Goal: Information Seeking & Learning: Learn about a topic

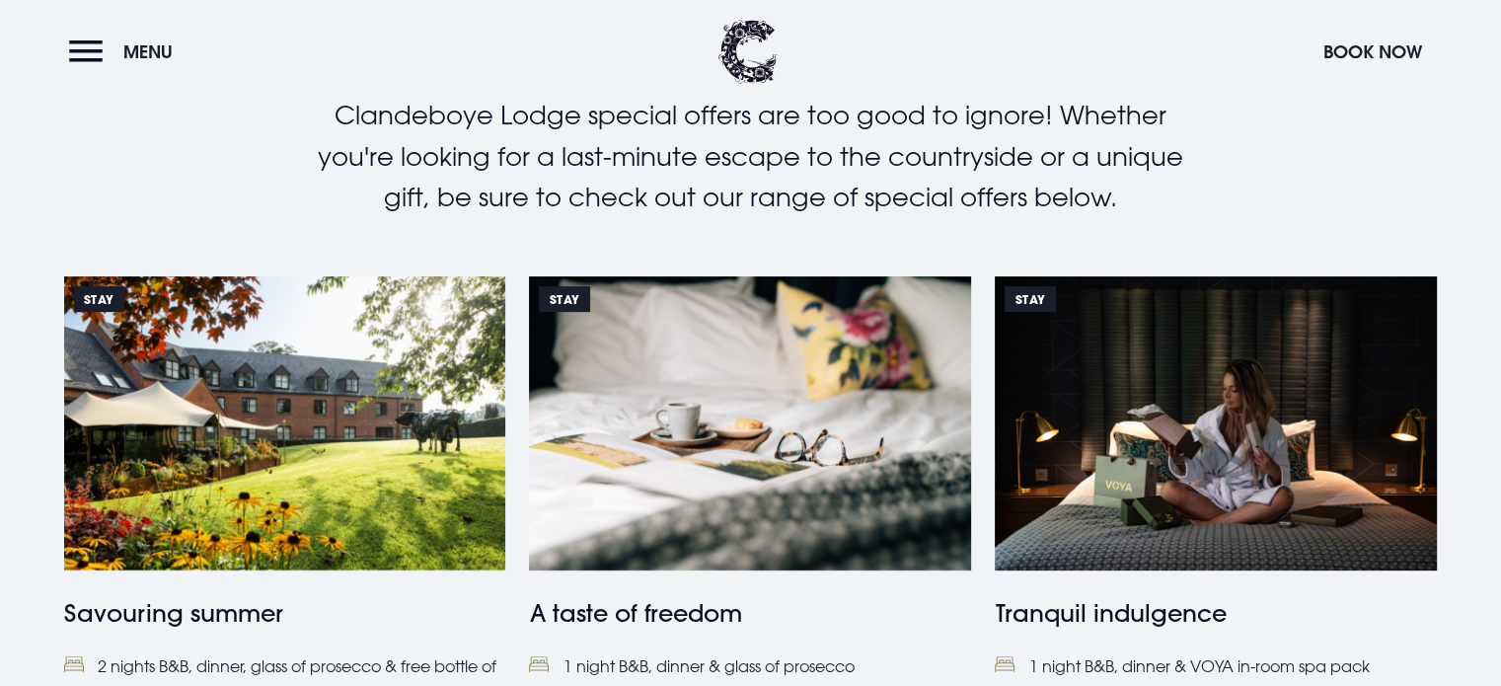
scroll to position [592, 0]
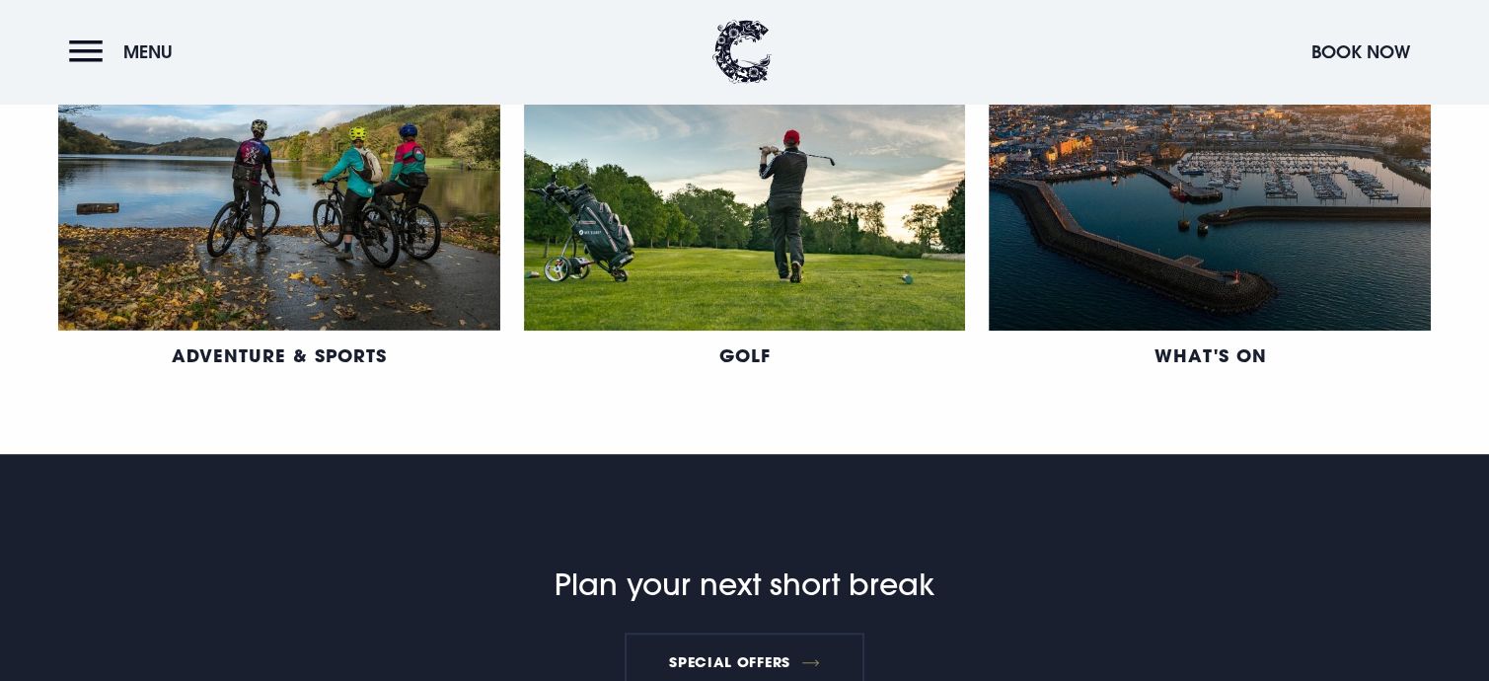
scroll to position [1480, 0]
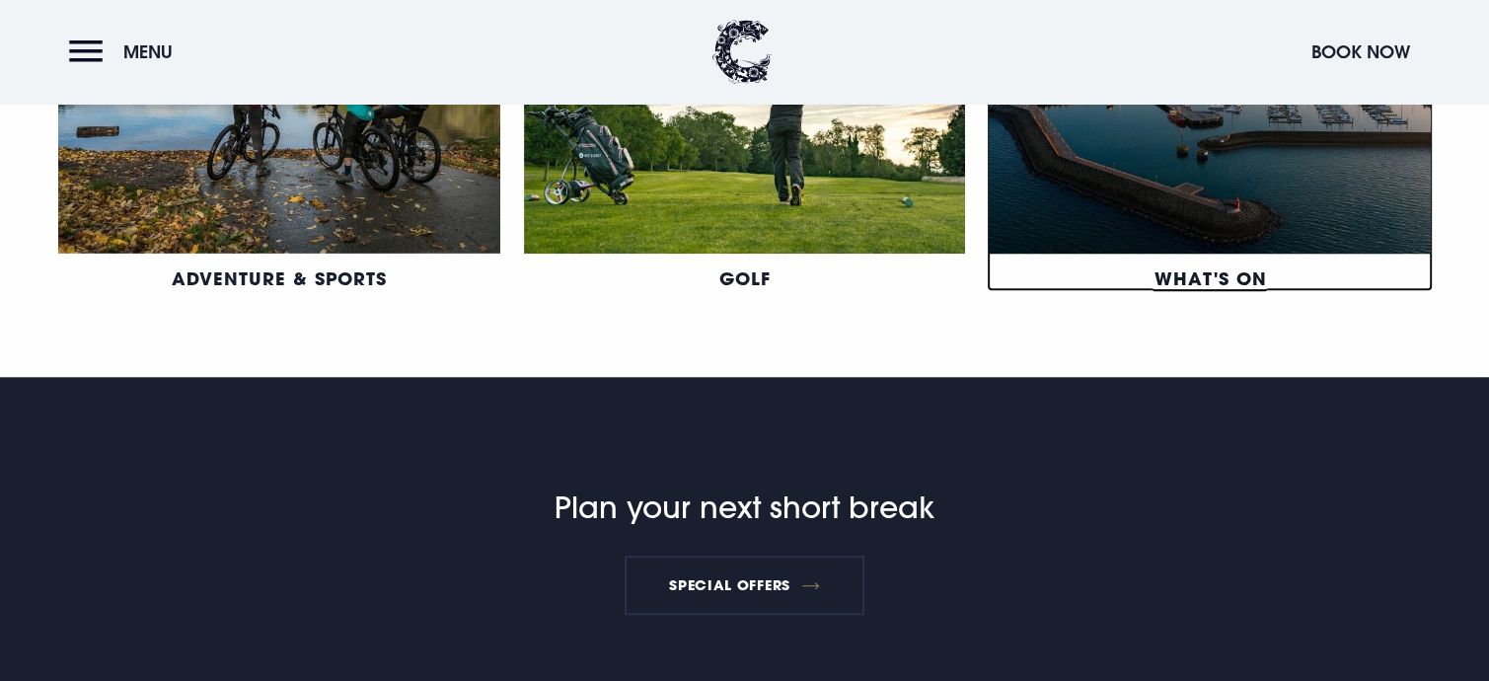
click at [1205, 270] on link "What's On" at bounding box center [1210, 278] width 113 height 24
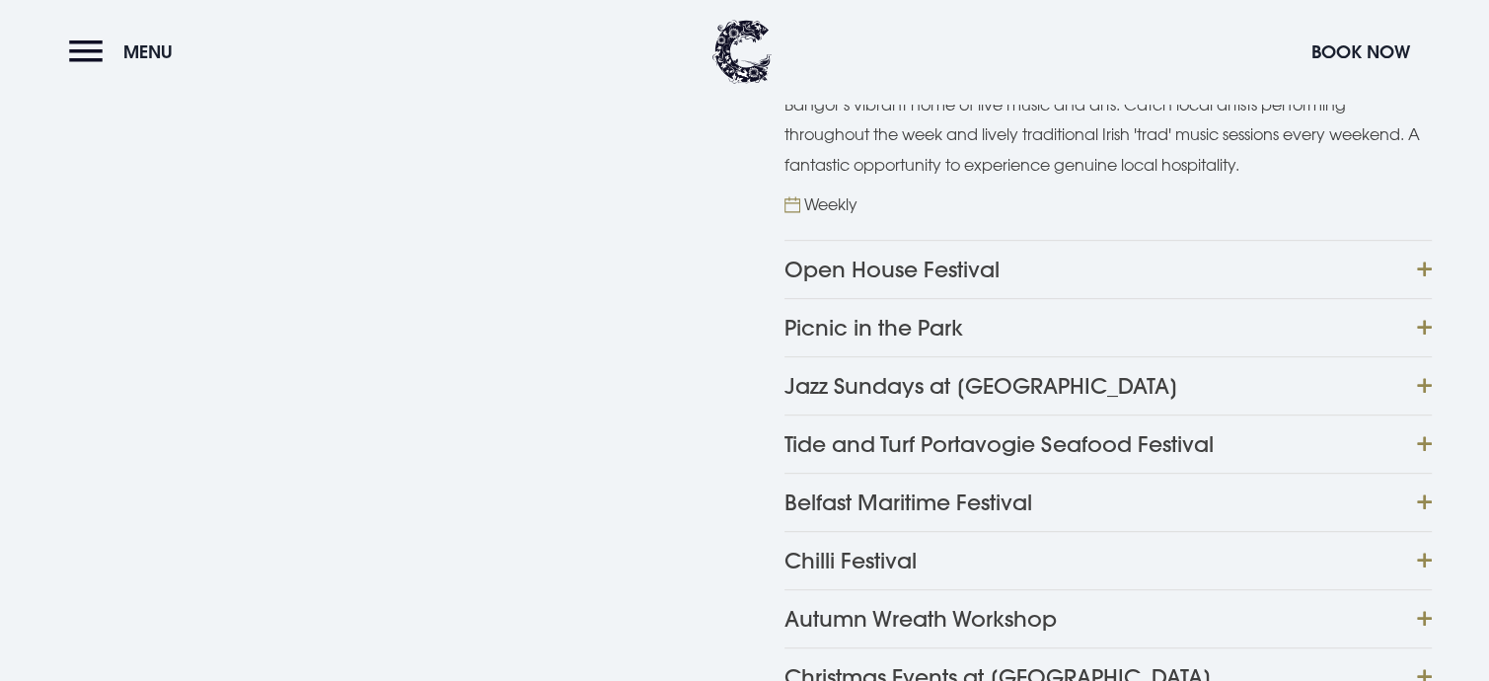
scroll to position [987, 0]
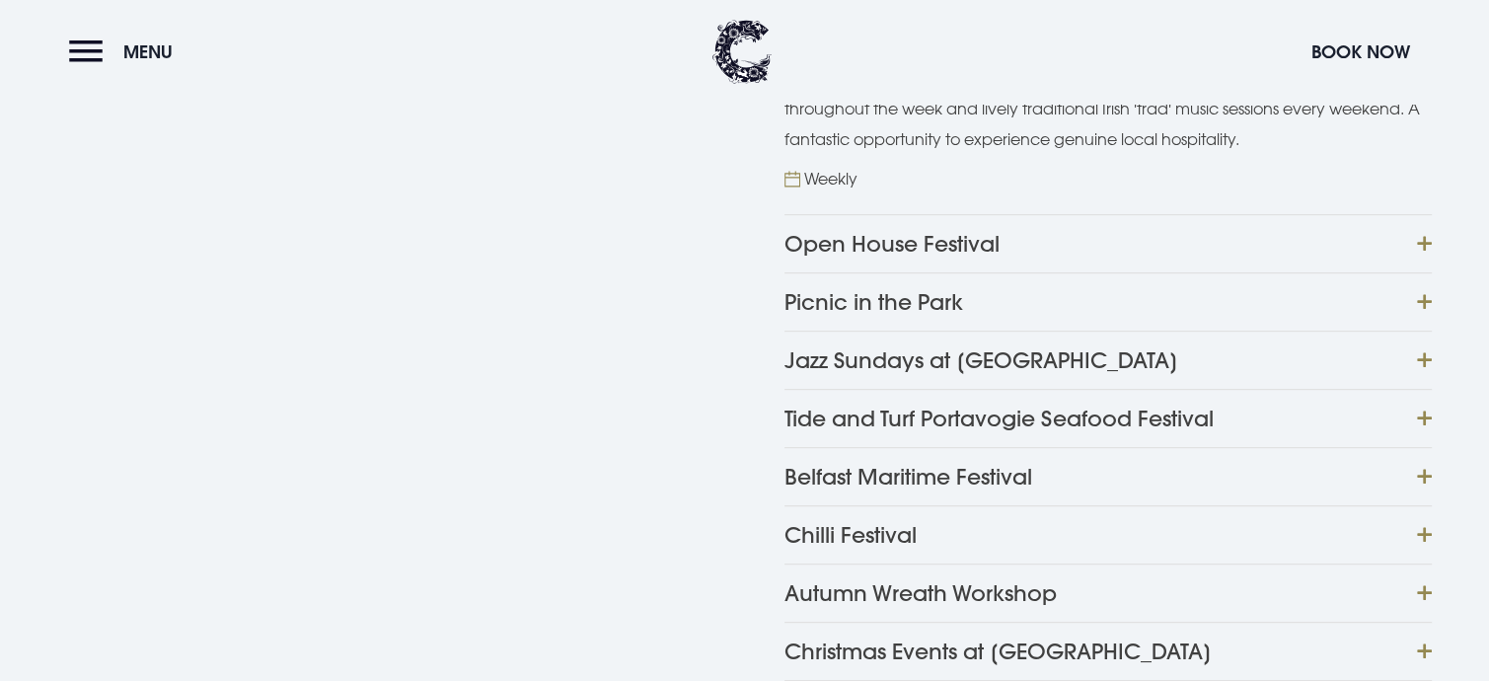
click at [1425, 238] on button "Open House Festival" at bounding box center [1108, 243] width 647 height 58
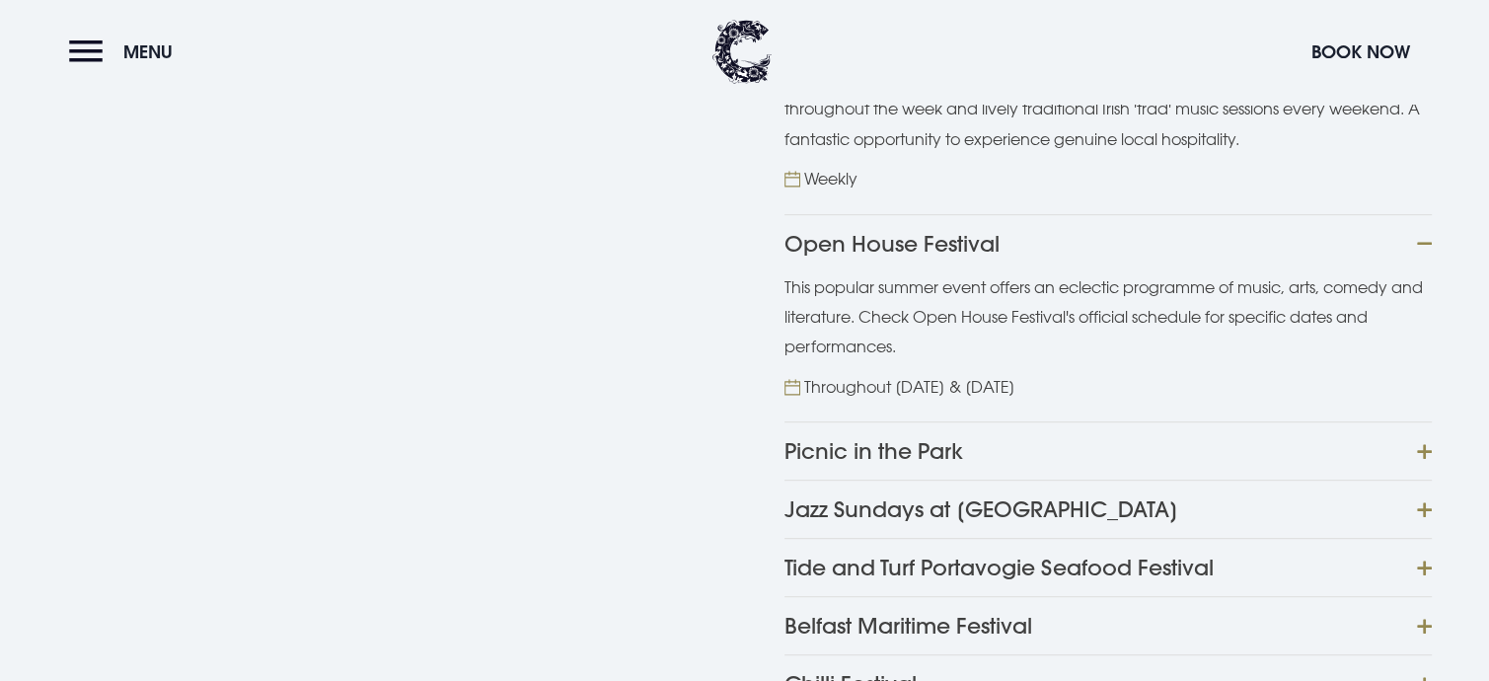
click at [1432, 447] on div "The Court House Bangor's vibrant home of live music and arts. Catch local artis…" at bounding box center [745, 447] width 1421 height 882
click at [1421, 449] on button "Picnic in the Park" at bounding box center [1108, 450] width 647 height 58
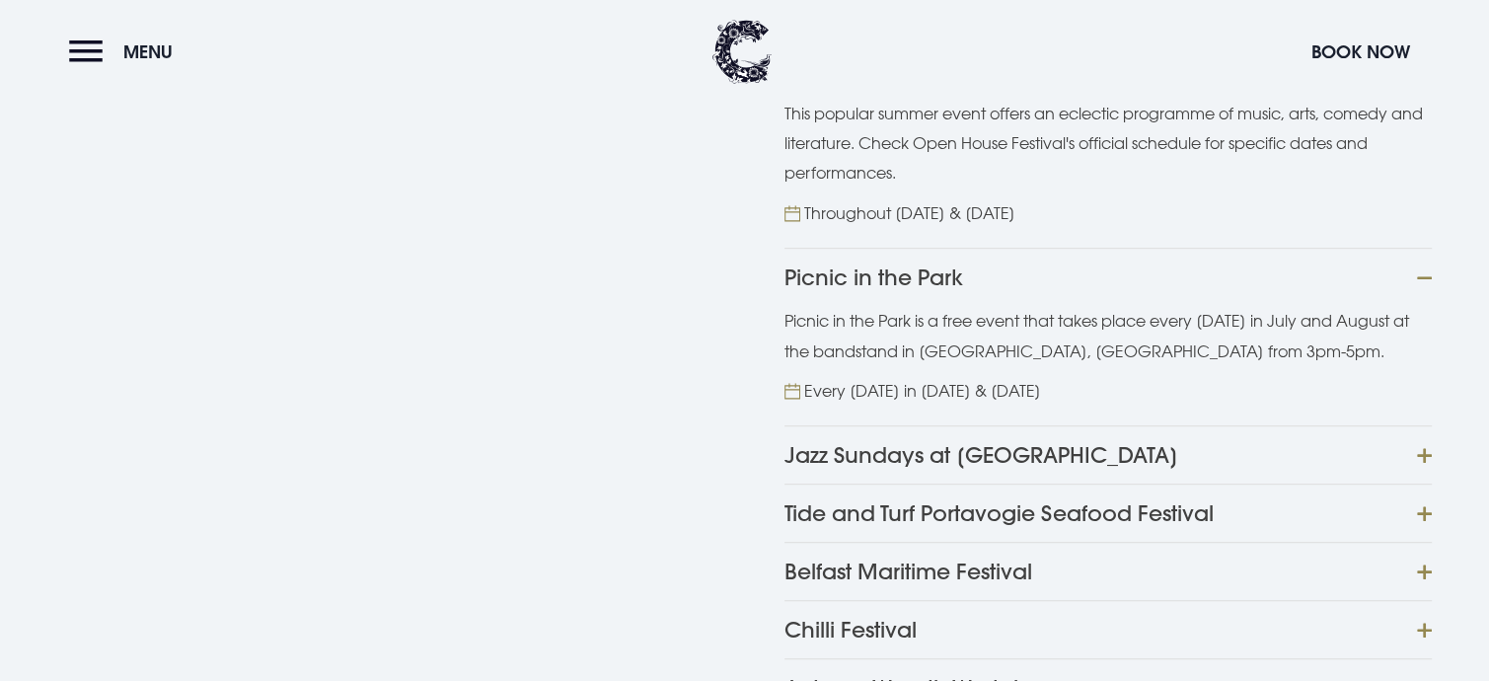
scroll to position [1184, 0]
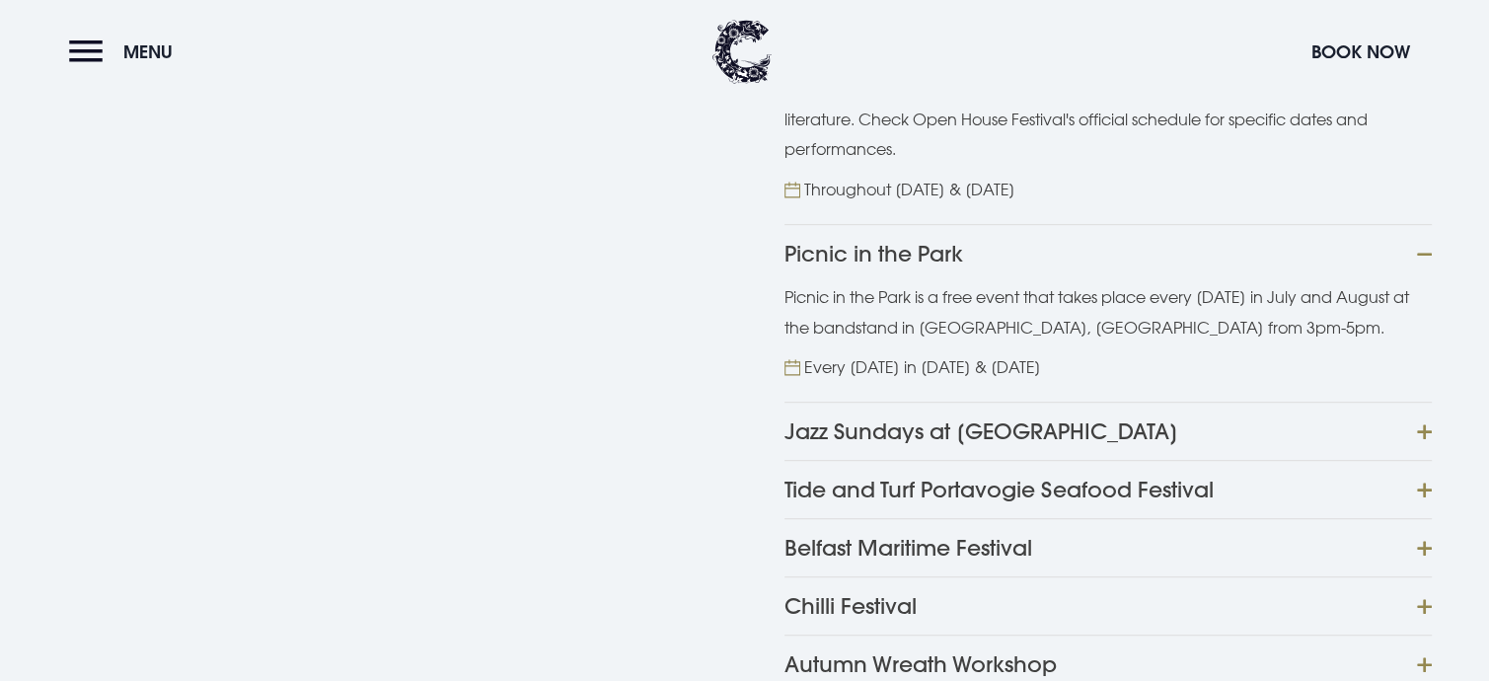
click at [1427, 431] on button "Jazz Sundays at Mount Stewart" at bounding box center [1108, 431] width 647 height 58
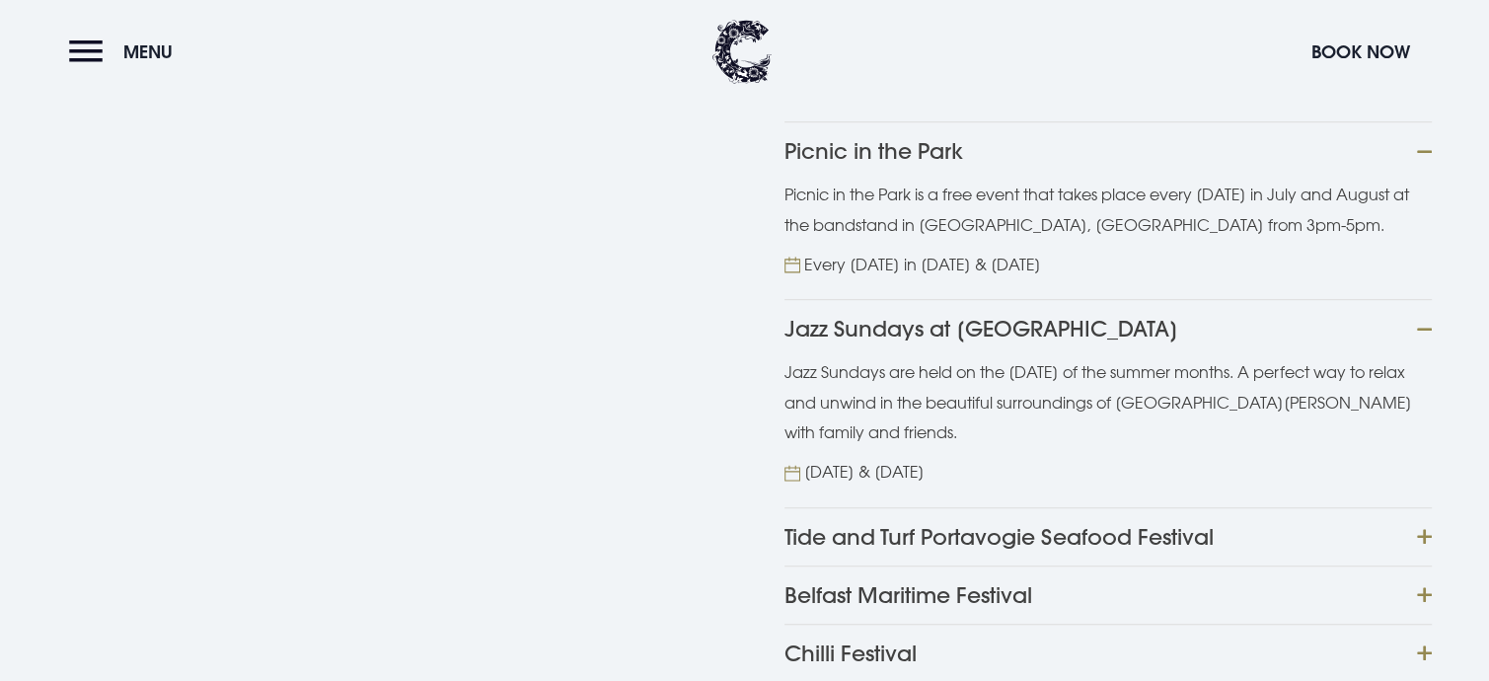
scroll to position [1382, 0]
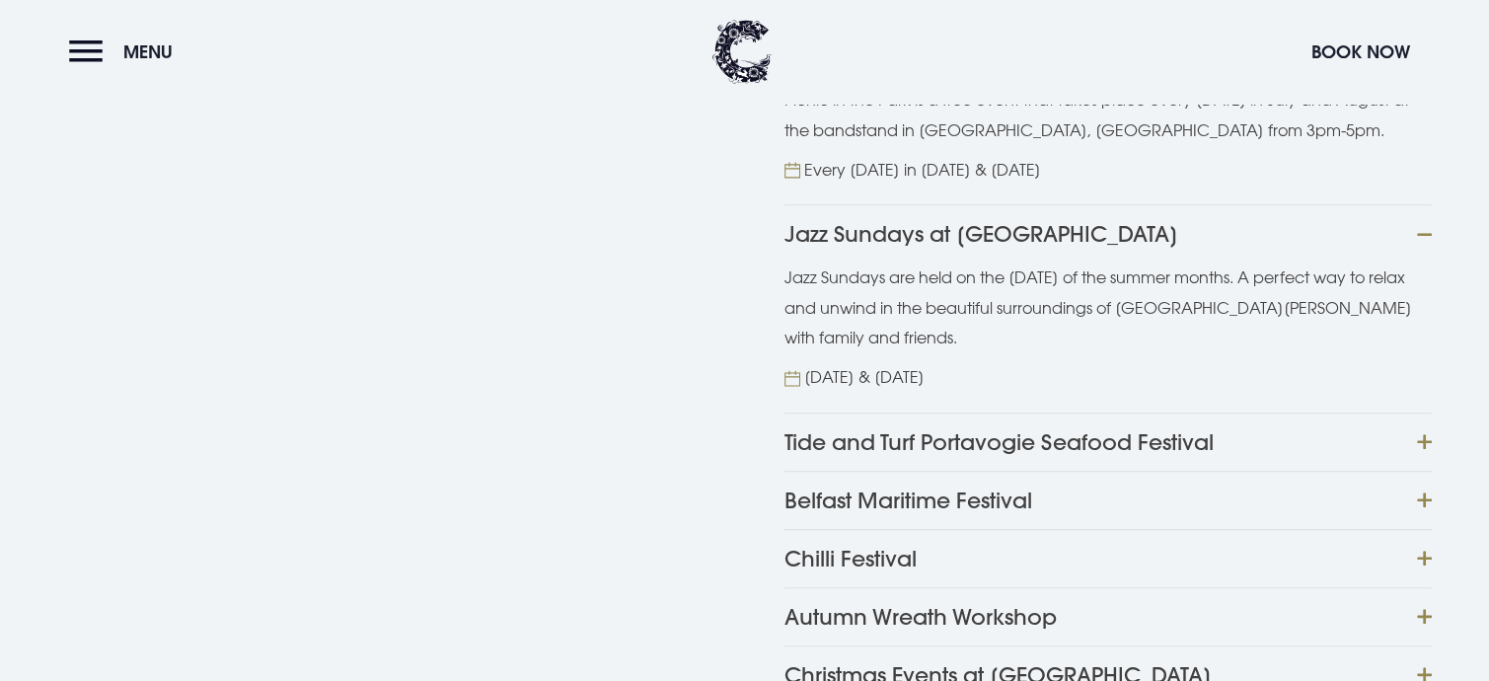
click at [1425, 437] on button "Tide and Turf Portavogie Seafood Festival" at bounding box center [1108, 442] width 647 height 58
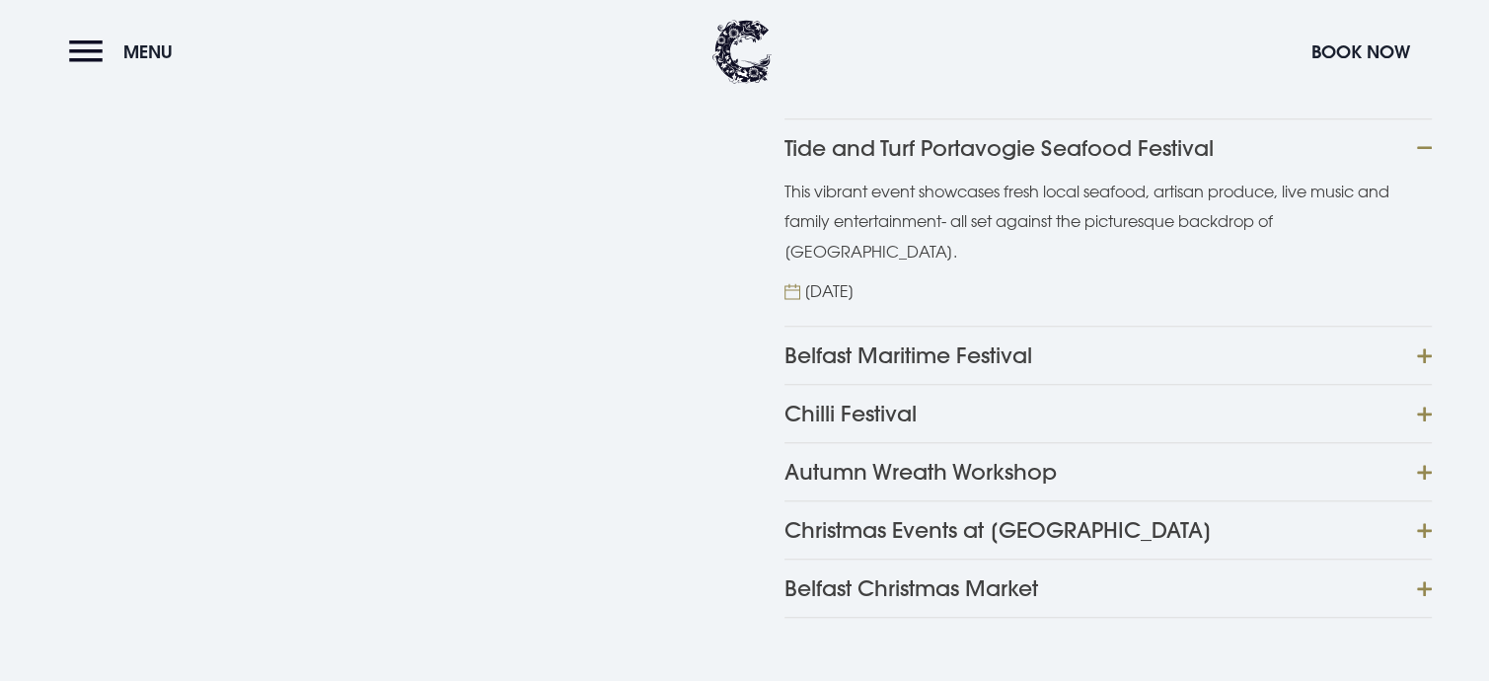
scroll to position [1678, 0]
click at [1417, 346] on button "Belfast Maritime Festival" at bounding box center [1108, 353] width 647 height 58
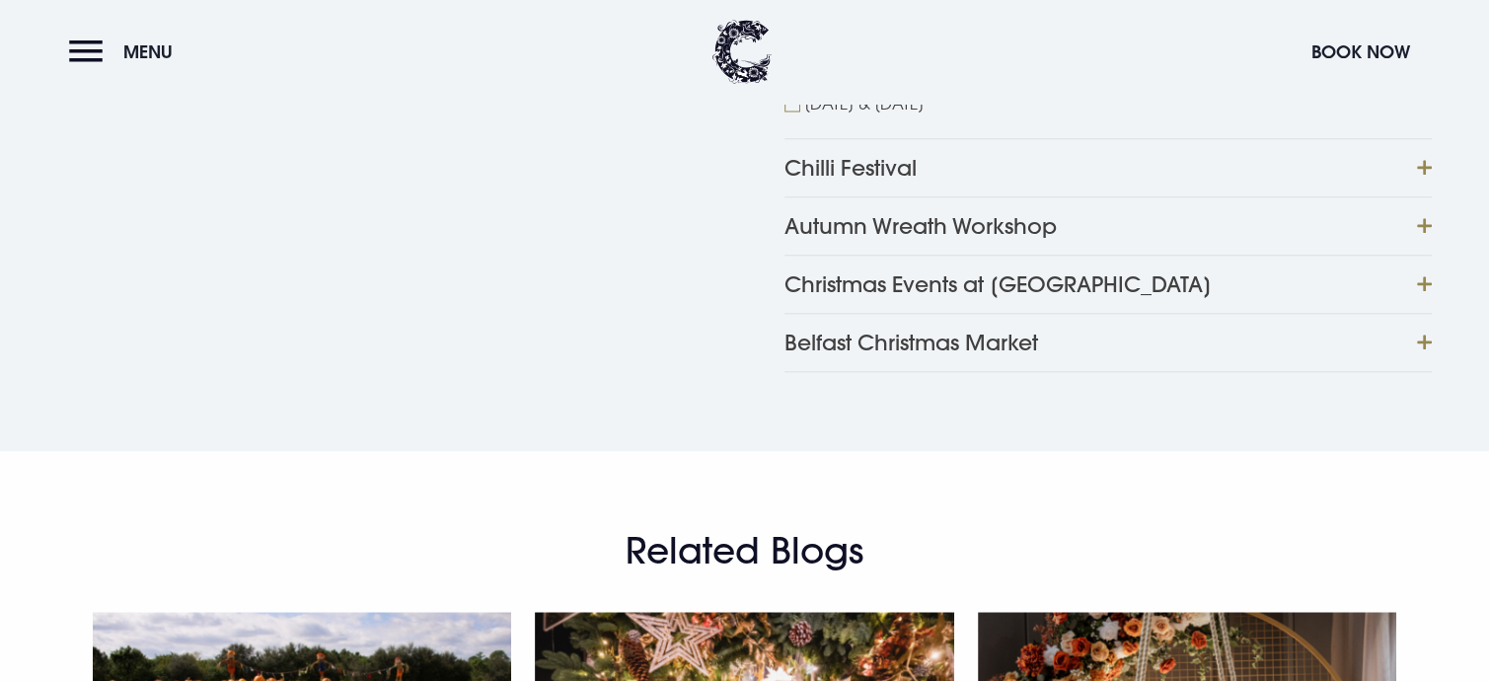
scroll to position [2073, 0]
click at [1417, 163] on button "Chilli Festival" at bounding box center [1108, 166] width 647 height 58
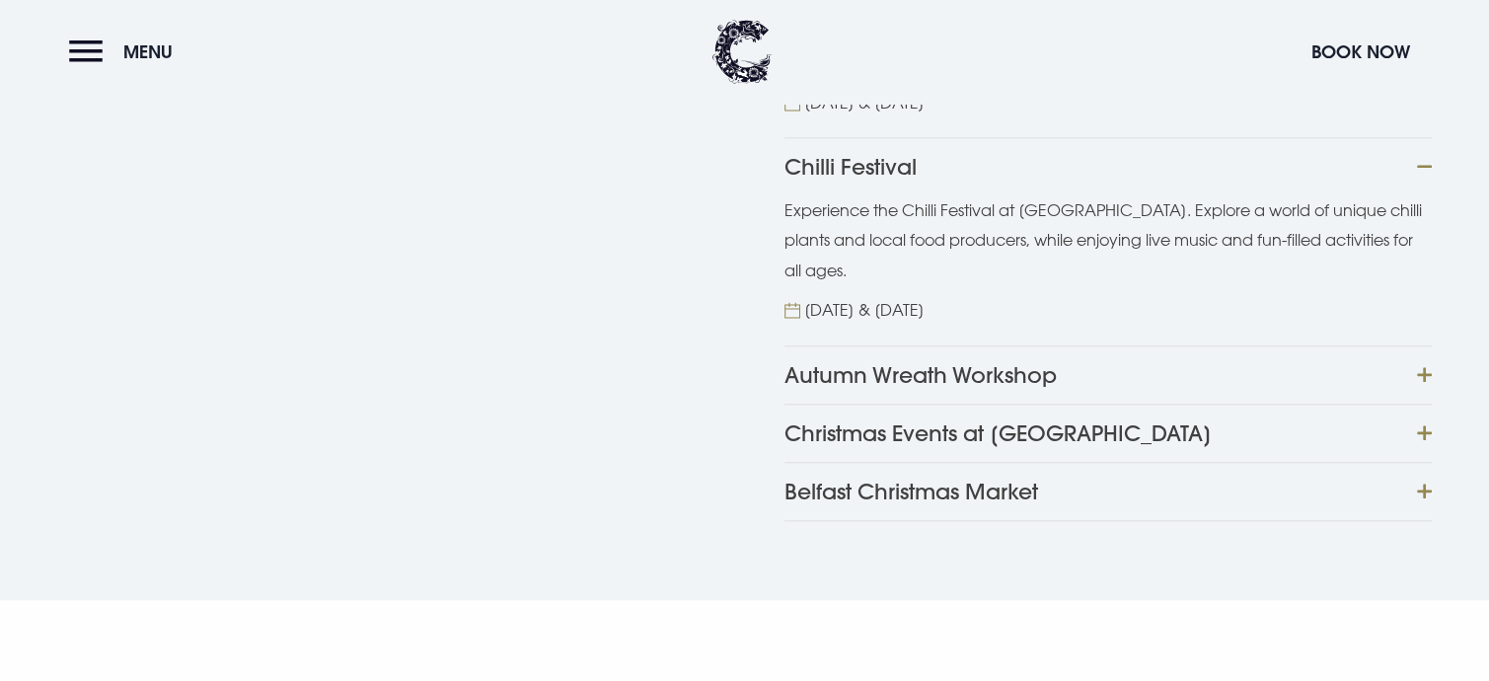
click at [1423, 374] on button "Autumn Wreath Workshop" at bounding box center [1108, 374] width 647 height 58
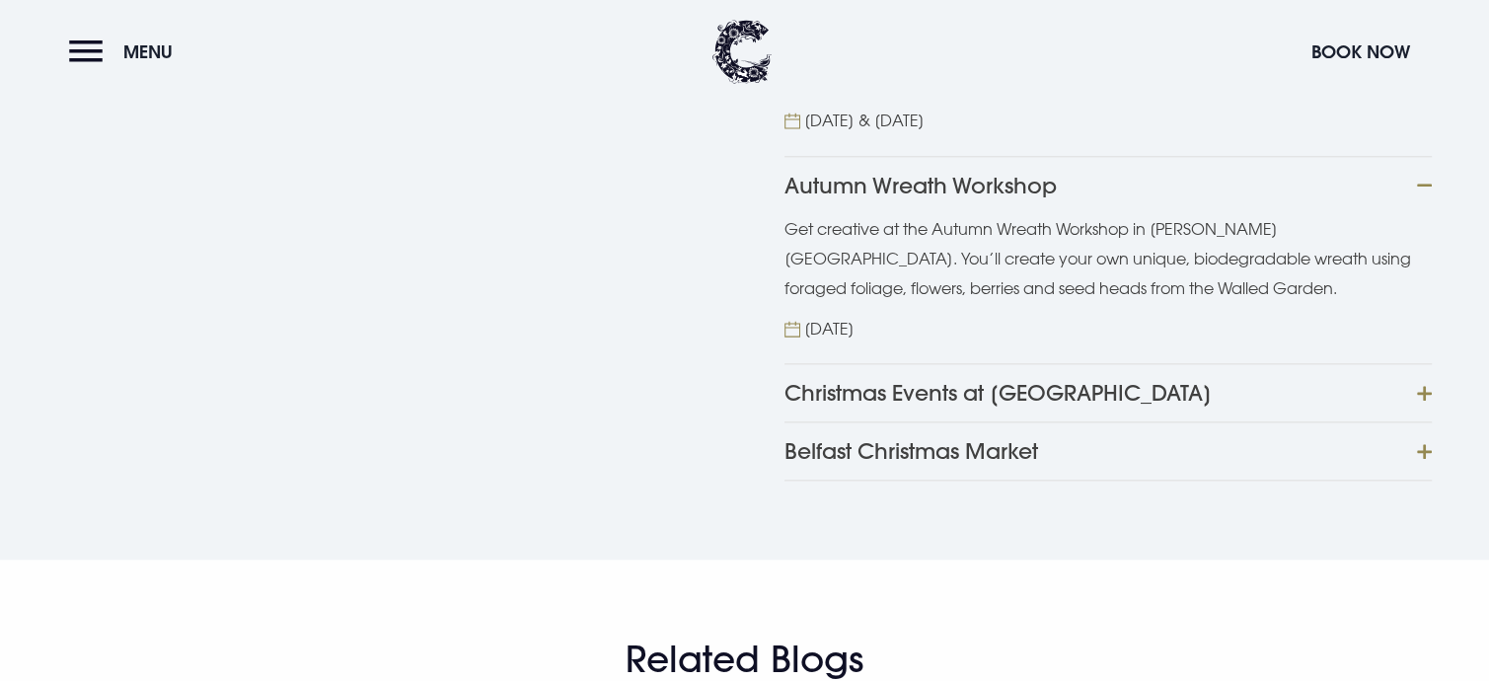
scroll to position [2369, 0]
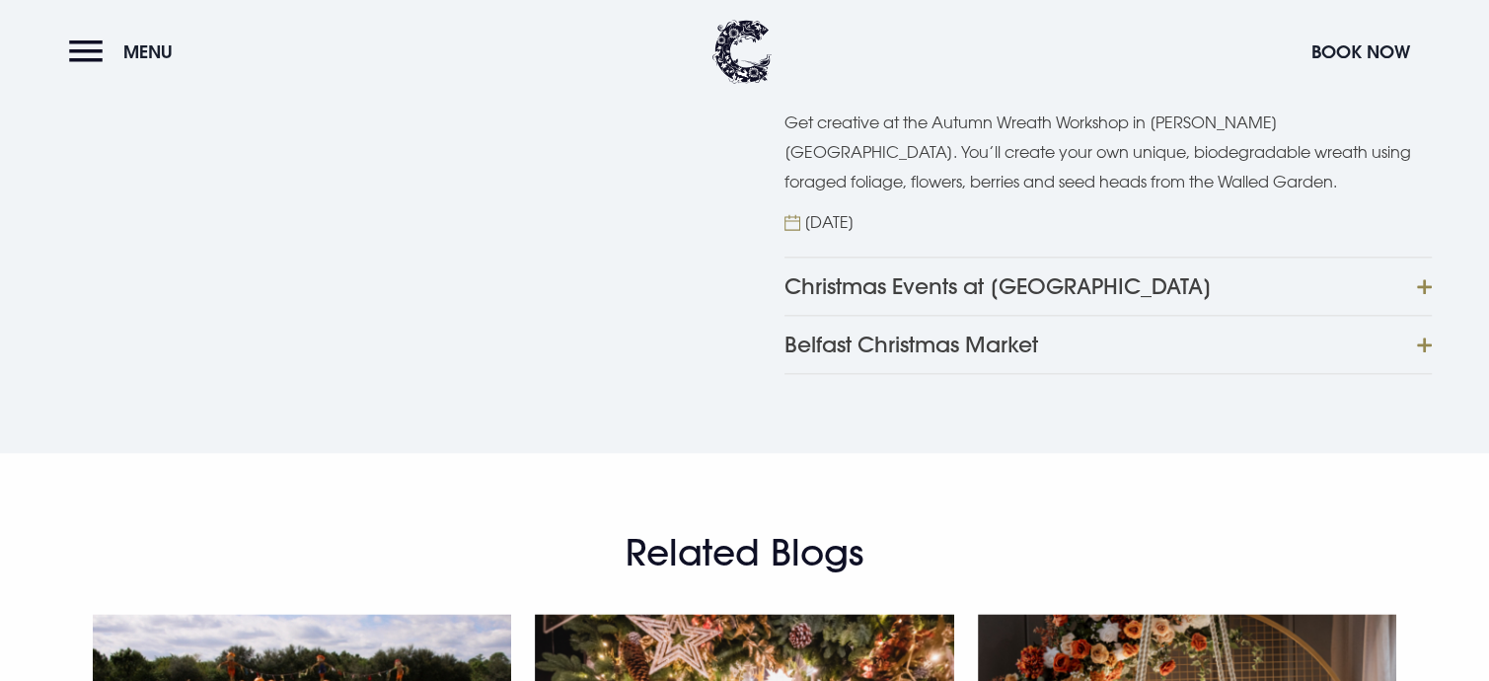
click at [1417, 279] on button "Christmas Events at Clandeboye Lodge" at bounding box center [1108, 286] width 647 height 58
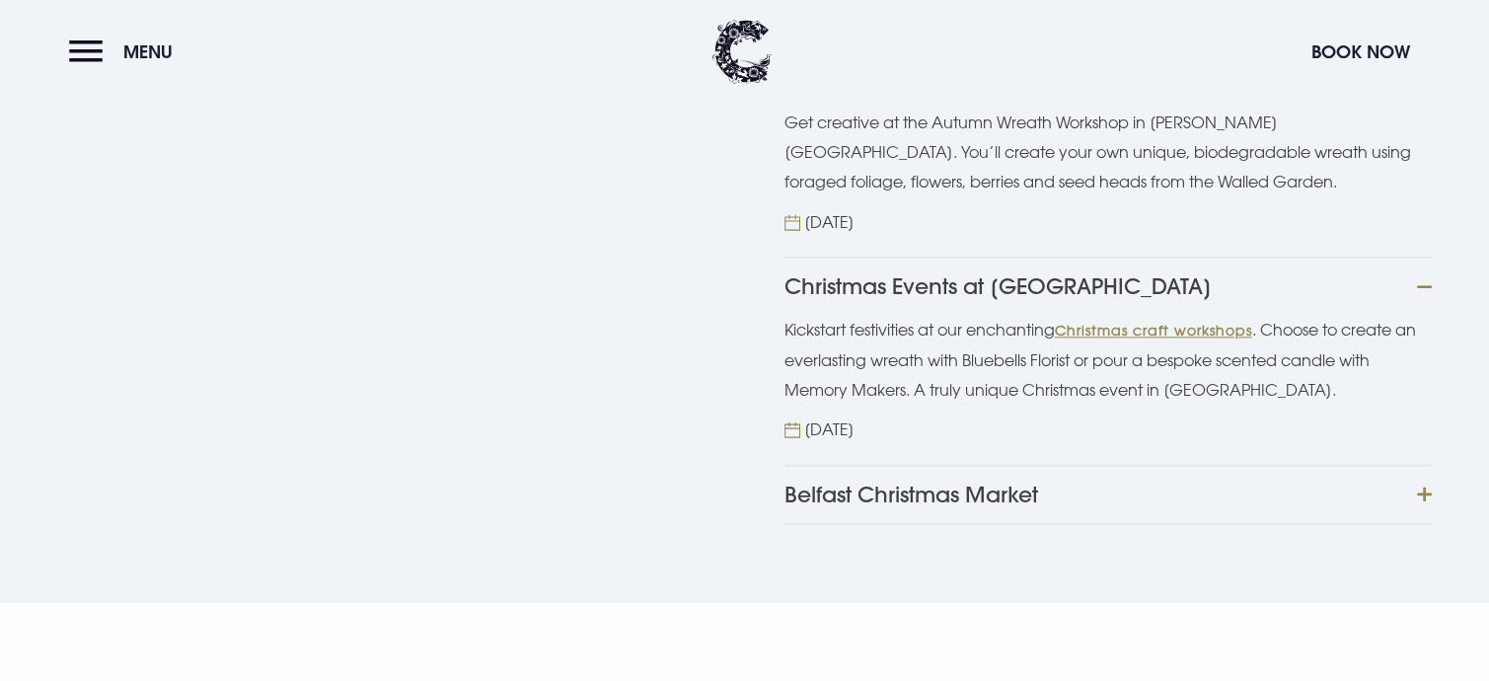
click at [1424, 491] on button "Belfast Christmas Market" at bounding box center [1108, 494] width 647 height 59
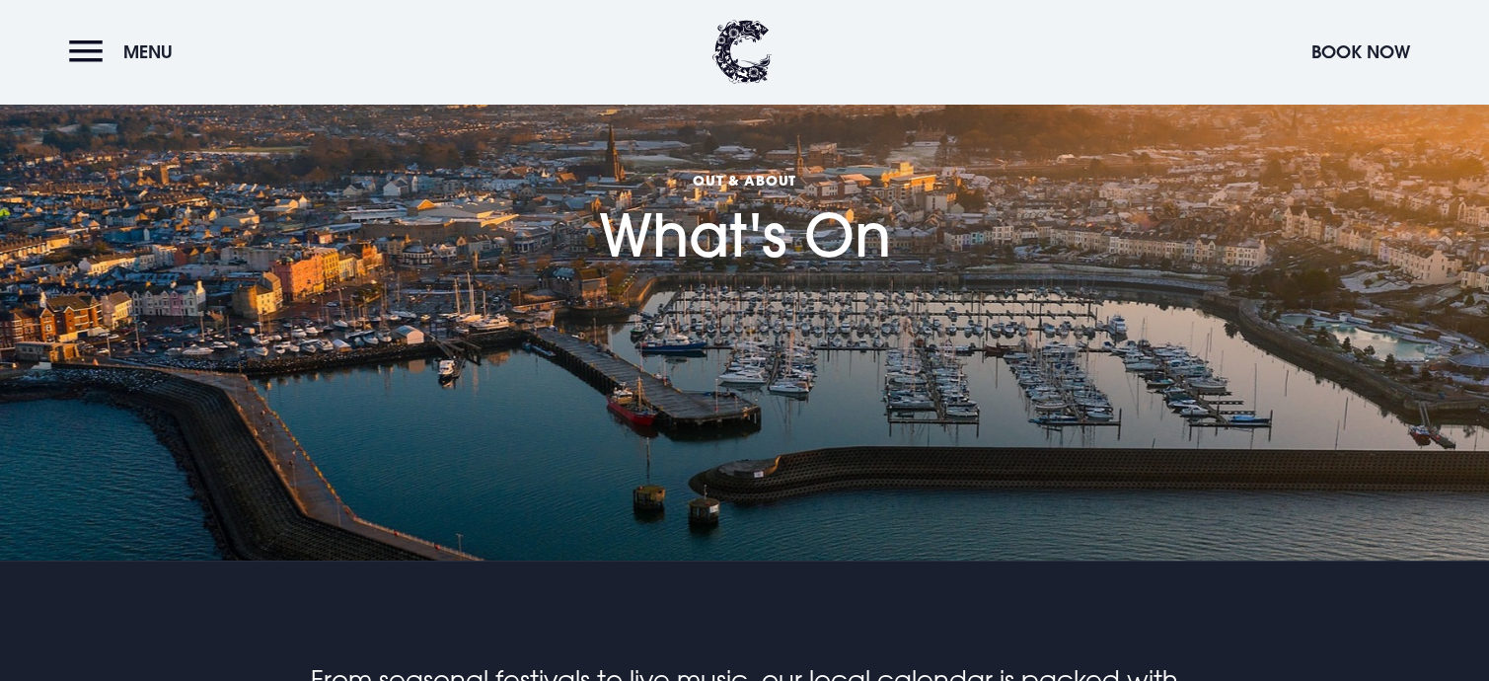
scroll to position [0, 0]
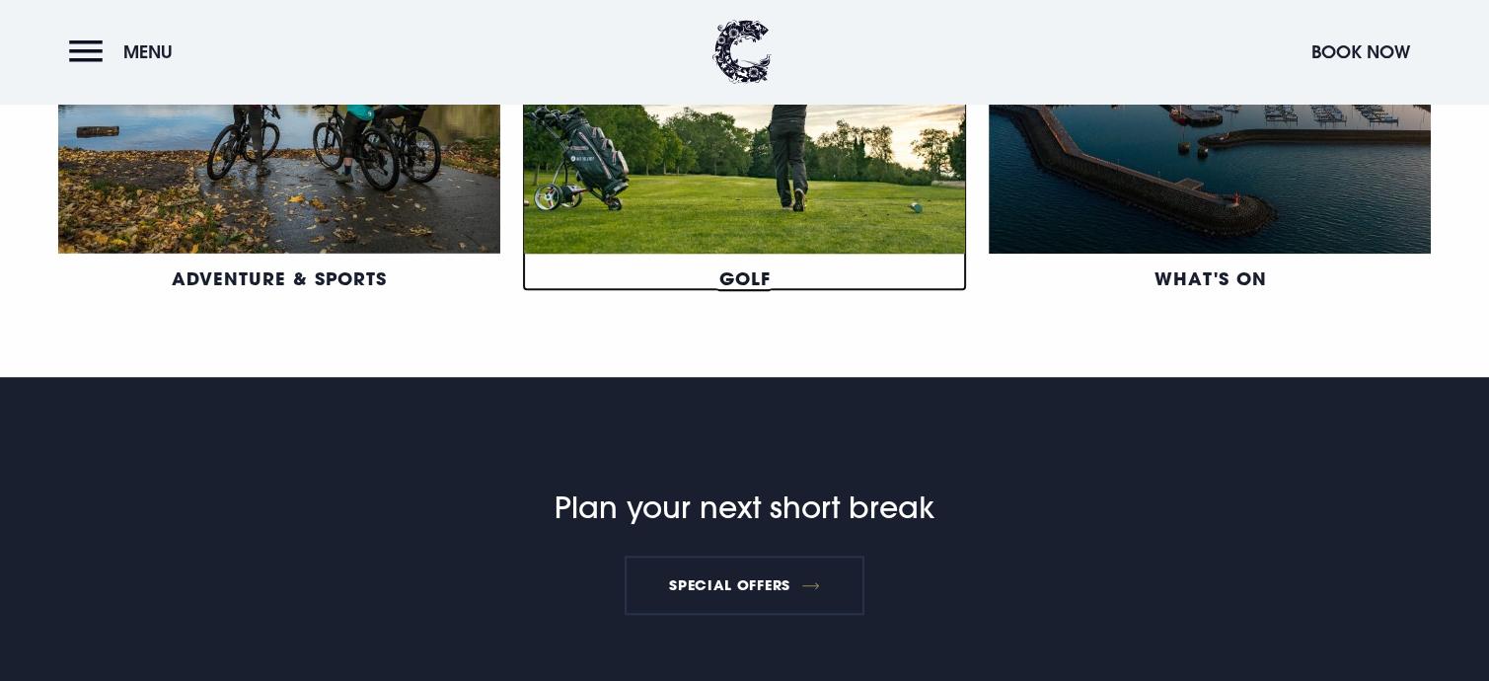
click at [754, 266] on link "Golf" at bounding box center [743, 278] width 51 height 24
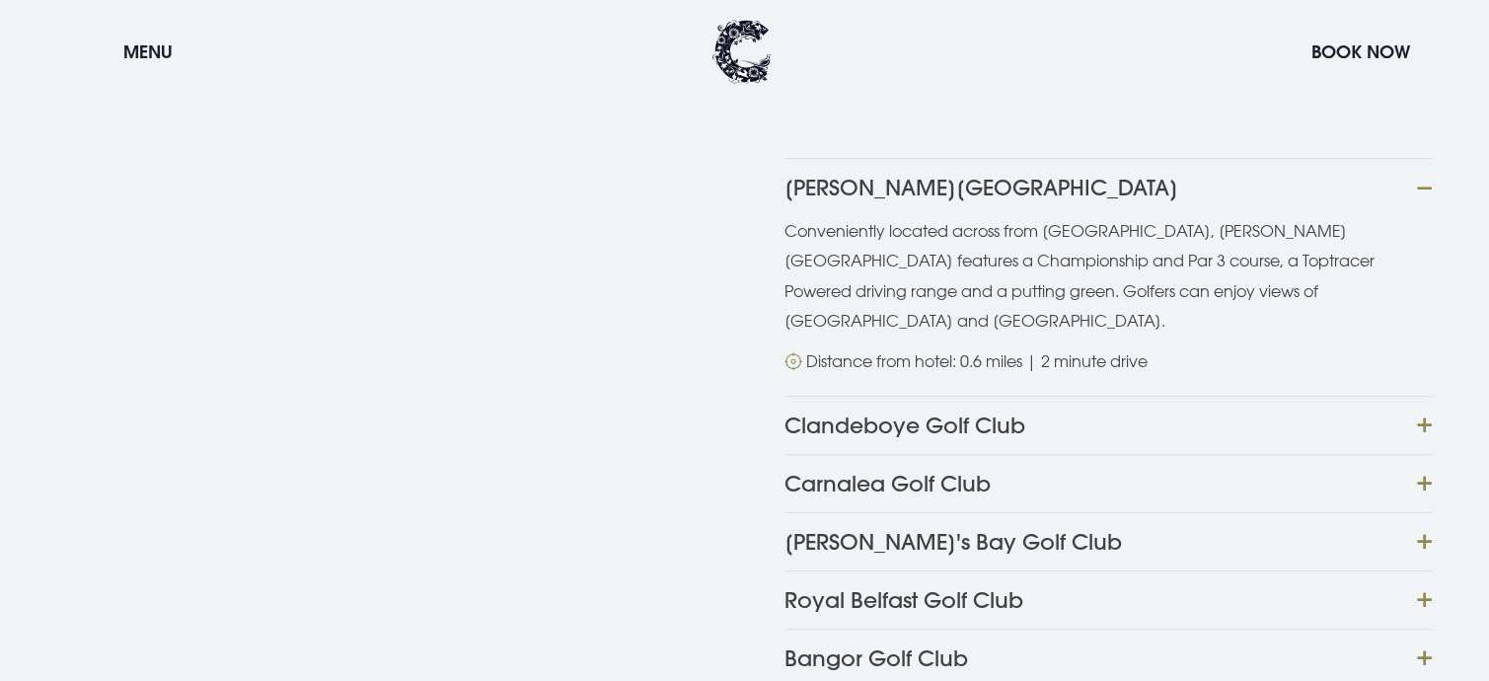
scroll to position [888, 0]
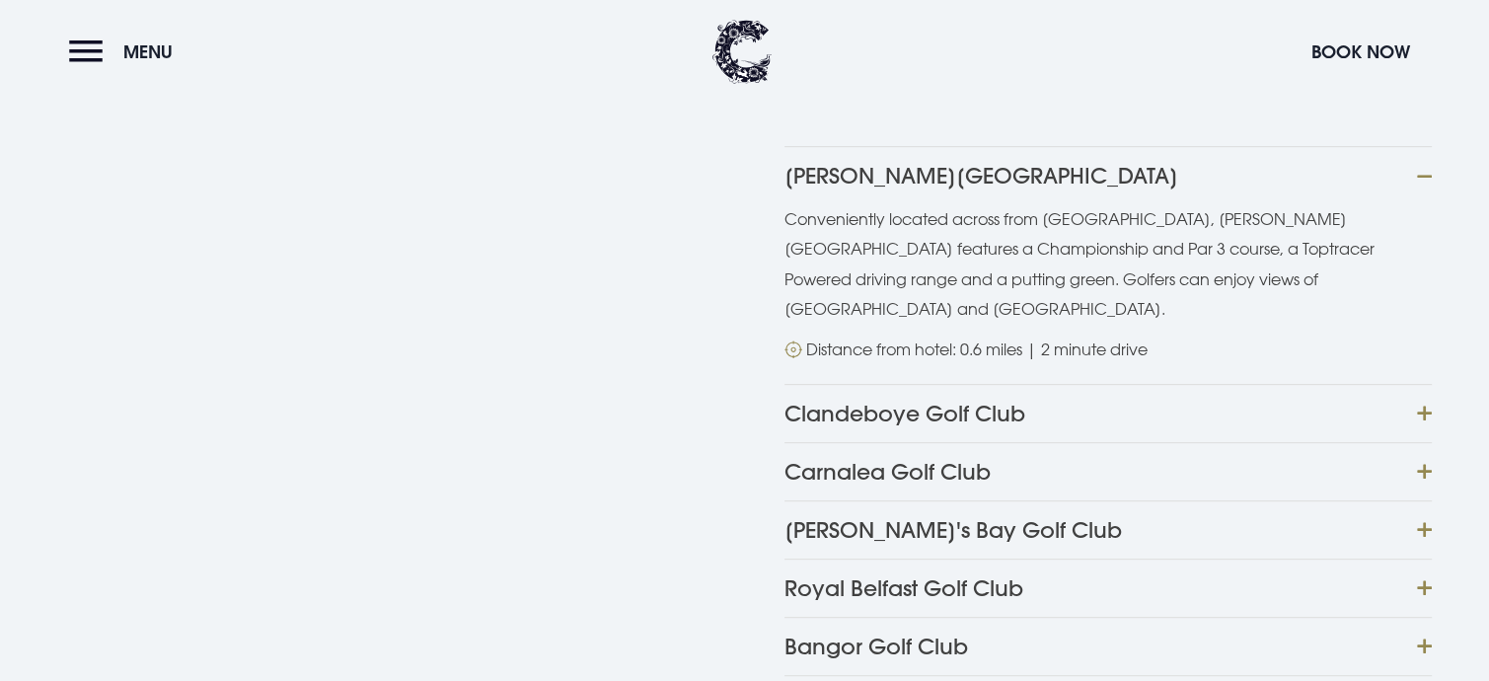
click at [1421, 384] on button "Clandeboye Golf Club" at bounding box center [1108, 413] width 647 height 58
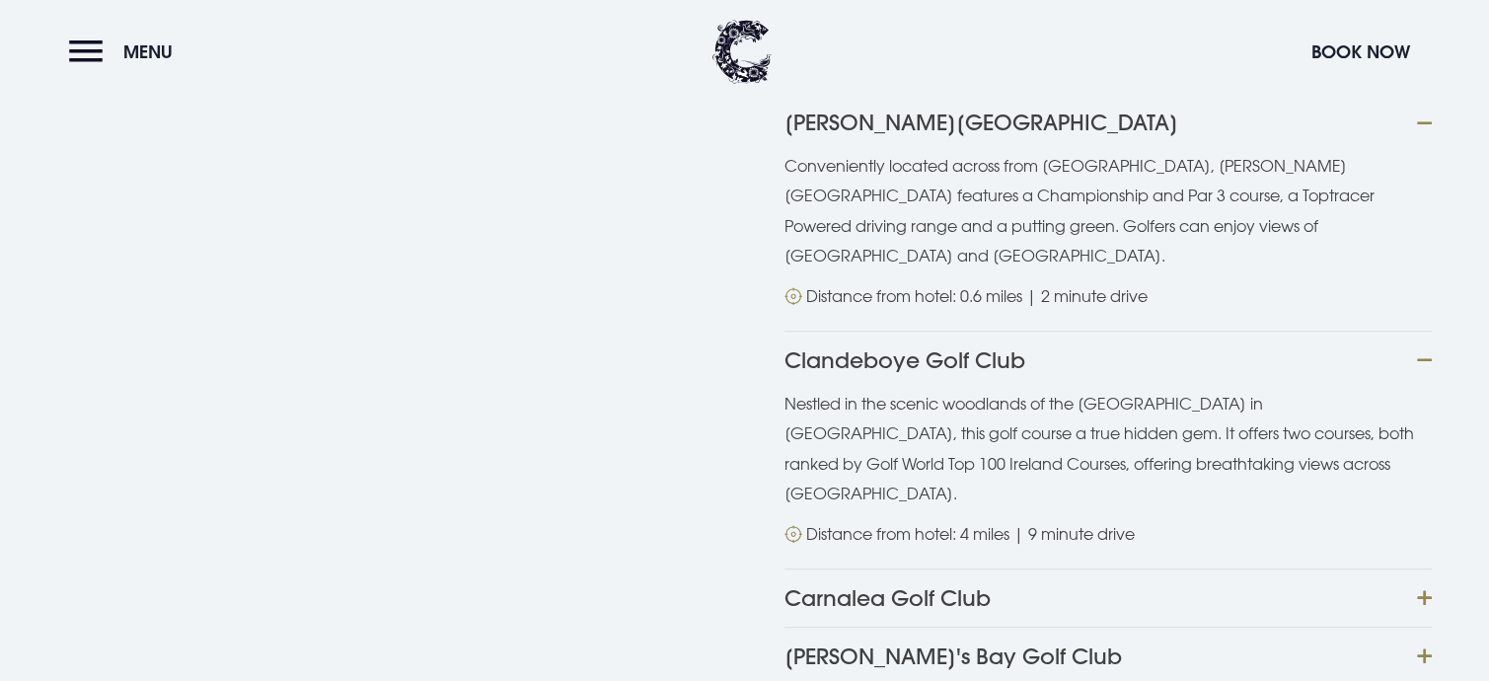
scroll to position [987, 0]
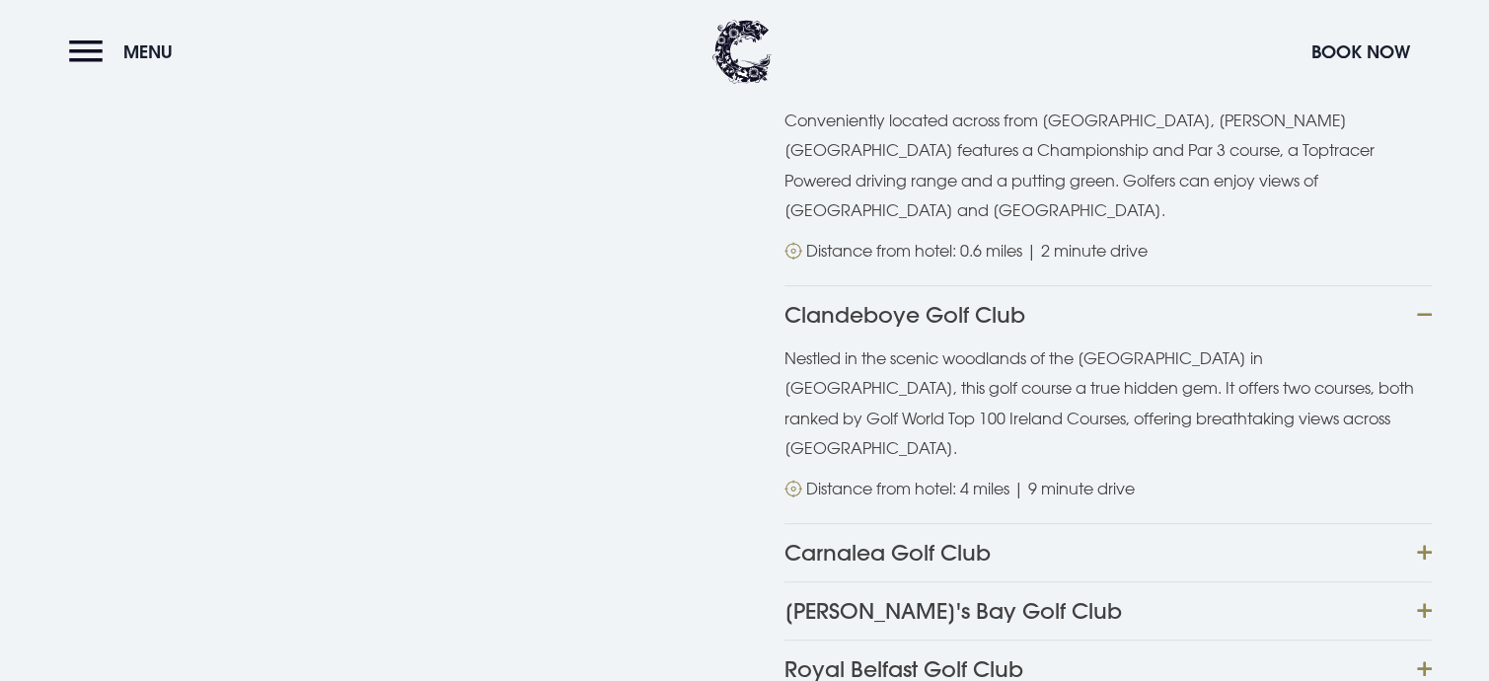
click at [1425, 523] on button "Carnalea Golf Club" at bounding box center [1108, 552] width 647 height 58
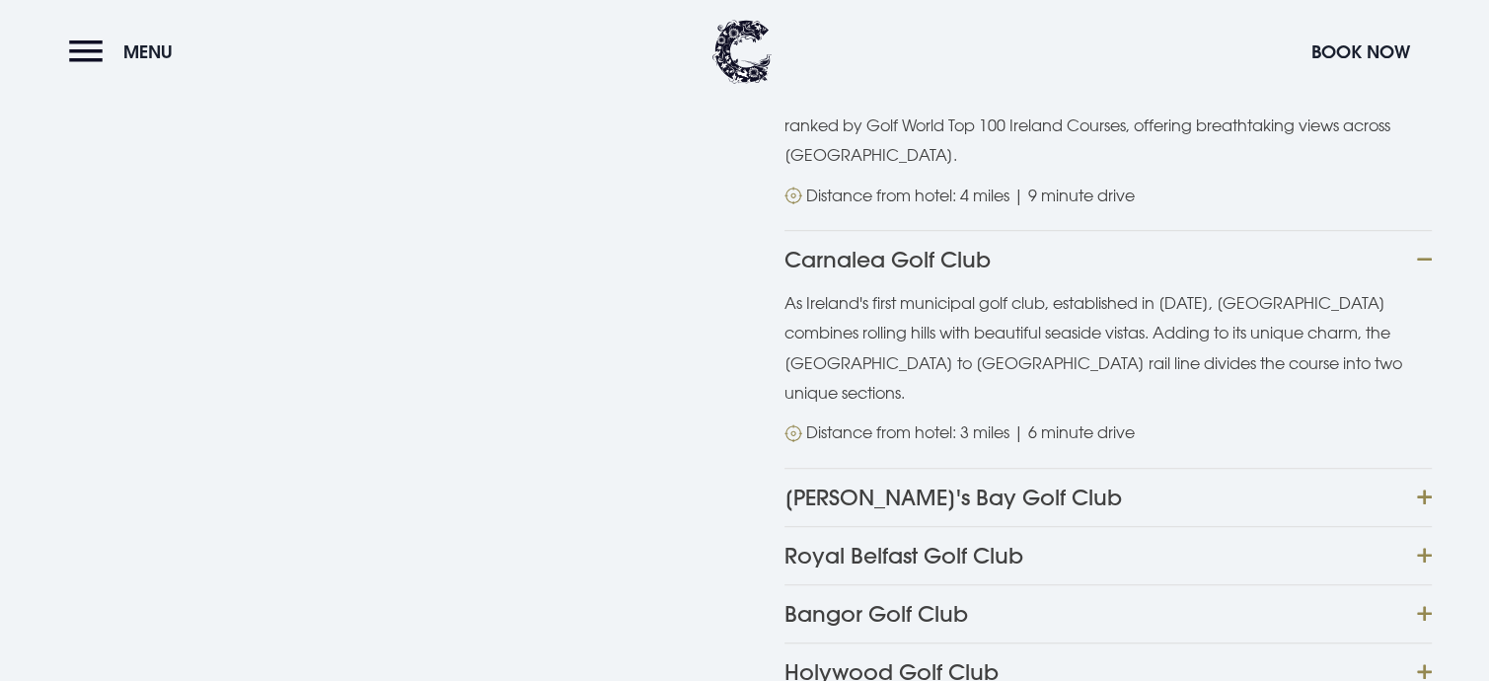
scroll to position [1283, 0]
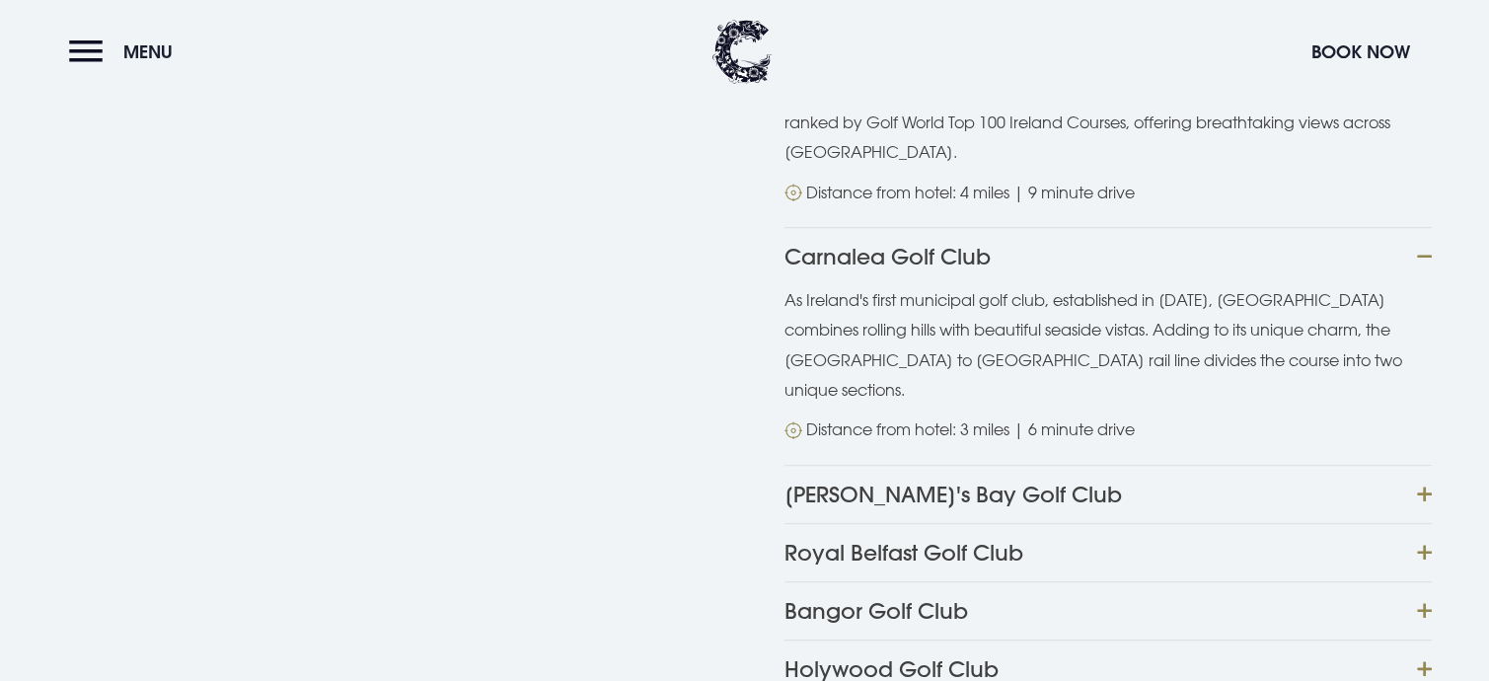
click at [1429, 465] on button "Helen's Bay Golf Club" at bounding box center [1108, 494] width 647 height 58
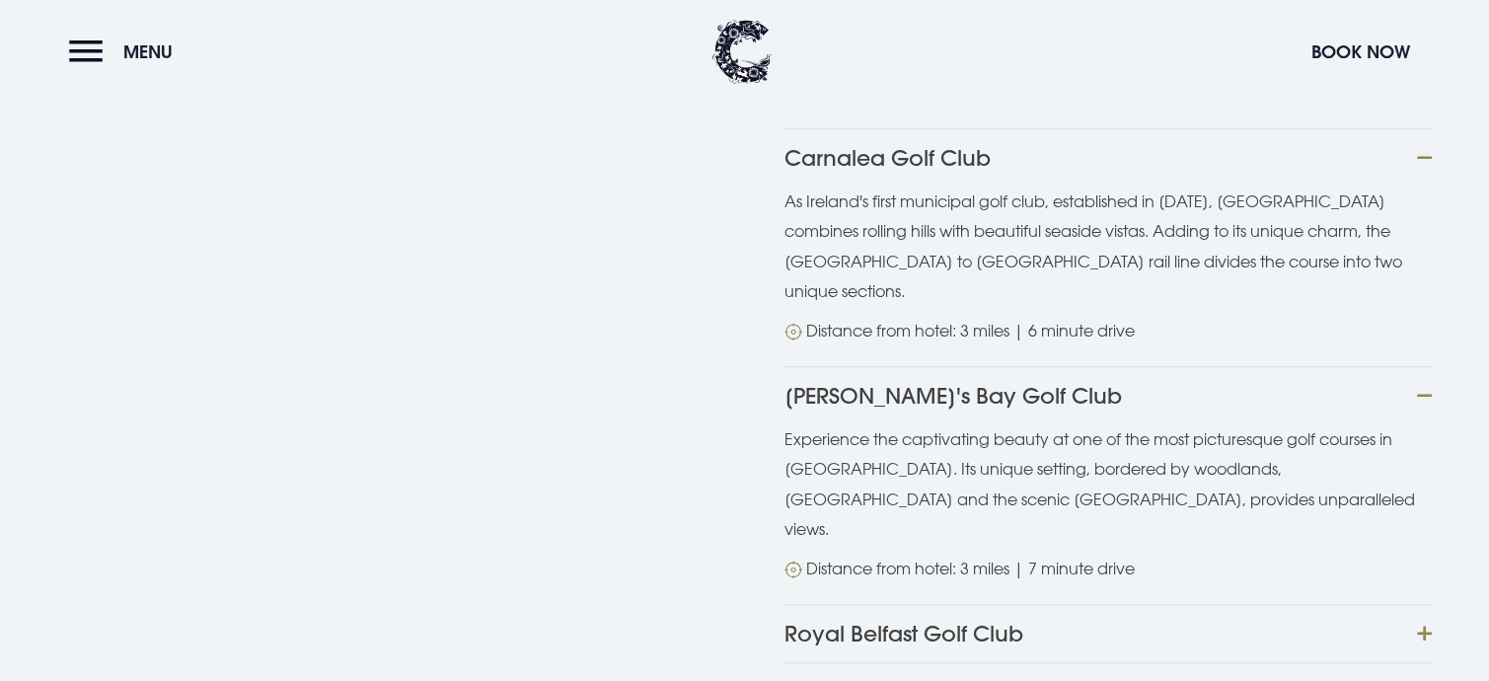
scroll to position [1480, 0]
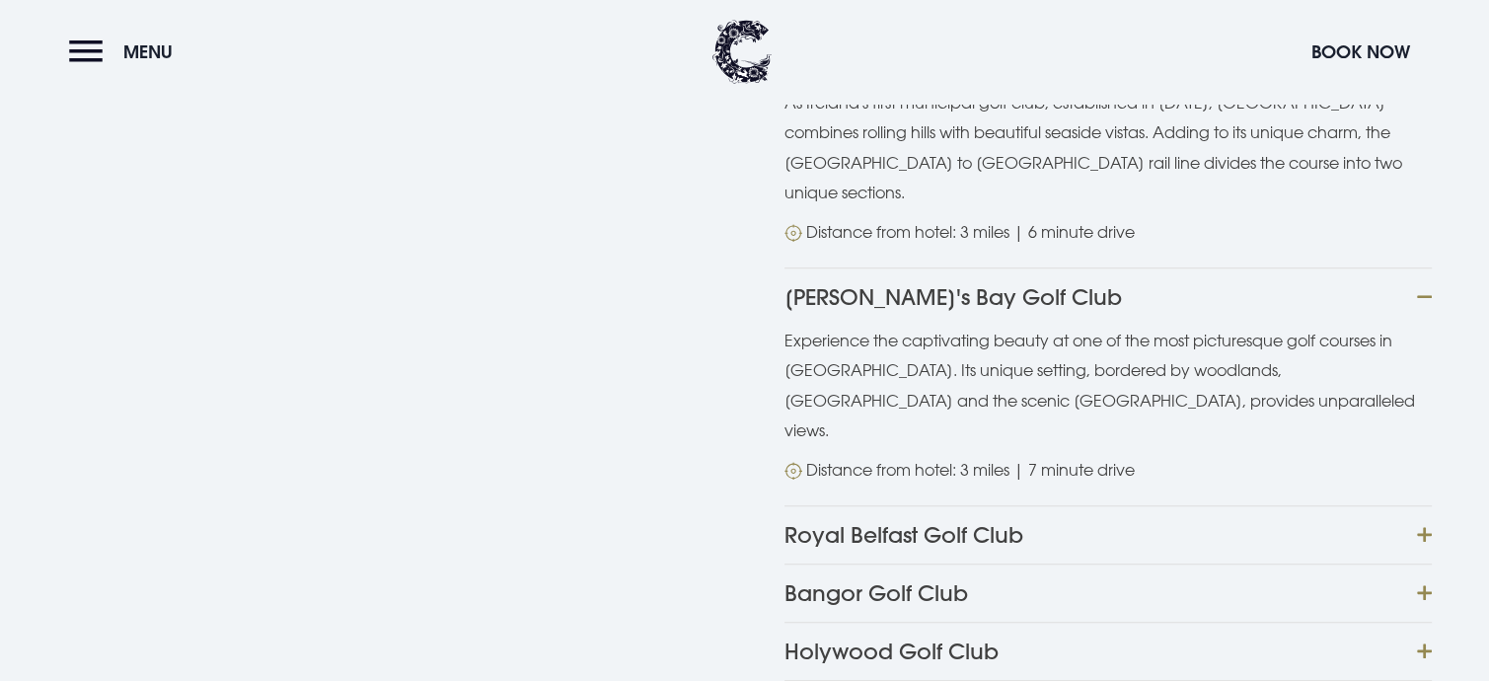
click at [1425, 505] on button "Royal Belfast Golf Club" at bounding box center [1108, 534] width 647 height 58
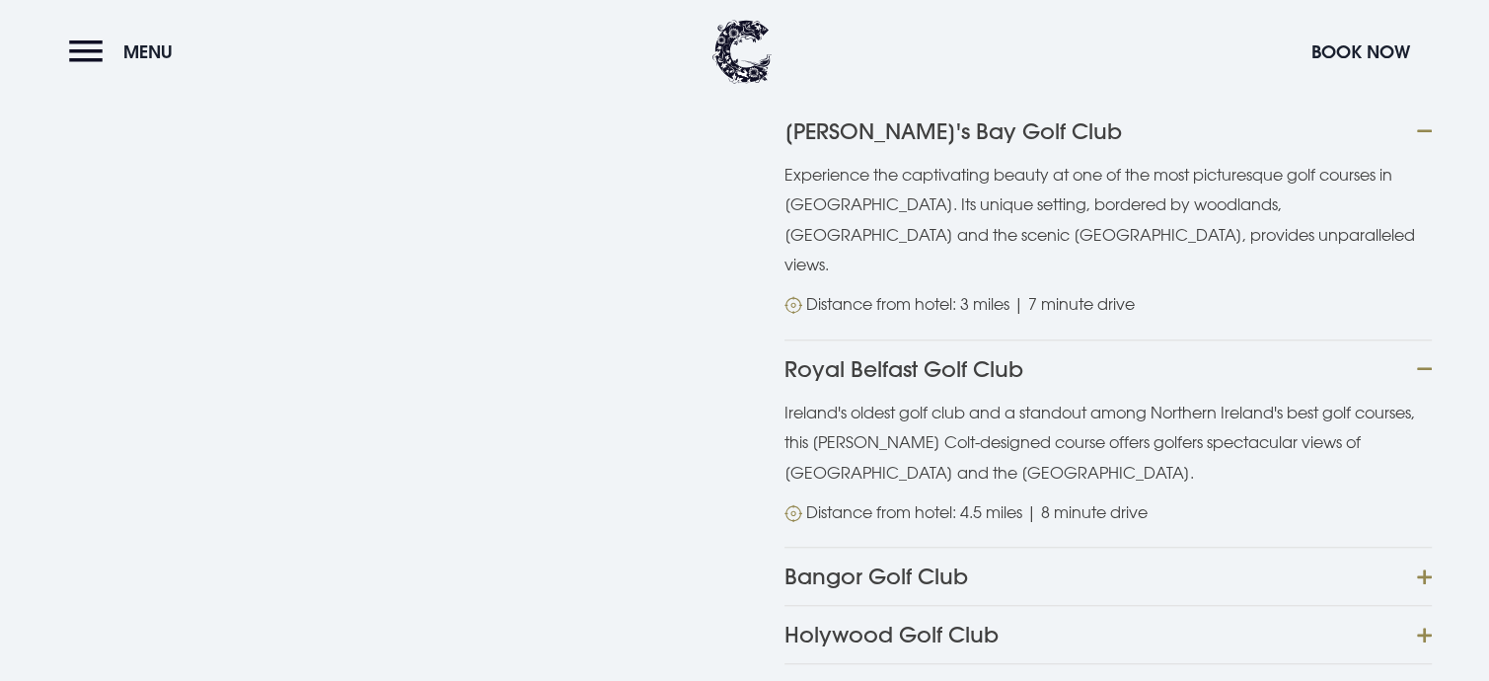
scroll to position [1678, 0]
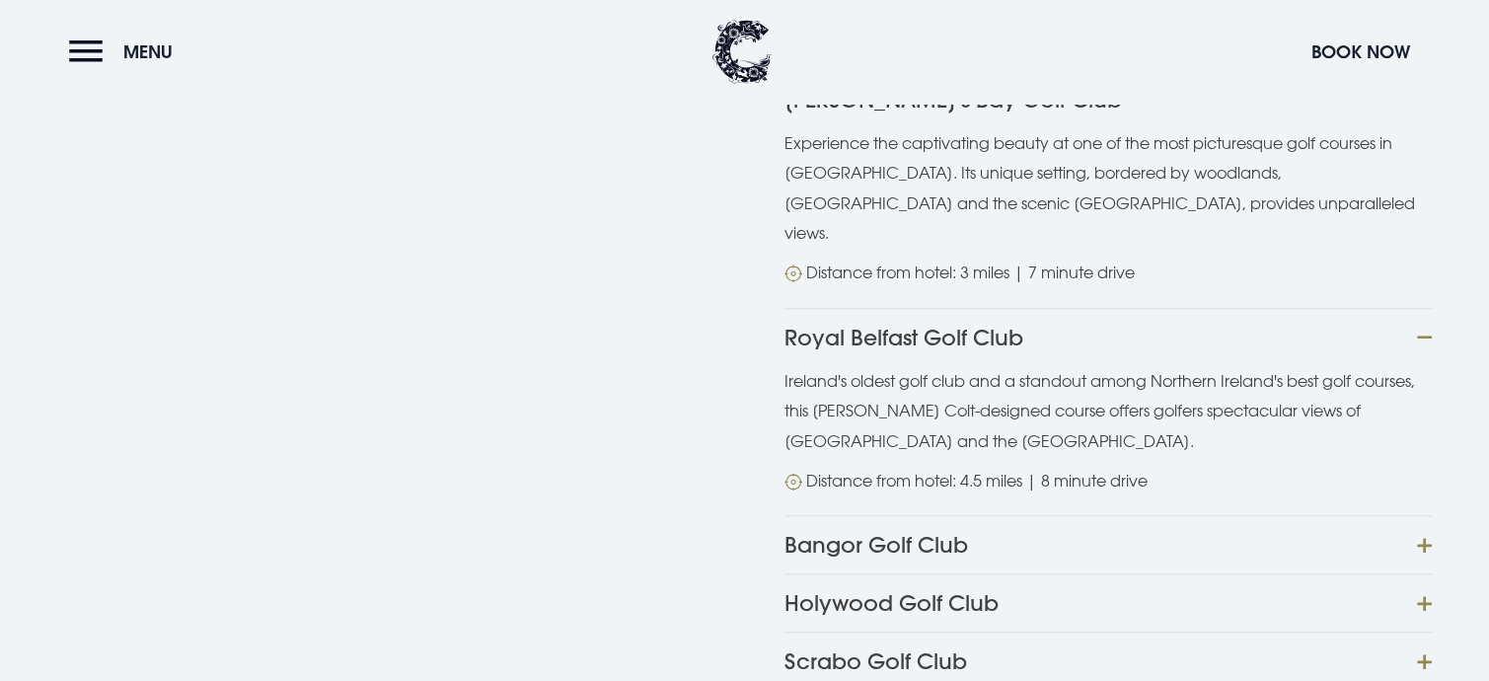
click at [1429, 515] on button "Bangor Golf Club" at bounding box center [1108, 544] width 647 height 58
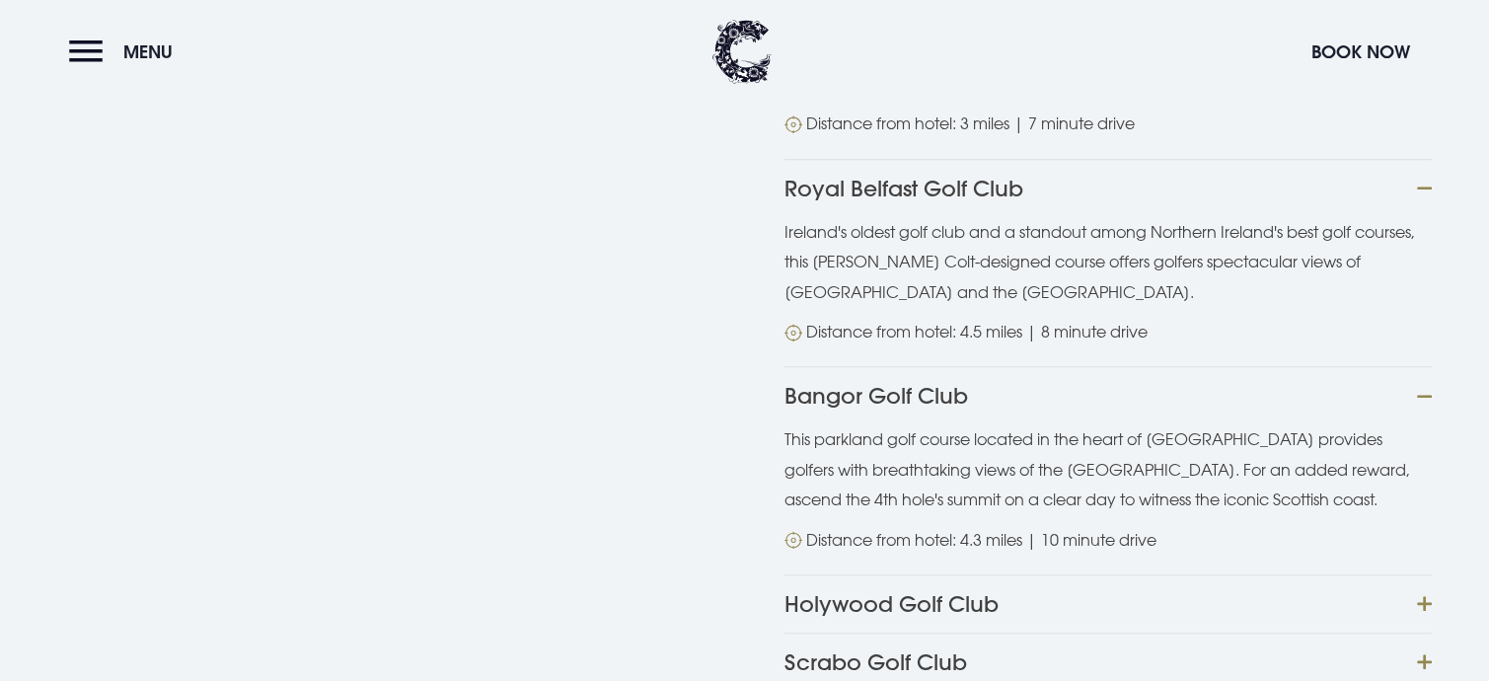
scroll to position [1875, 0]
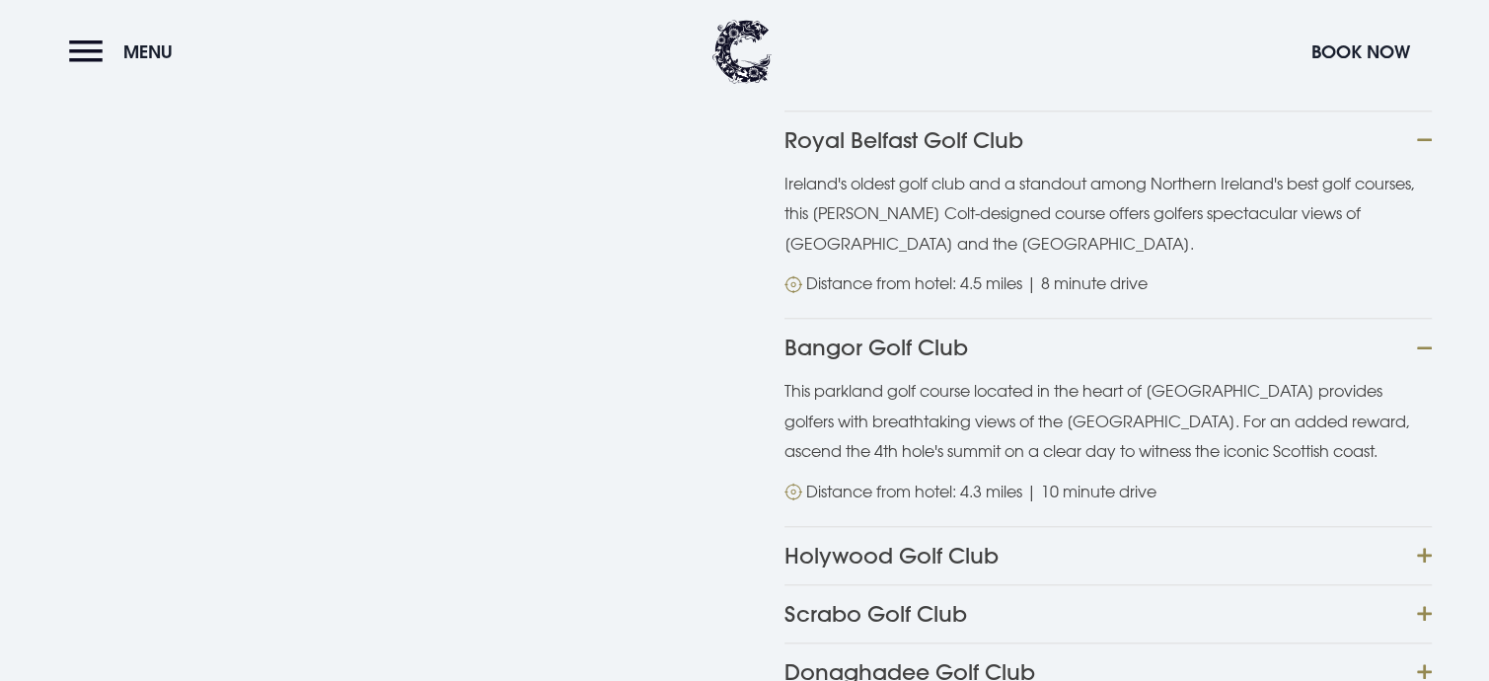
click at [1423, 526] on button "Holywood Golf Club" at bounding box center [1108, 555] width 647 height 58
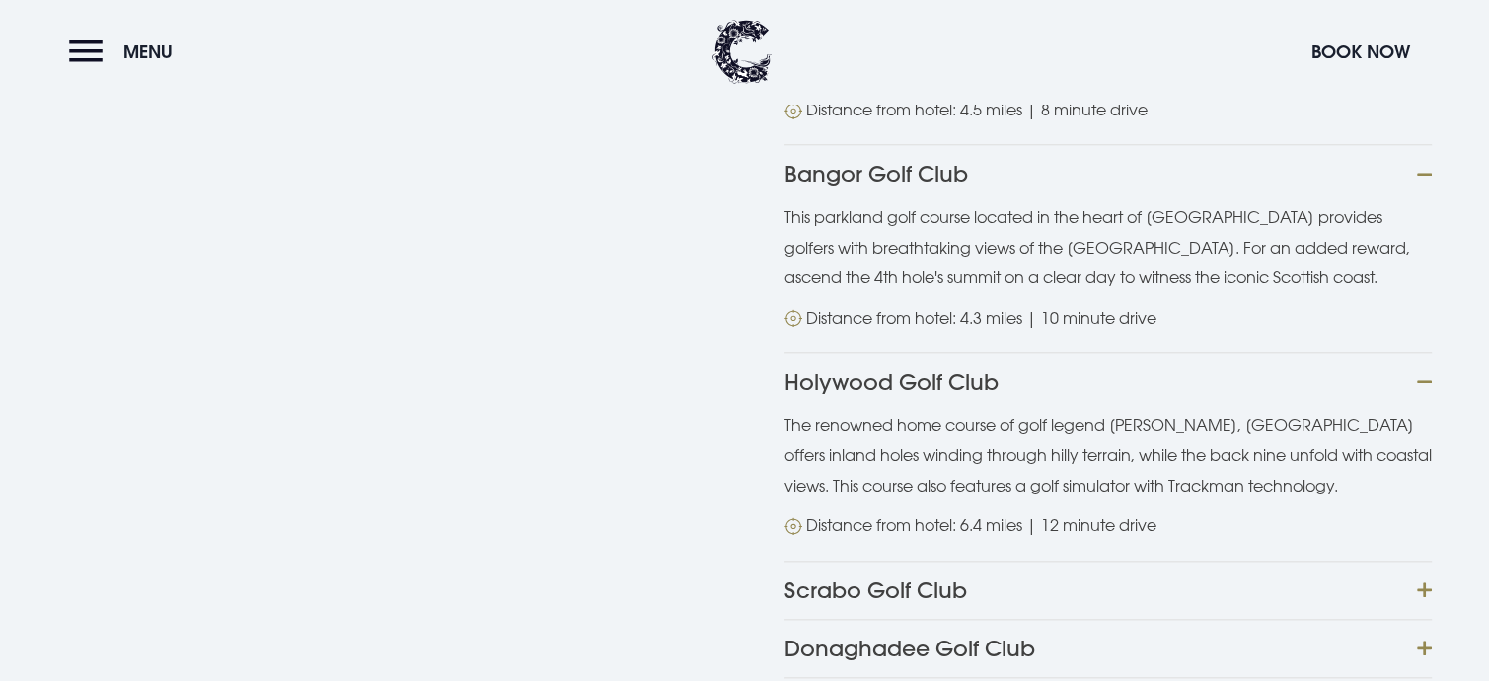
scroll to position [2073, 0]
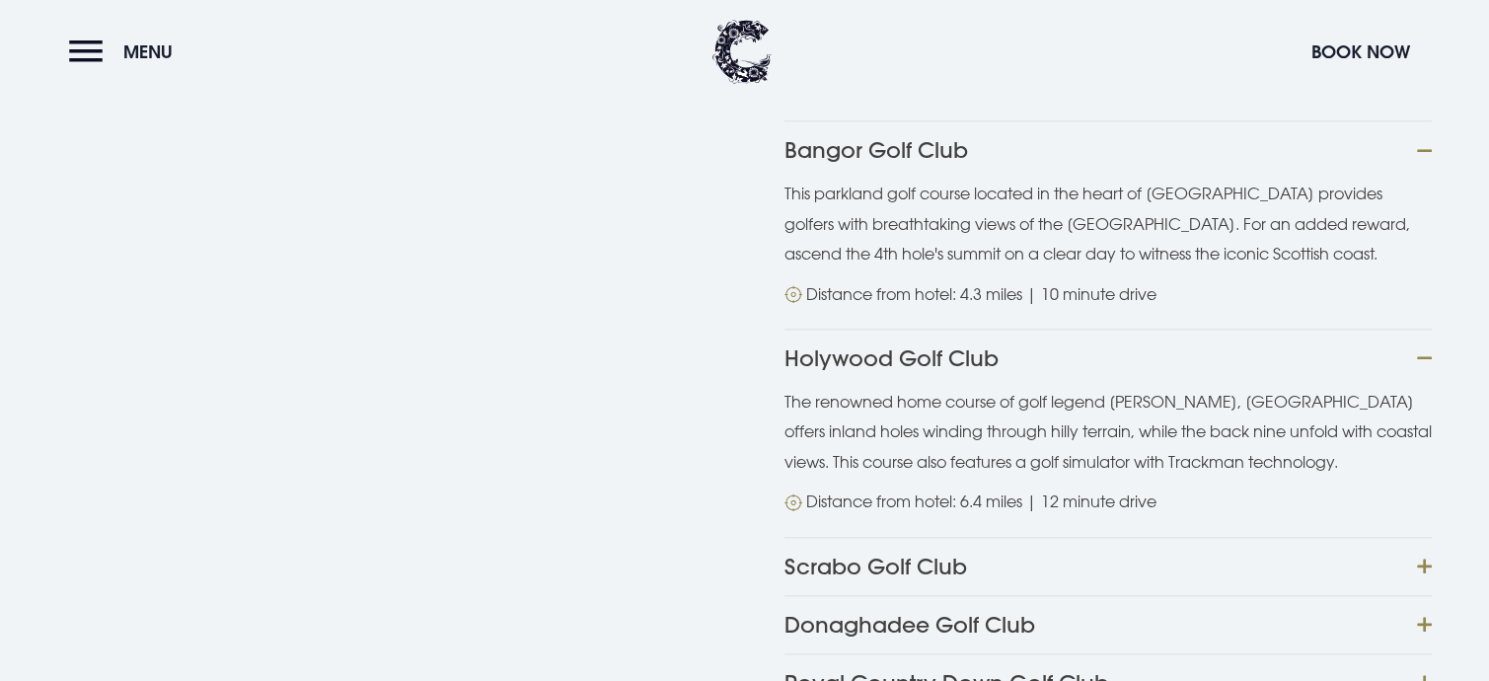
click at [1417, 537] on button "Scrabo Golf Club" at bounding box center [1108, 566] width 647 height 58
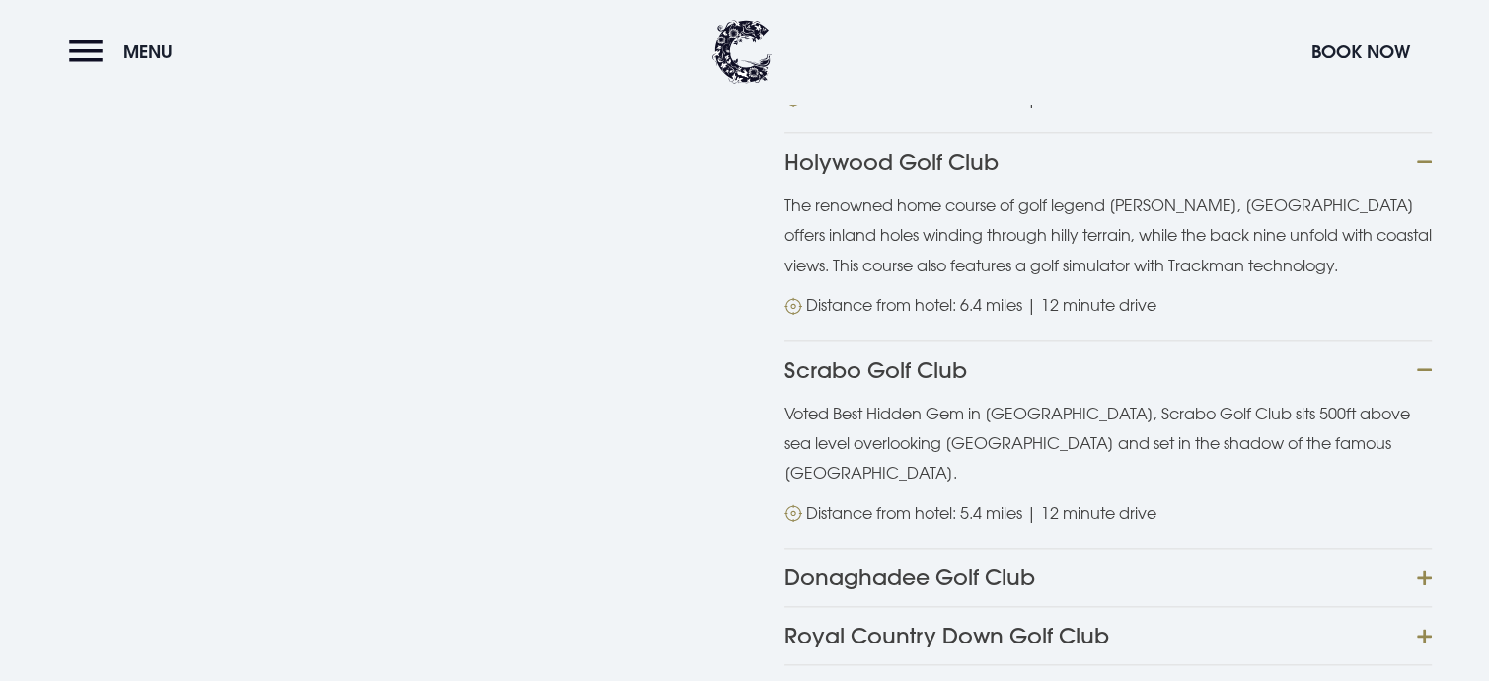
scroll to position [2270, 0]
click at [1425, 547] on button "Donaghadee Golf Club" at bounding box center [1108, 576] width 647 height 58
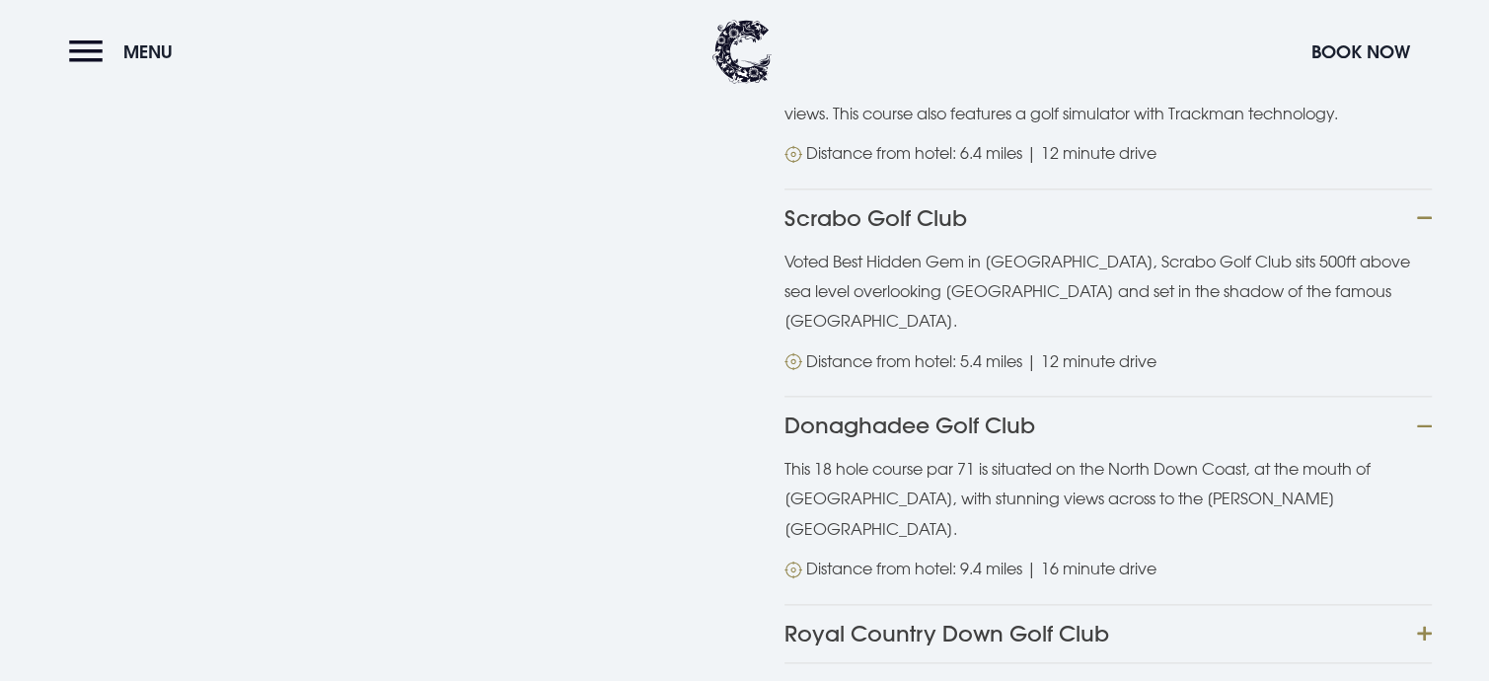
scroll to position [2467, 0]
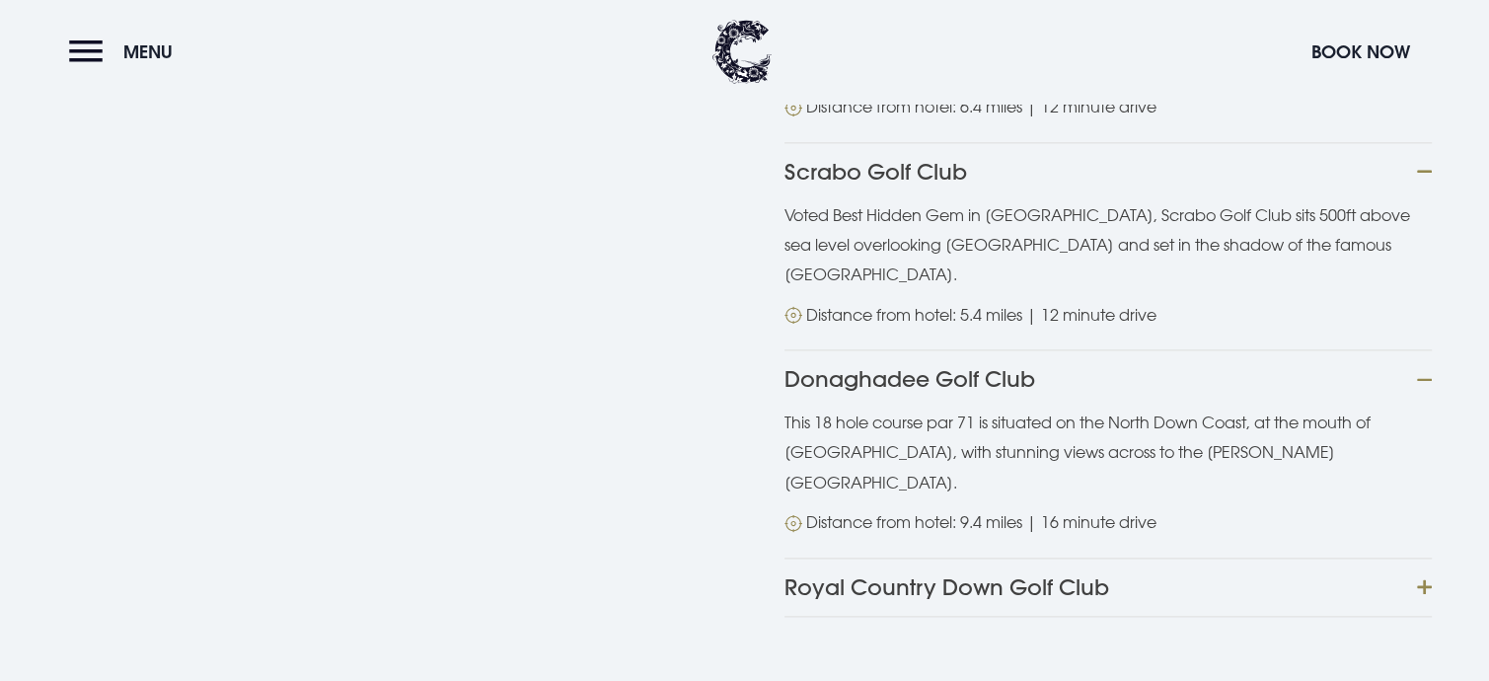
click at [1420, 558] on button "Royal Country Down Golf Club" at bounding box center [1108, 587] width 647 height 59
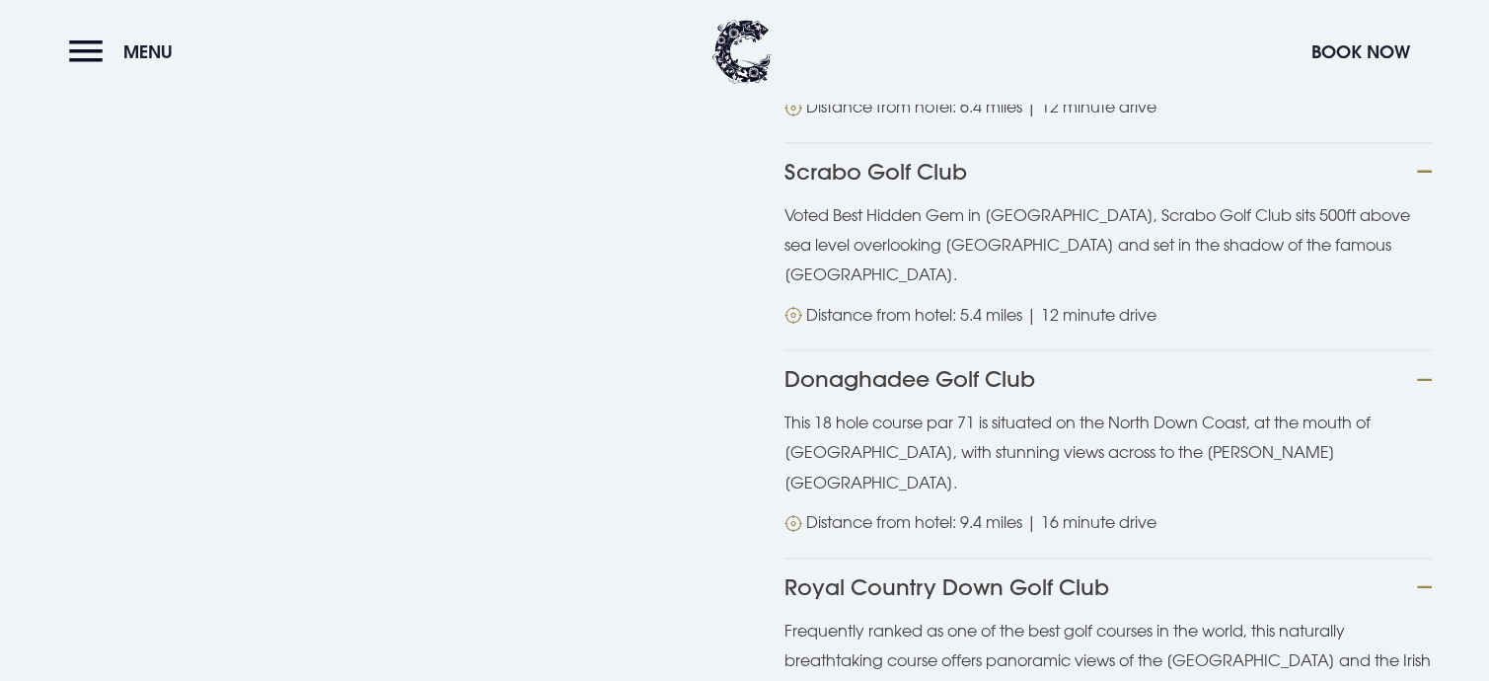
click at [937, 558] on button "Royal Country Down Golf Club" at bounding box center [1108, 587] width 647 height 58
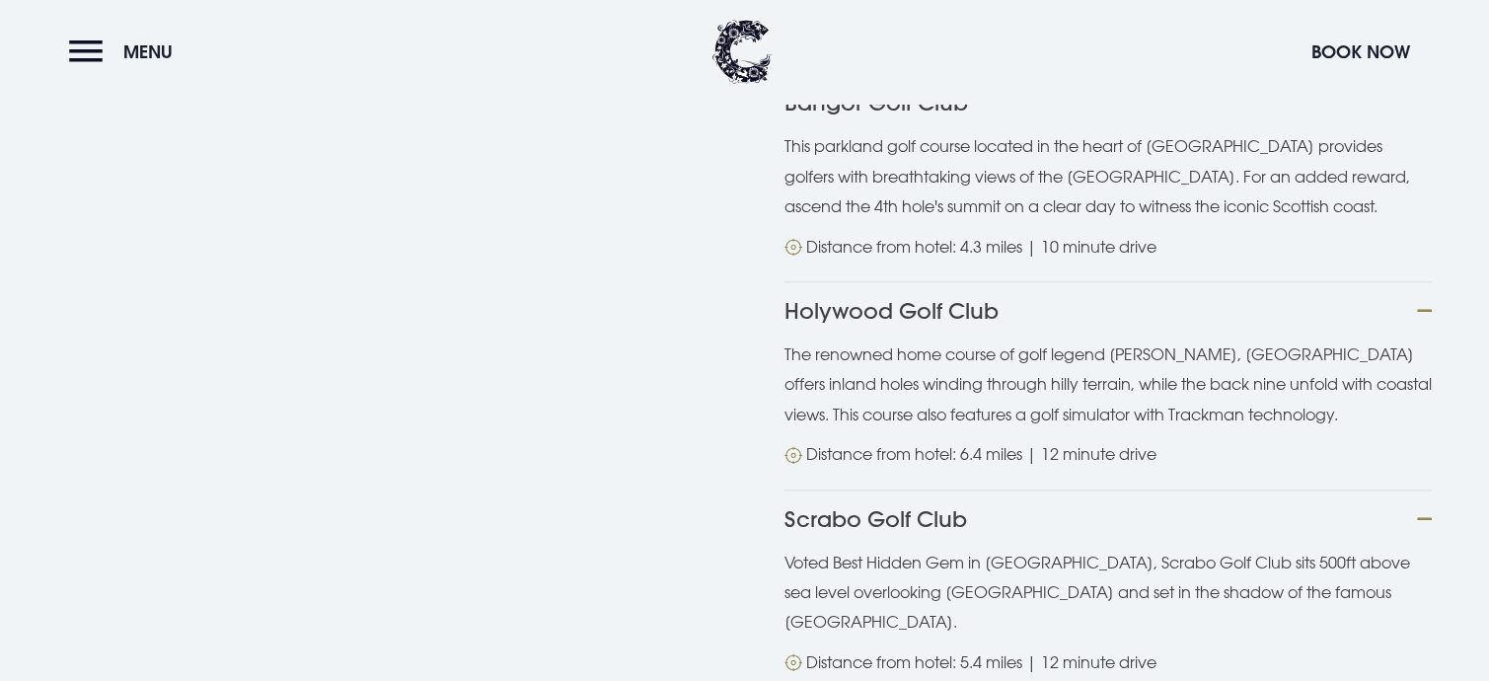
scroll to position [2073, 0]
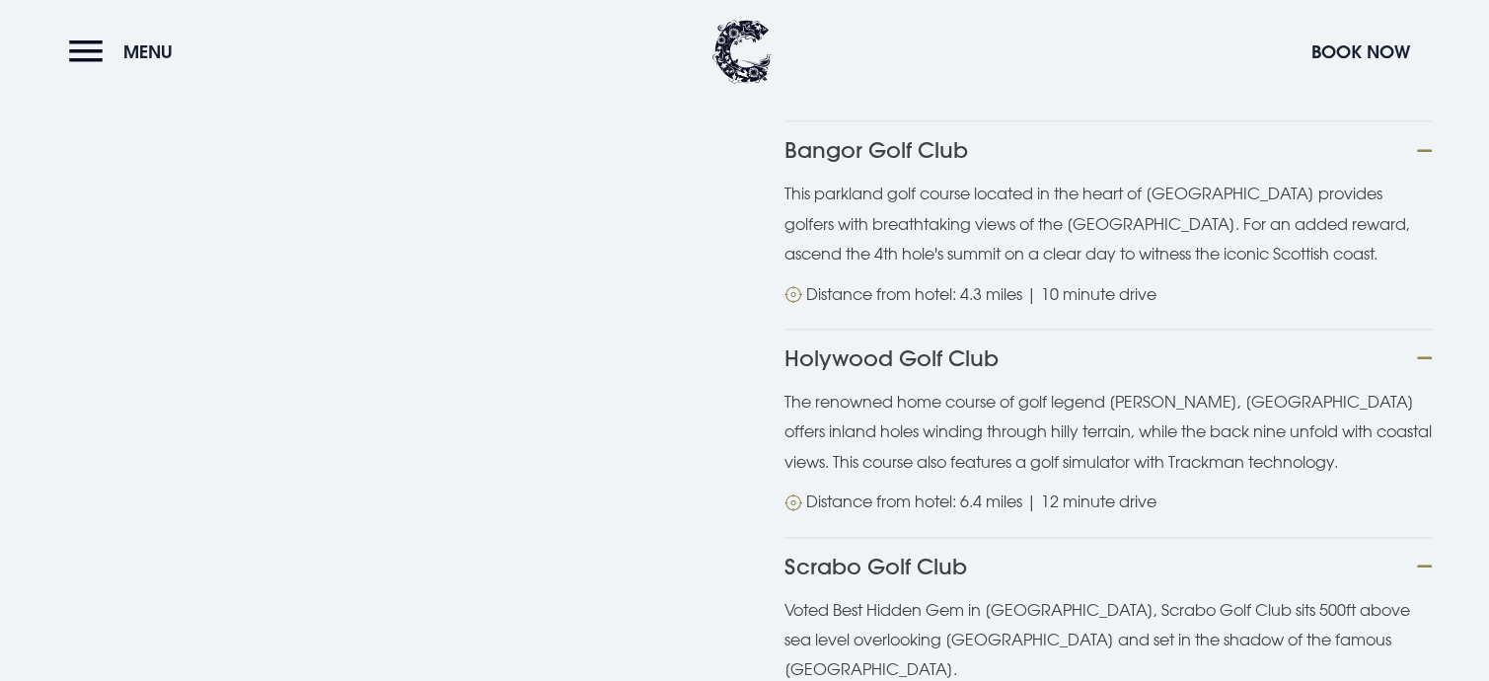
click at [896, 329] on button "Holywood Golf Club" at bounding box center [1108, 358] width 647 height 58
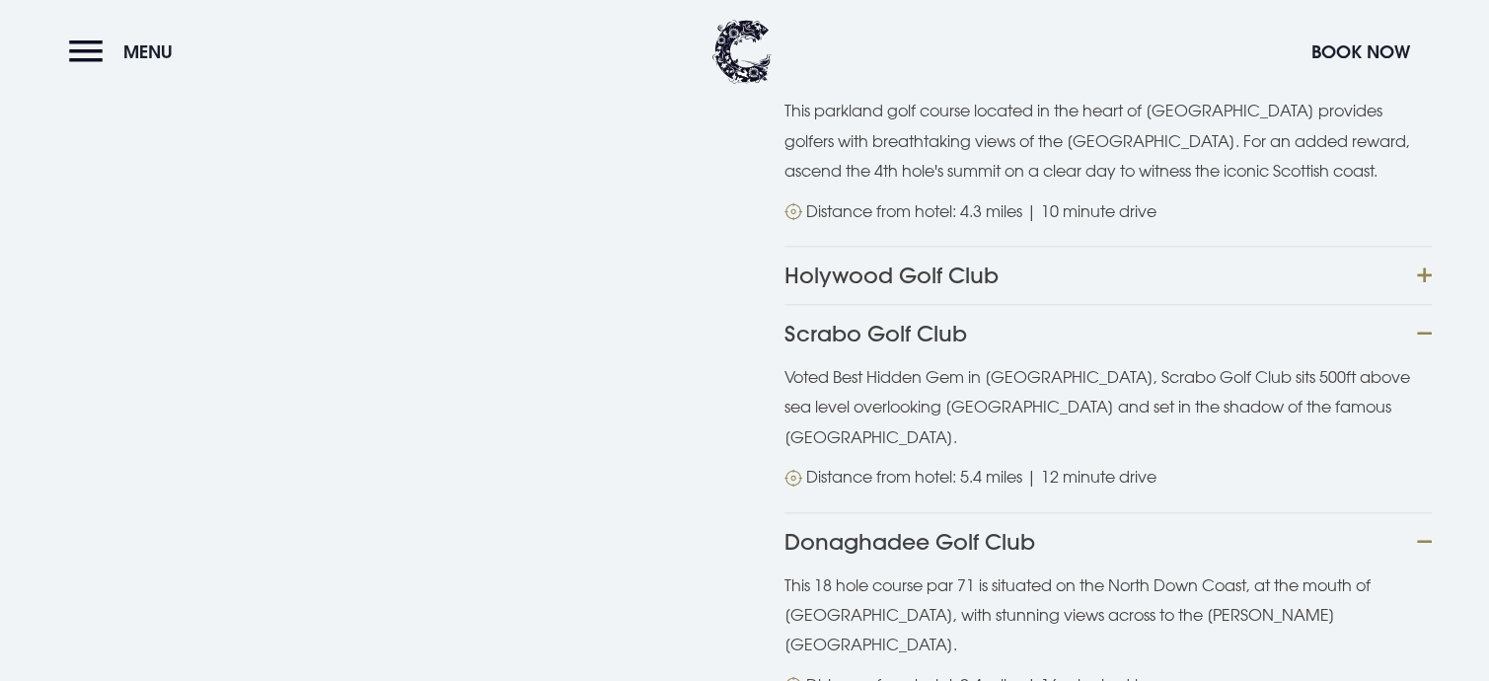
scroll to position [2145, 0]
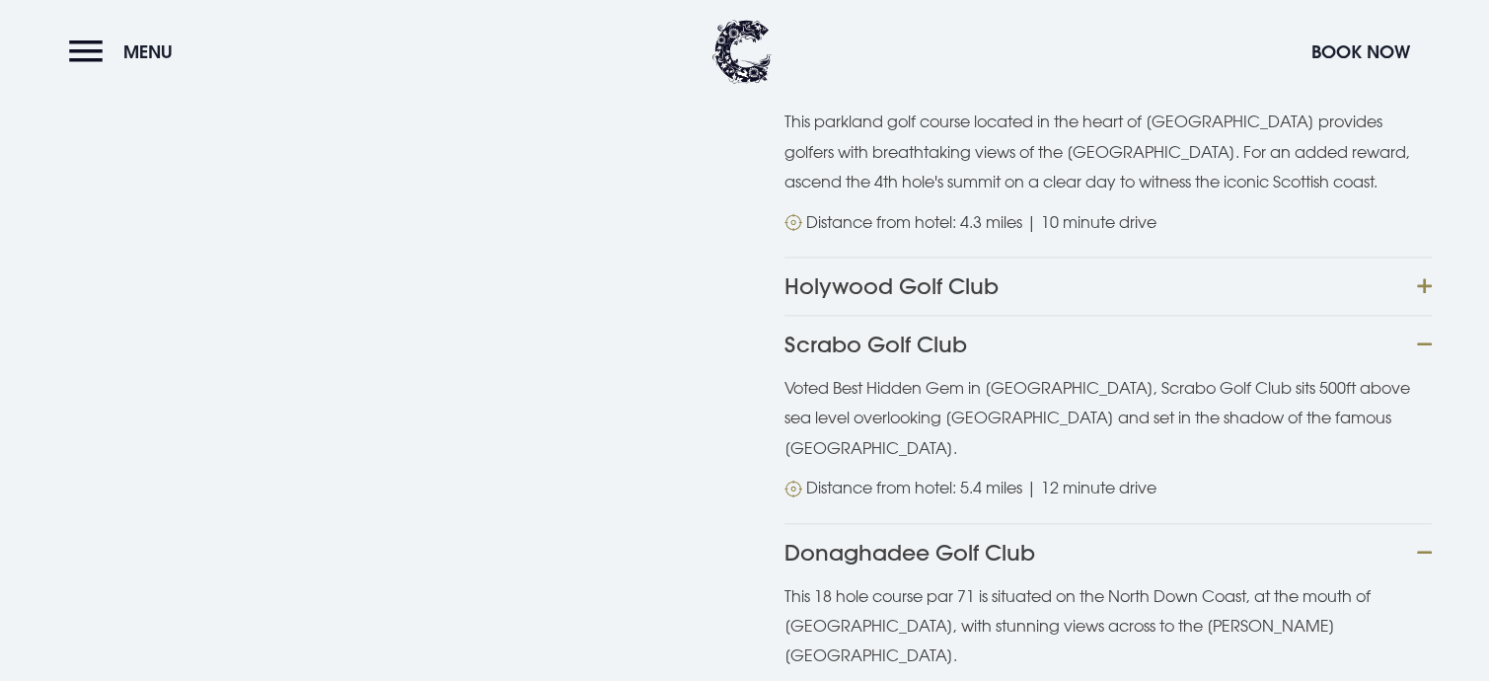
click at [858, 257] on button "Holywood Golf Club" at bounding box center [1108, 286] width 647 height 58
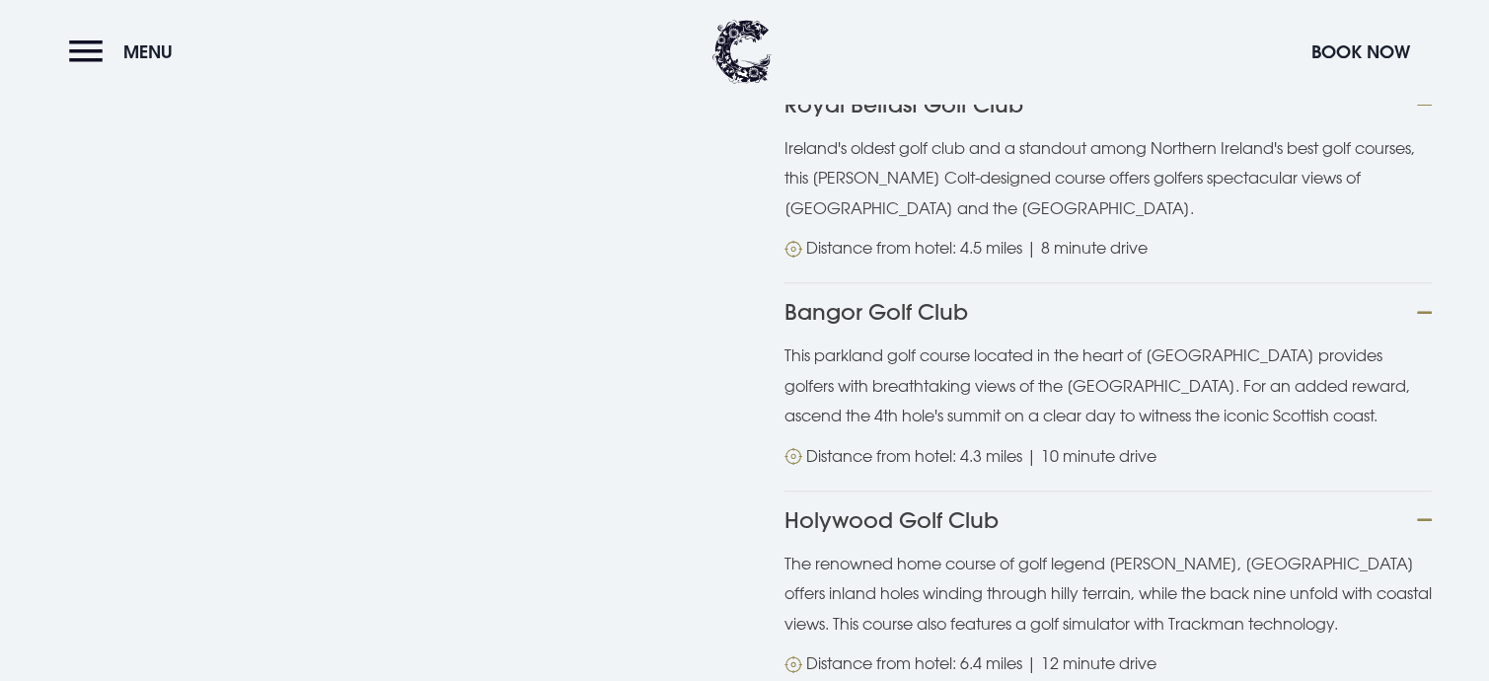
scroll to position [1849, 0]
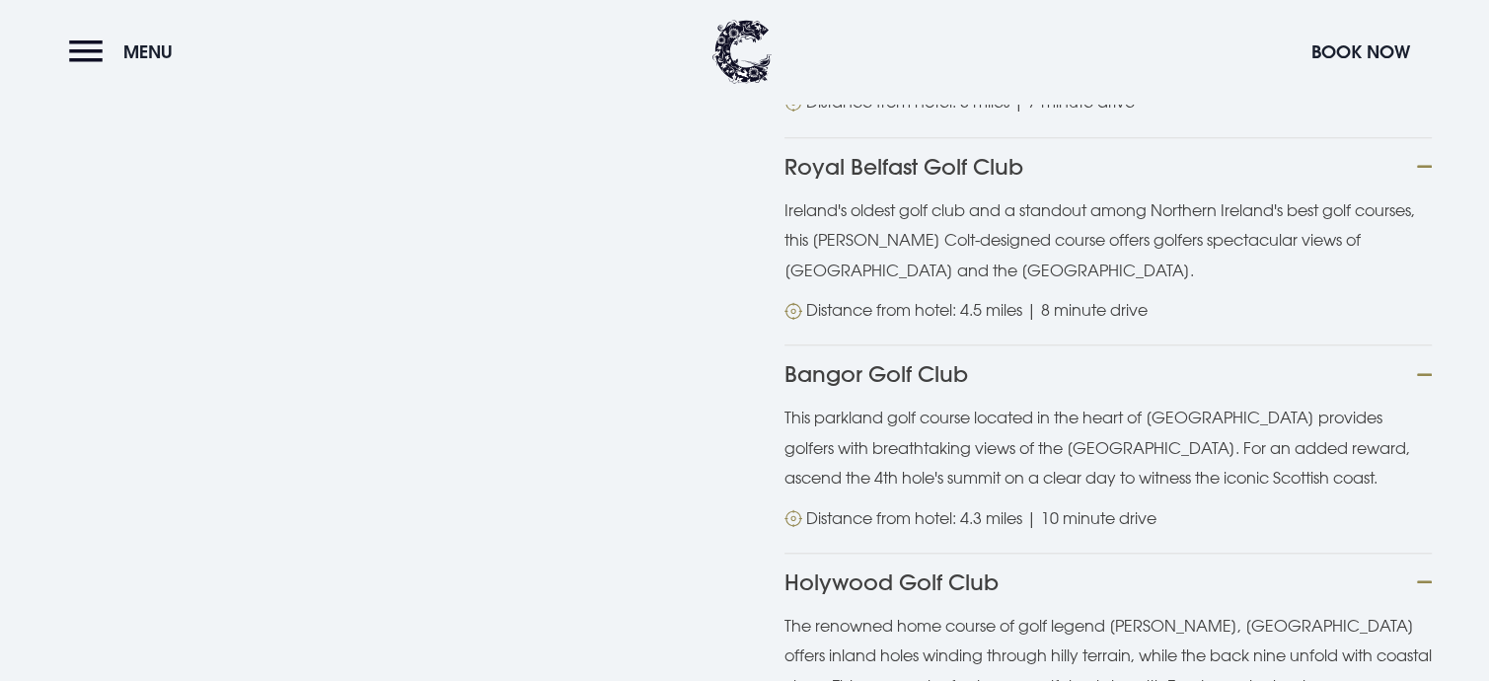
click at [892, 344] on button "Bangor Golf Club" at bounding box center [1108, 373] width 647 height 58
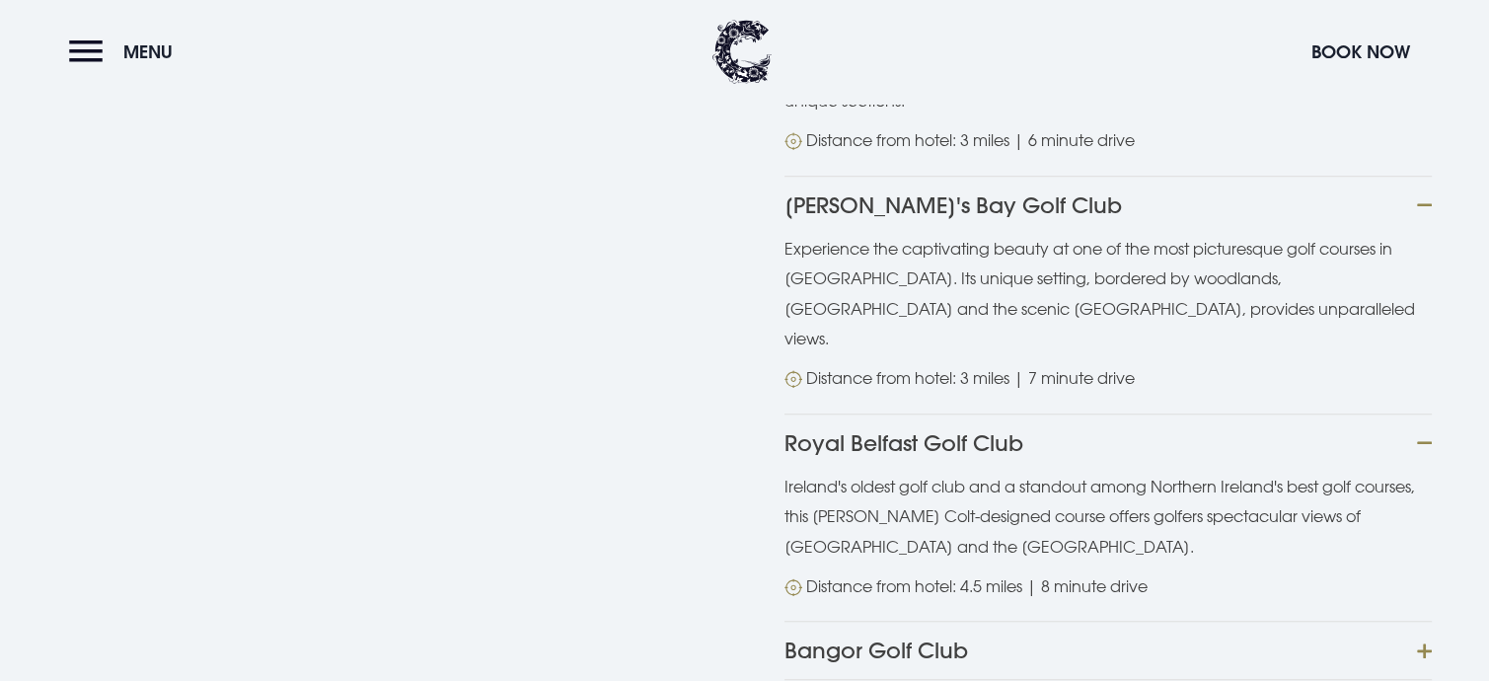
scroll to position [1355, 0]
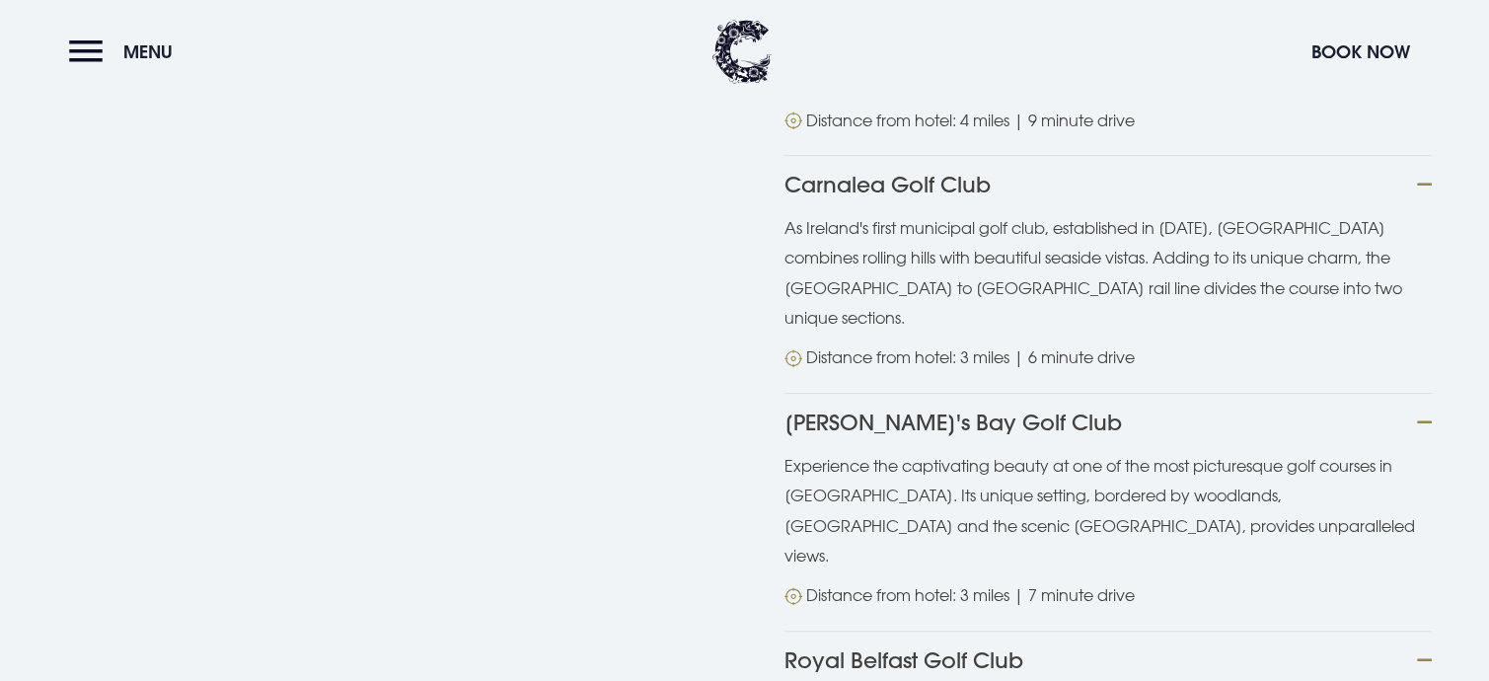
click at [910, 393] on button "Helen's Bay Golf Club" at bounding box center [1108, 422] width 647 height 58
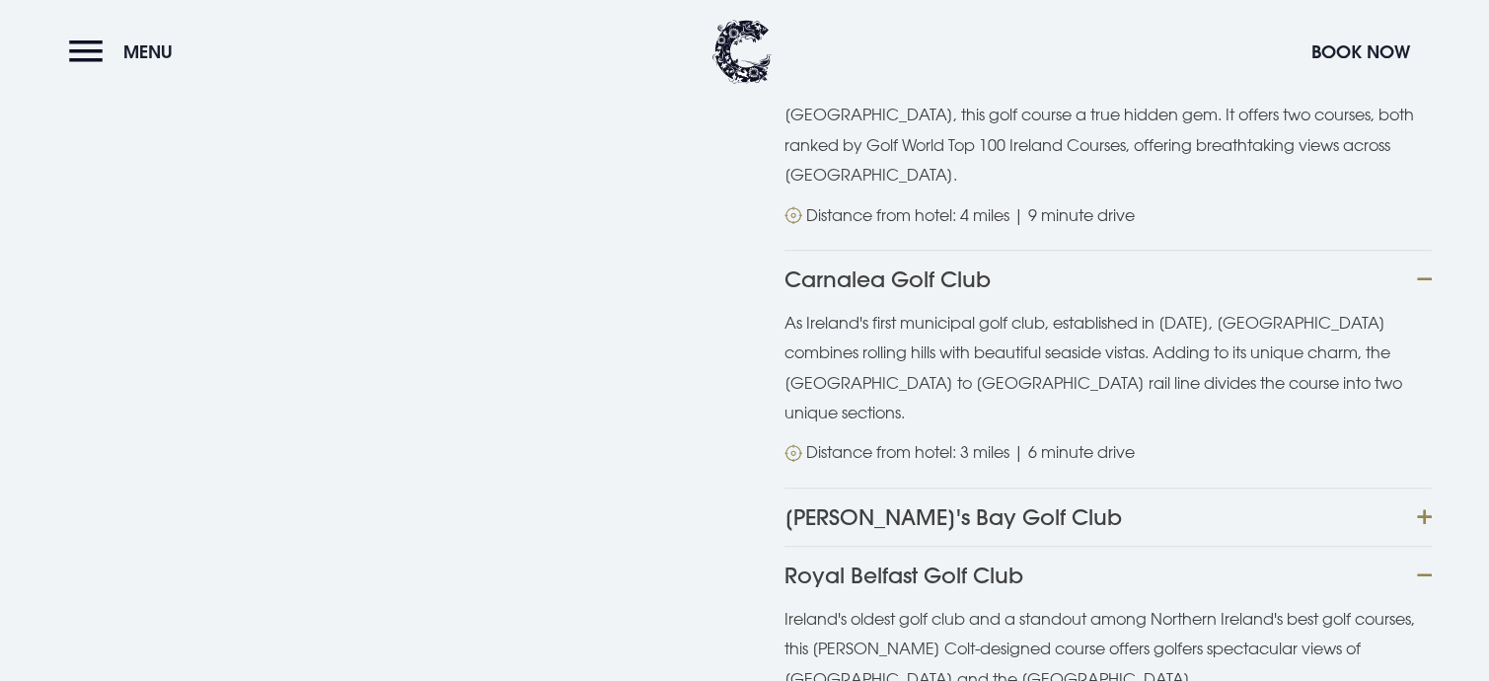
scroll to position [960, 0]
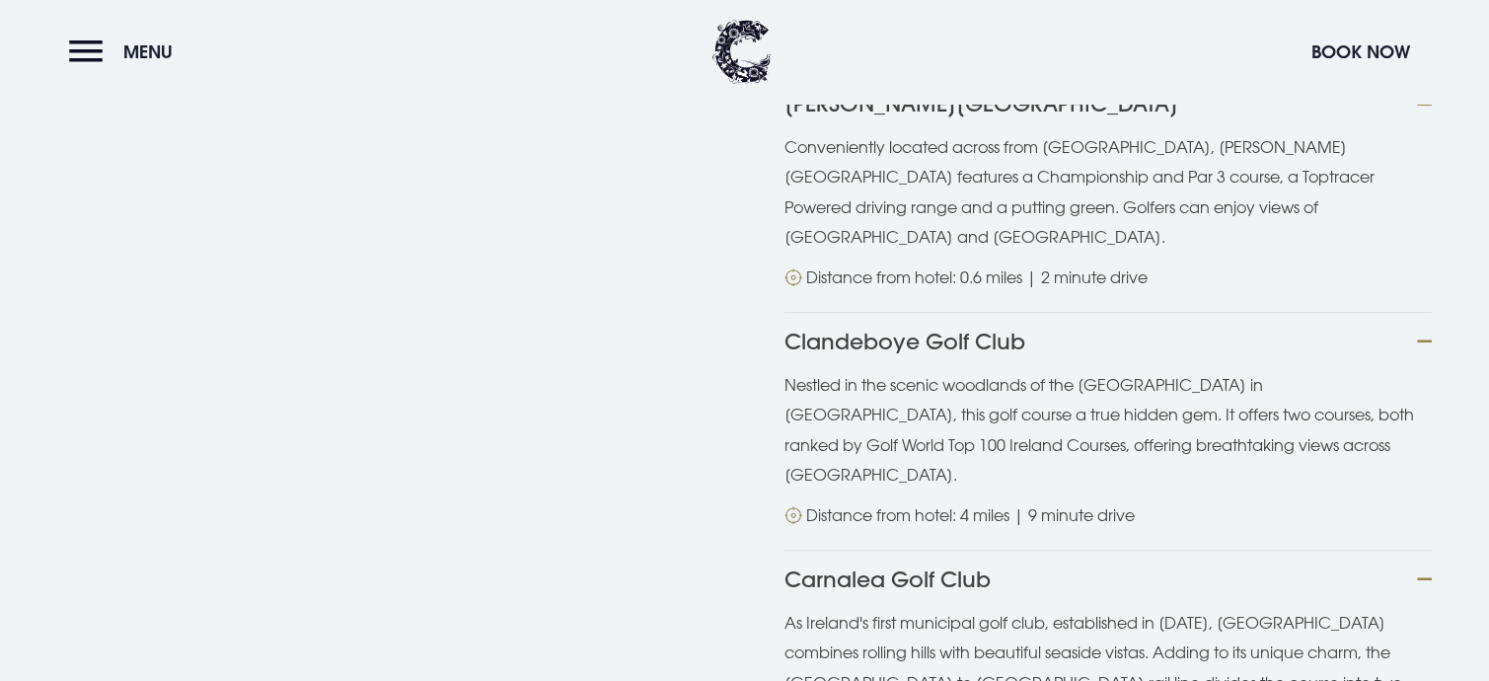
click at [904, 550] on button "Carnalea Golf Club" at bounding box center [1108, 579] width 647 height 58
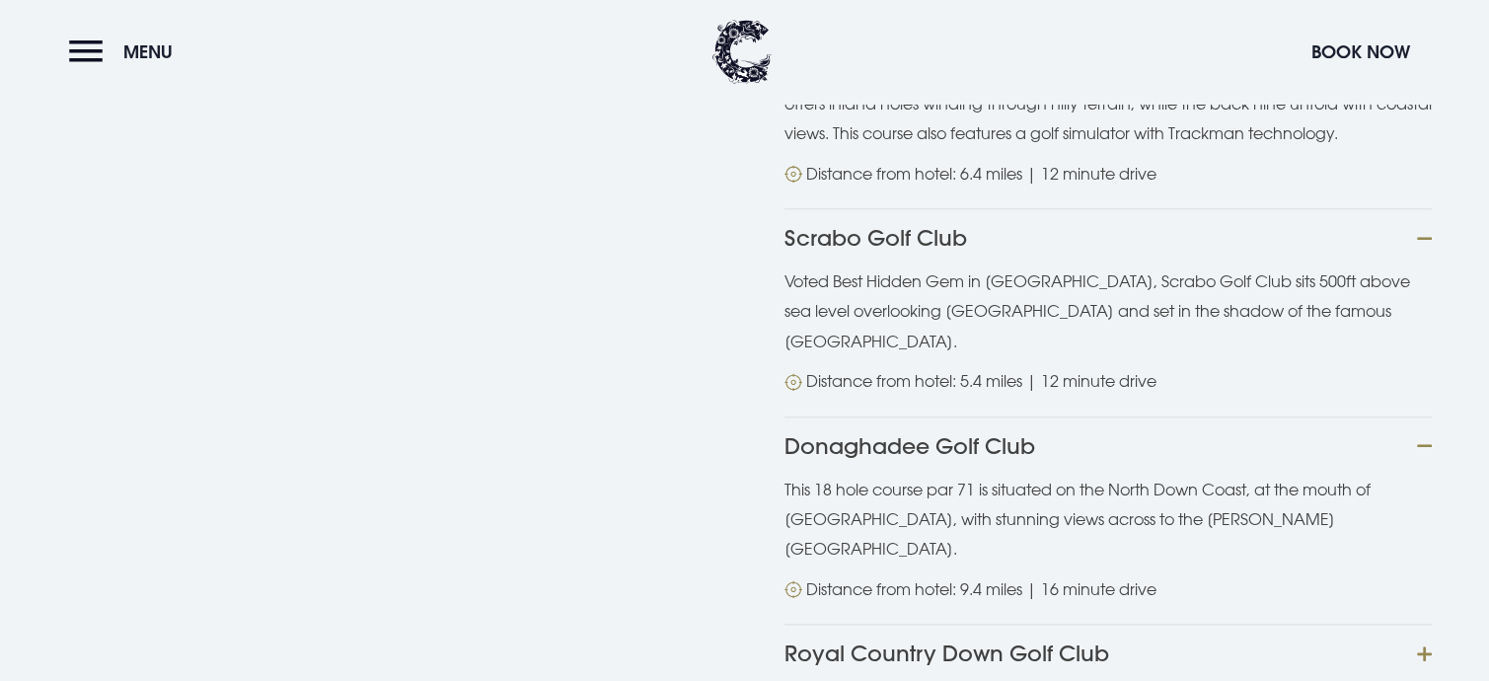
scroll to position [1918, 0]
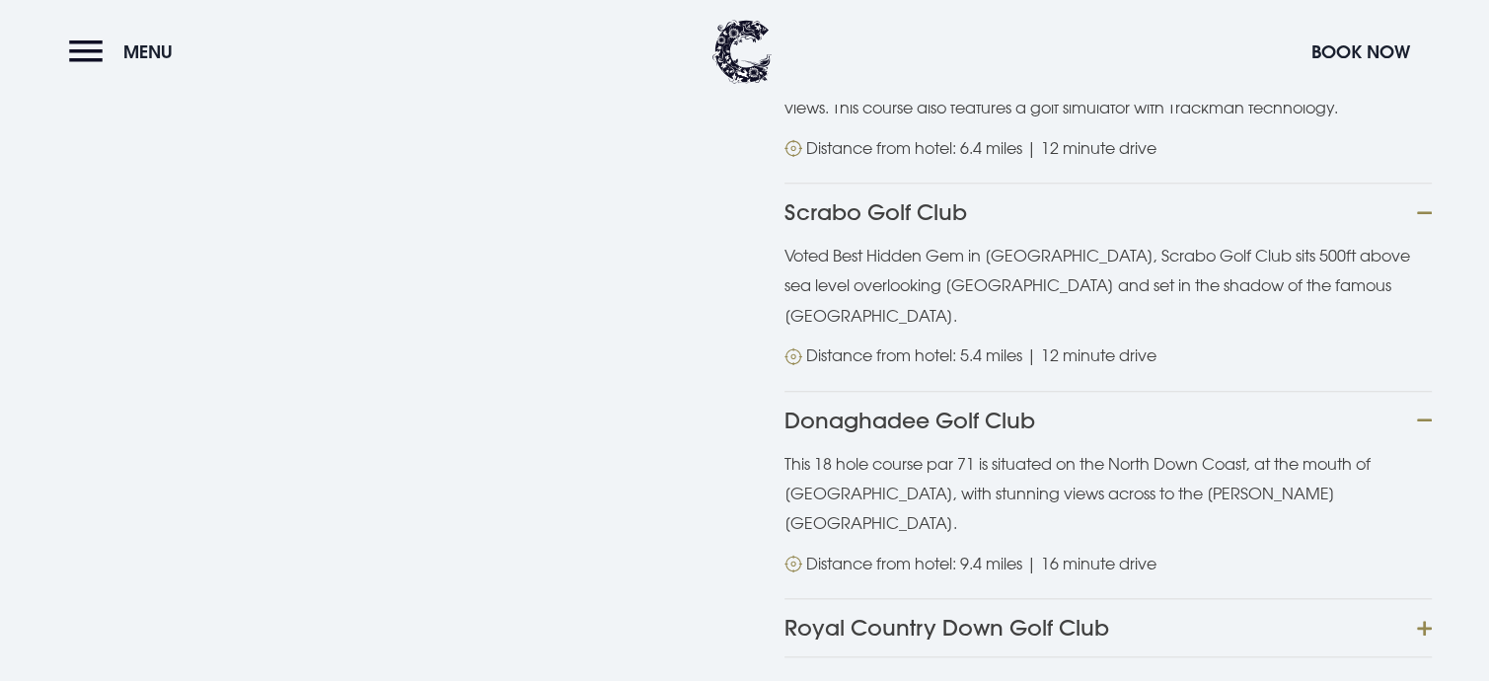
click at [947, 598] on button "Royal Country Down Golf Club" at bounding box center [1108, 627] width 647 height 59
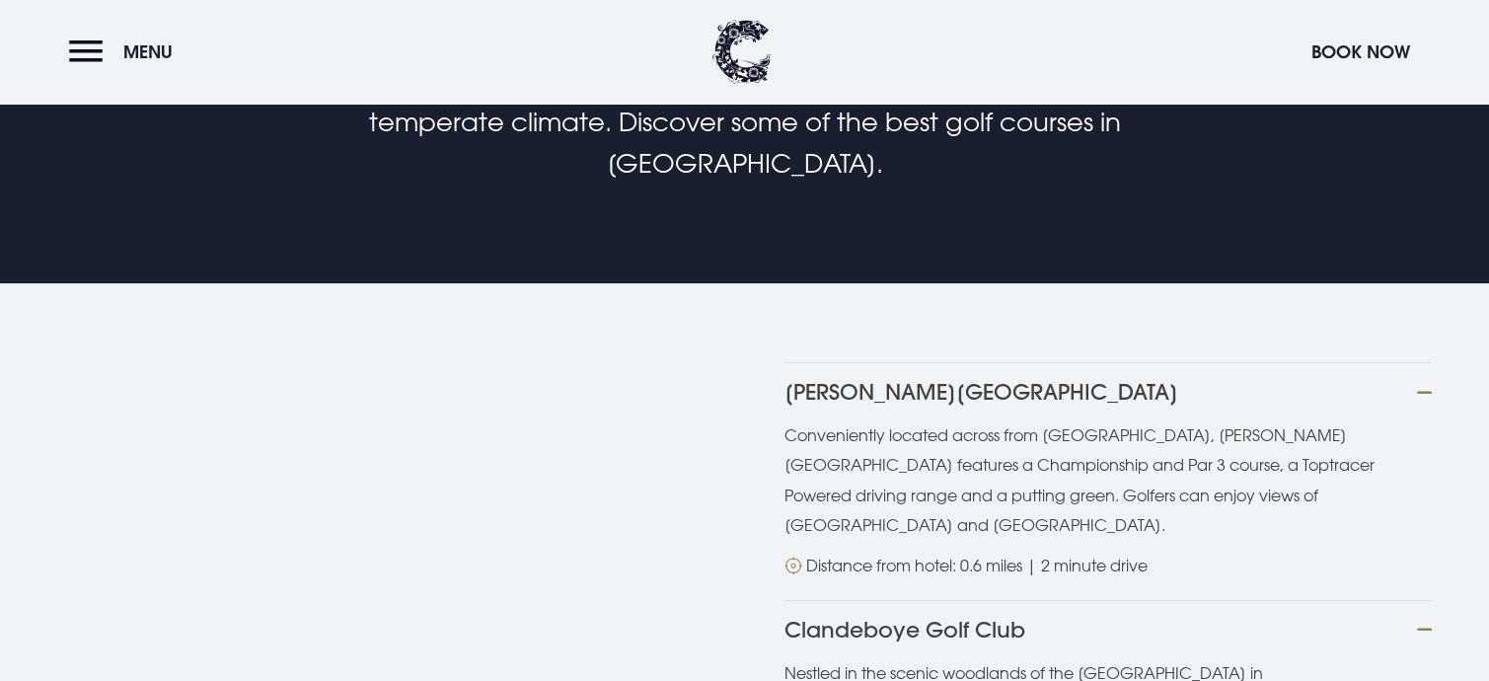
scroll to position [661, 0]
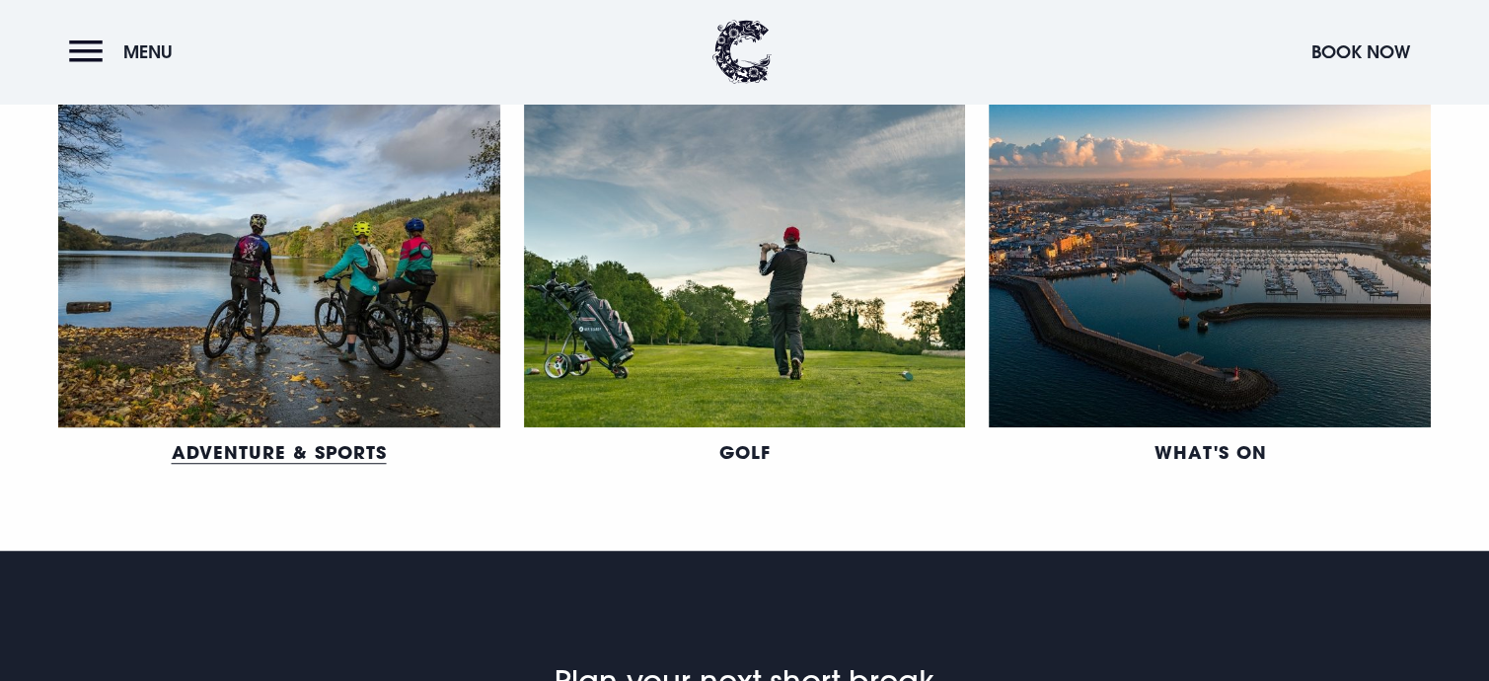
scroll to position [1283, 0]
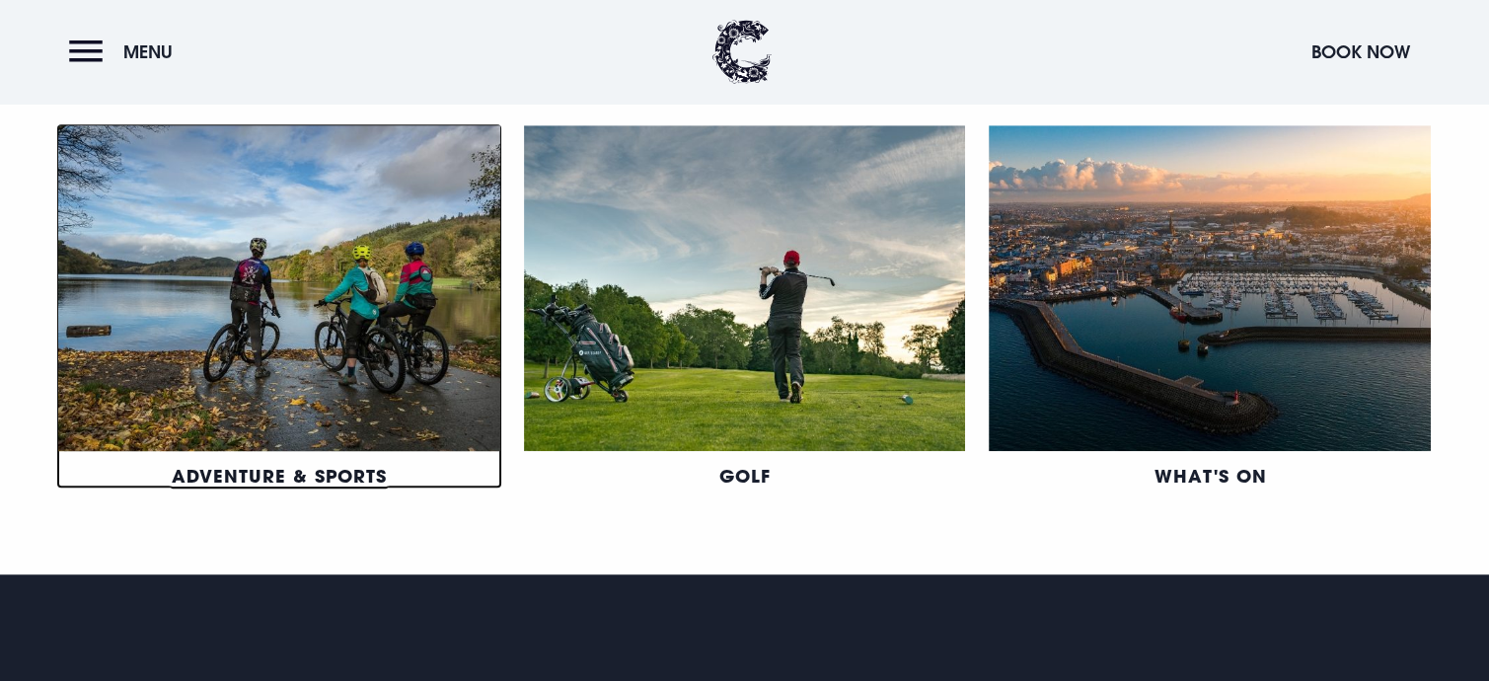
click at [319, 464] on link "Adventure & Sports" at bounding box center [279, 476] width 215 height 24
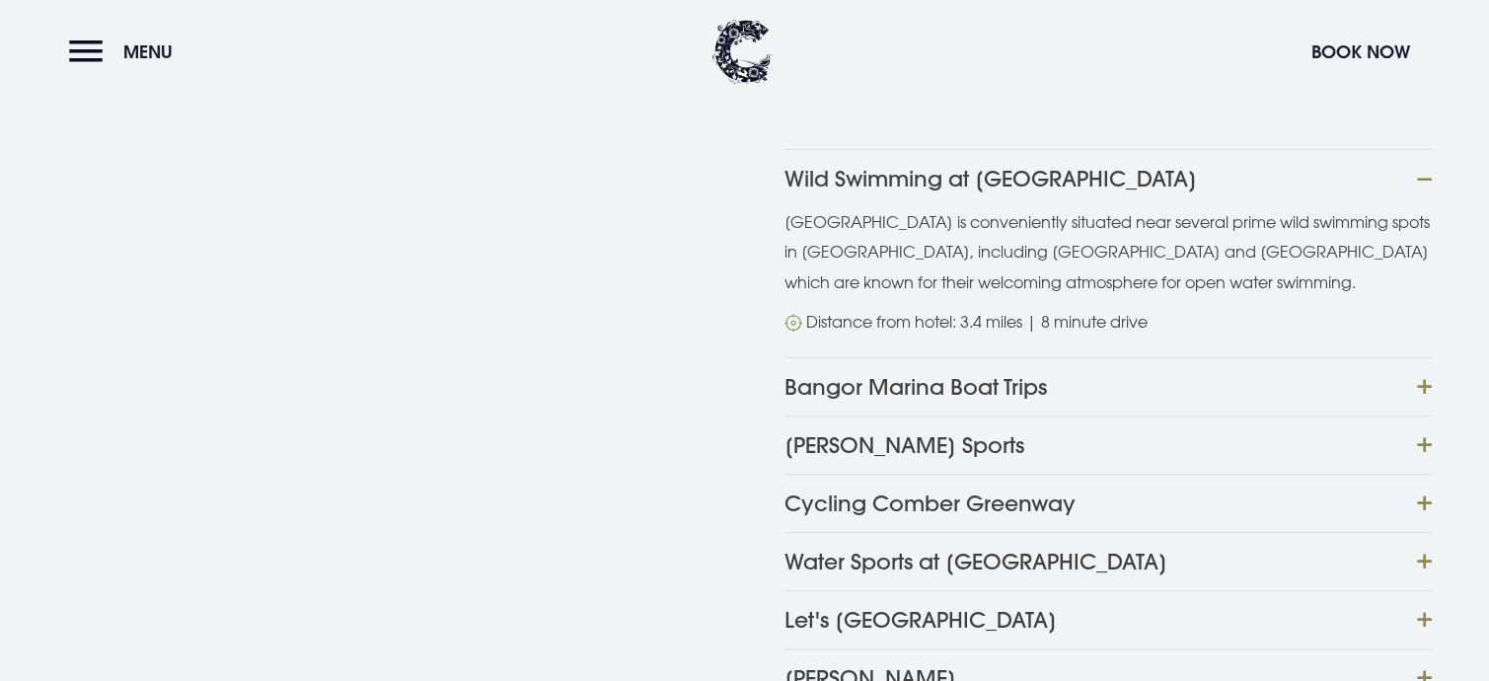
scroll to position [888, 0]
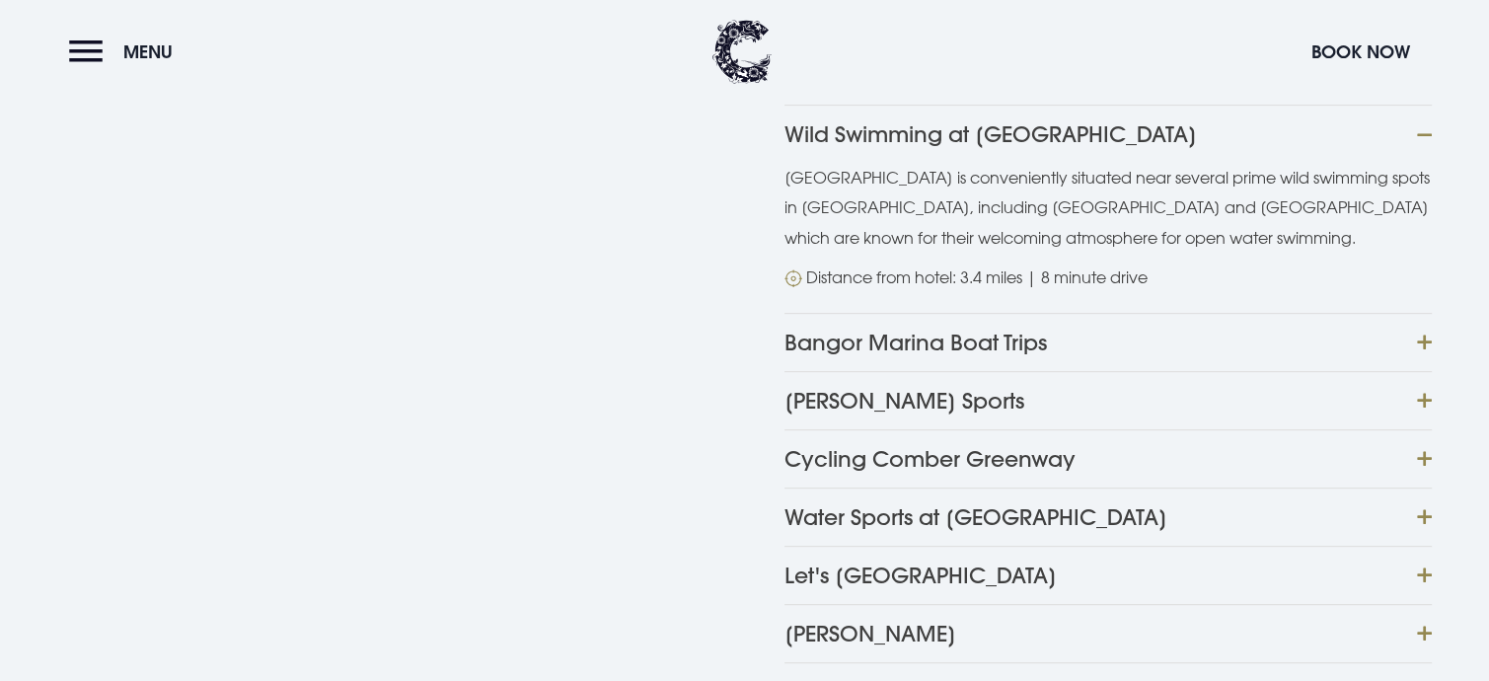
click at [1425, 341] on button "Bangor Marina Boat Trips" at bounding box center [1108, 342] width 647 height 58
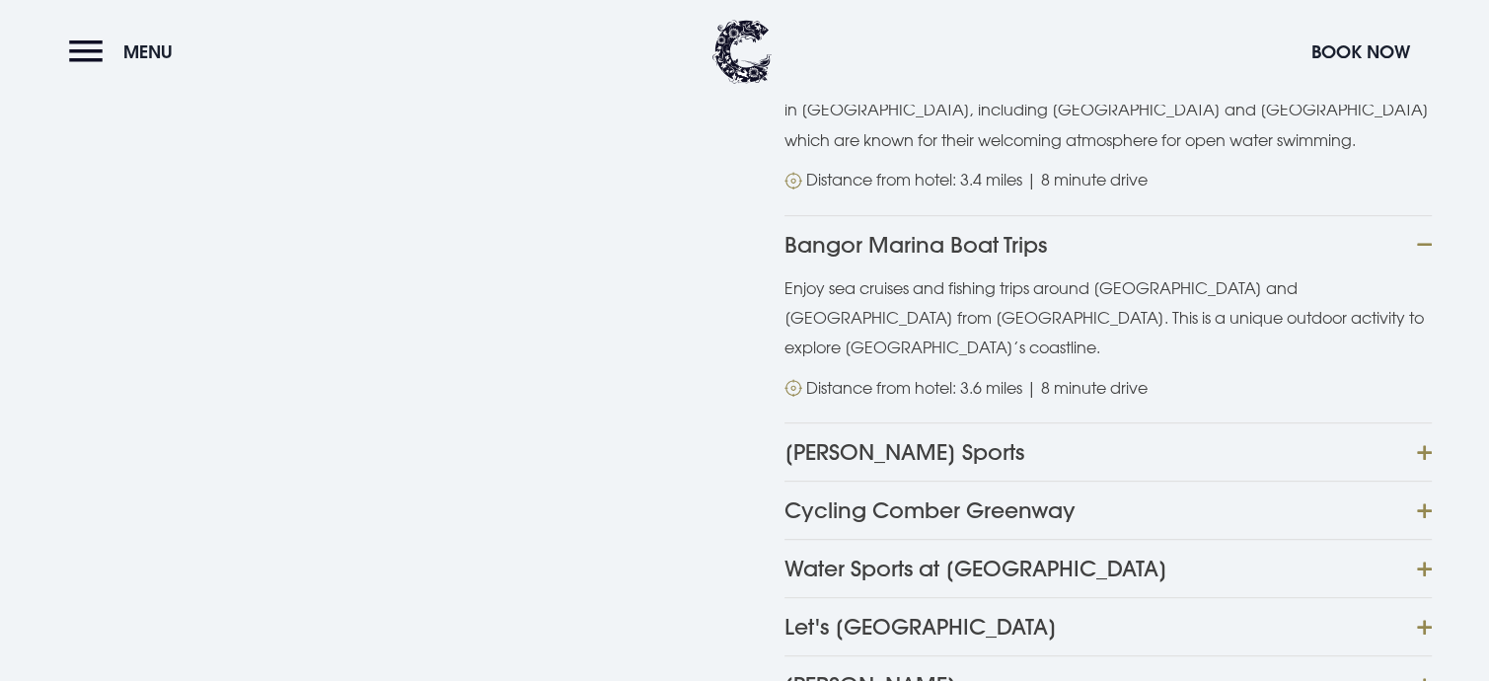
scroll to position [987, 0]
click at [1426, 423] on button "Eddie Irvine Sports" at bounding box center [1108, 450] width 647 height 58
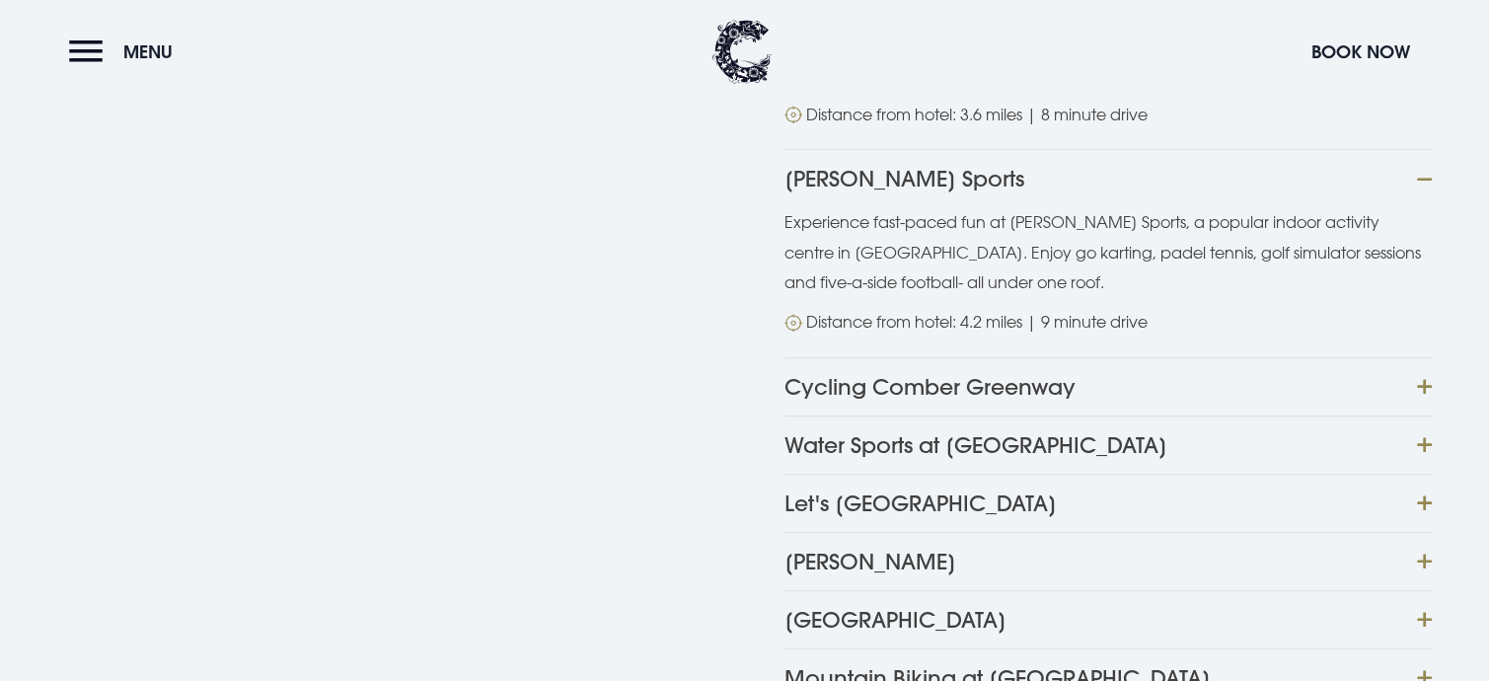
scroll to position [1283, 0]
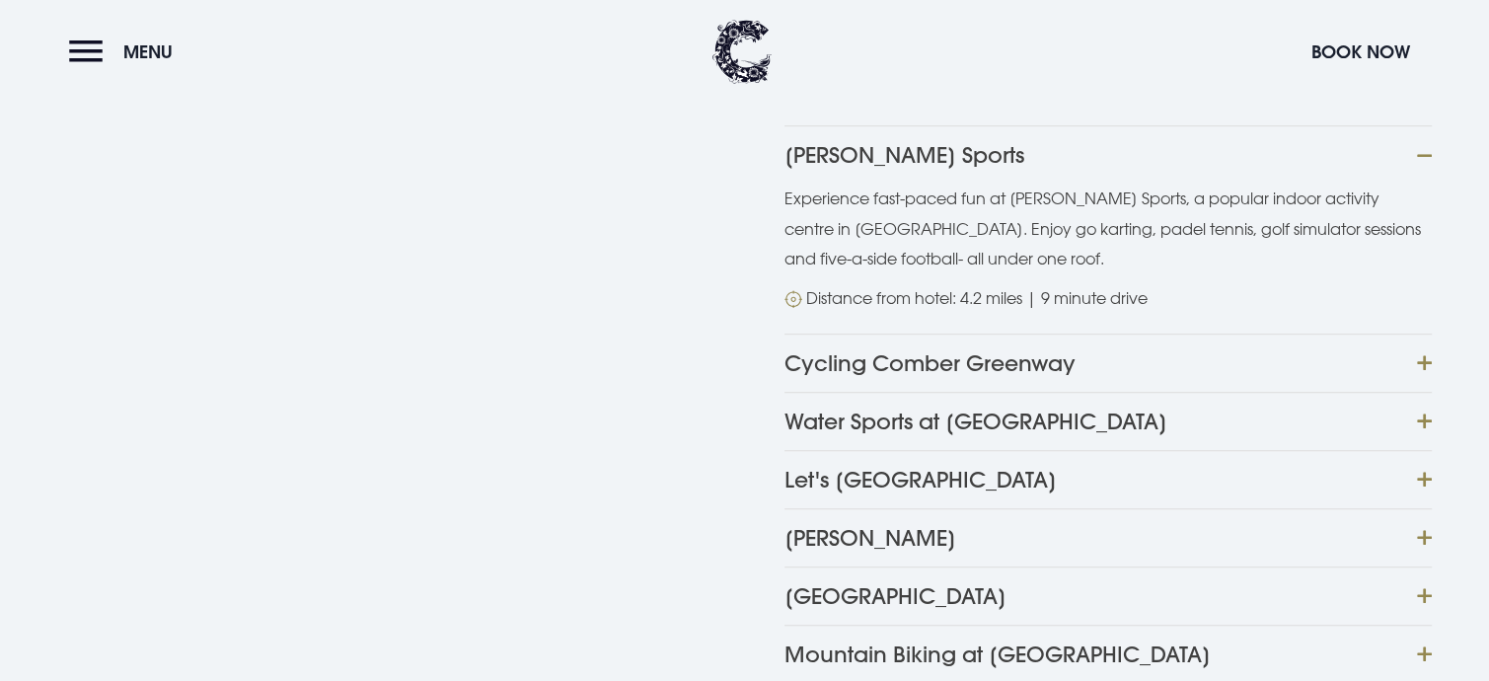
click at [1422, 334] on button "Cycling Comber Greenway" at bounding box center [1108, 363] width 647 height 58
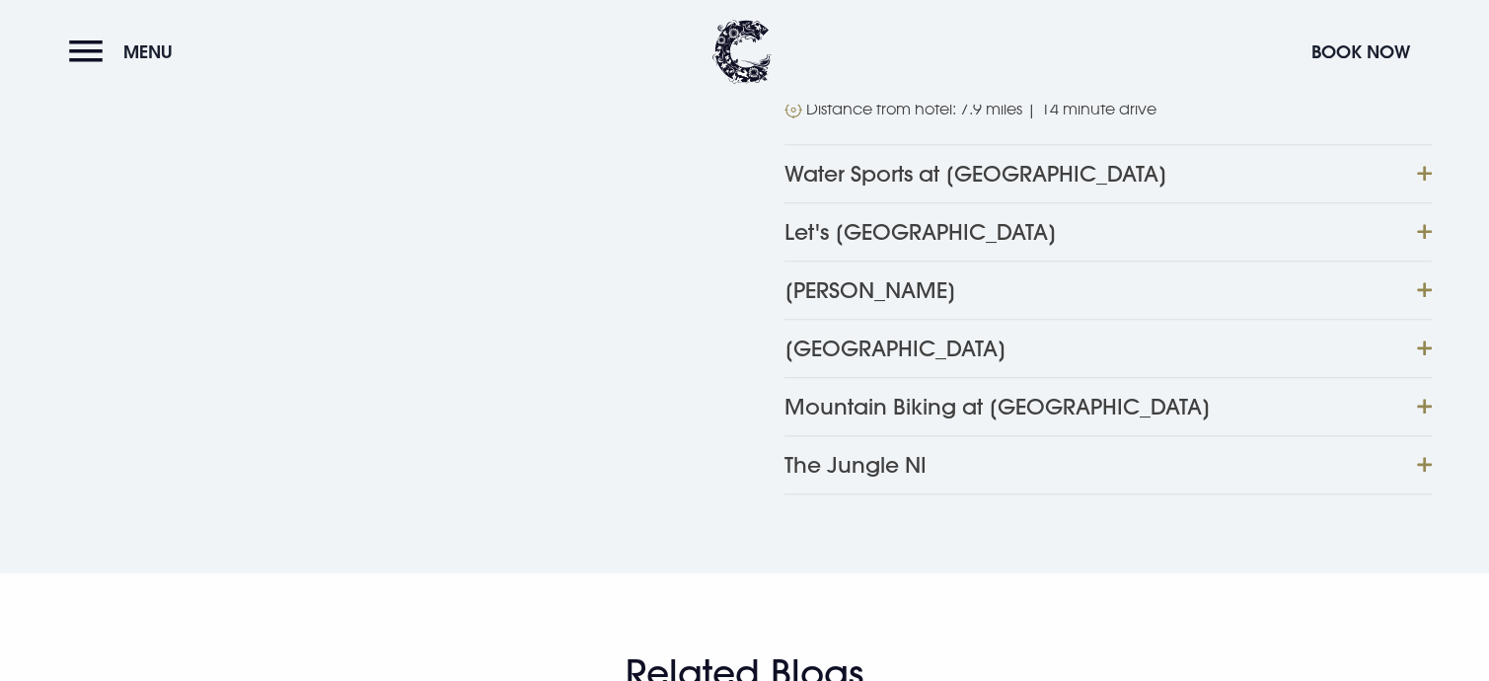
scroll to position [1579, 0]
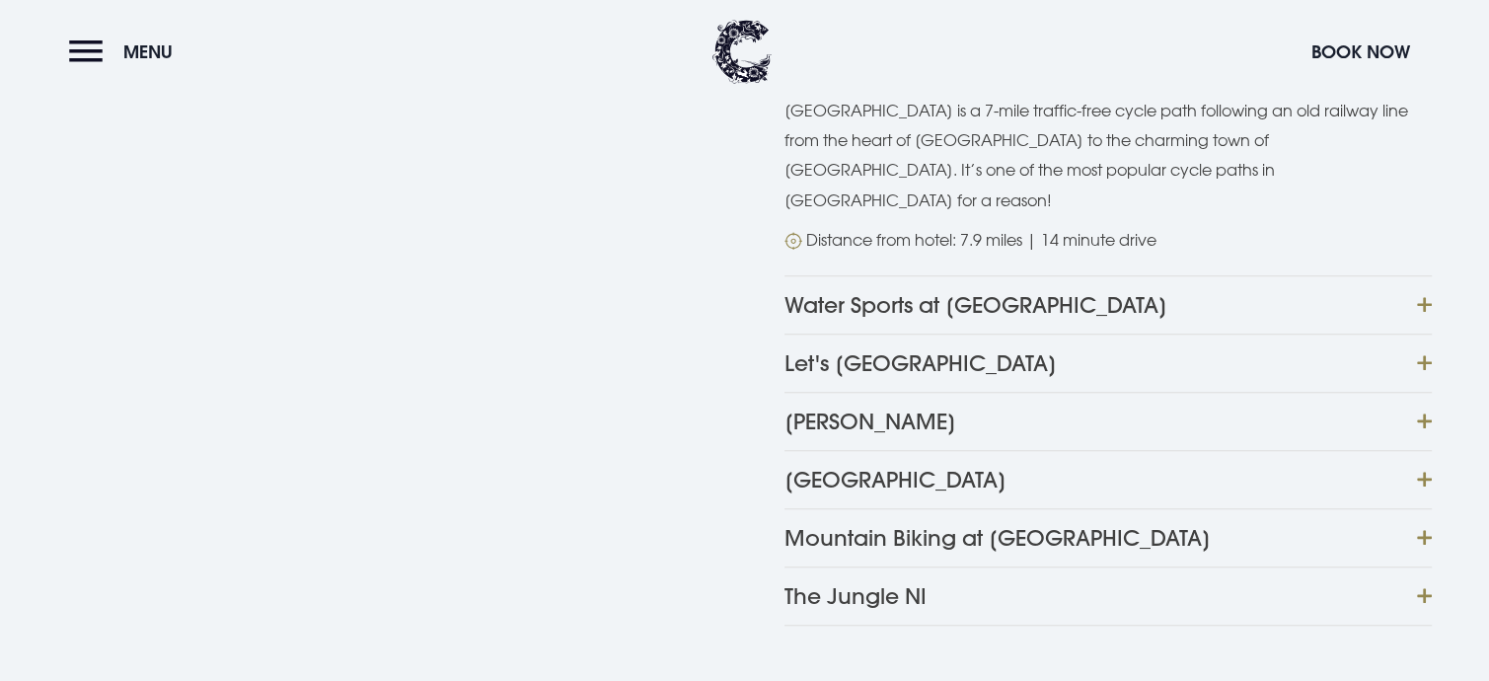
click at [1425, 275] on button "Water Sports at Strangford Lough" at bounding box center [1108, 304] width 647 height 58
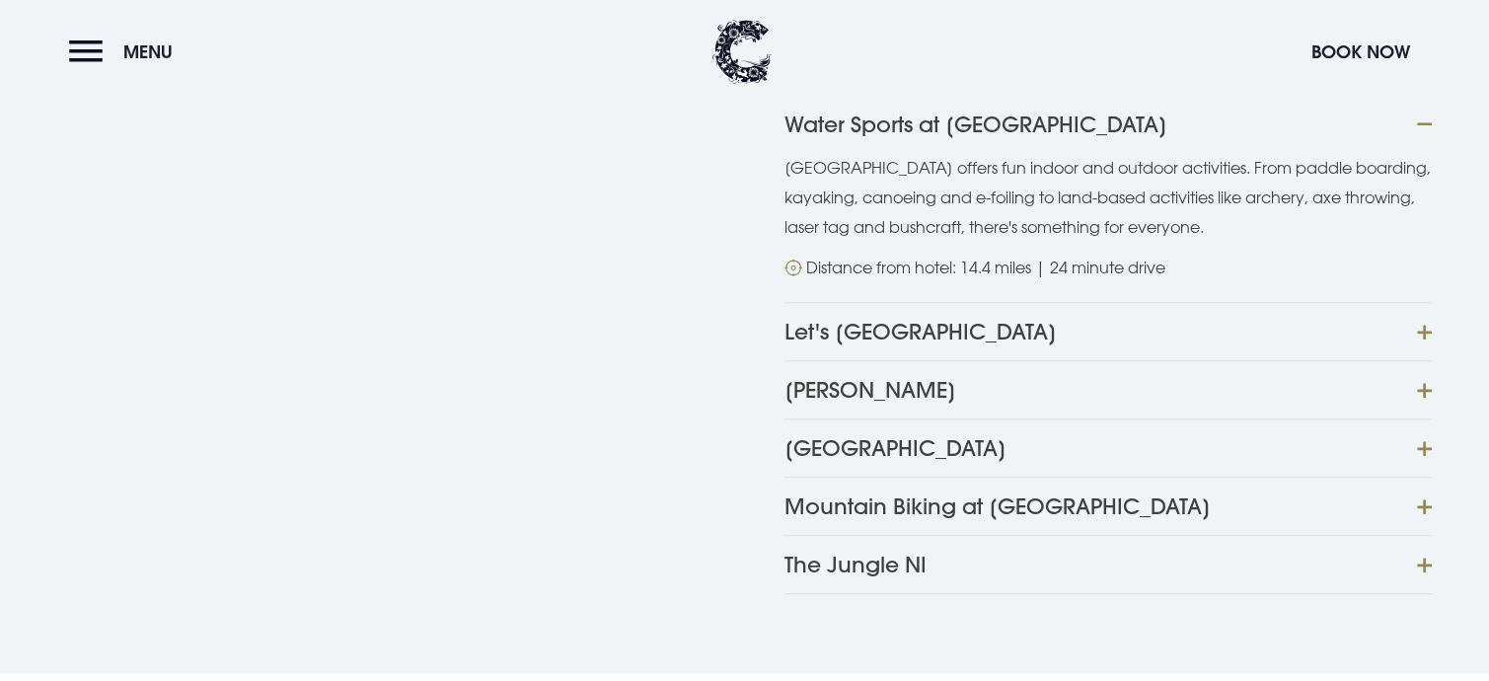
scroll to position [1776, 0]
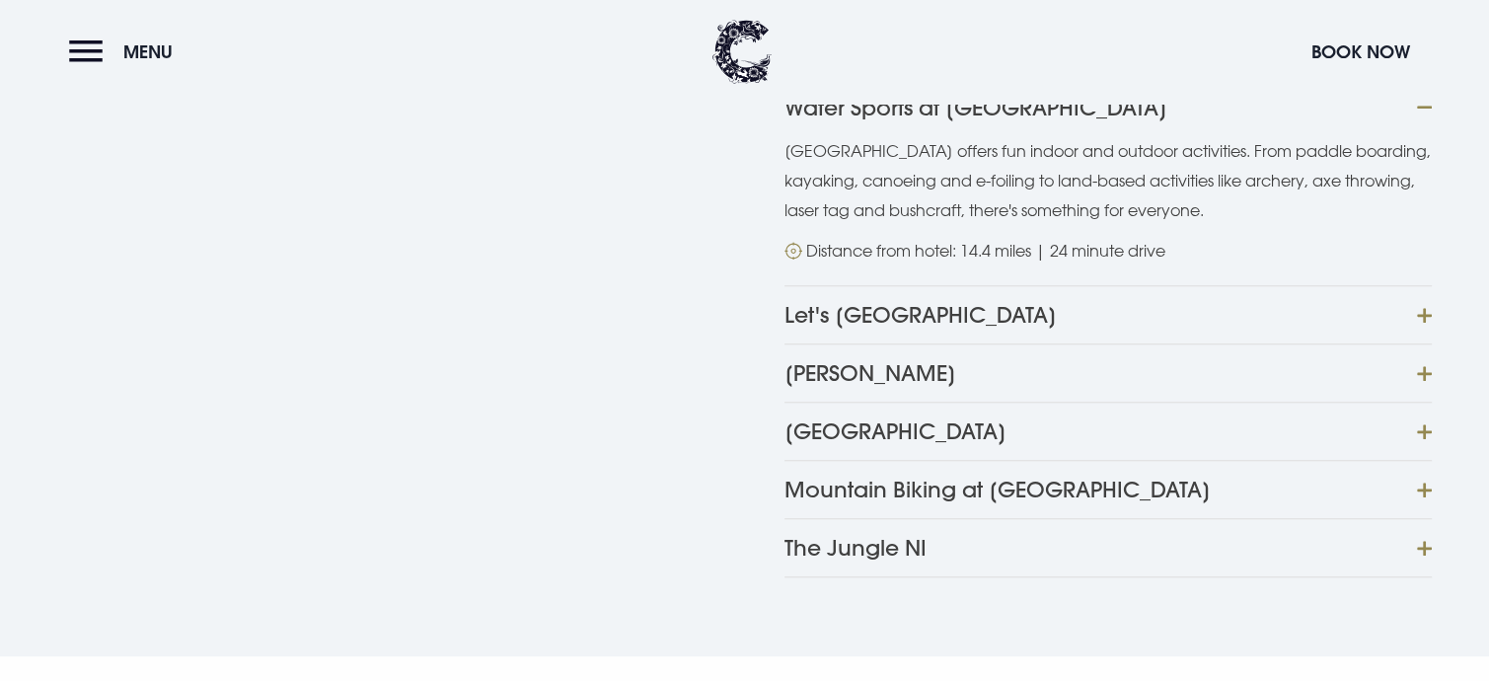
click at [1420, 285] on button "Let's Go Hydro Resort" at bounding box center [1108, 314] width 647 height 58
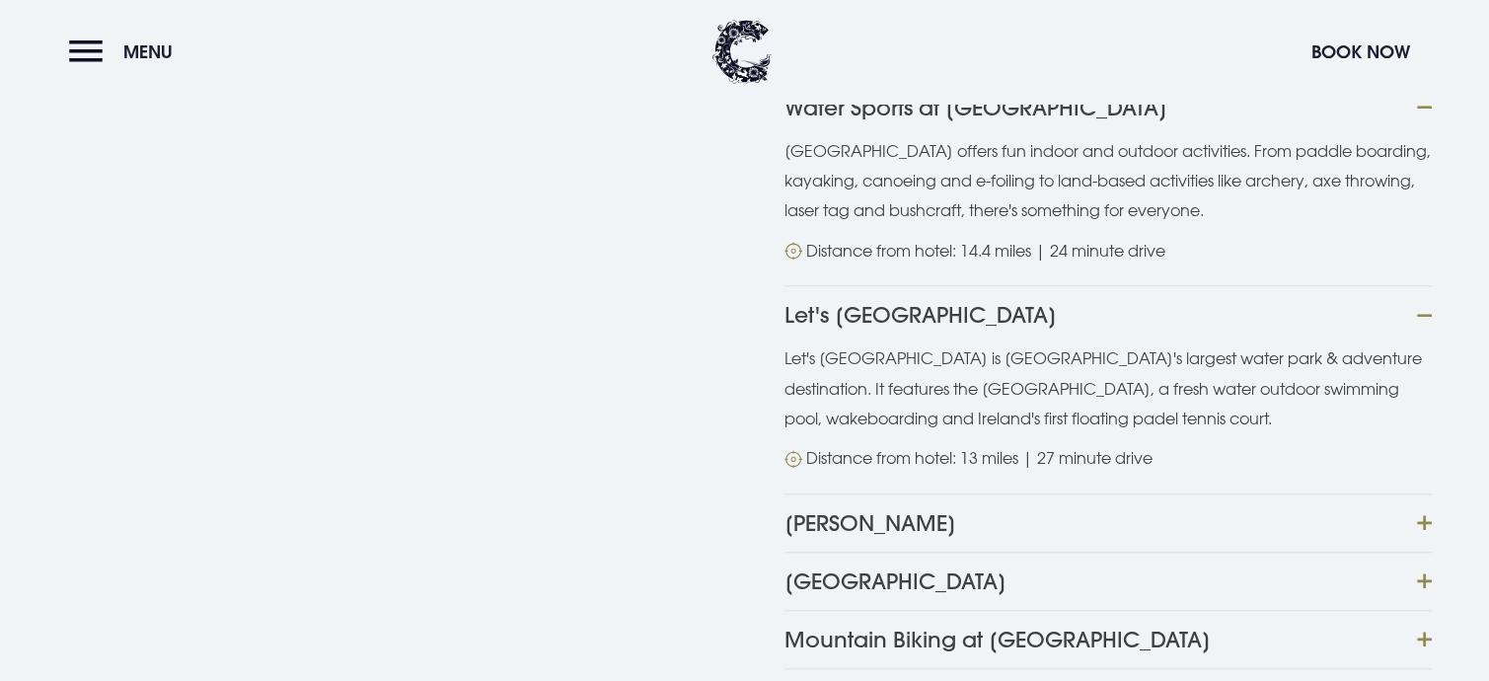
click at [1430, 493] on button "Colin Glen" at bounding box center [1108, 522] width 647 height 58
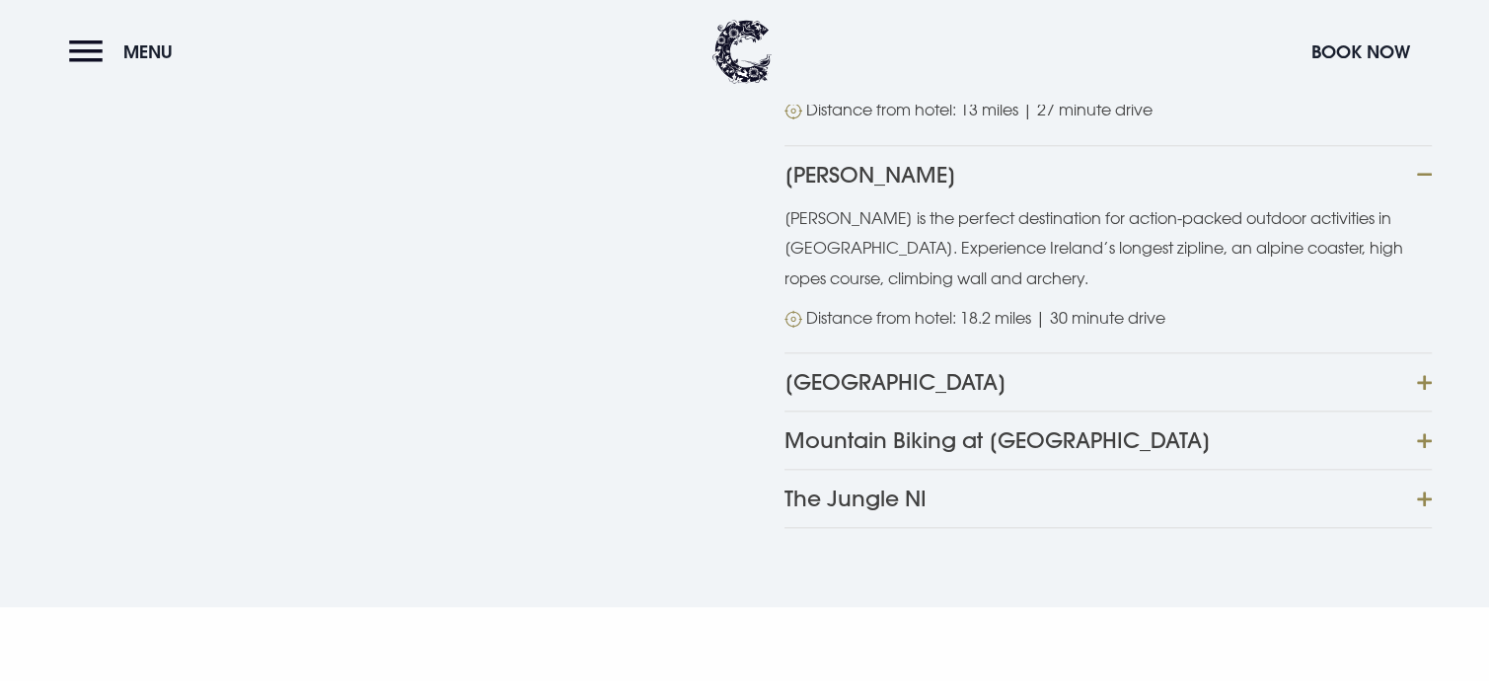
scroll to position [2171, 0]
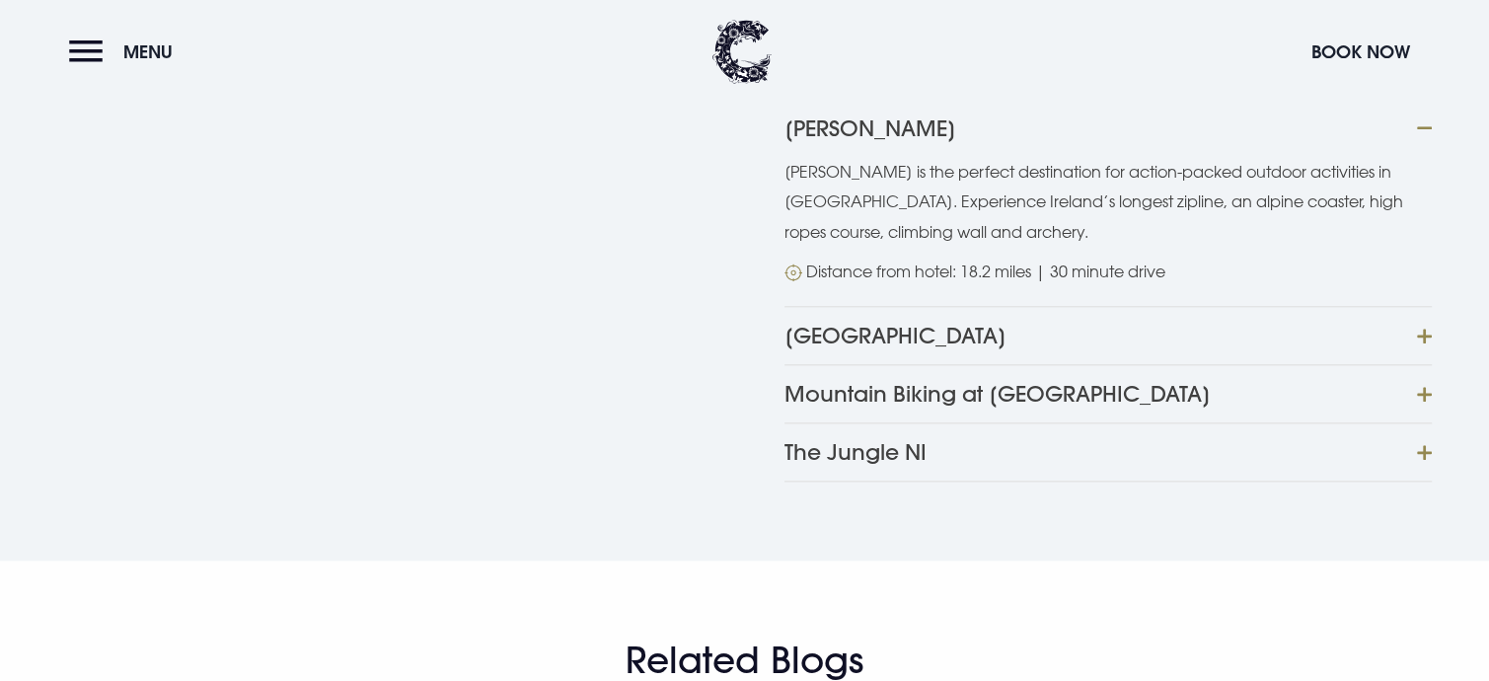
click at [1429, 306] on button "Clearsky Adventure Centre" at bounding box center [1108, 335] width 647 height 58
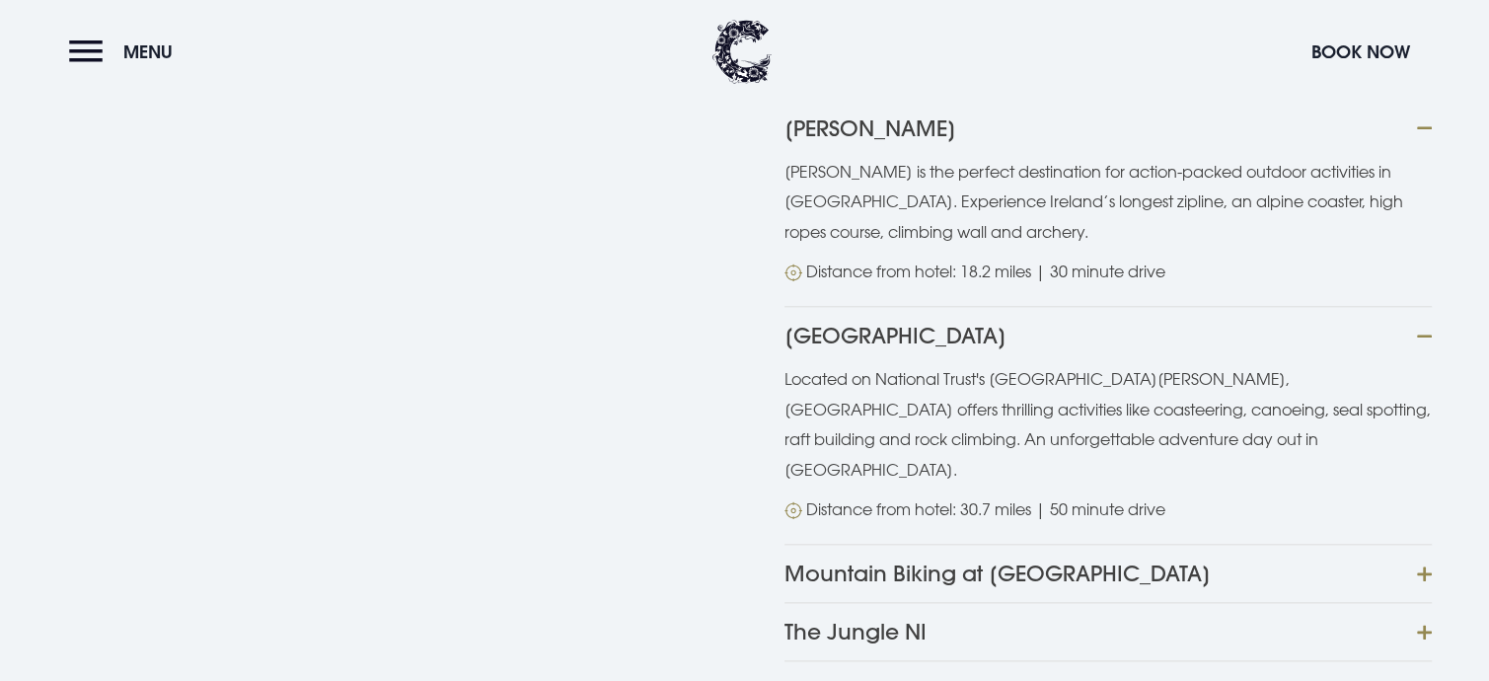
click at [1425, 544] on button "Mountain Biking at Castlewellan Forest Park" at bounding box center [1108, 573] width 647 height 58
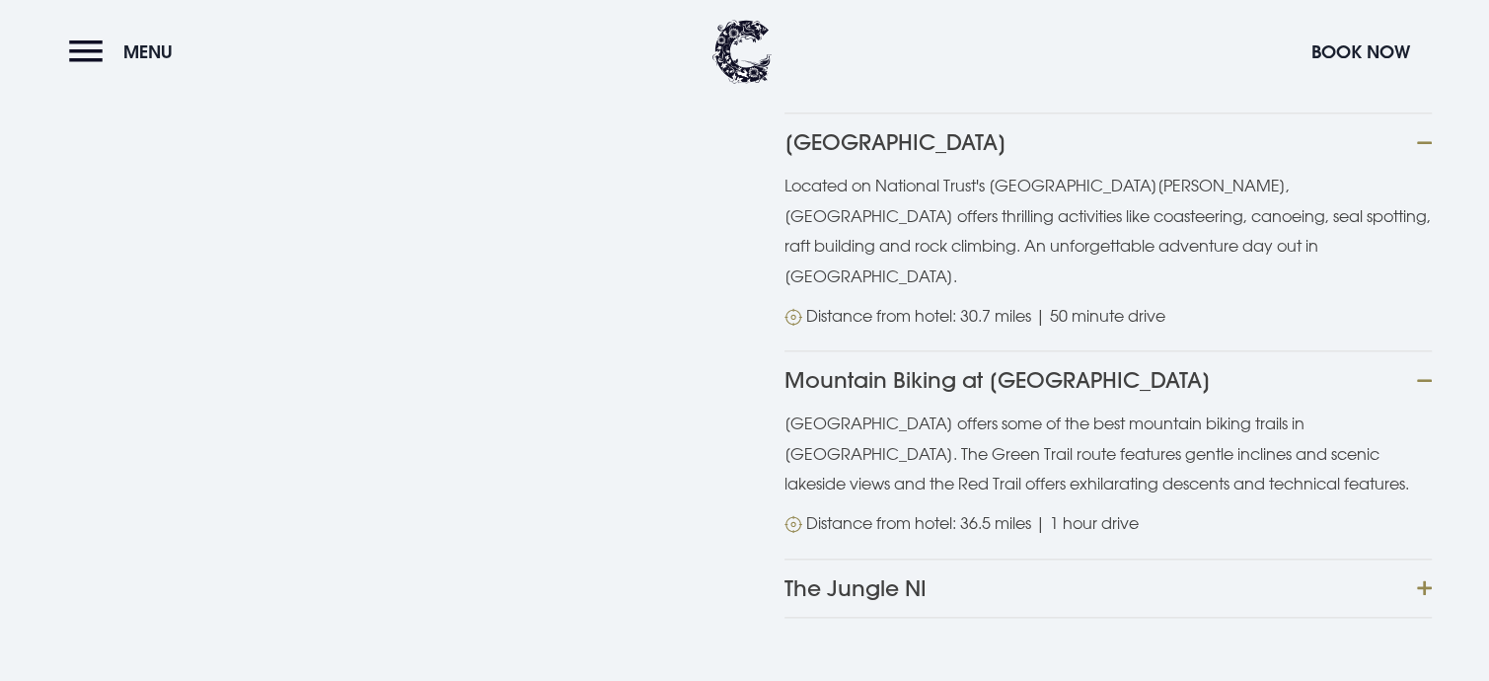
scroll to position [2369, 0]
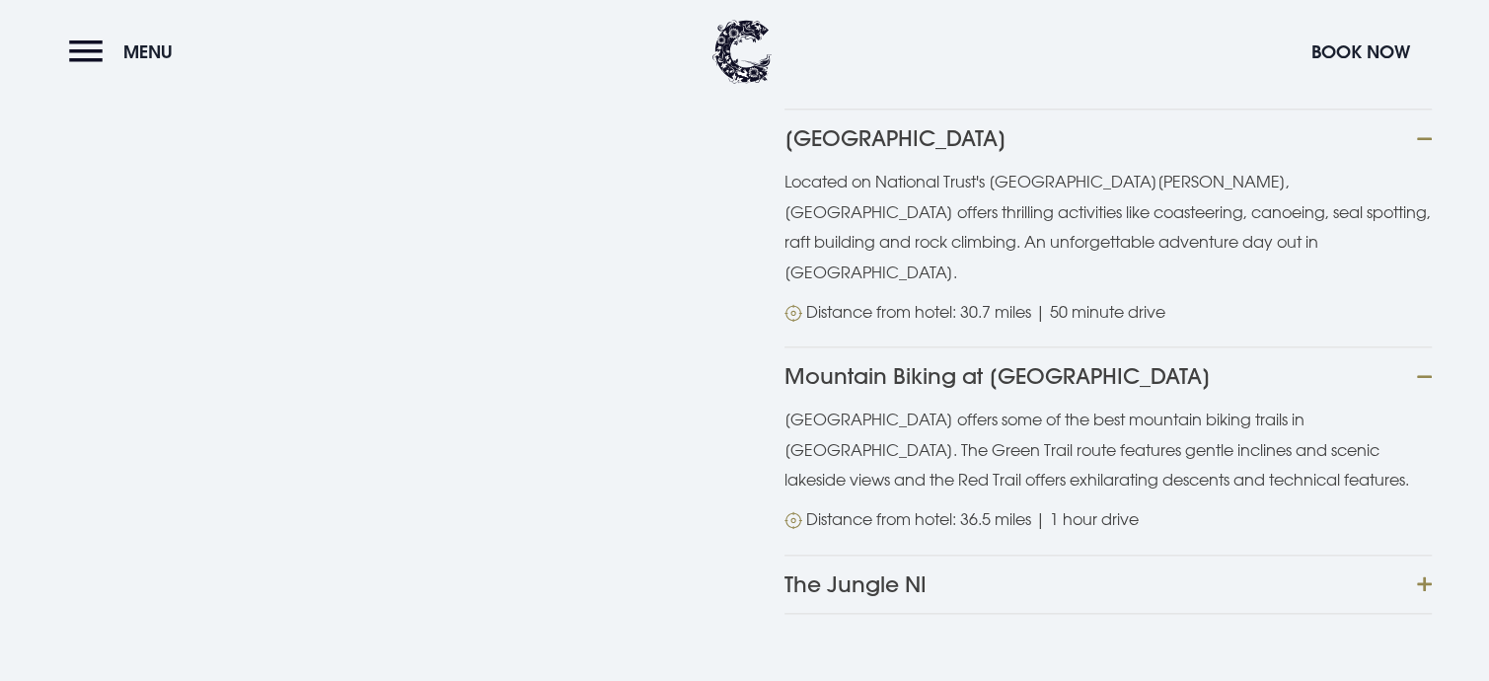
click at [1423, 555] on button "The Jungle NI" at bounding box center [1108, 584] width 647 height 59
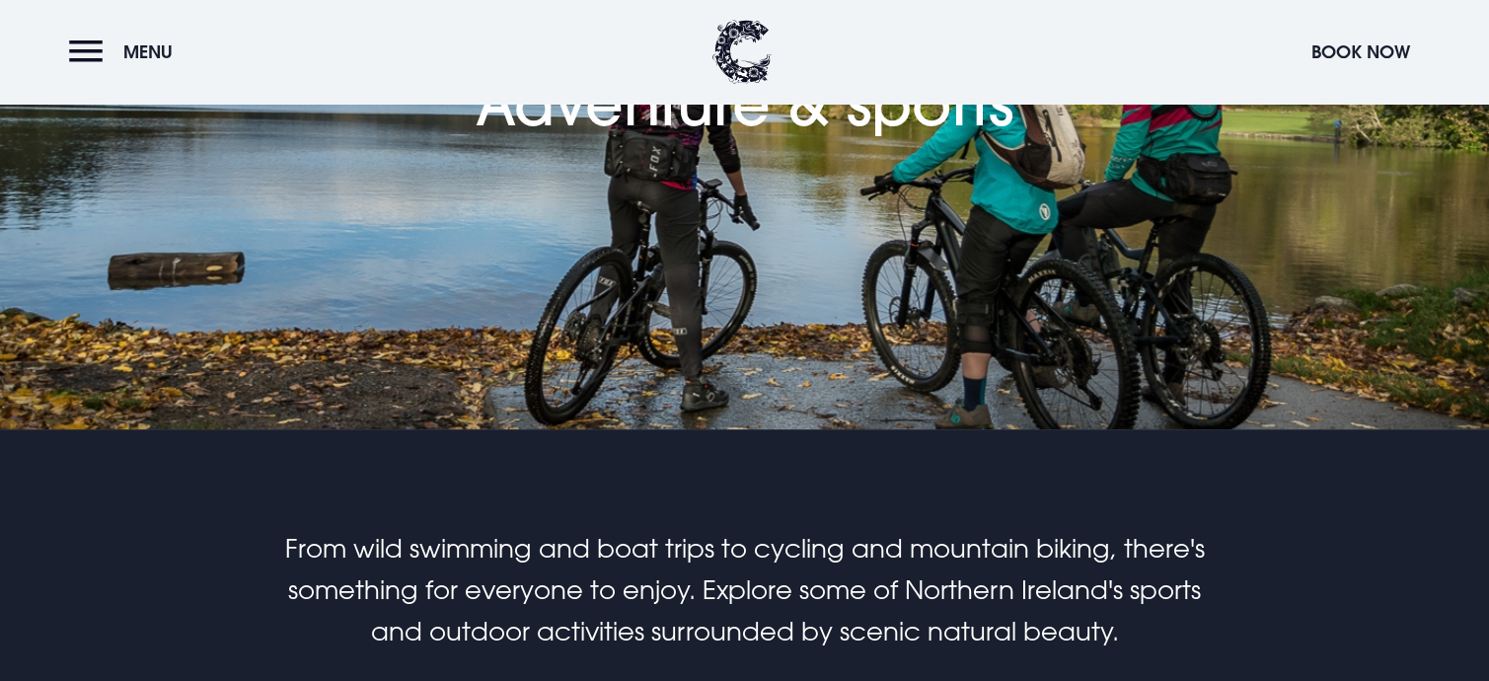
scroll to position [0, 0]
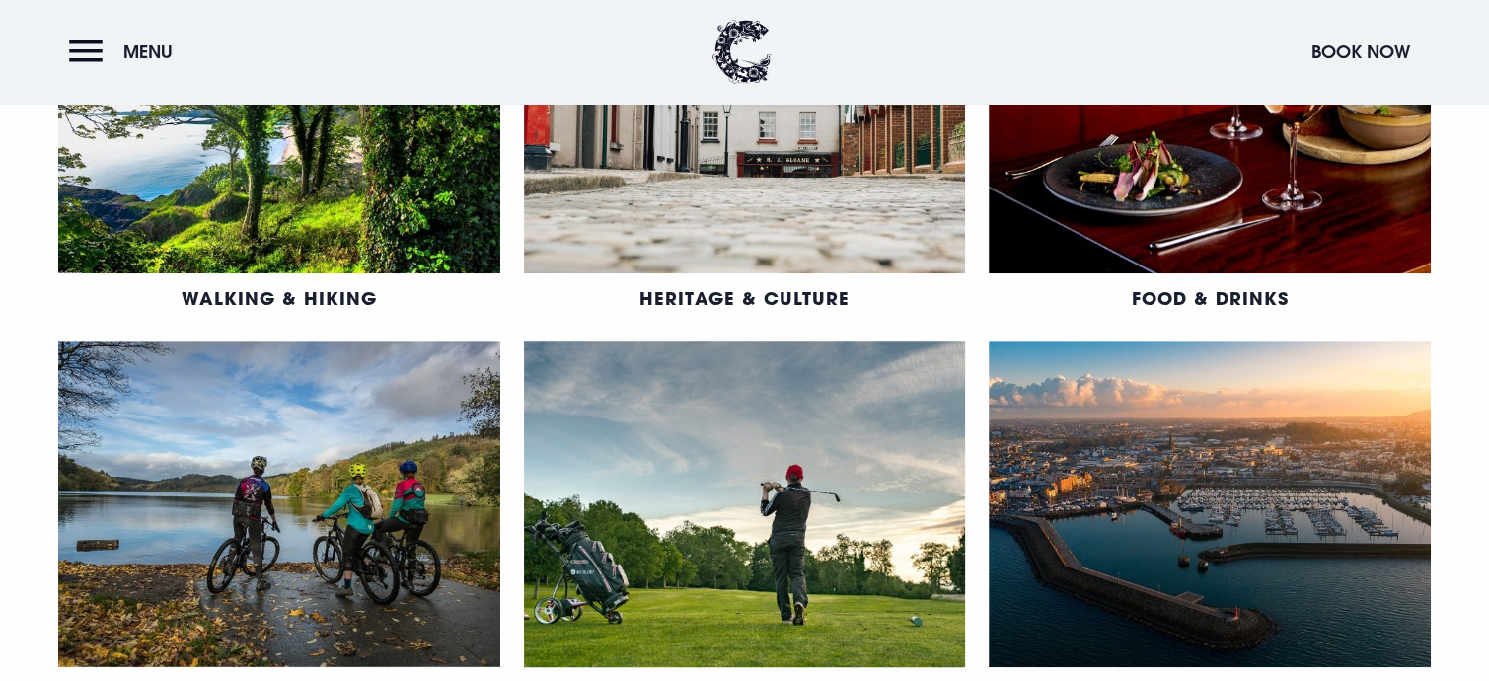
scroll to position [987, 0]
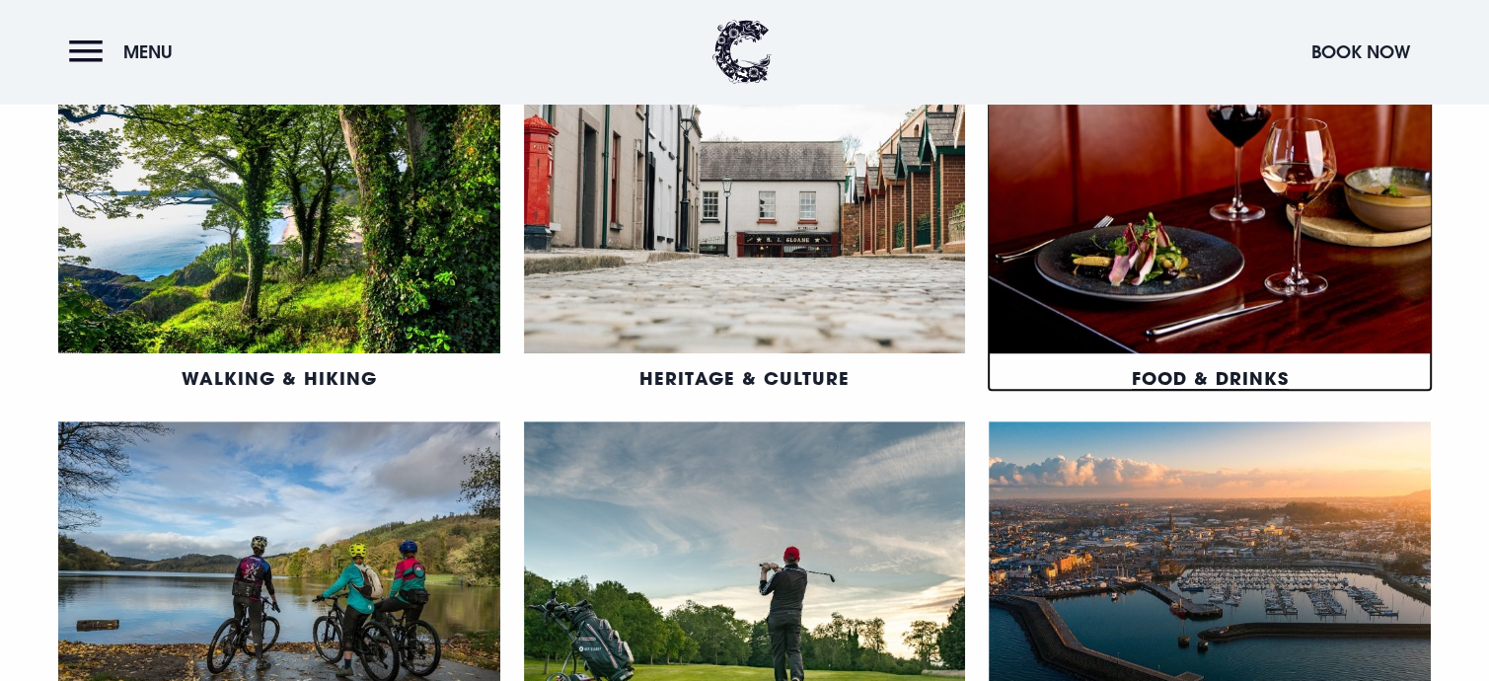
click at [1178, 366] on link "Food & Drinks" at bounding box center [1210, 378] width 157 height 24
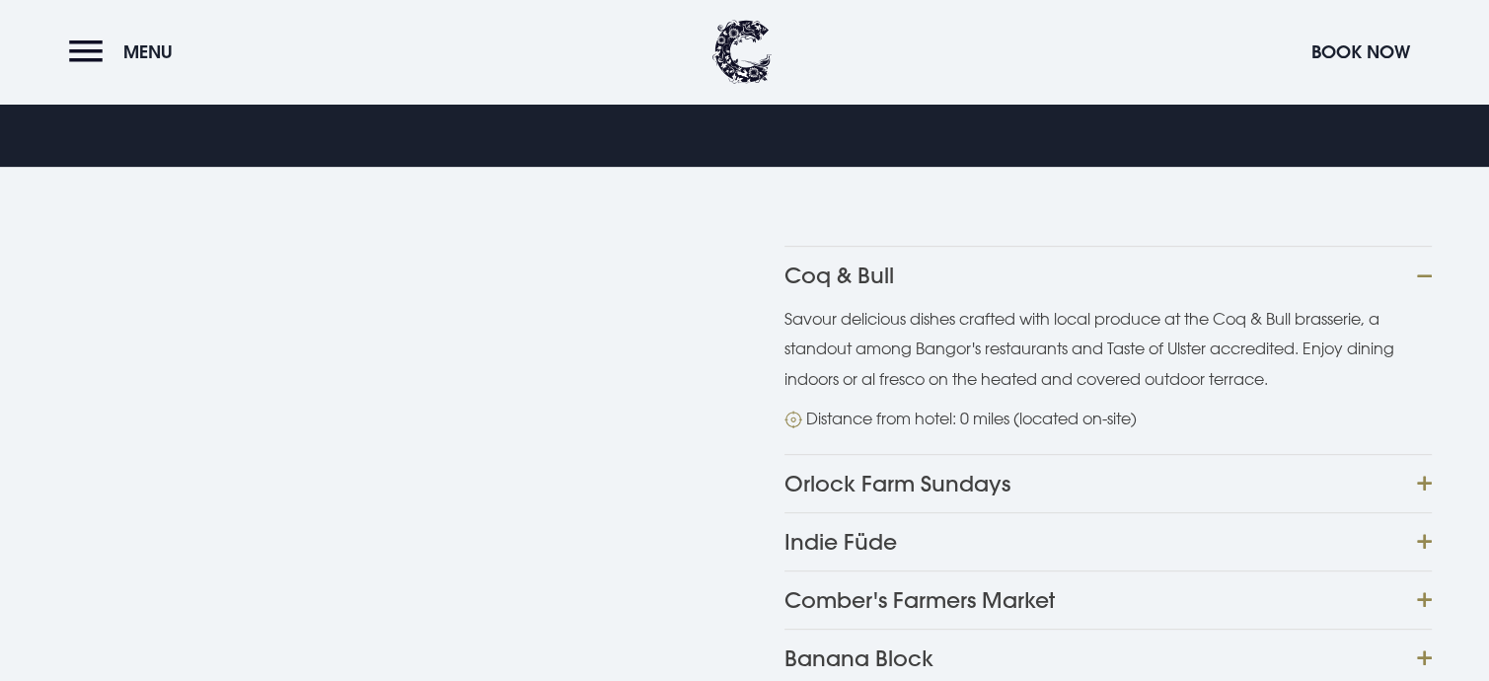
scroll to position [790, 0]
click at [1429, 453] on button "Orlock Farm Sundays" at bounding box center [1108, 482] width 647 height 58
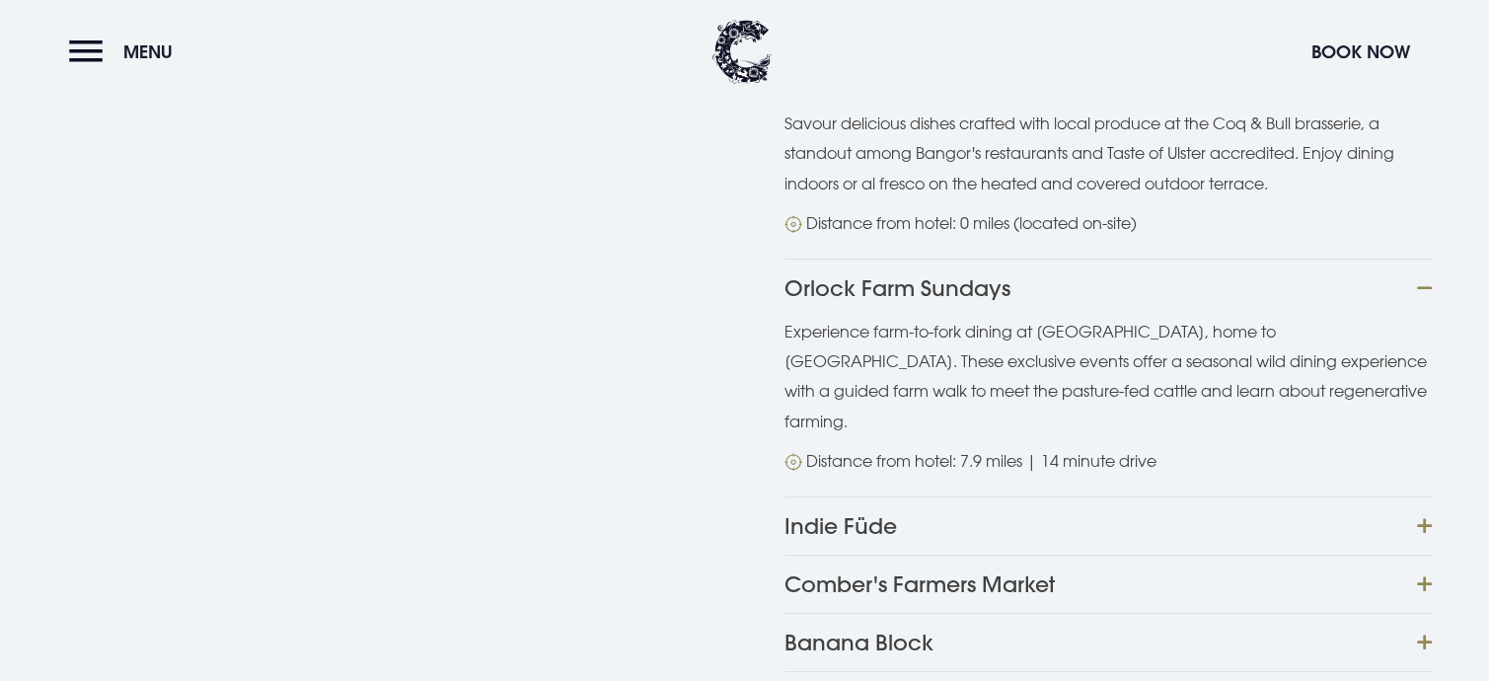
scroll to position [987, 0]
click at [1420, 493] on button "Indie Füde" at bounding box center [1108, 522] width 647 height 58
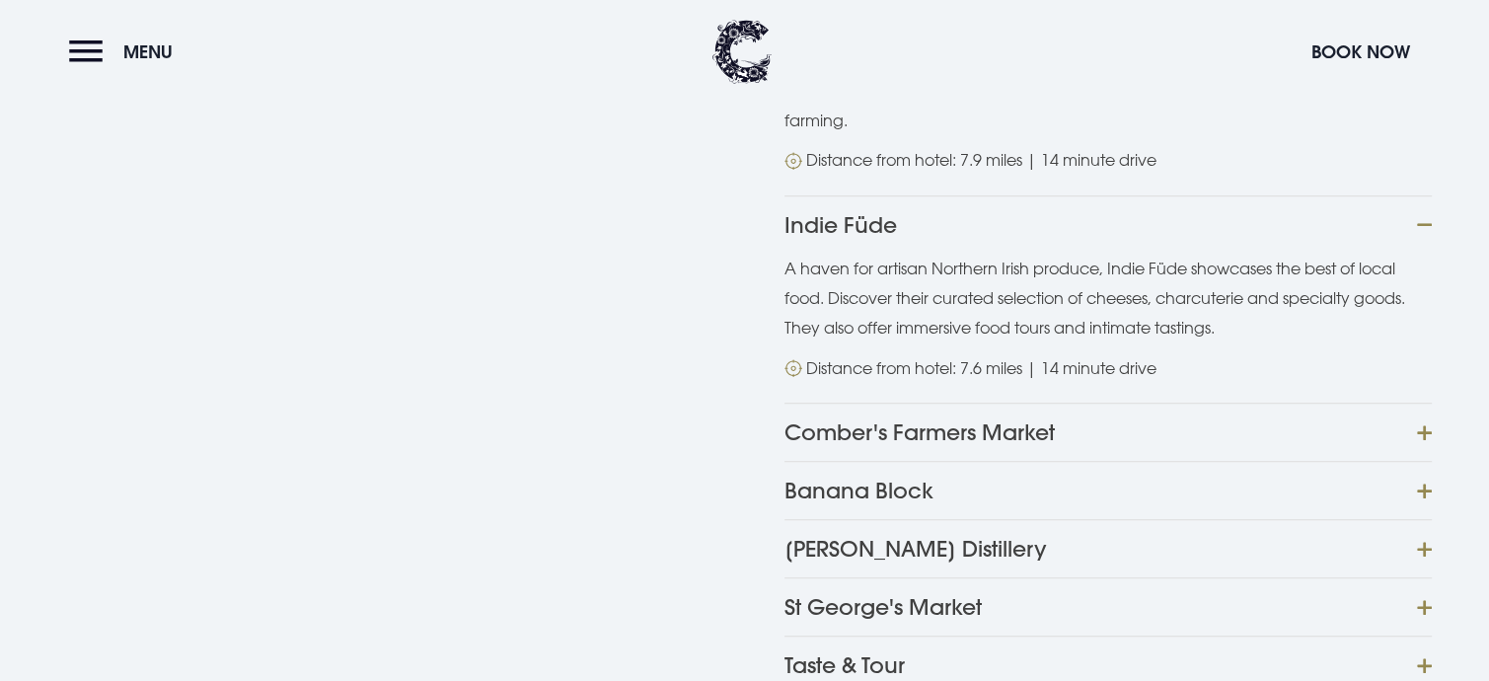
scroll to position [1283, 0]
click at [1429, 405] on button "Comber's Farmers Market" at bounding box center [1108, 434] width 647 height 58
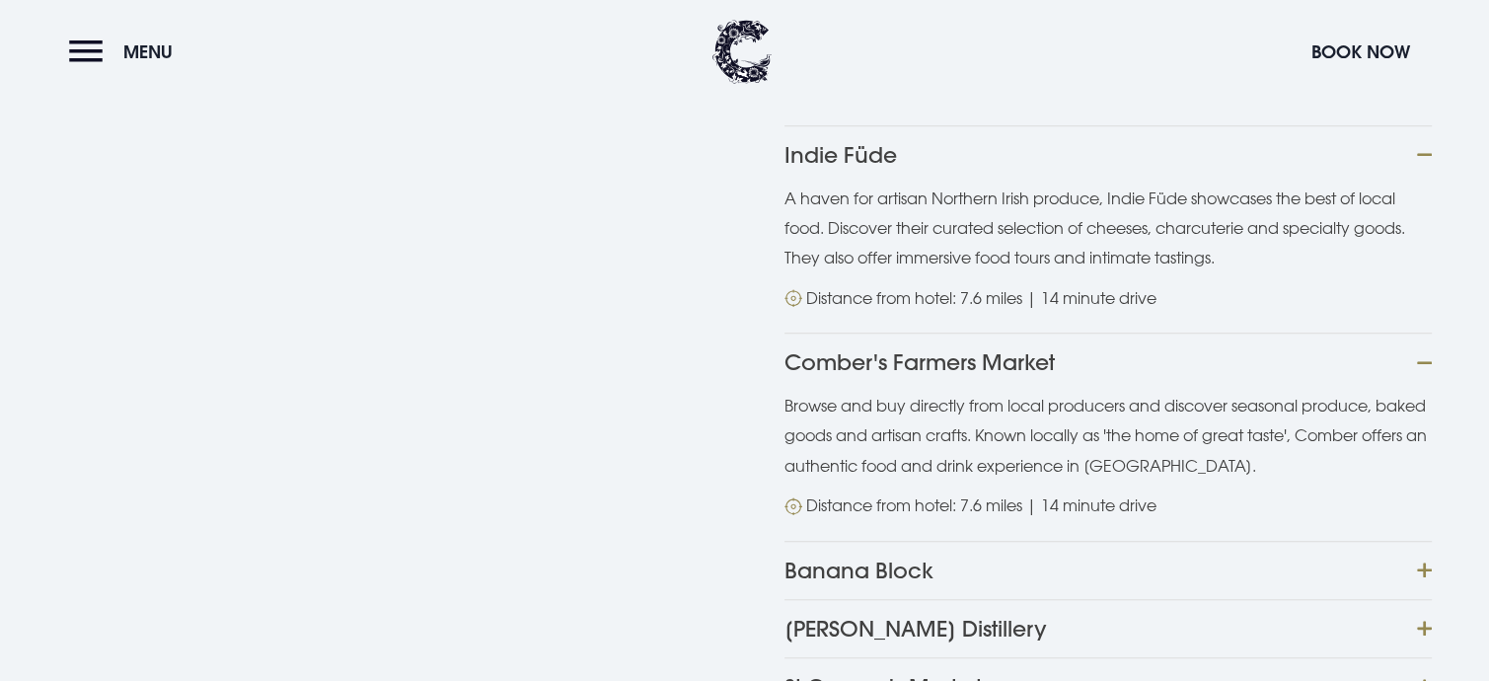
scroll to position [1579, 0]
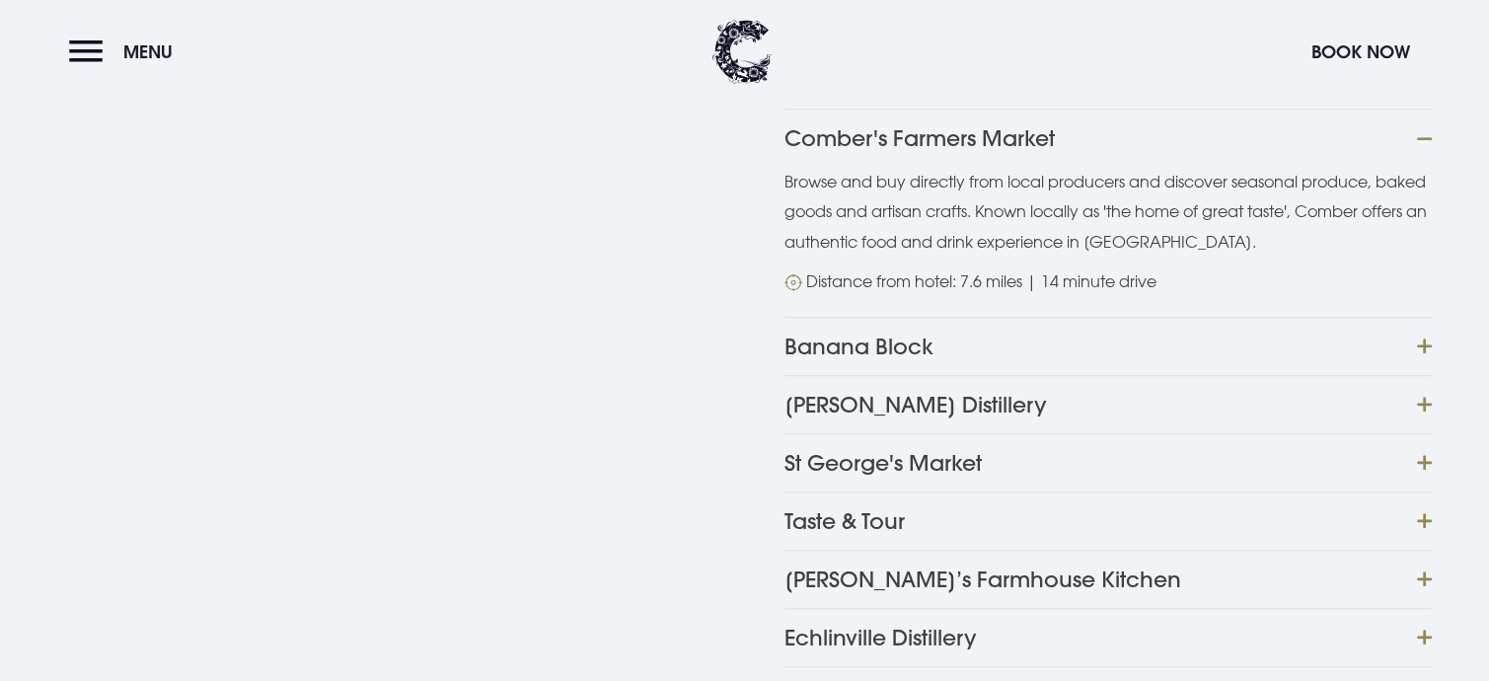
click at [1423, 317] on button "Banana Block" at bounding box center [1108, 346] width 647 height 58
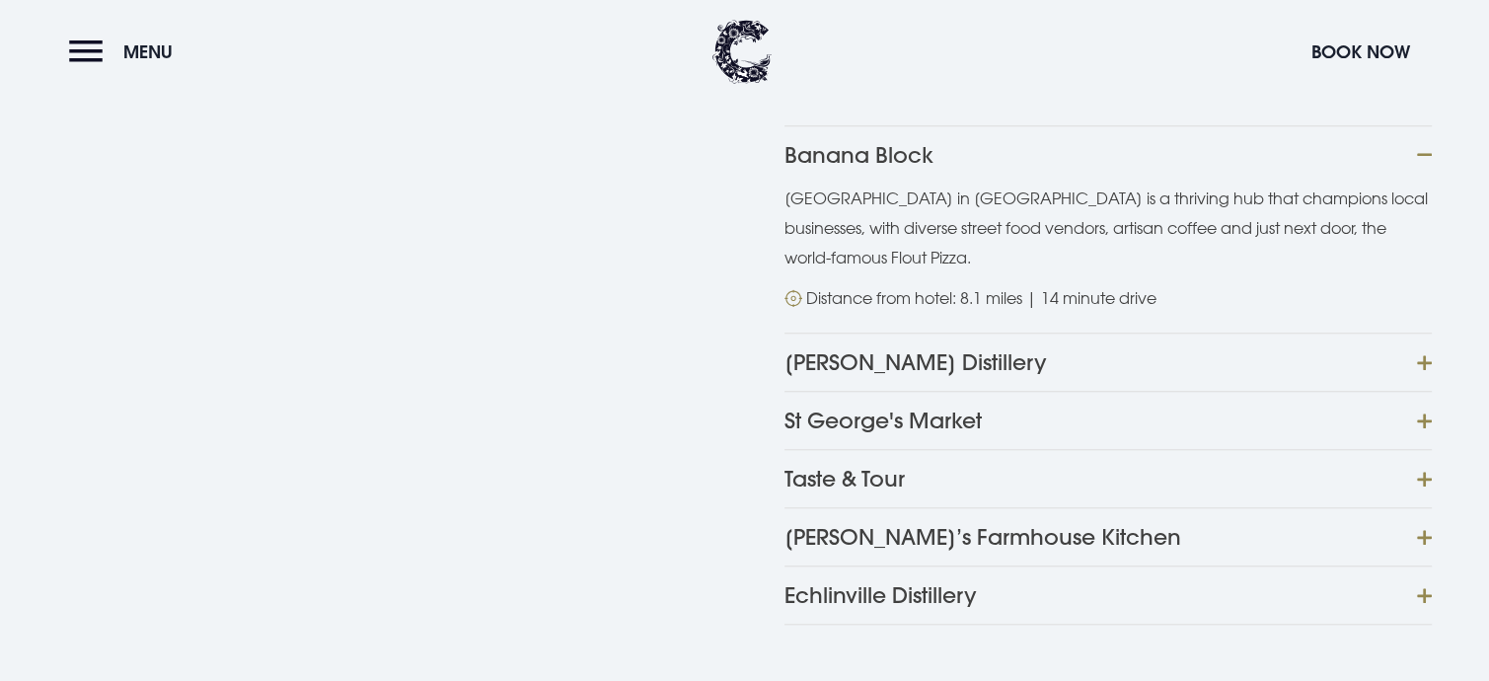
scroll to position [1776, 0]
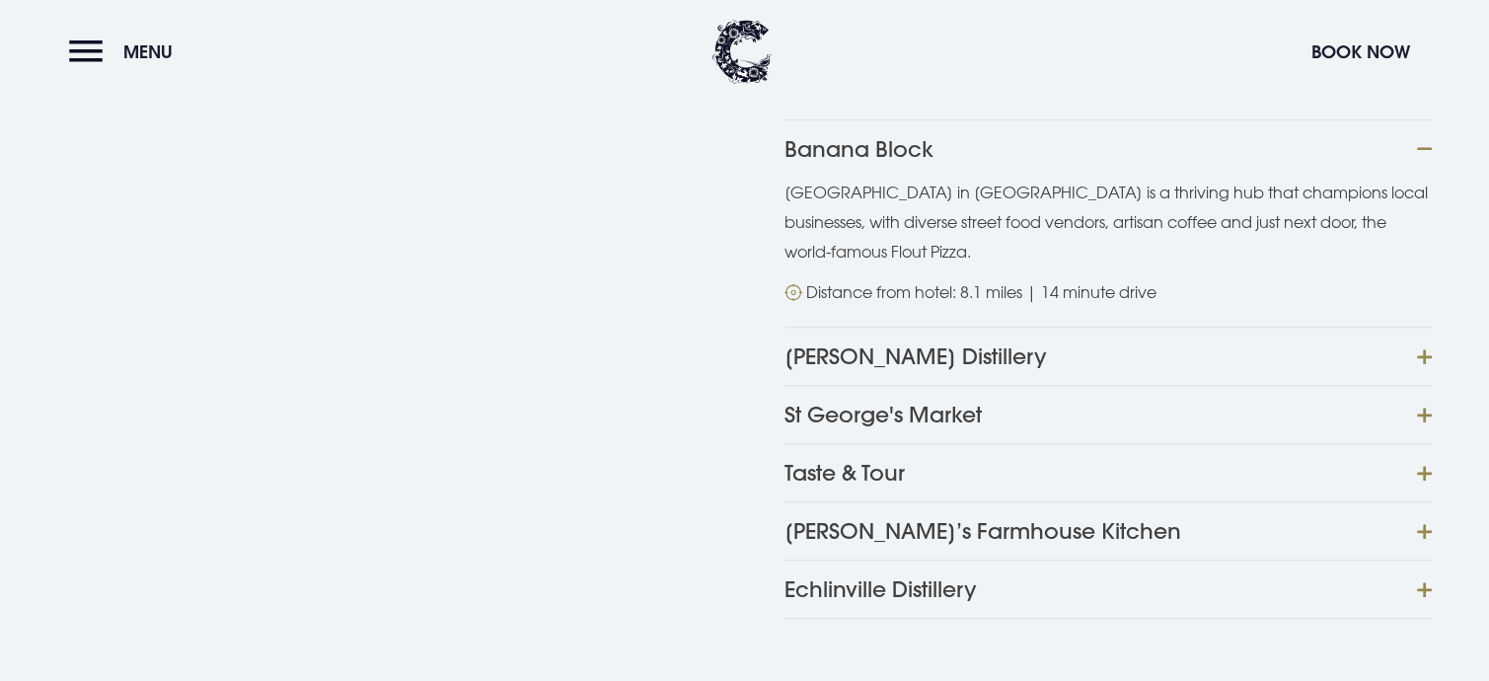
click at [1427, 327] on button "Copeland Distillery" at bounding box center [1108, 356] width 647 height 58
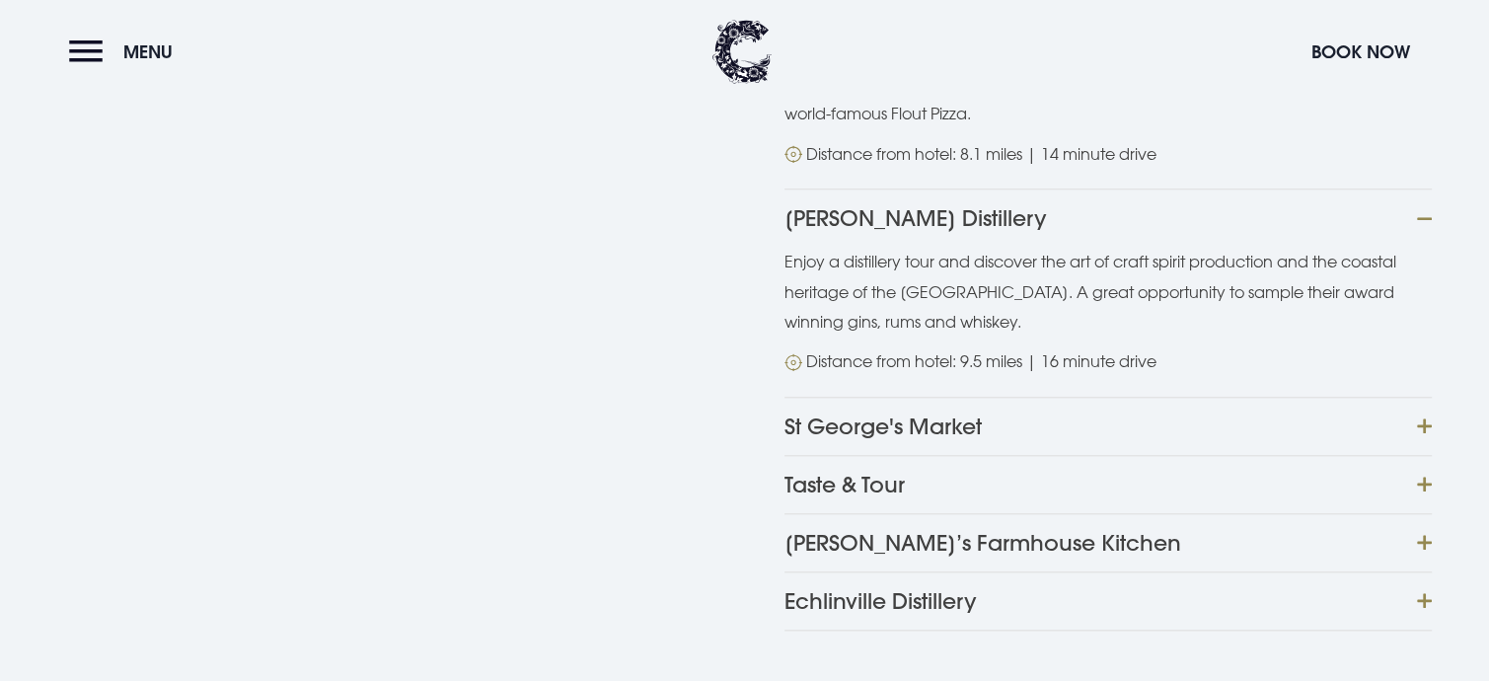
scroll to position [1974, 0]
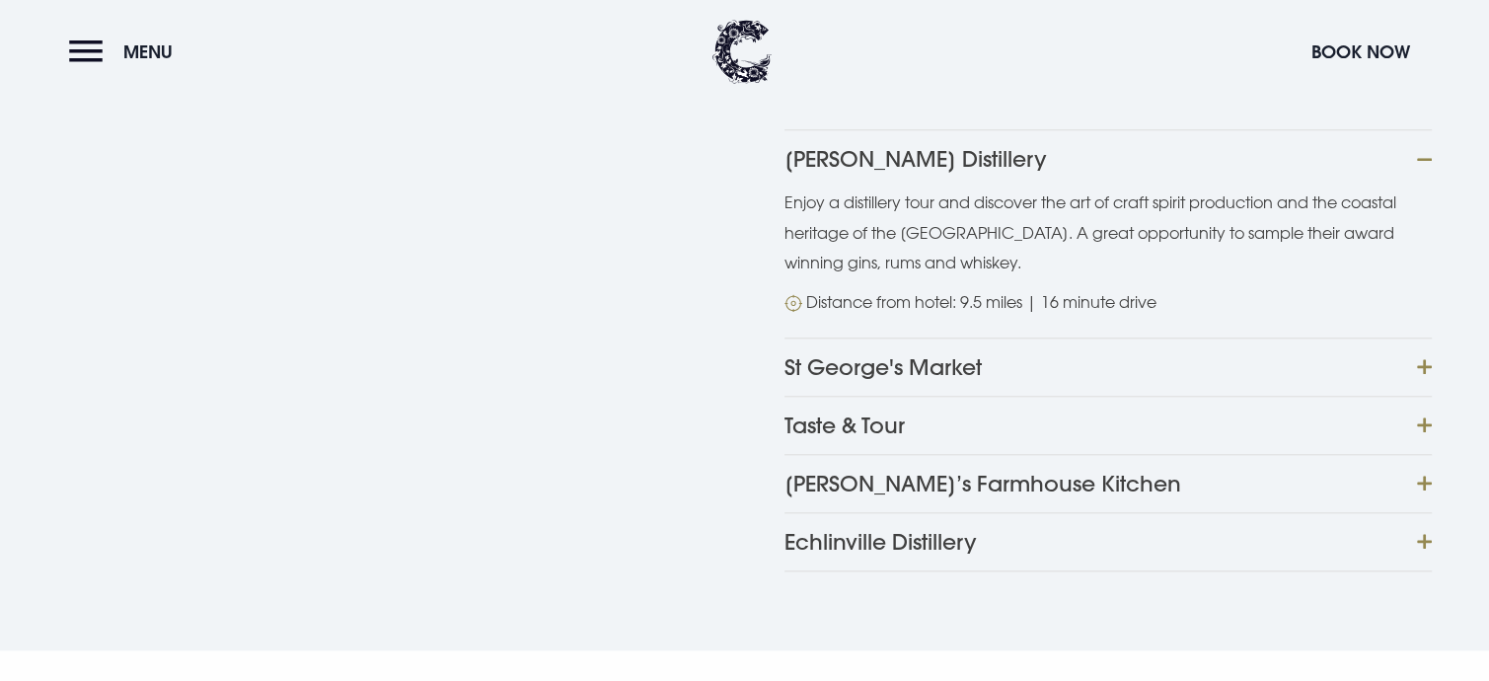
click at [1428, 338] on button "St George's Market" at bounding box center [1108, 367] width 647 height 58
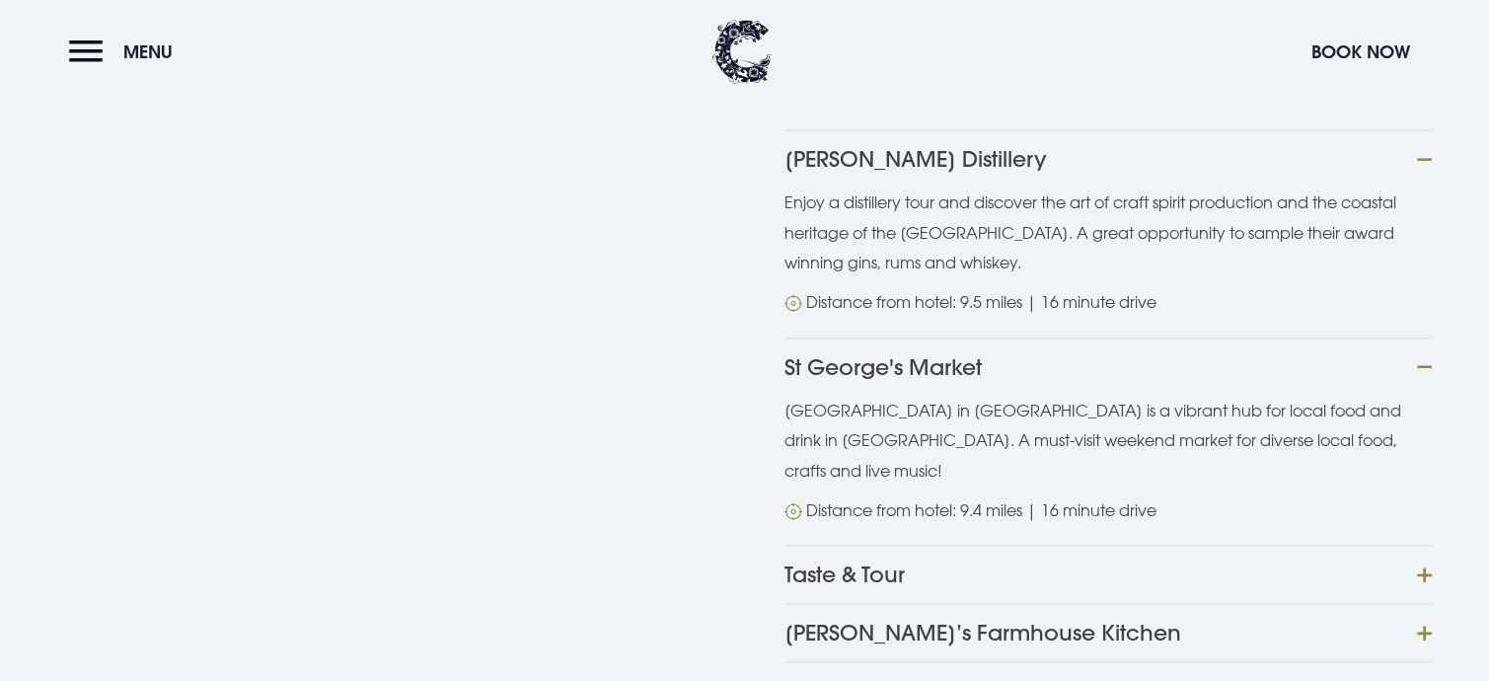
click at [1419, 545] on button "Taste & Tour" at bounding box center [1108, 574] width 647 height 58
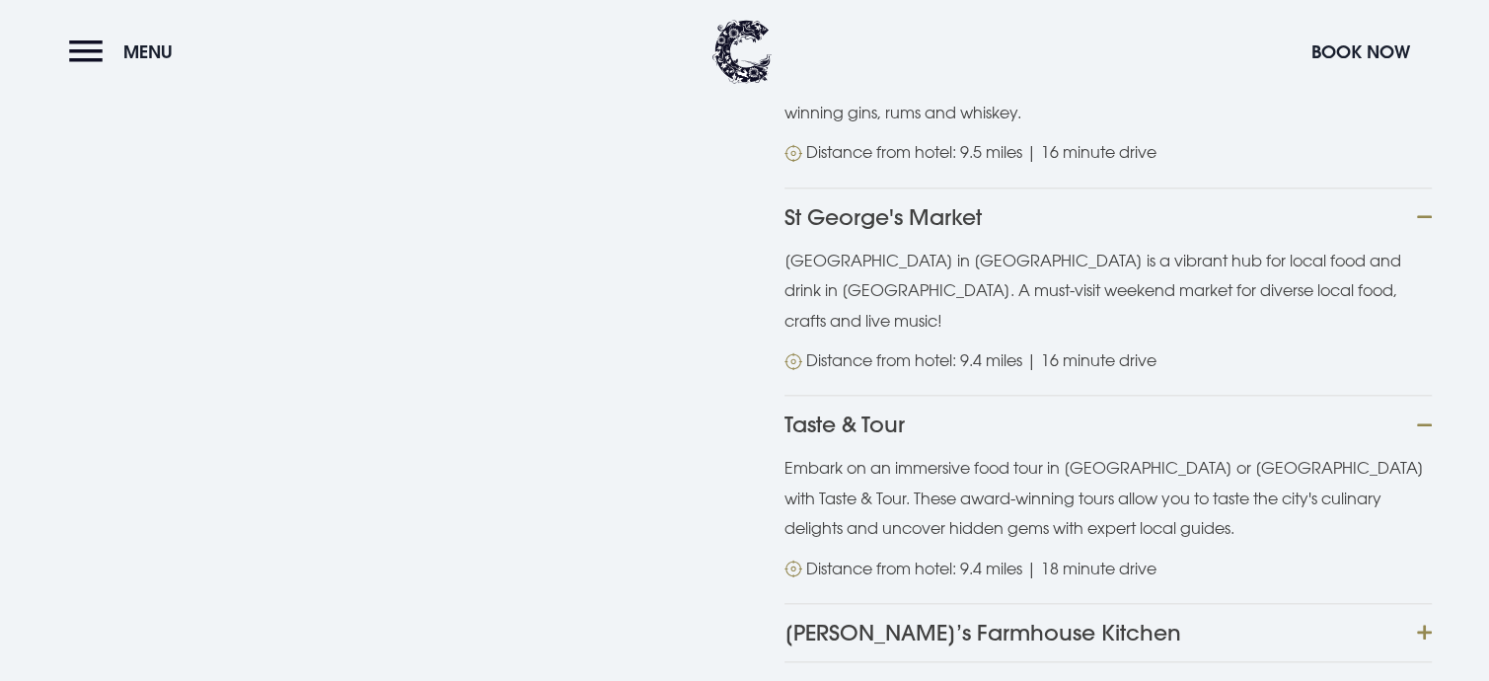
scroll to position [2171, 0]
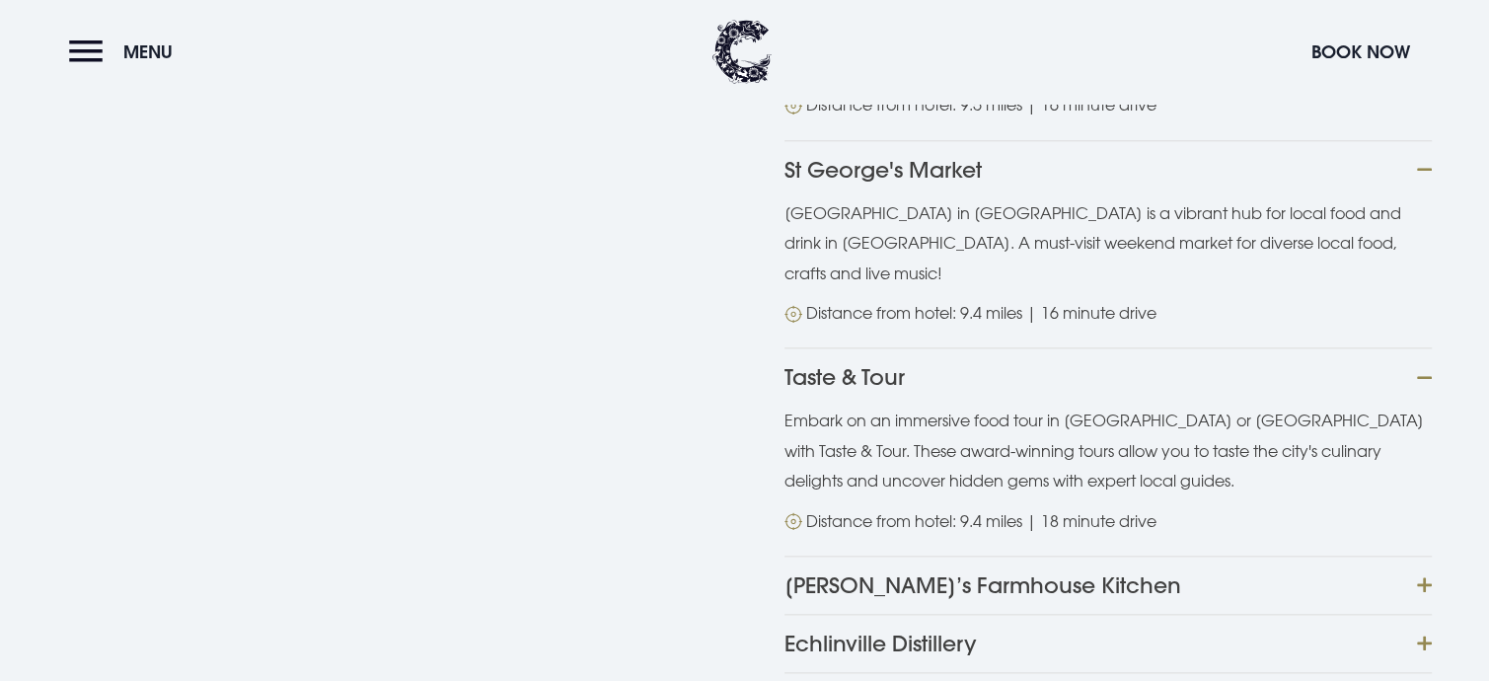
click at [1428, 556] on button "Tracey’s Farmhouse Kitchen" at bounding box center [1108, 585] width 647 height 58
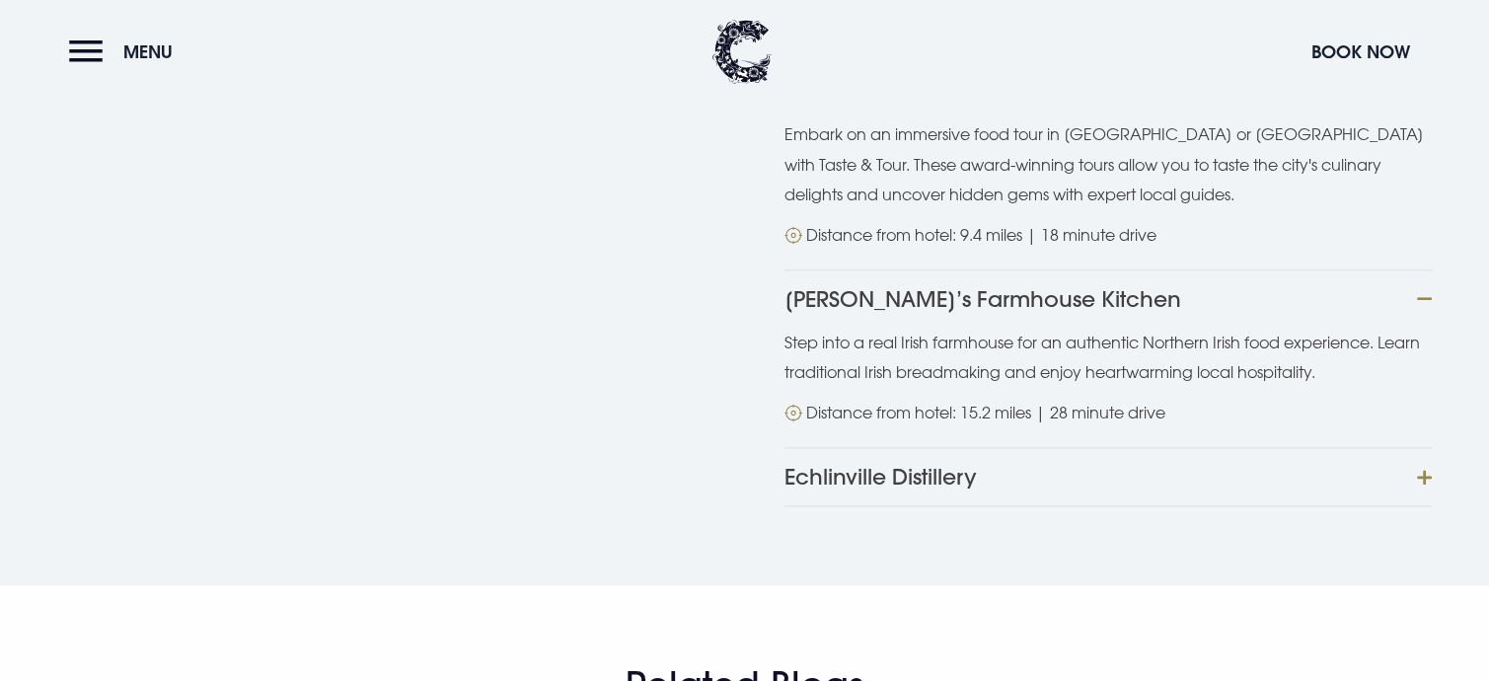
scroll to position [2467, 0]
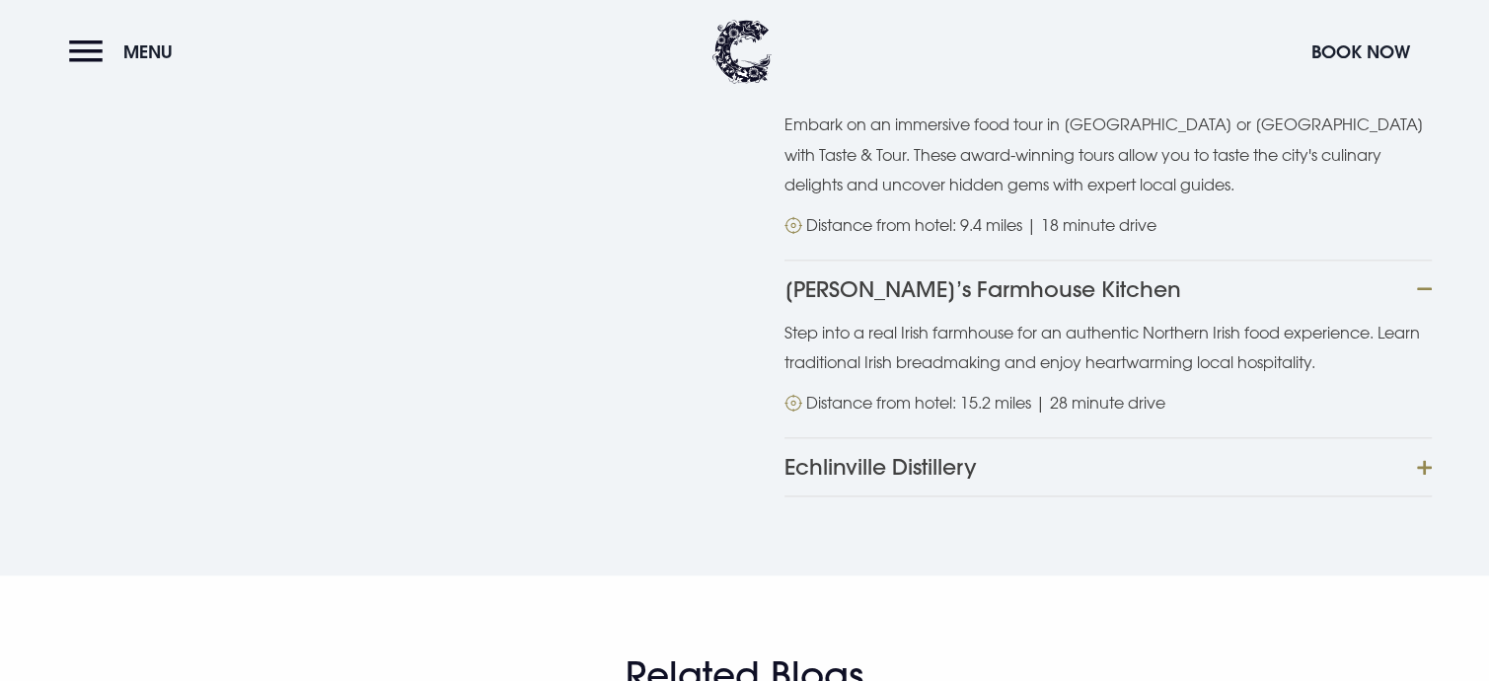
click at [1426, 437] on button "Echlinville Distillery" at bounding box center [1108, 466] width 647 height 59
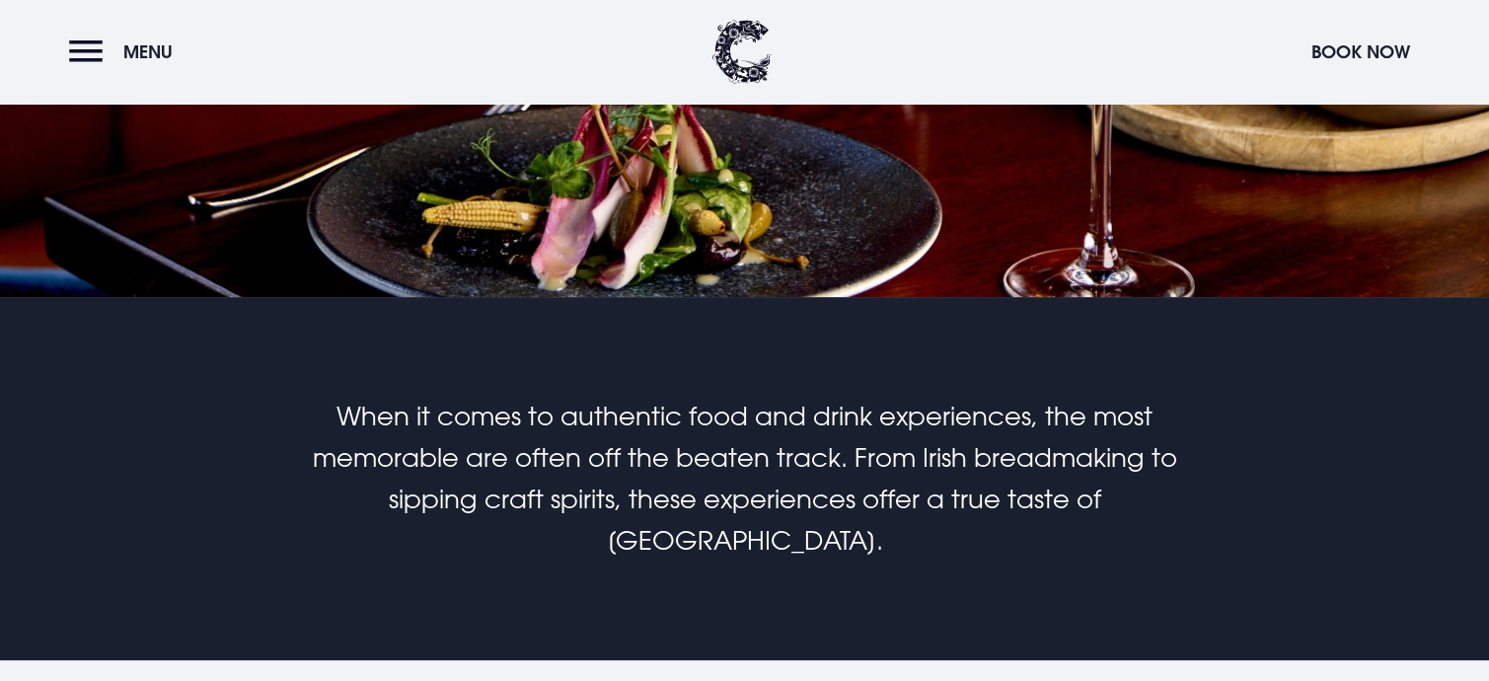
scroll to position [296, 0]
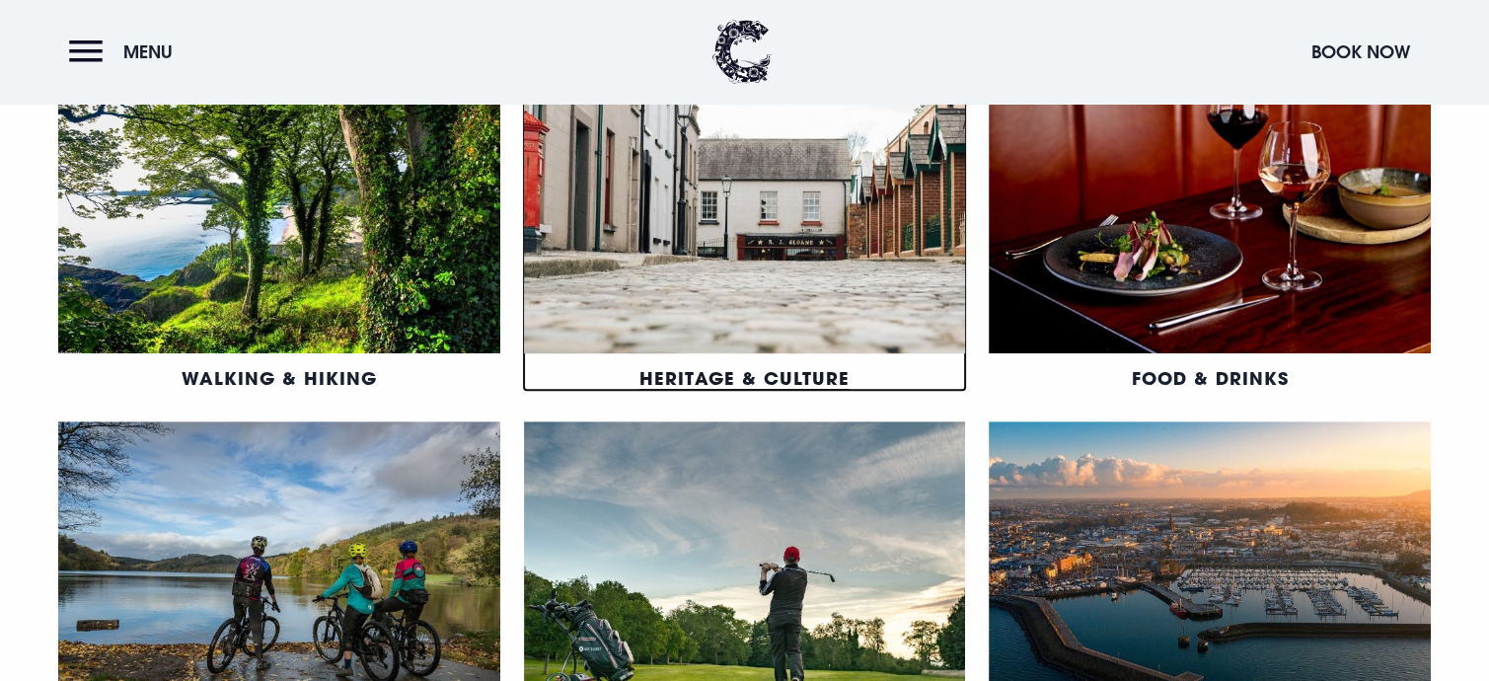
click at [758, 366] on link "Heritage & Culture" at bounding box center [745, 378] width 210 height 24
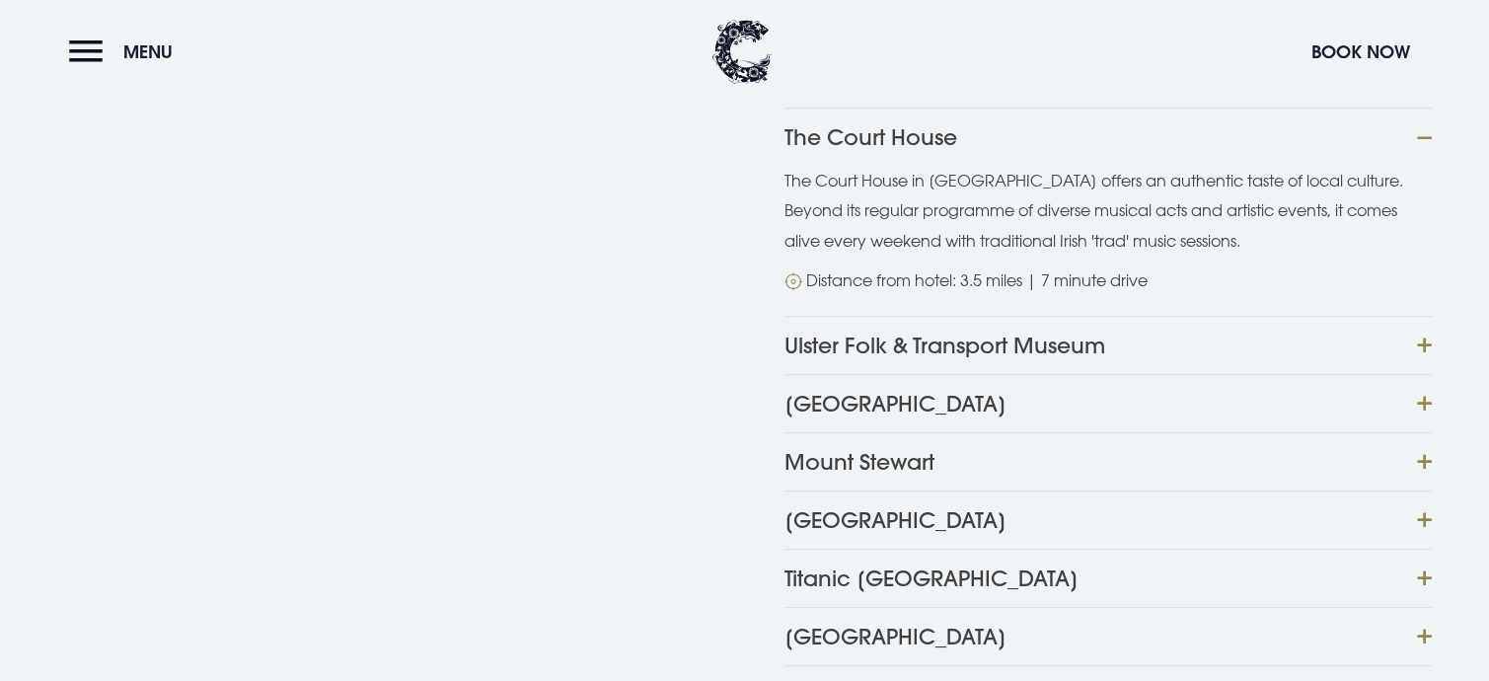
scroll to position [888, 0]
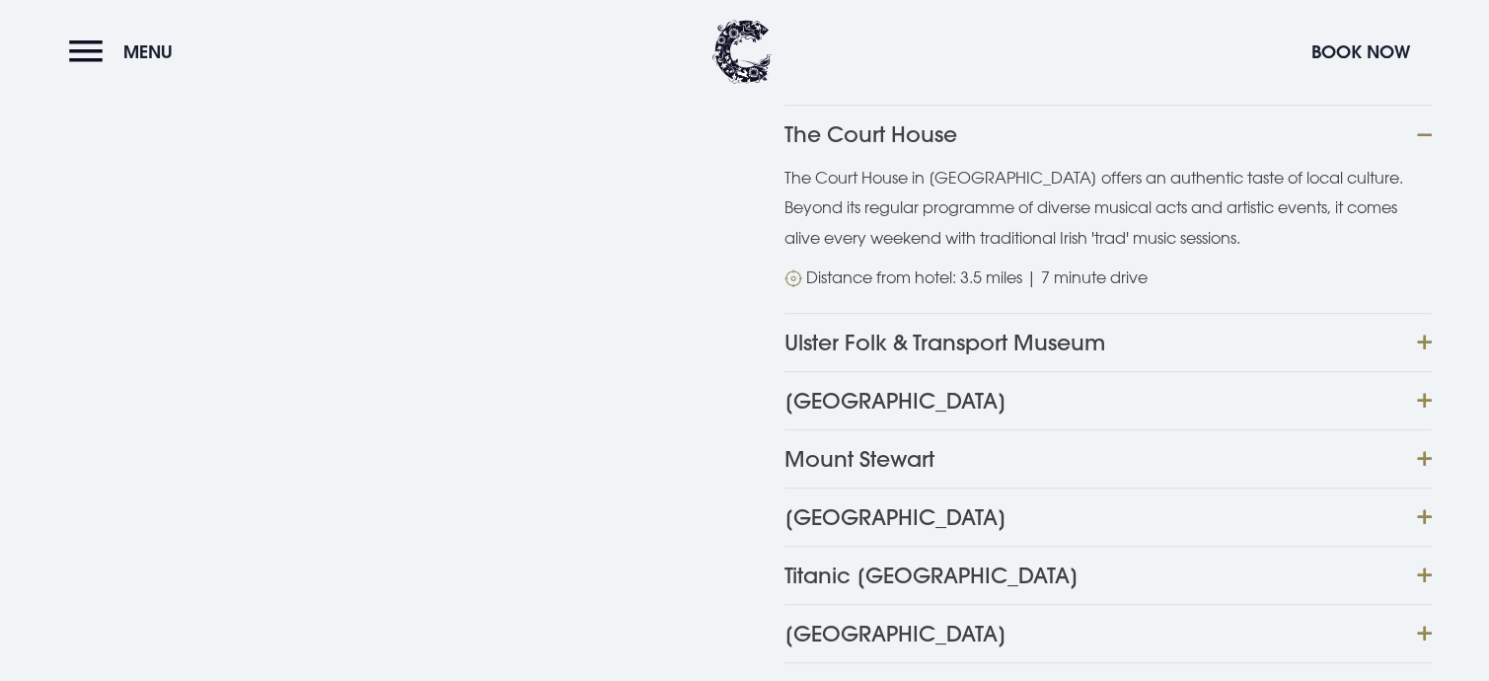
click at [1426, 339] on button "Ulster Folk & Transport Museum" at bounding box center [1108, 342] width 647 height 58
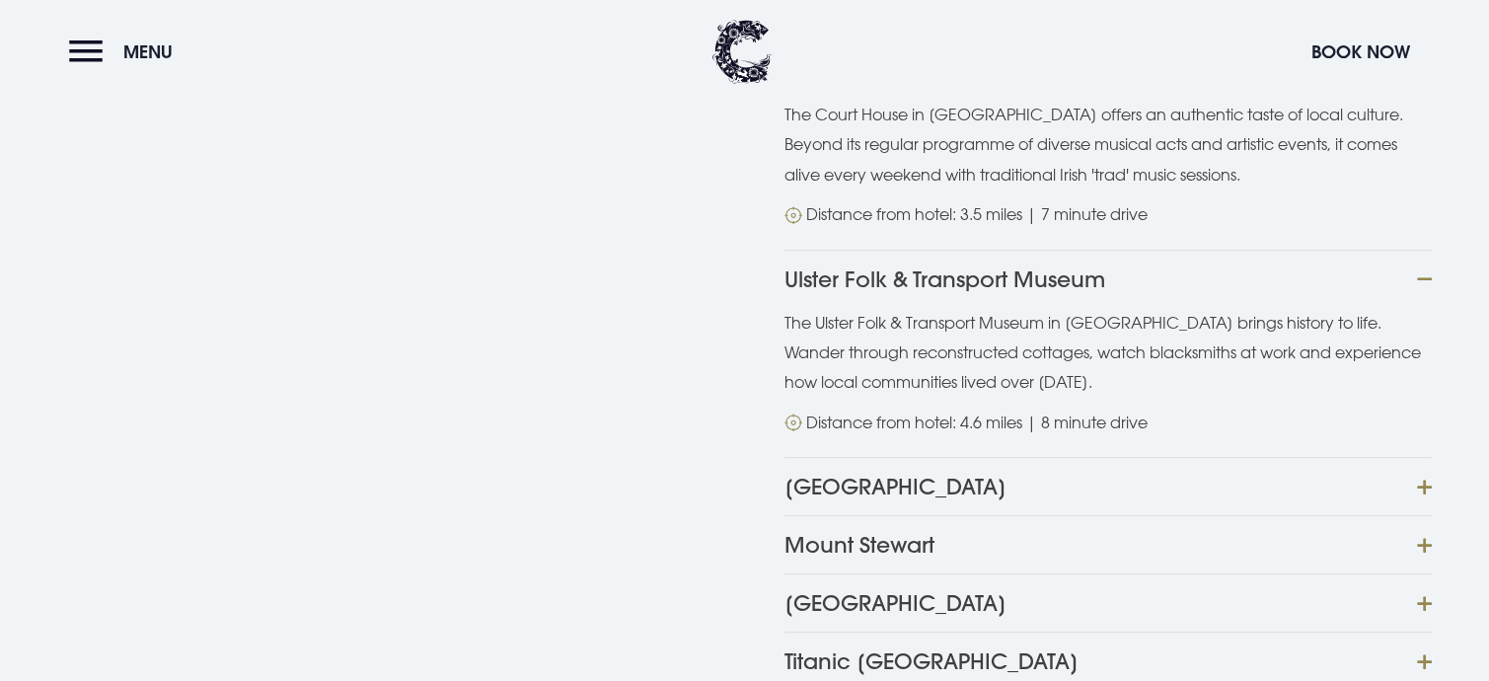
scroll to position [987, 0]
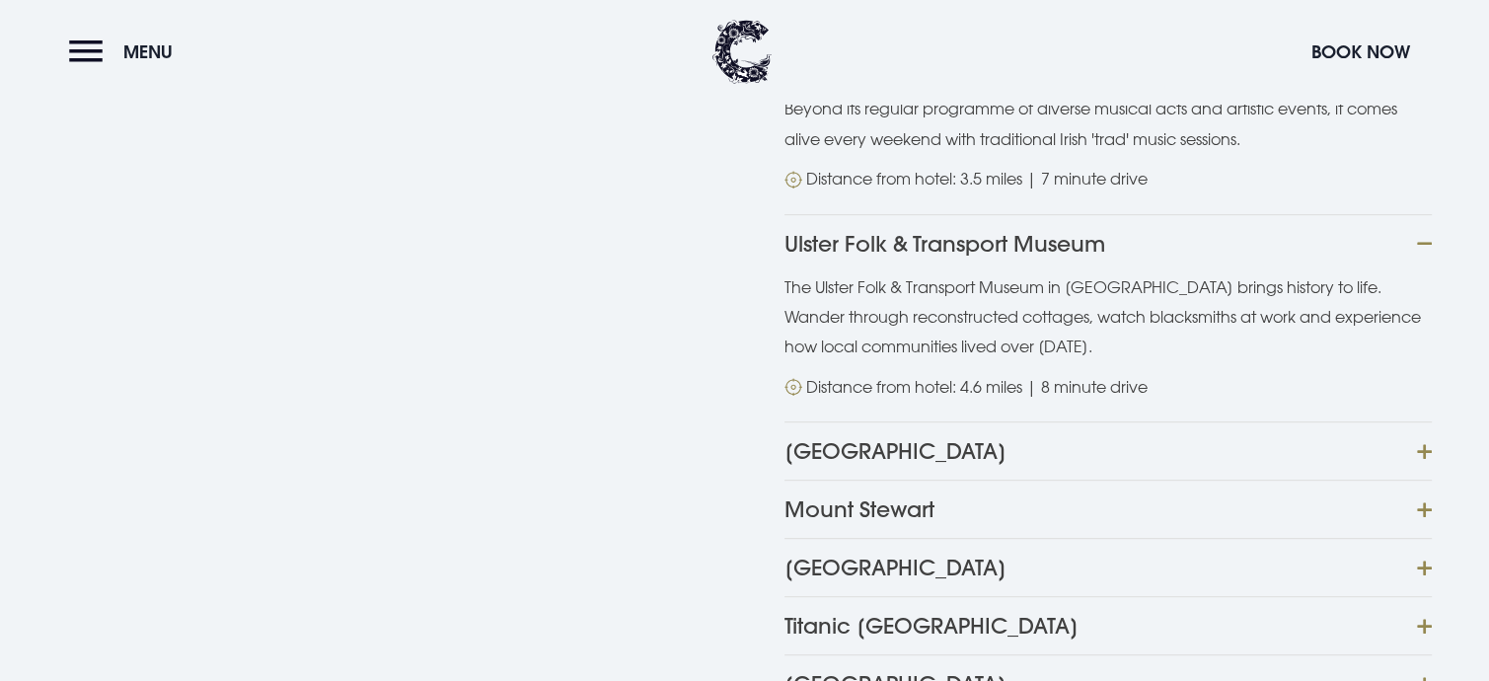
click at [1422, 444] on button "North Down Museum" at bounding box center [1108, 450] width 647 height 58
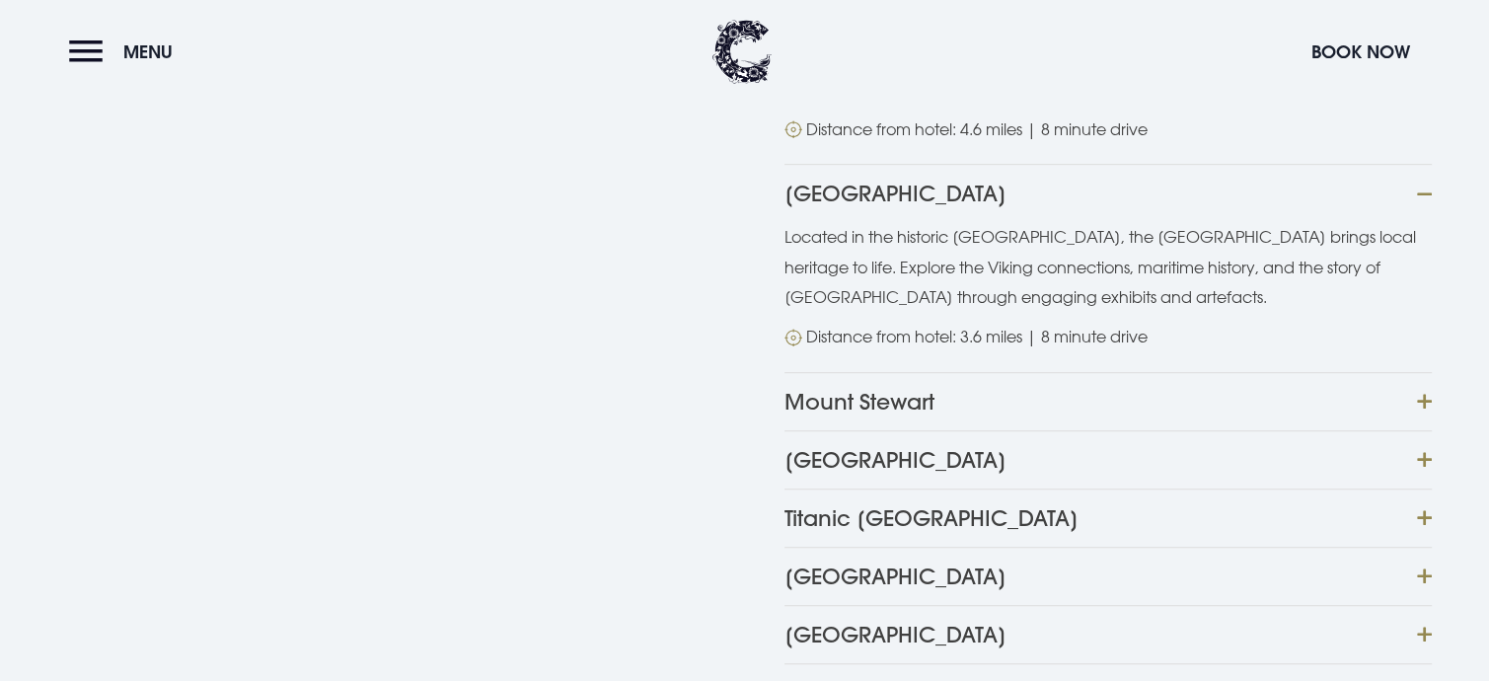
scroll to position [1283, 0]
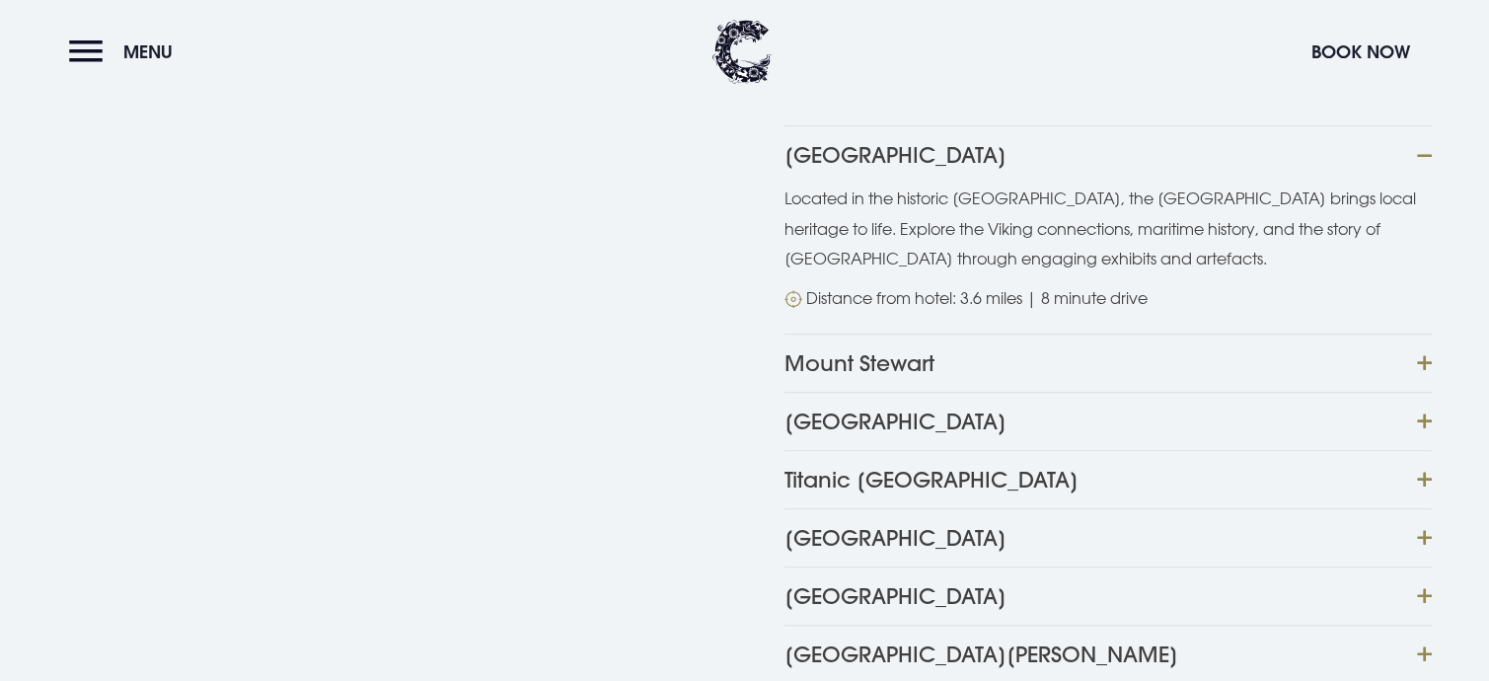
click at [1416, 359] on button "Mount Stewart" at bounding box center [1108, 363] width 647 height 58
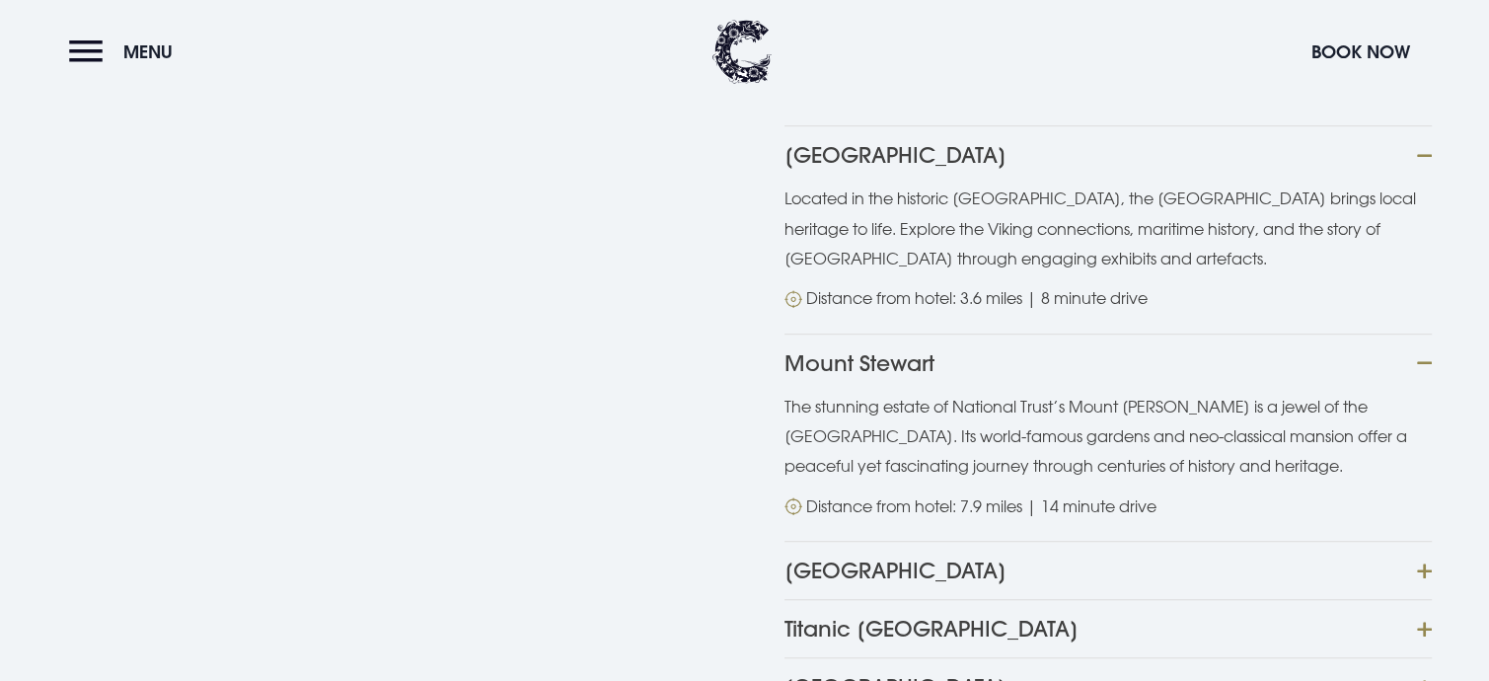
scroll to position [1382, 0]
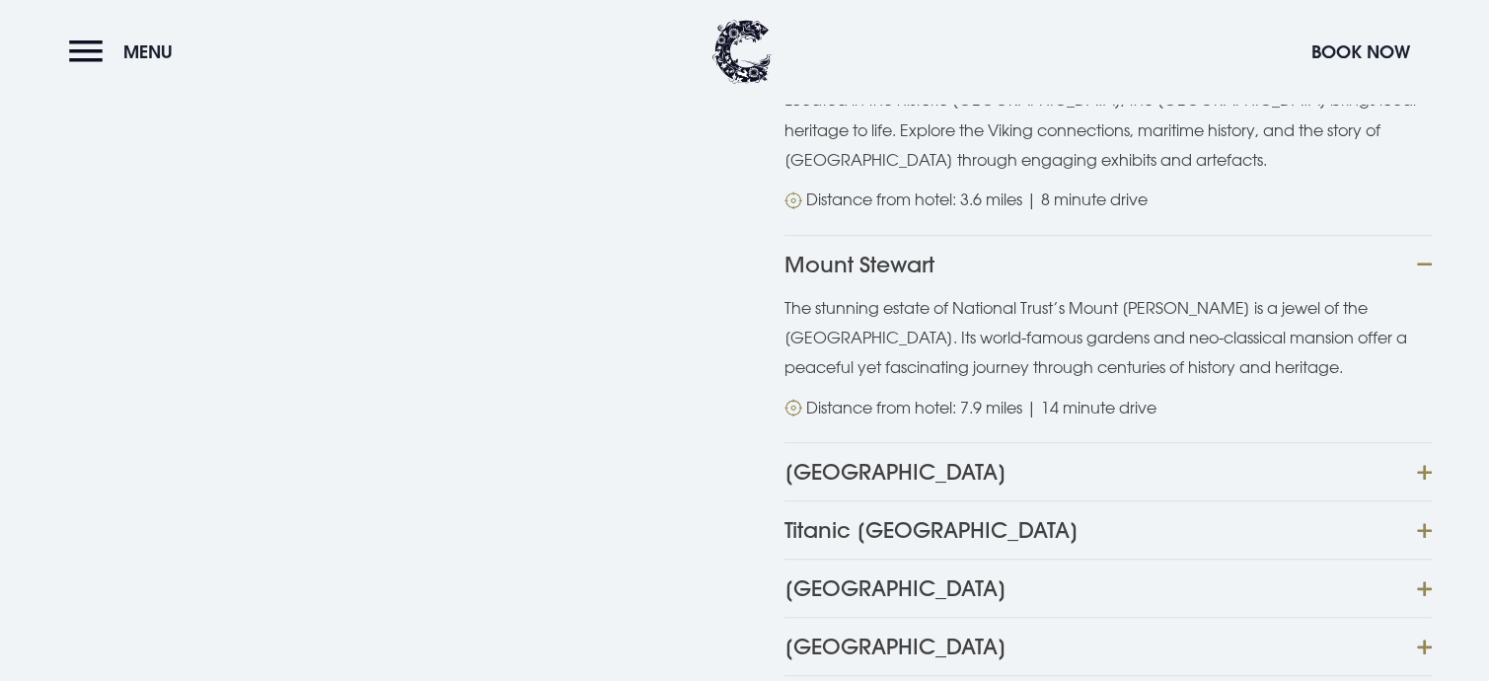
click at [1424, 471] on button "Parliament Buildings" at bounding box center [1108, 471] width 647 height 58
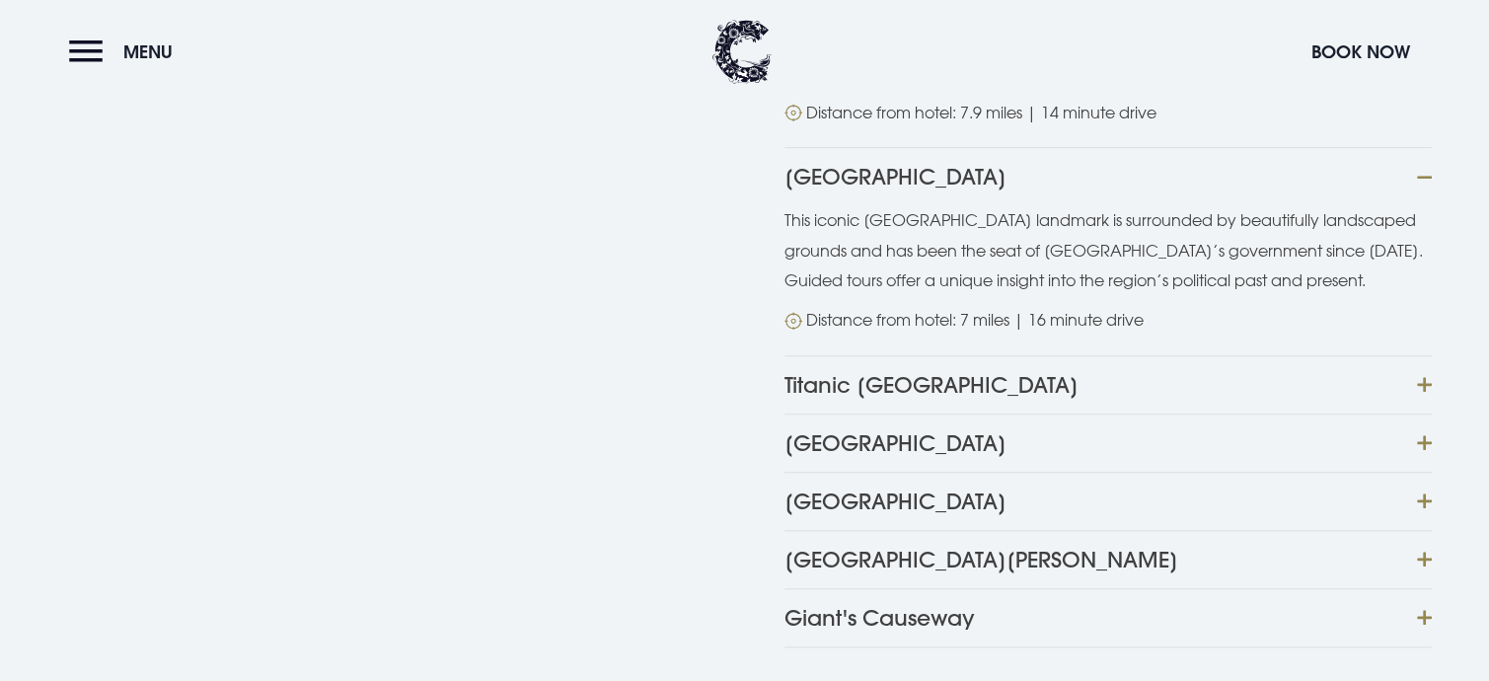
scroll to position [1678, 0]
click at [1416, 381] on button "Titanic Belfast" at bounding box center [1108, 383] width 647 height 58
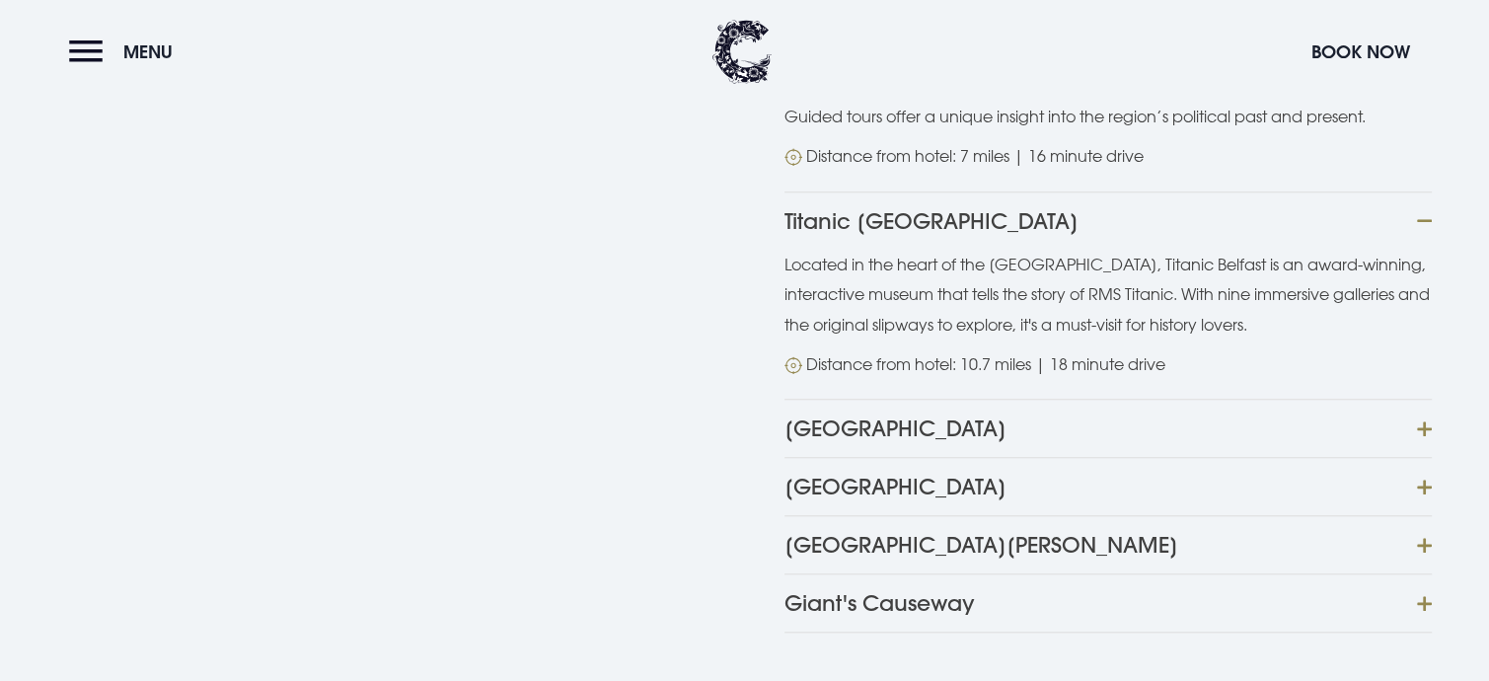
scroll to position [1875, 0]
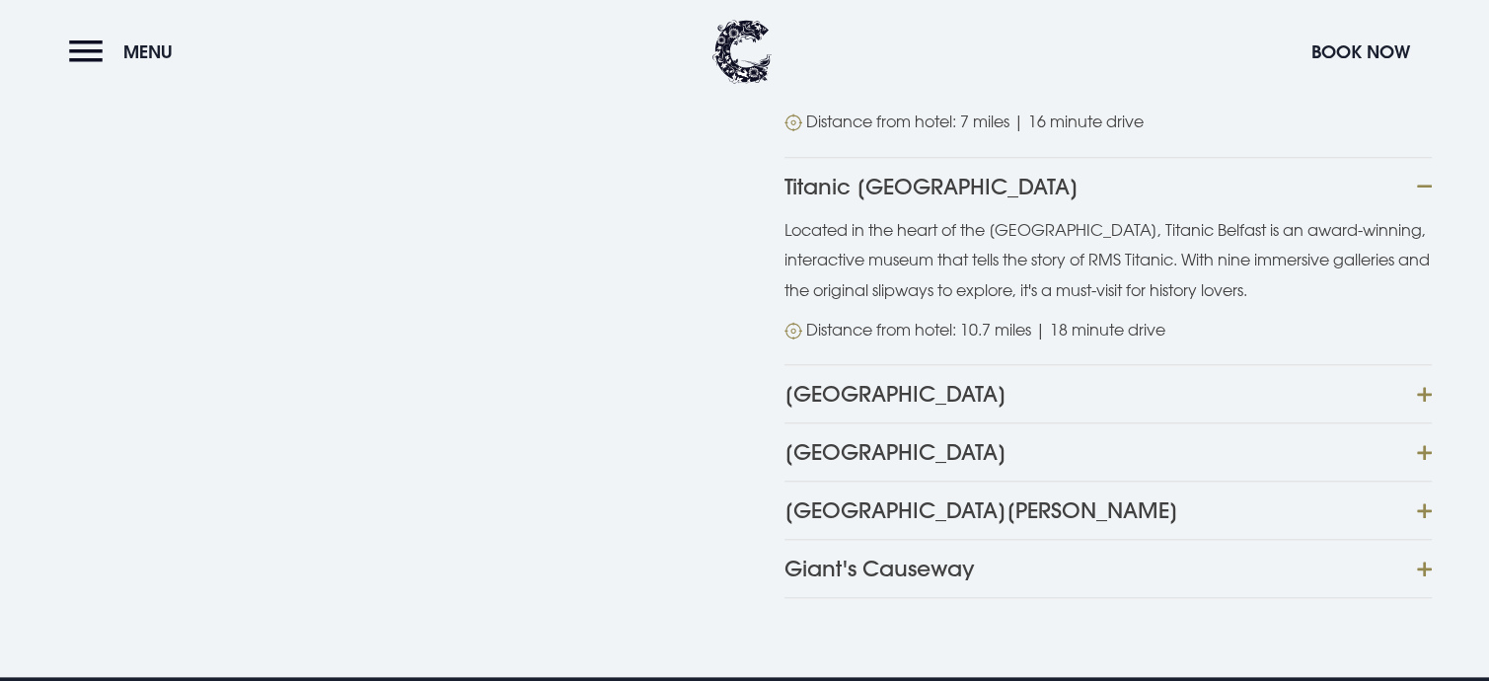
click at [1423, 392] on button "Crumlin Road Gaol" at bounding box center [1108, 393] width 647 height 58
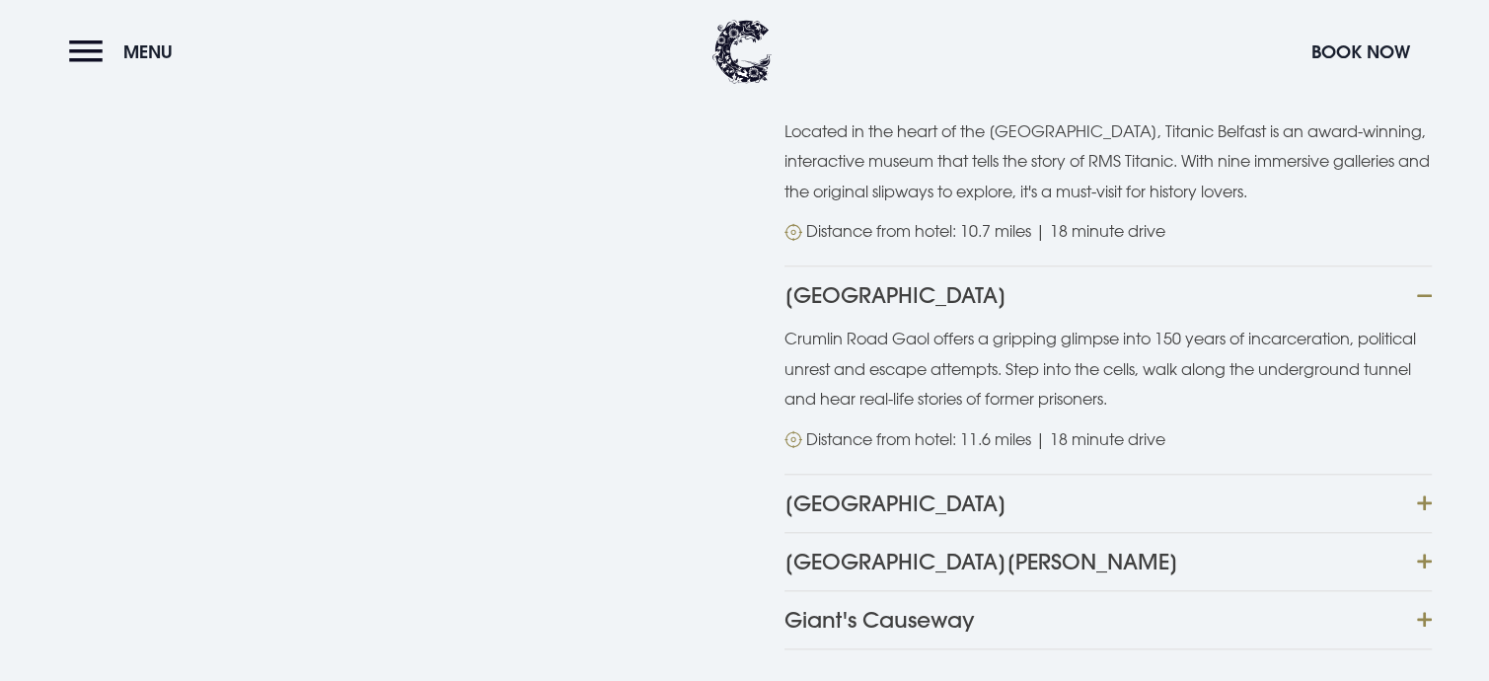
scroll to position [2073, 0]
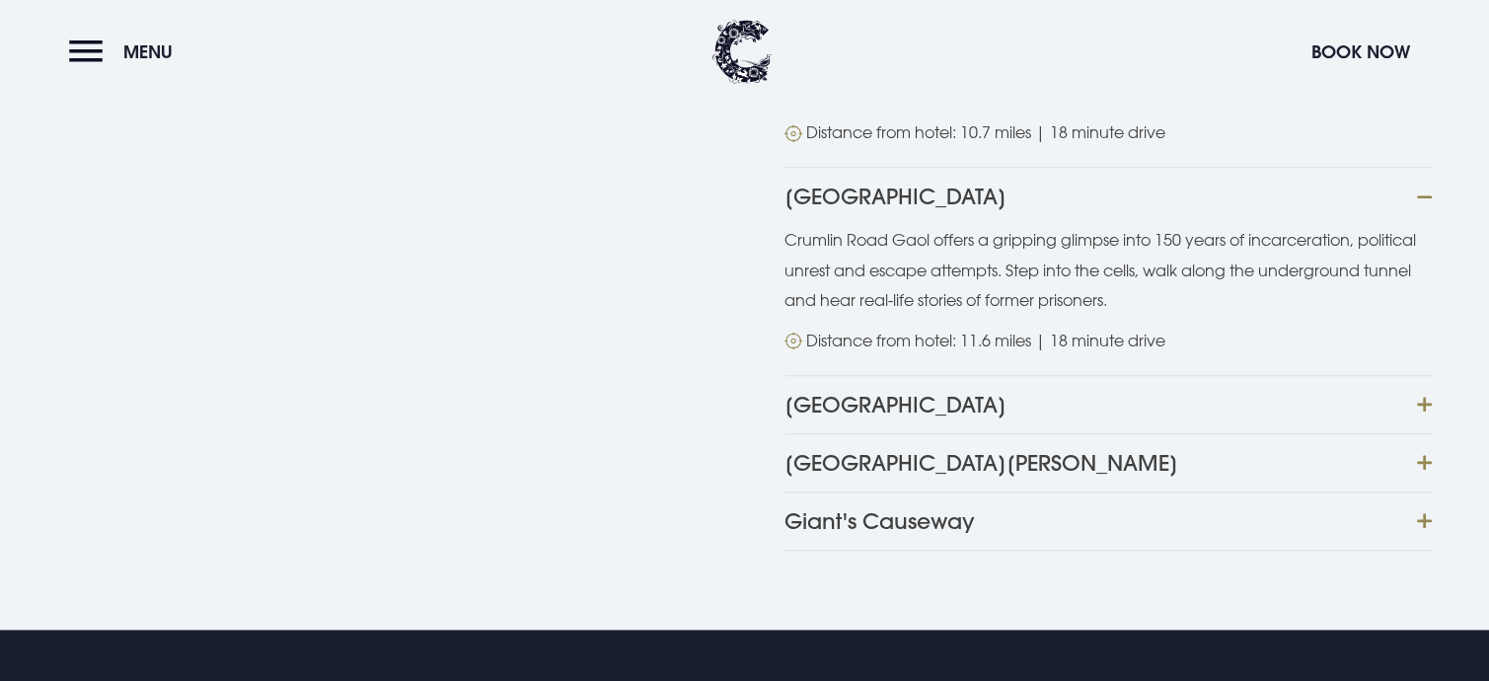
click at [1419, 397] on button "Ulster Museum" at bounding box center [1108, 404] width 647 height 58
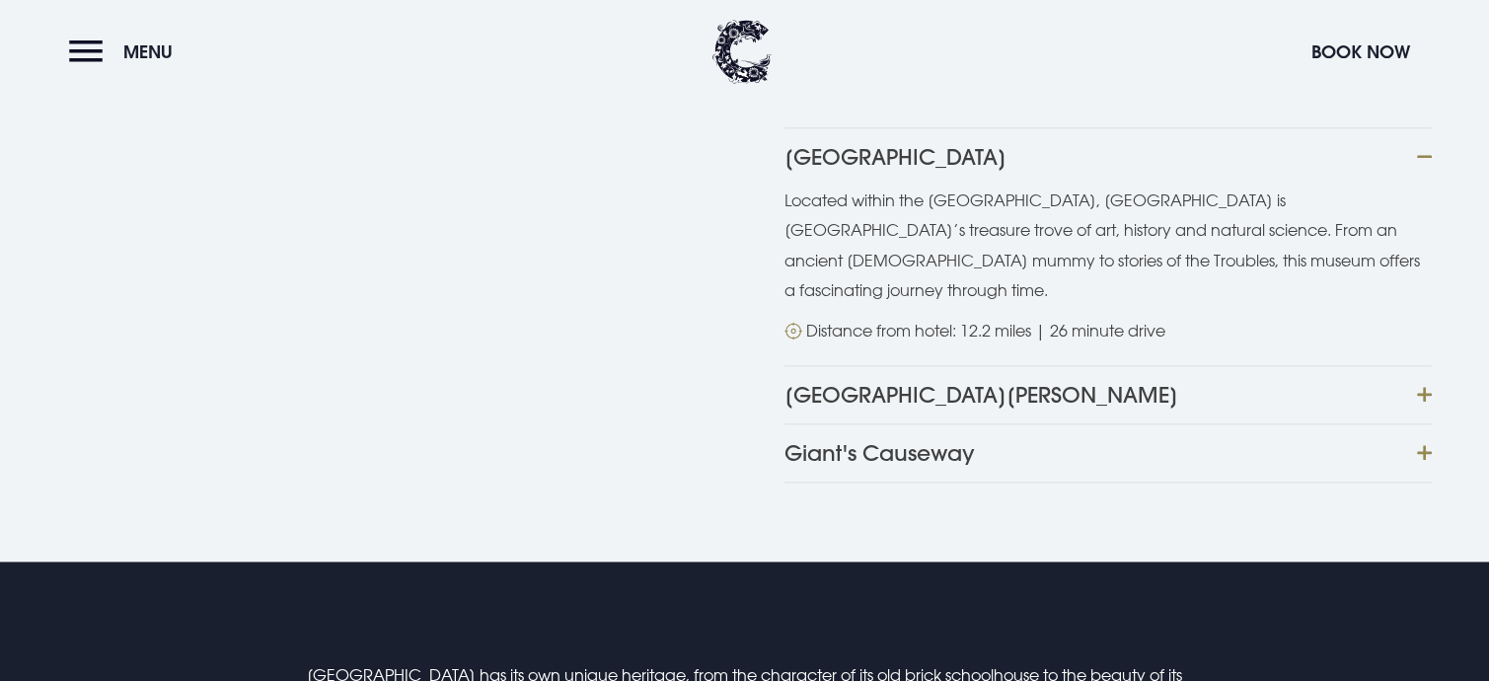
scroll to position [2369, 0]
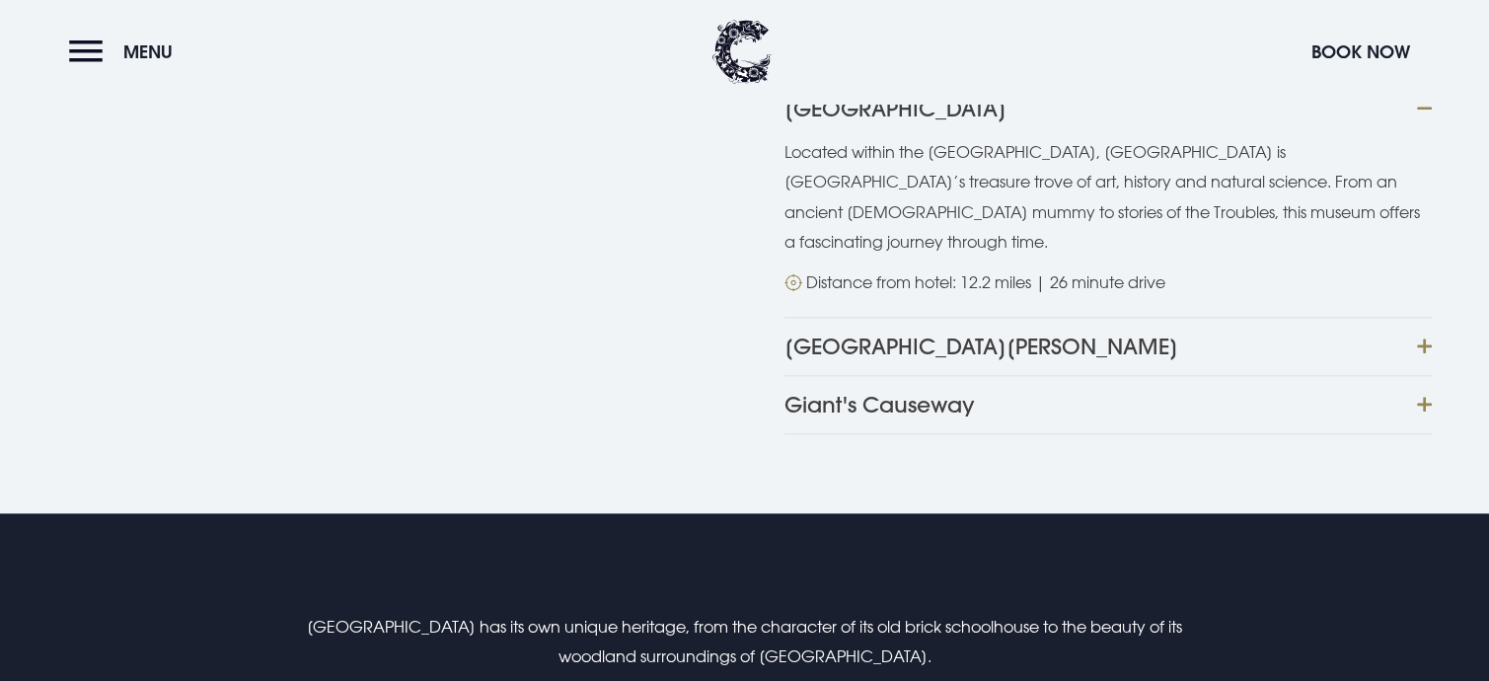
click at [1419, 317] on button "Castle Ward" at bounding box center [1108, 346] width 647 height 58
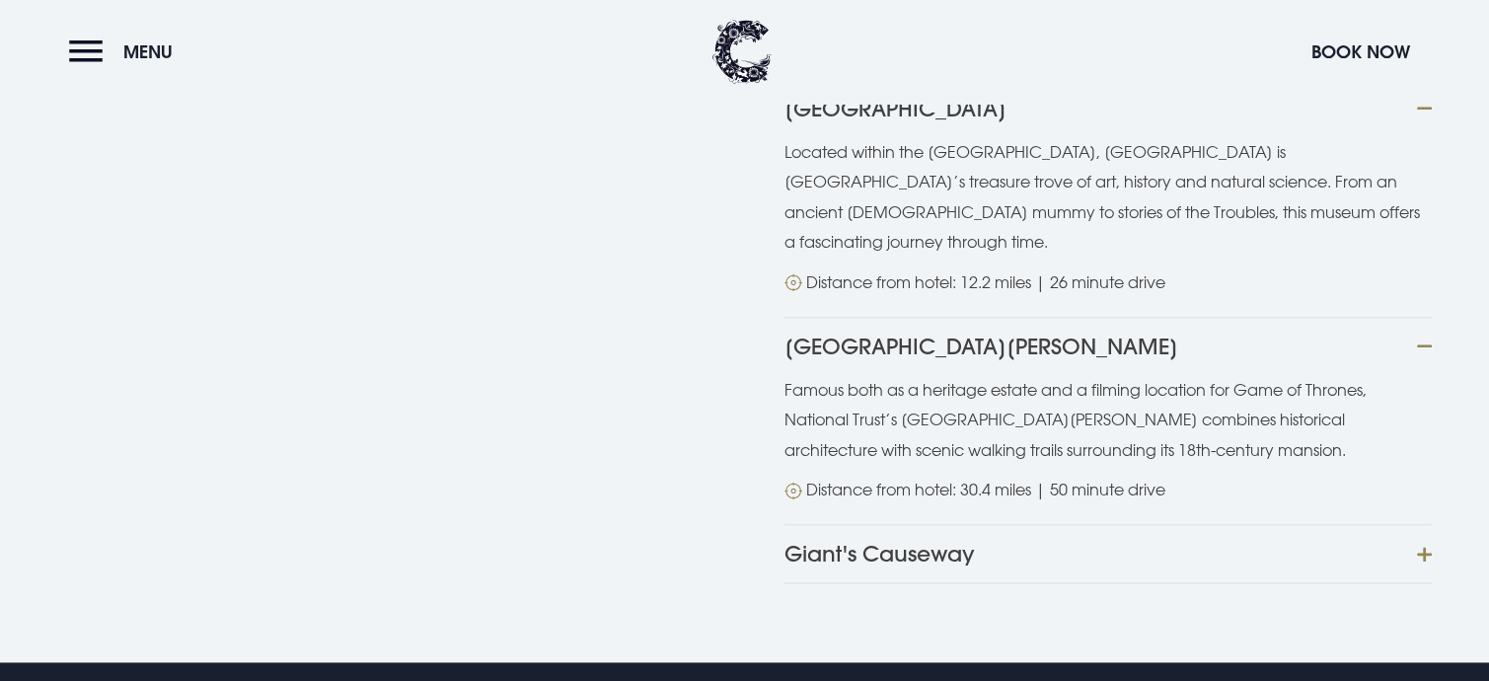
scroll to position [2467, 0]
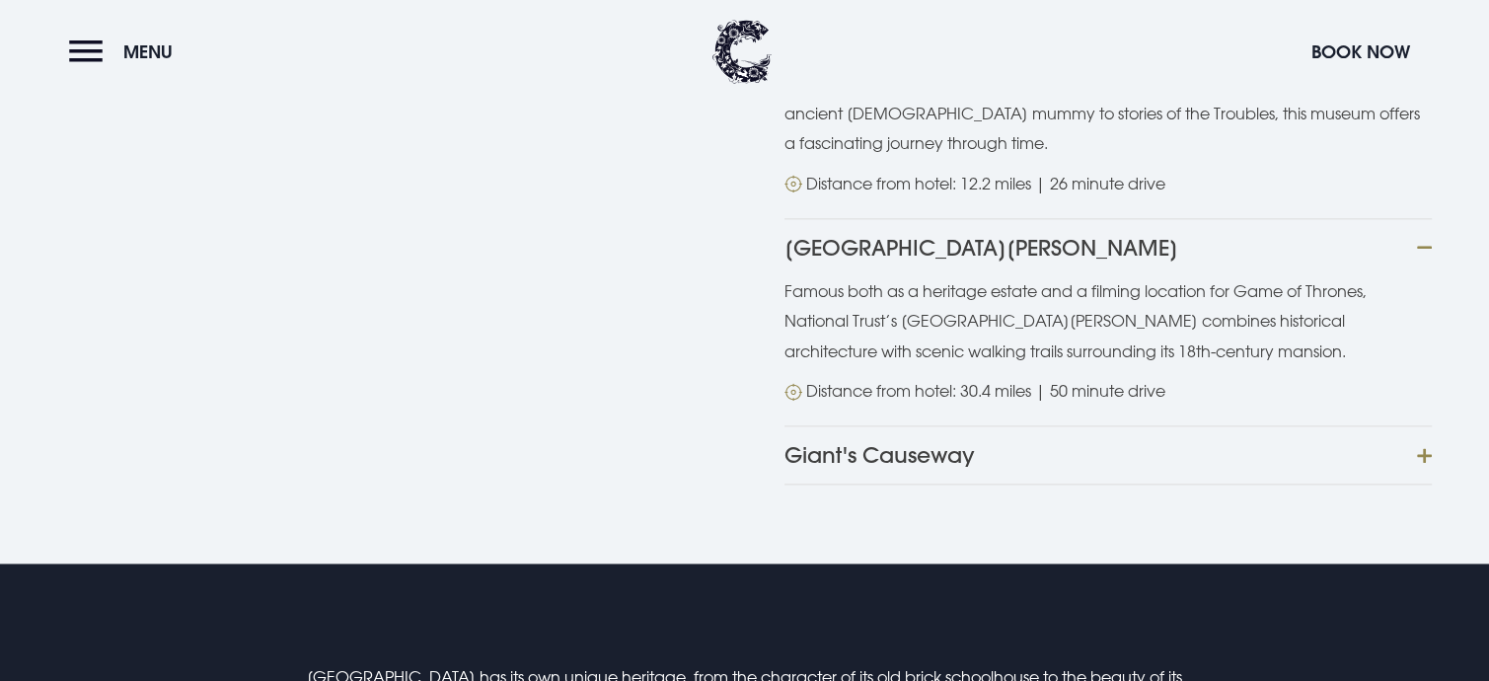
click at [1423, 425] on button "Giant's Causeway" at bounding box center [1108, 454] width 647 height 59
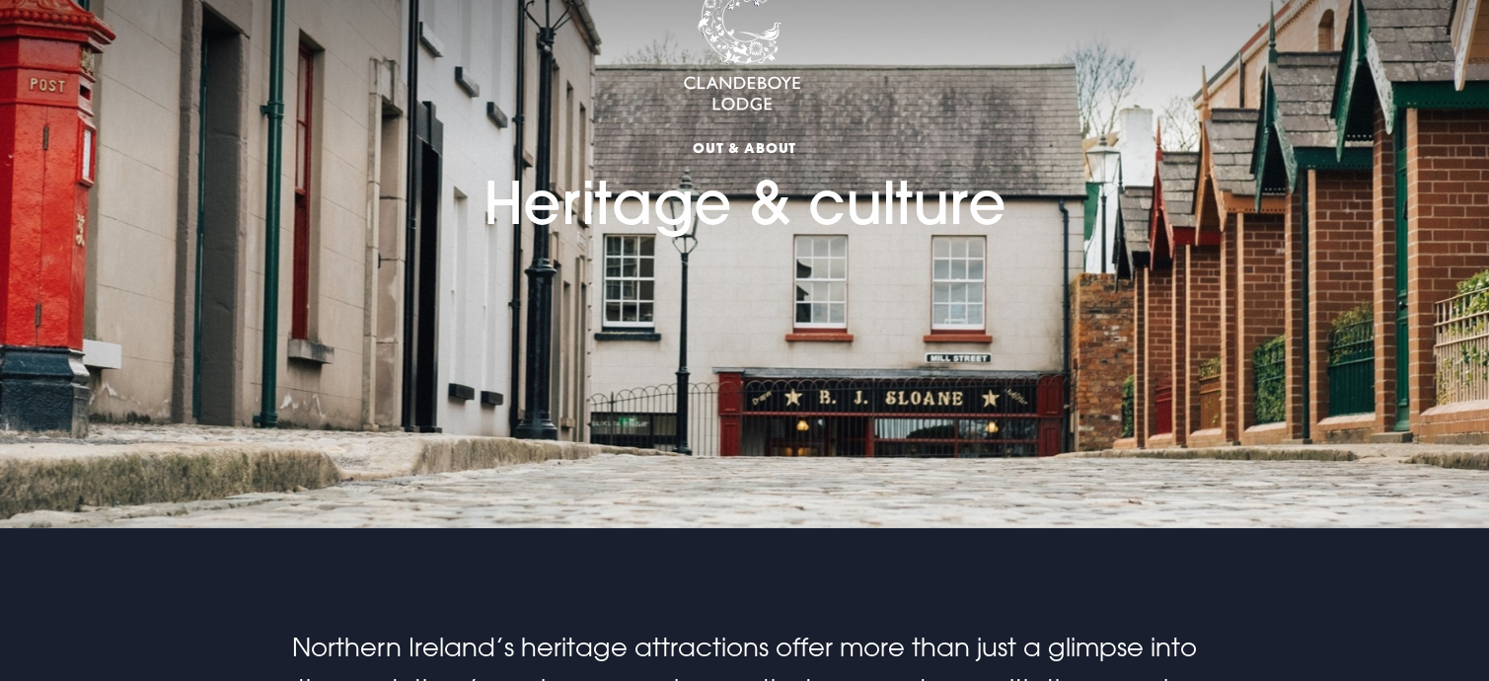
scroll to position [197, 0]
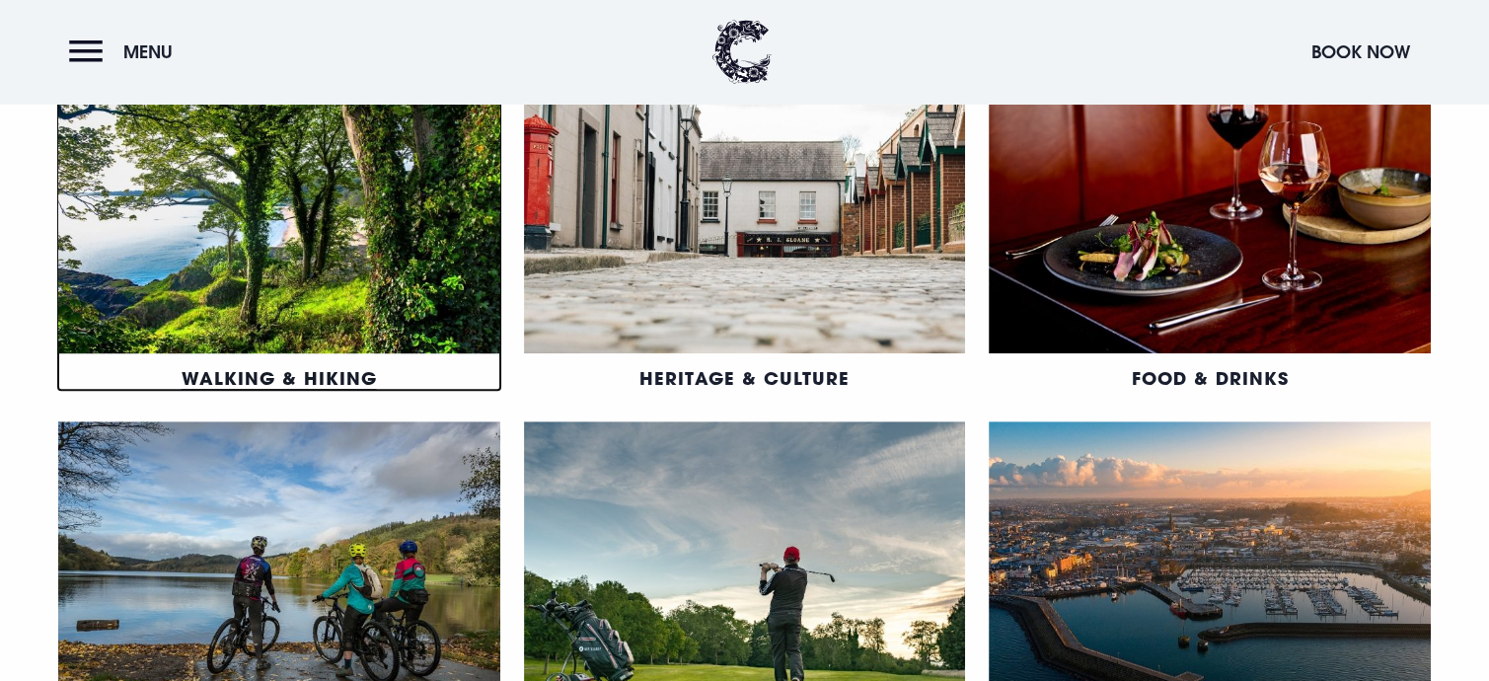
click at [317, 366] on link "Walking & Hiking" at bounding box center [279, 378] width 195 height 24
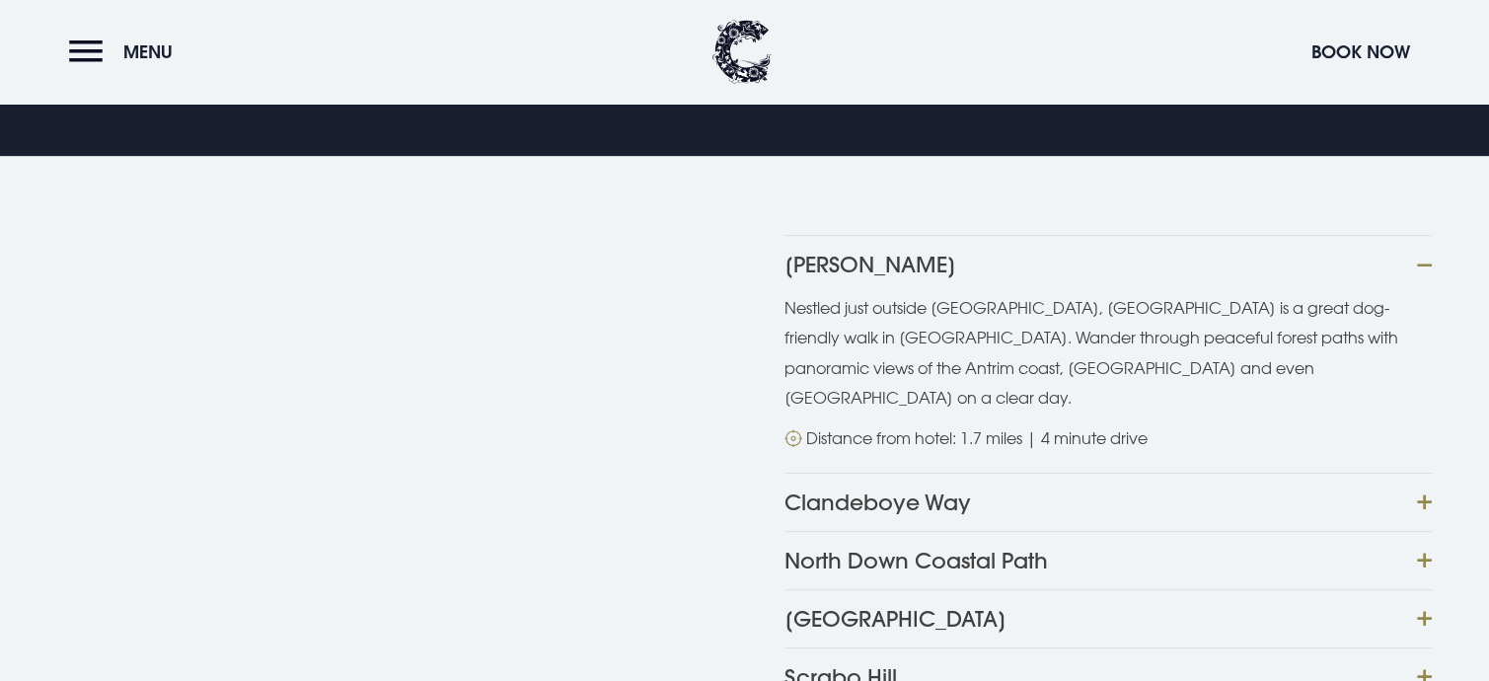
scroll to position [790, 0]
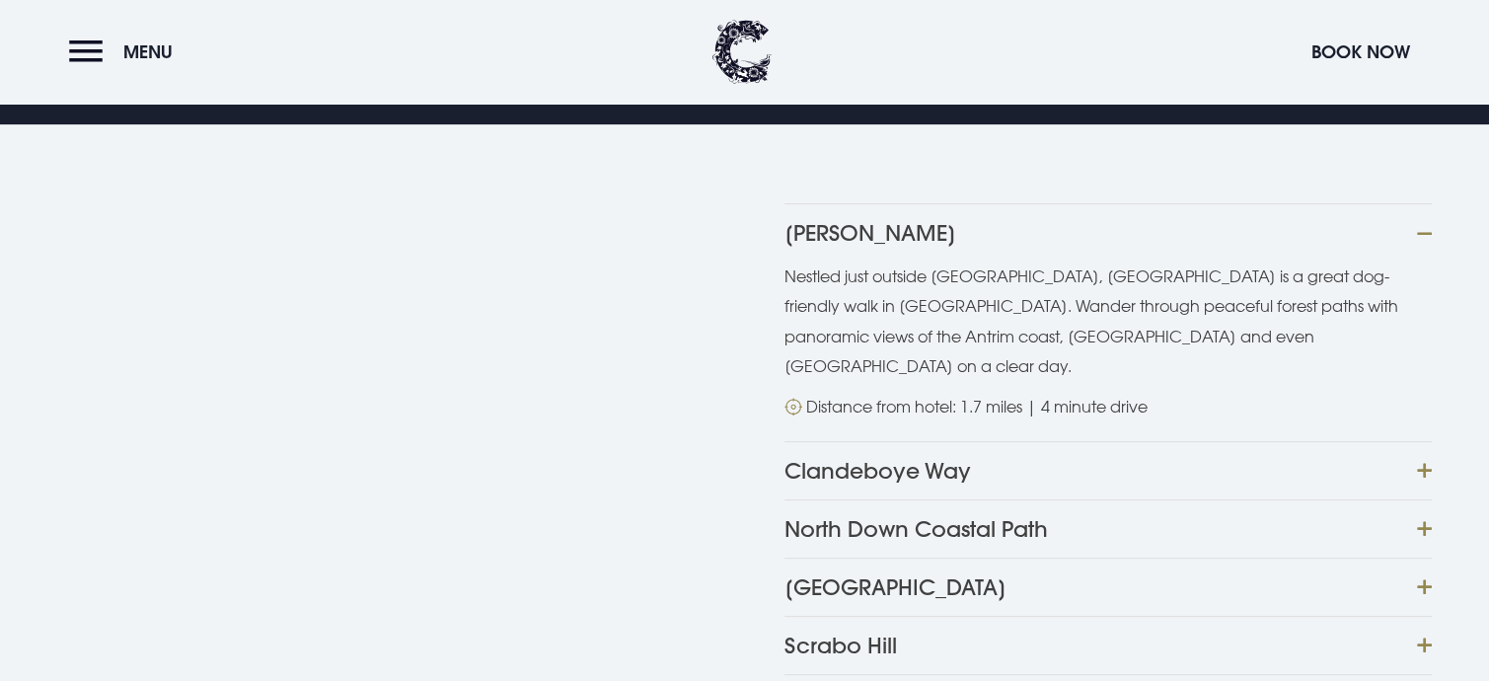
click at [1425, 441] on button "Clandeboye Way" at bounding box center [1108, 470] width 647 height 58
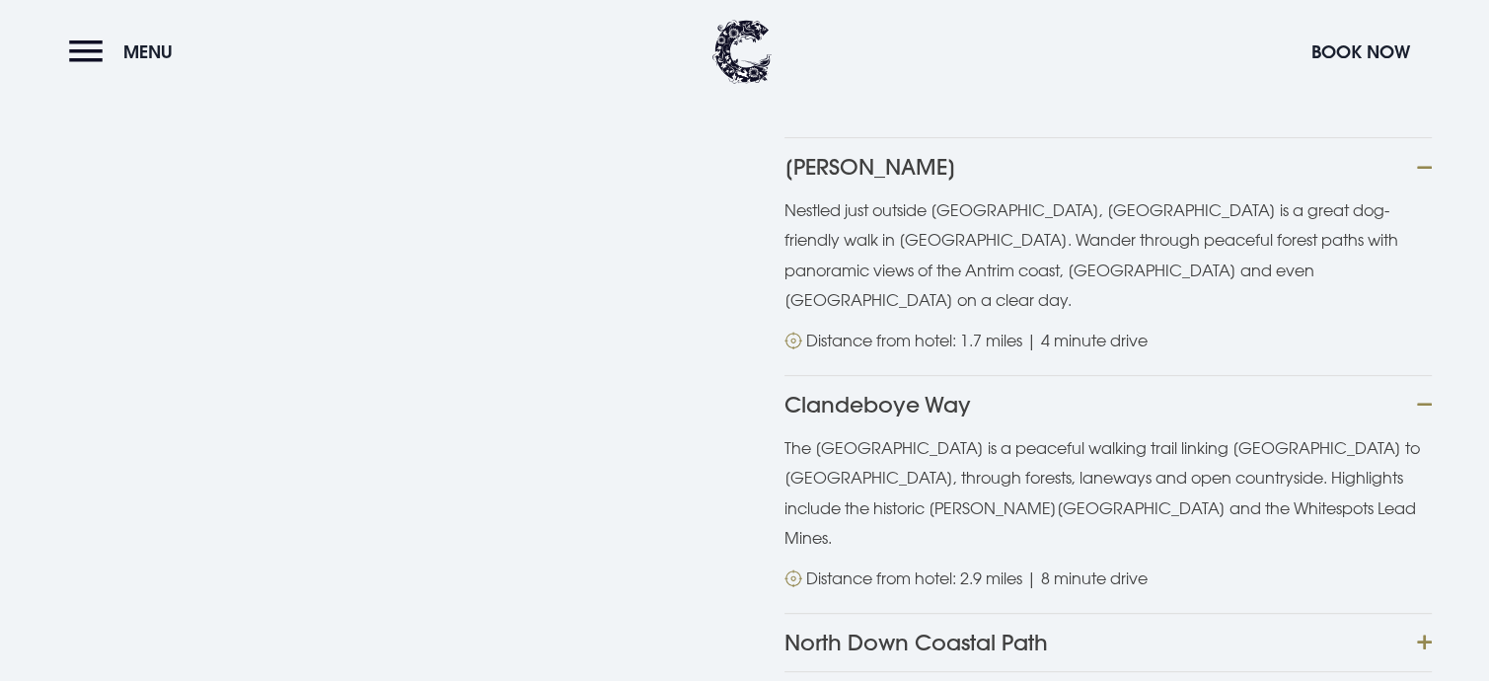
scroll to position [987, 0]
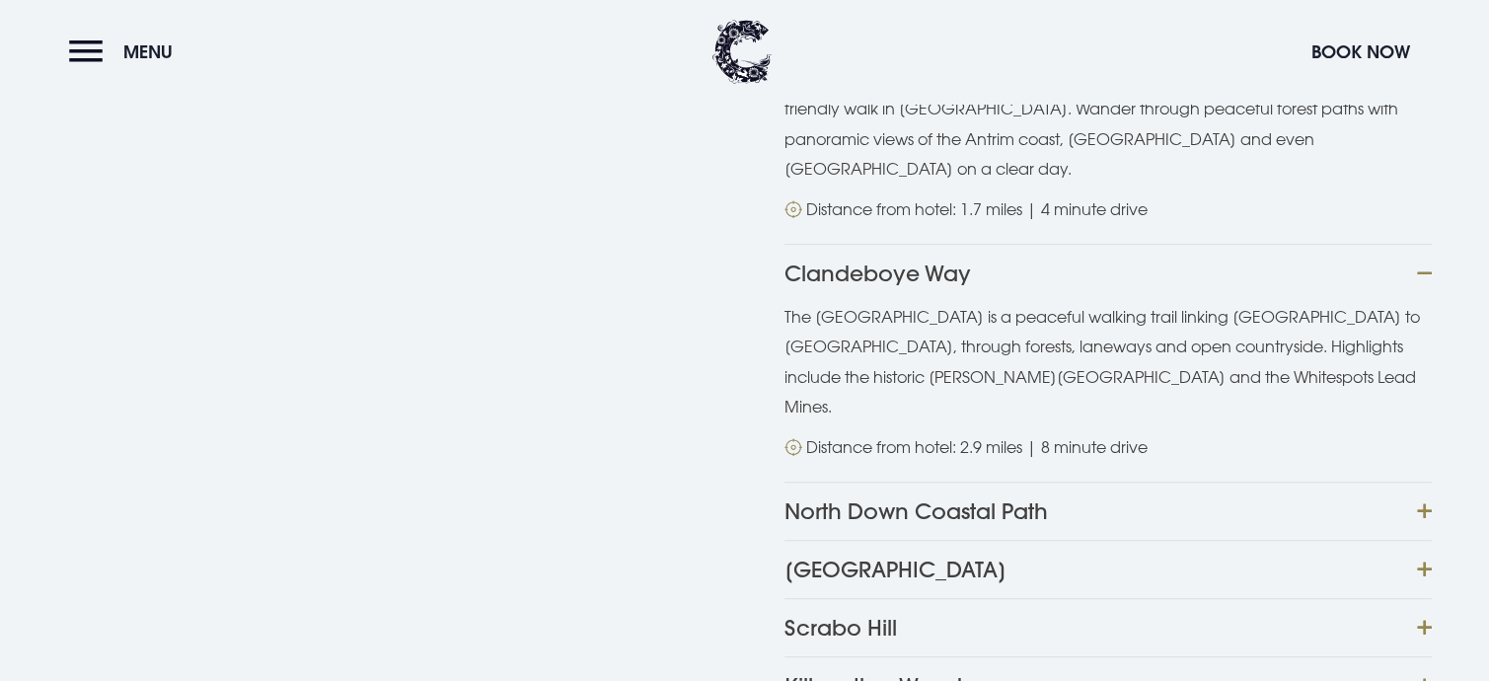
click at [1425, 482] on button "North Down Coastal Path" at bounding box center [1108, 511] width 647 height 58
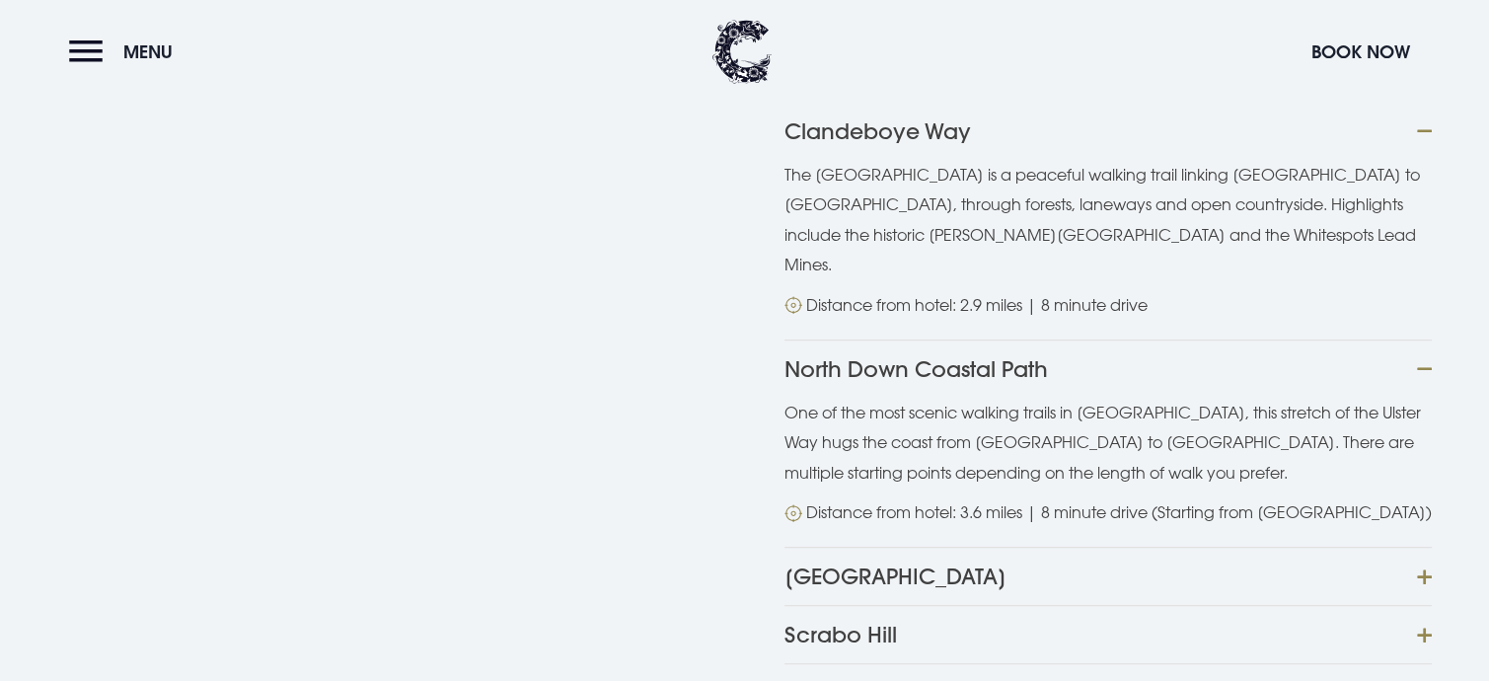
scroll to position [1184, 0]
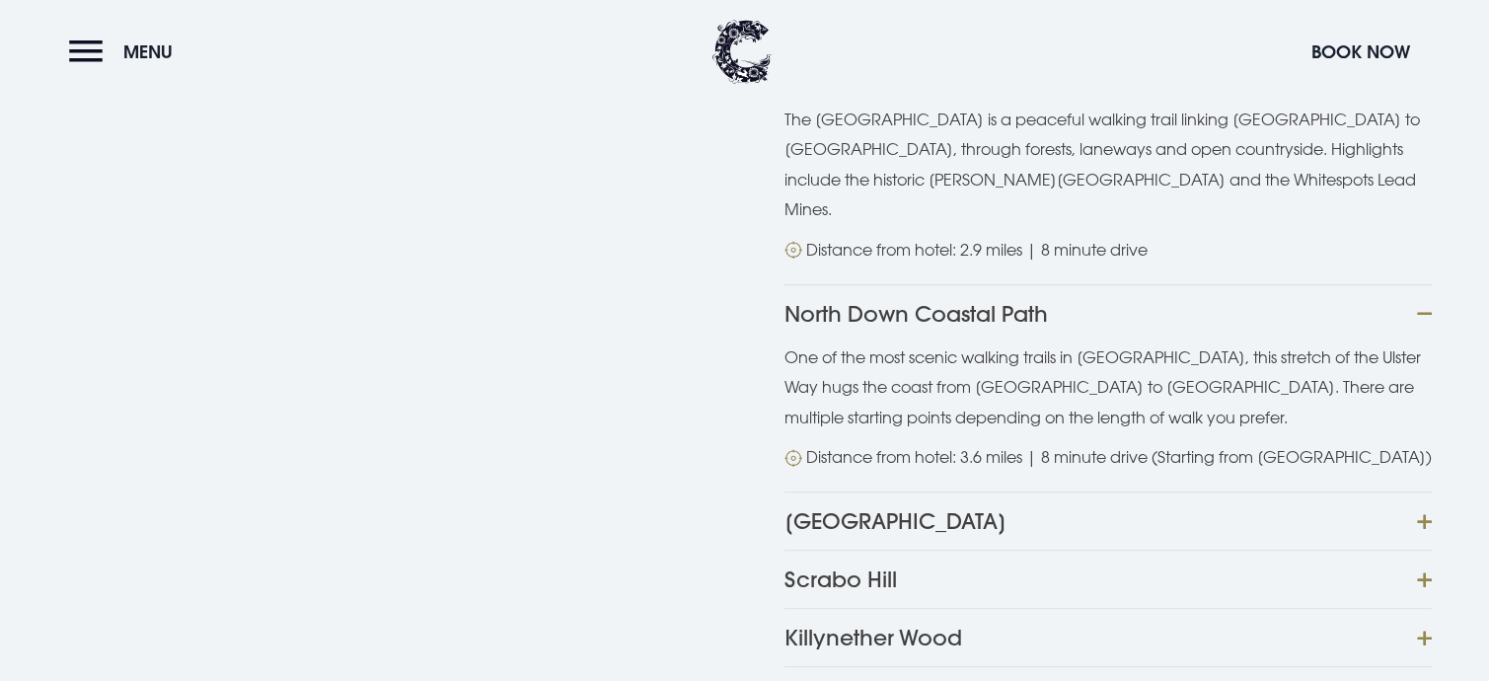
click at [1415, 491] on button "Crawfordsburn Country Park" at bounding box center [1108, 520] width 647 height 58
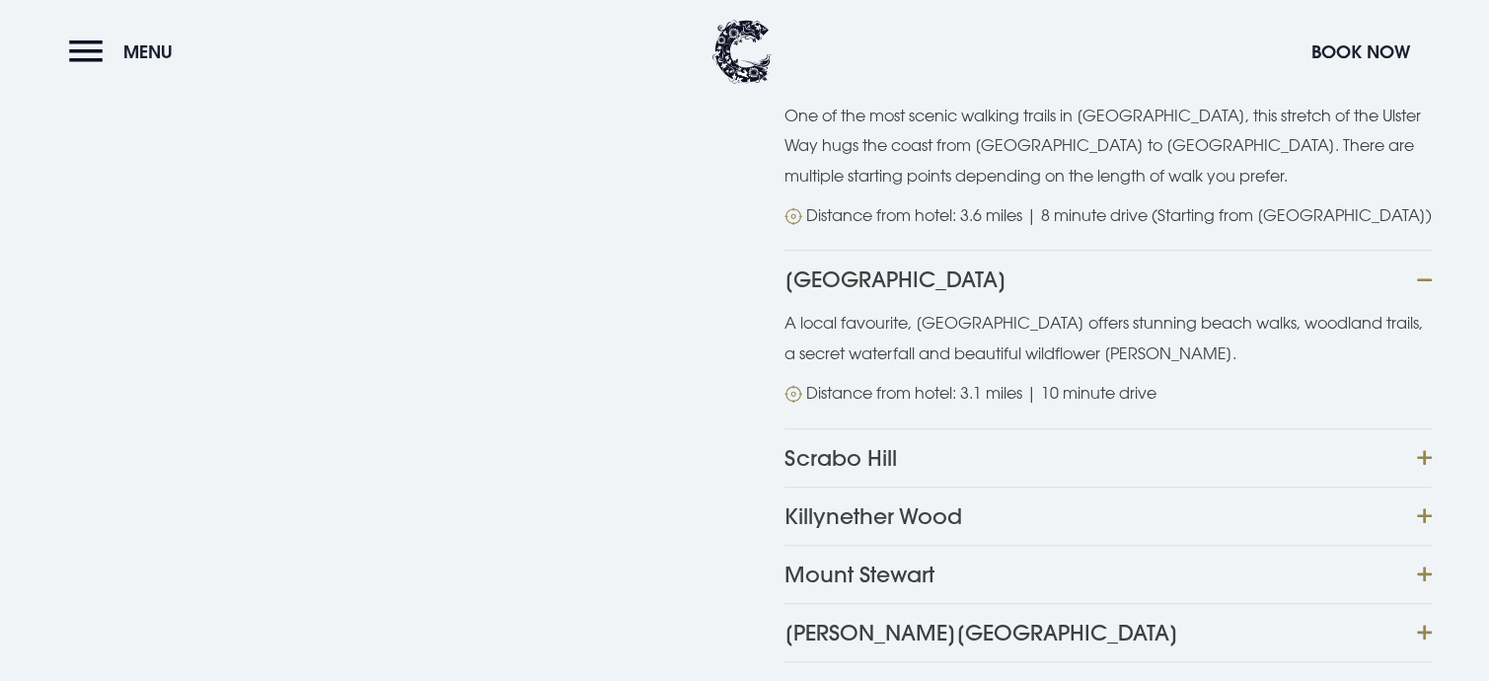
scroll to position [1480, 0]
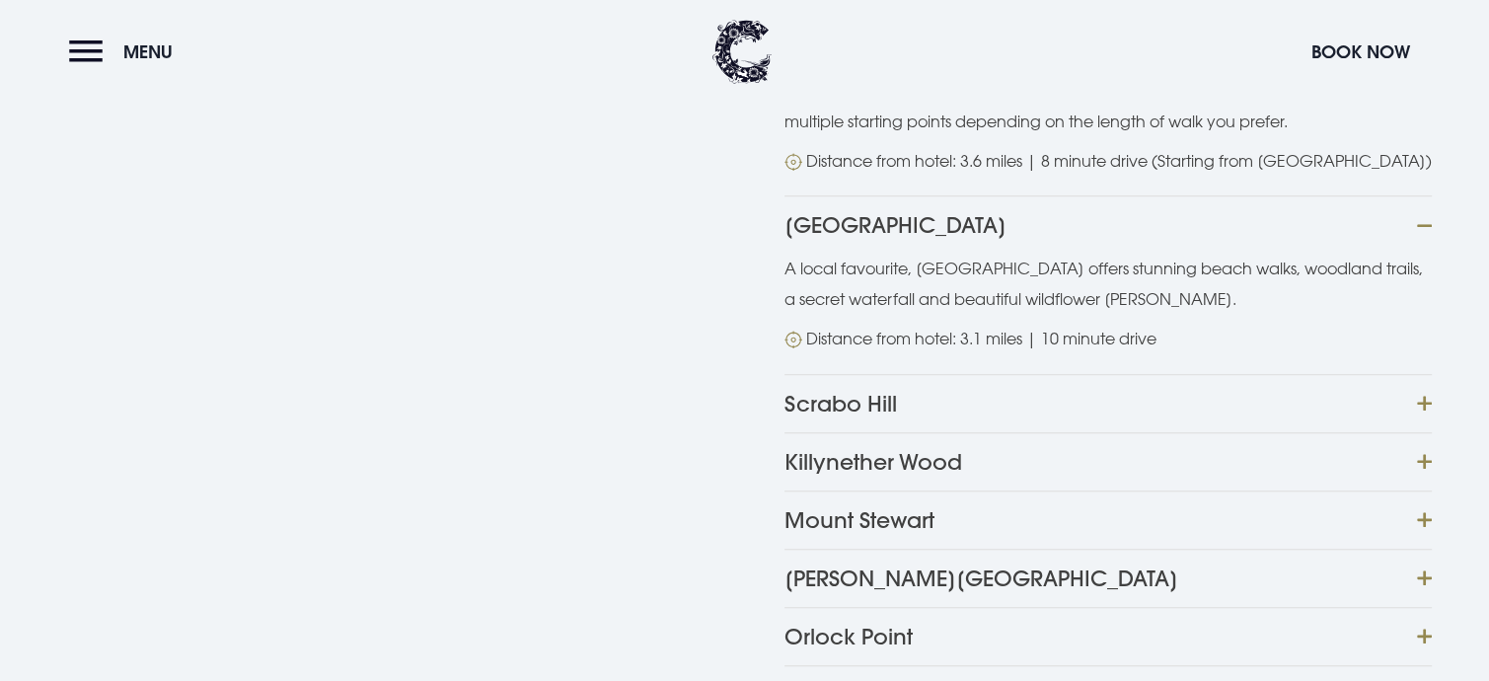
click at [1423, 374] on button "Scrabo Hill" at bounding box center [1108, 403] width 647 height 58
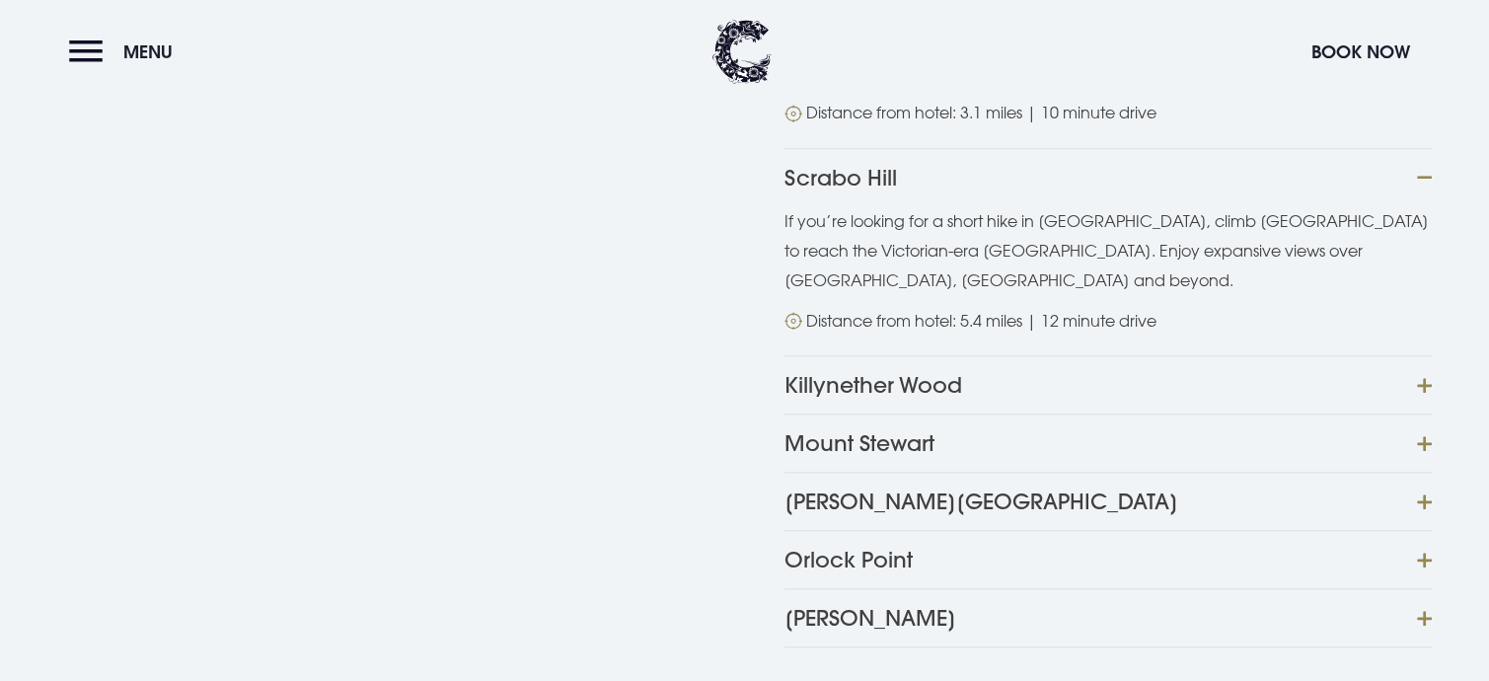
scroll to position [1776, 0]
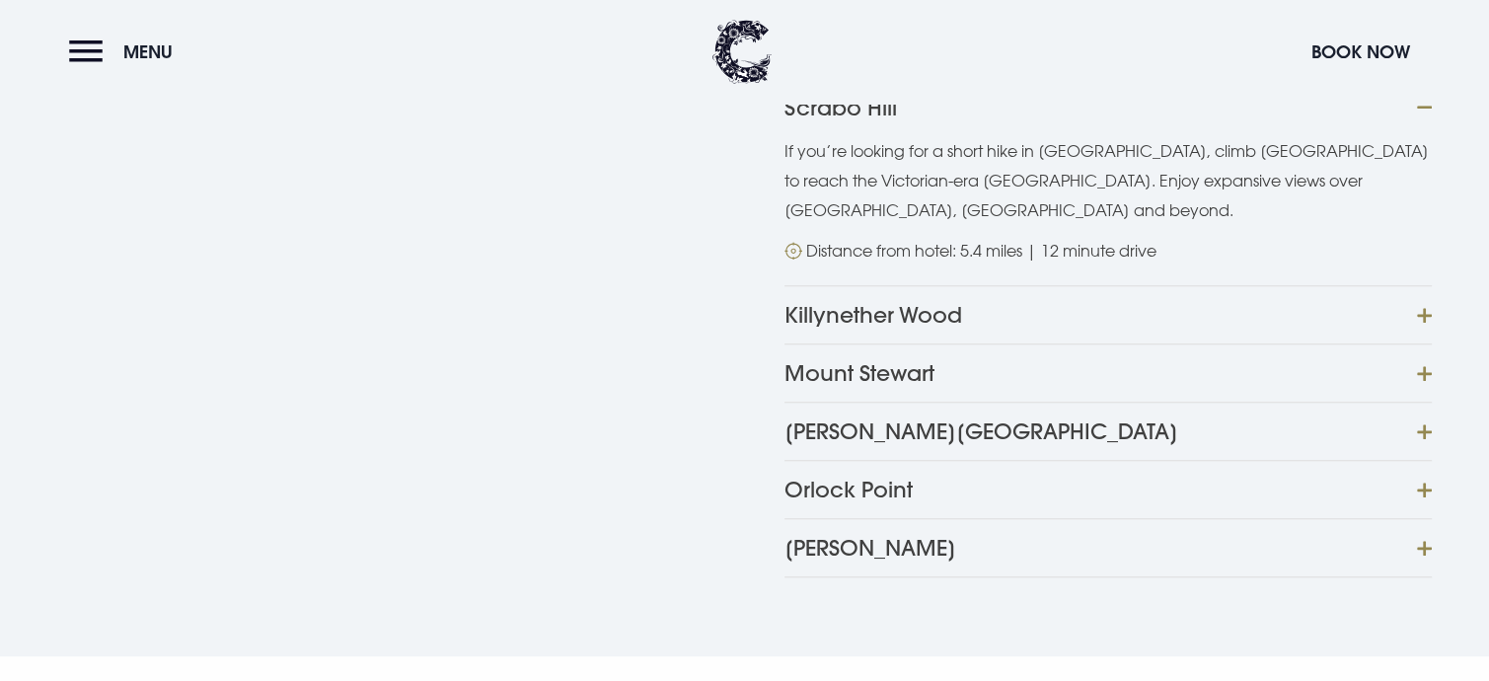
click at [1421, 285] on button "Killynether Wood" at bounding box center [1108, 314] width 647 height 58
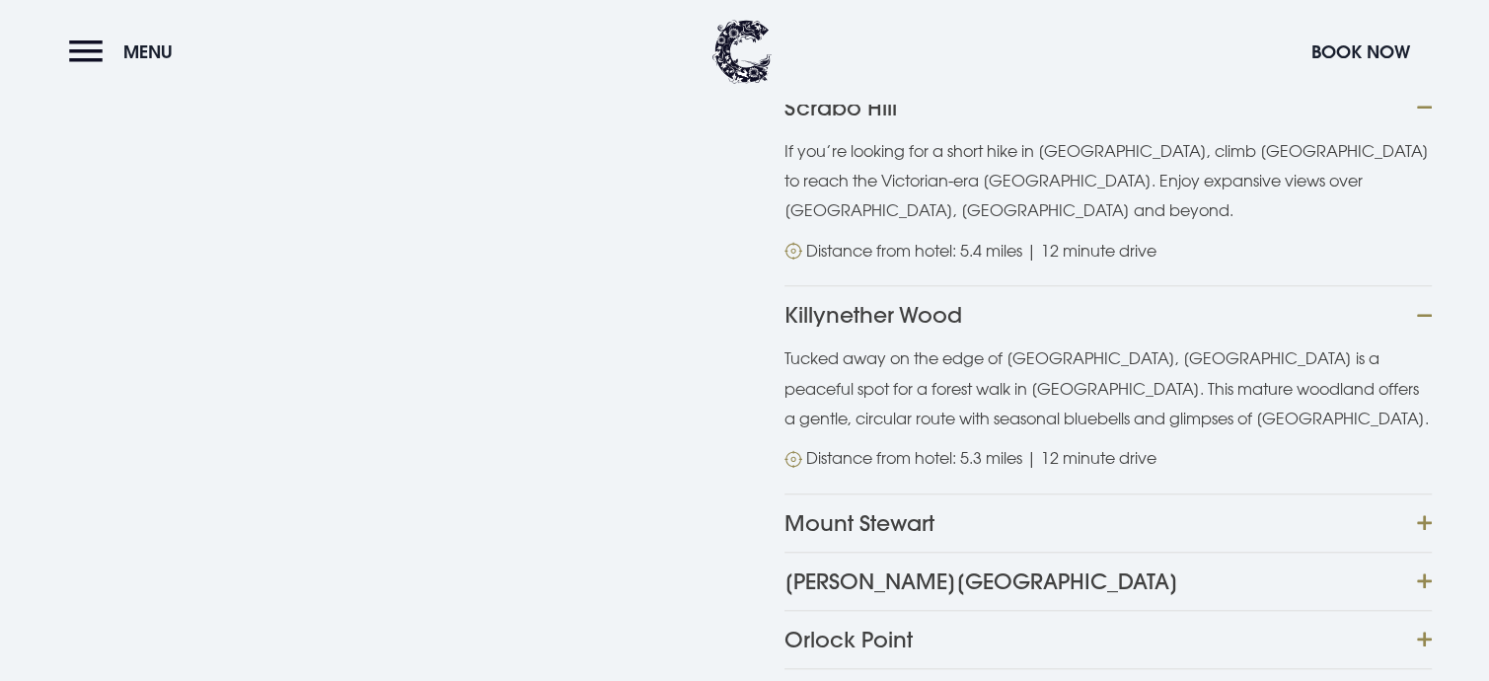
click at [1430, 493] on button "Mount Stewart" at bounding box center [1108, 522] width 647 height 58
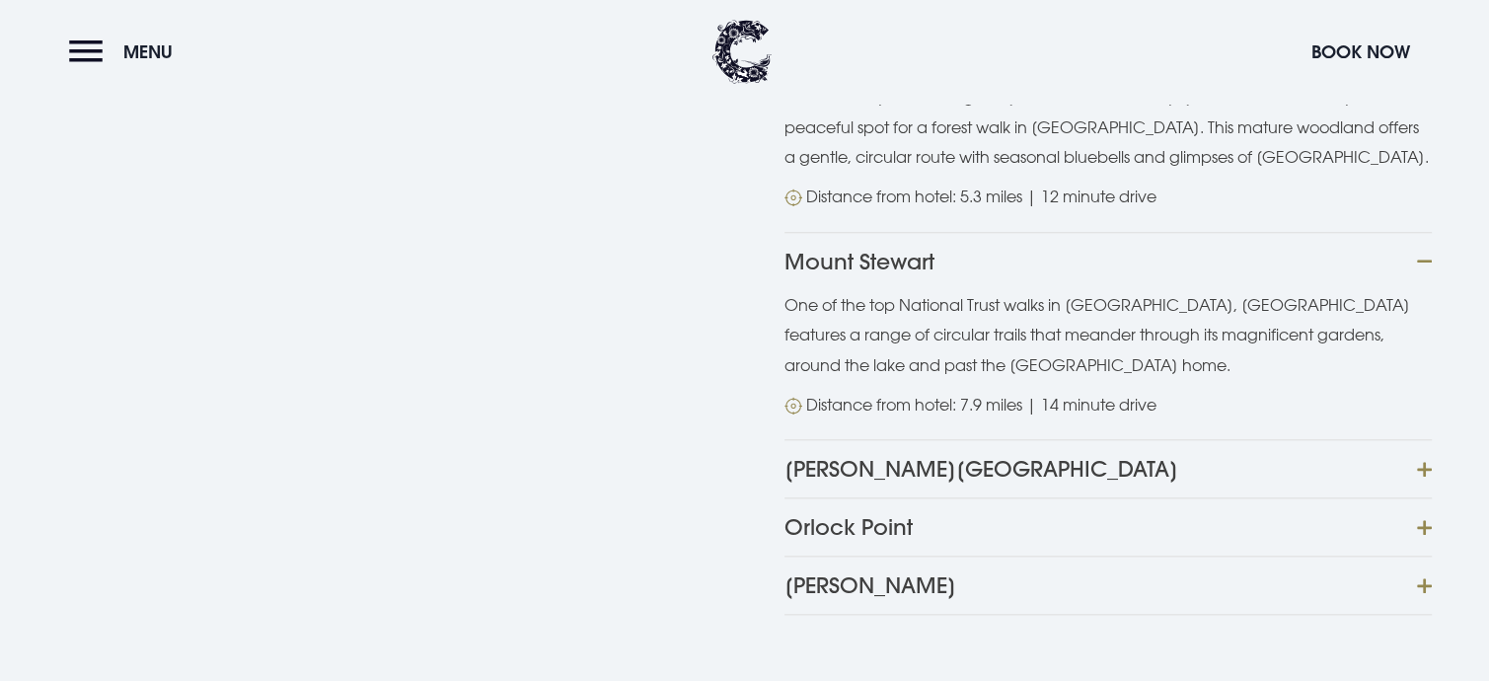
scroll to position [2073, 0]
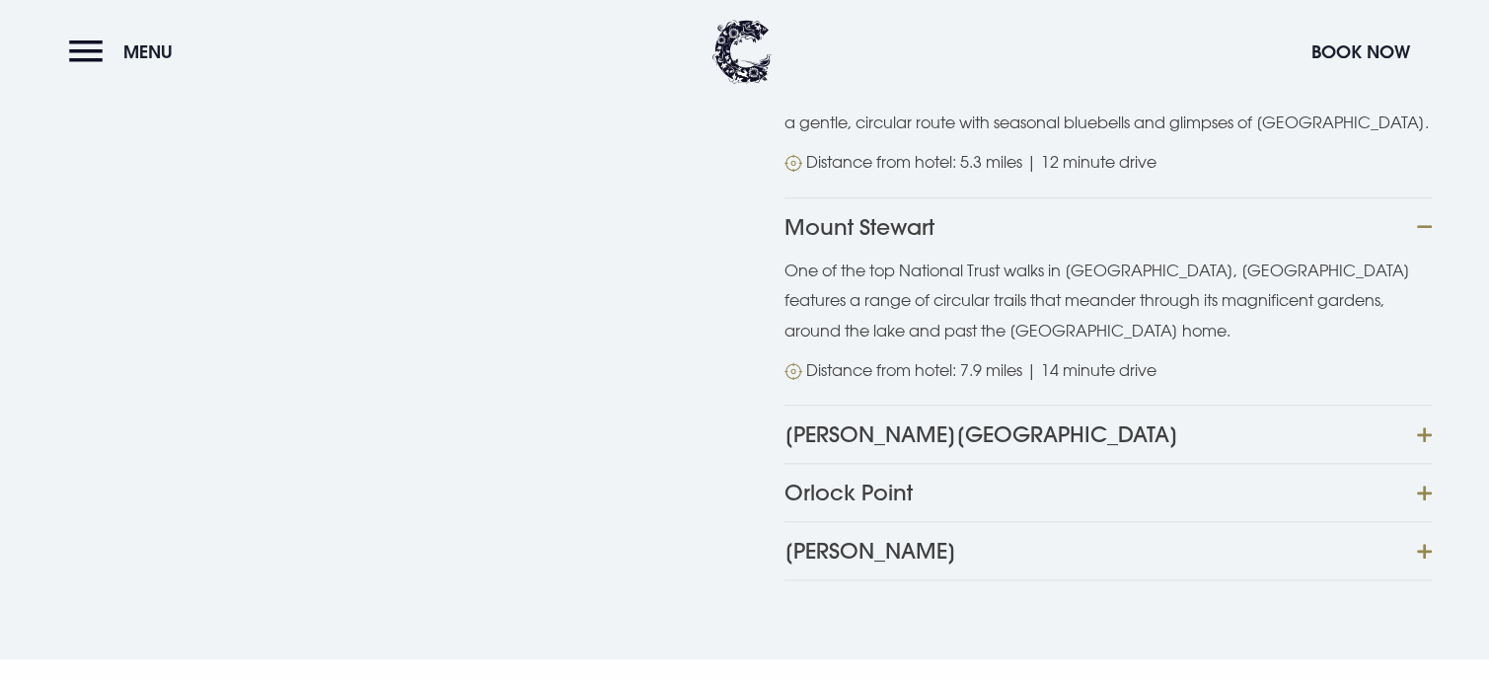
click at [1428, 405] on button "Redburn Country Park" at bounding box center [1108, 434] width 647 height 58
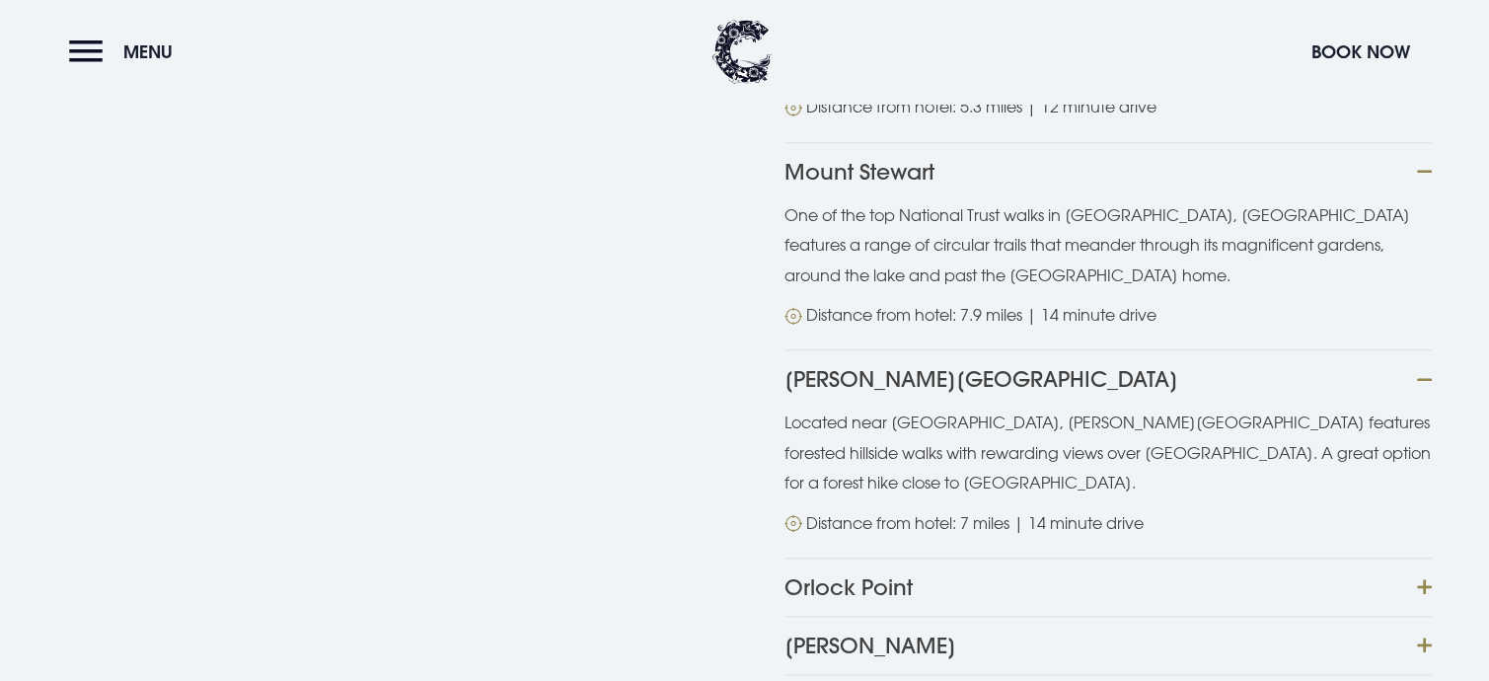
scroll to position [2171, 0]
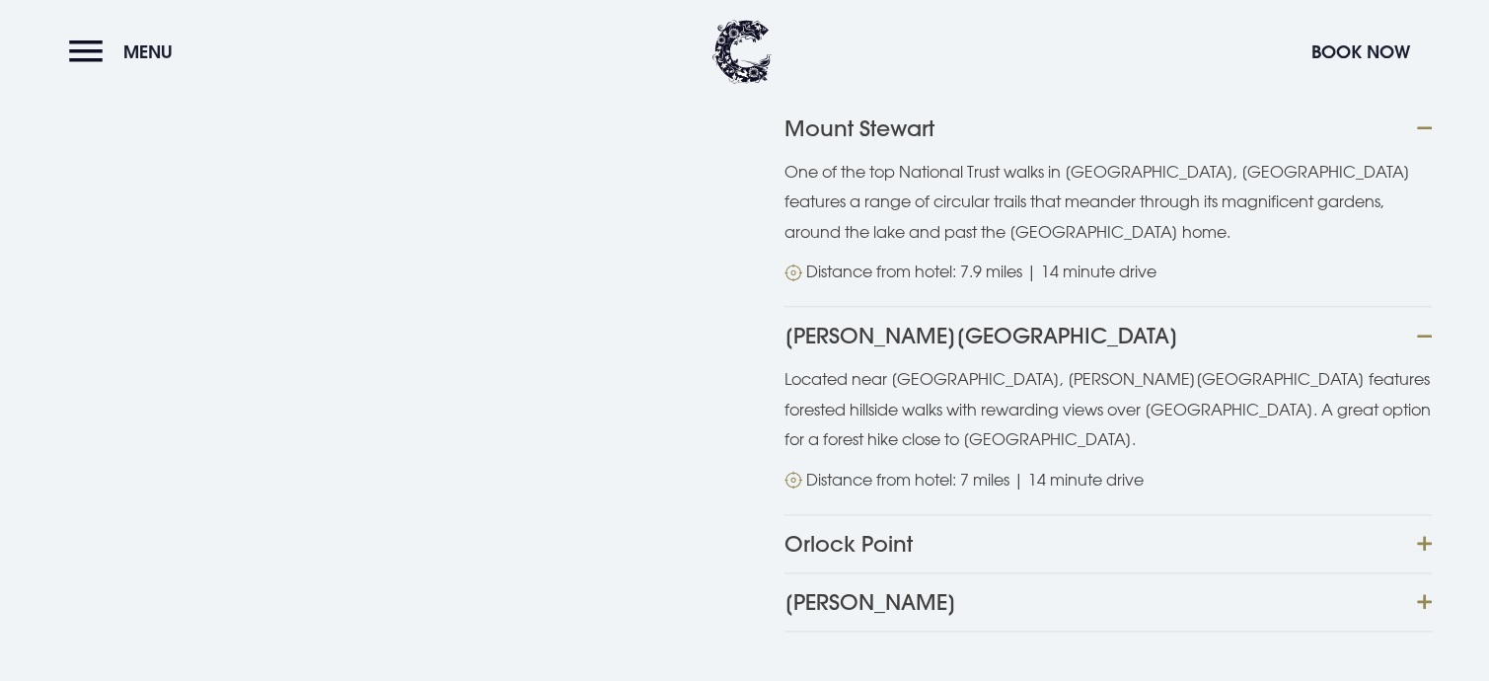
click at [1421, 514] on button "Orlock Point" at bounding box center [1108, 543] width 647 height 58
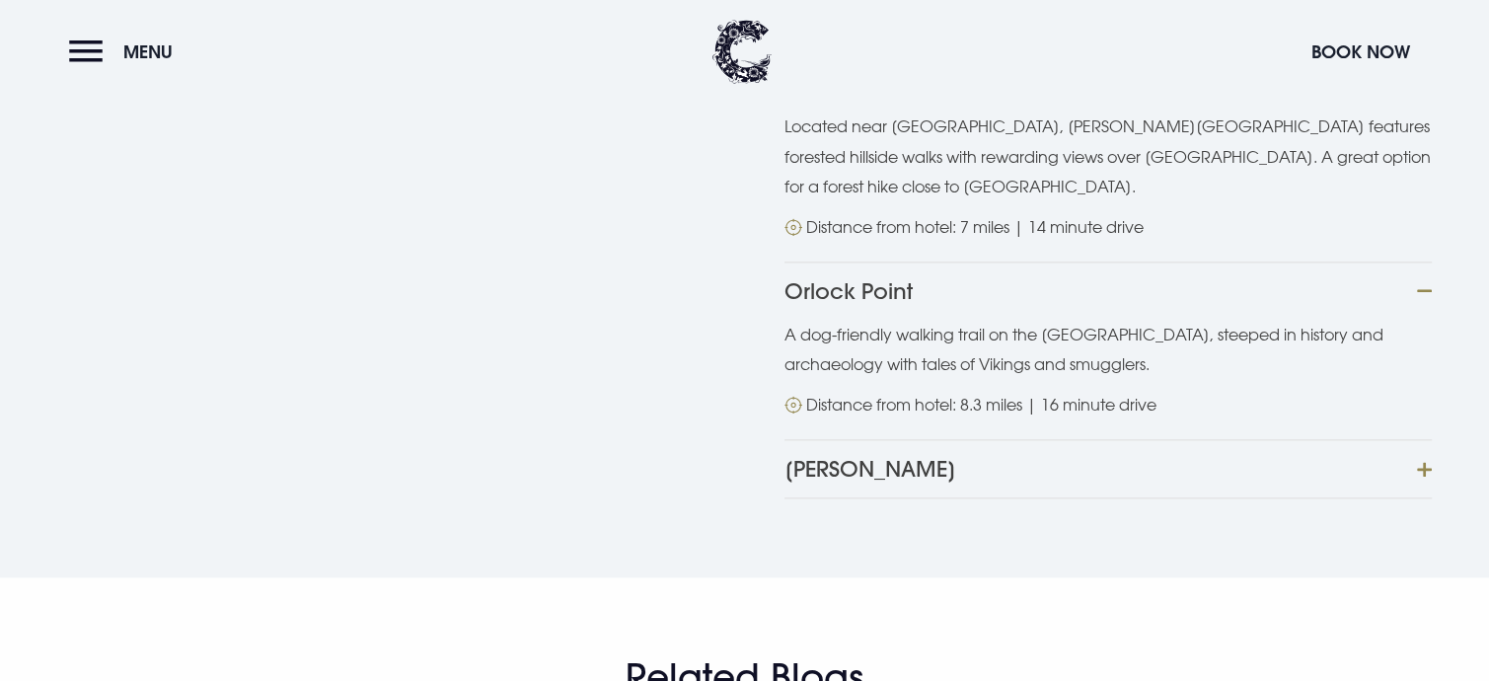
scroll to position [2467, 0]
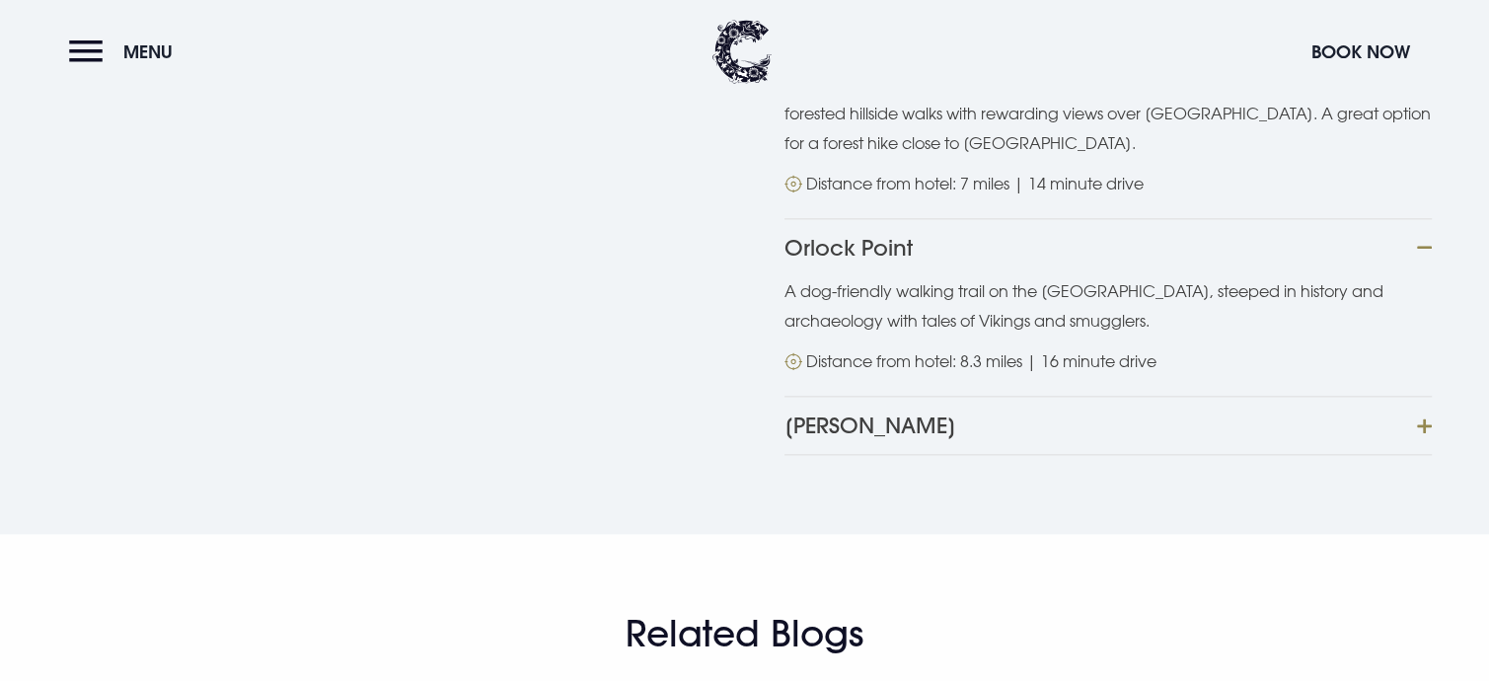
click at [1424, 396] on button "Castle Espie" at bounding box center [1108, 425] width 647 height 59
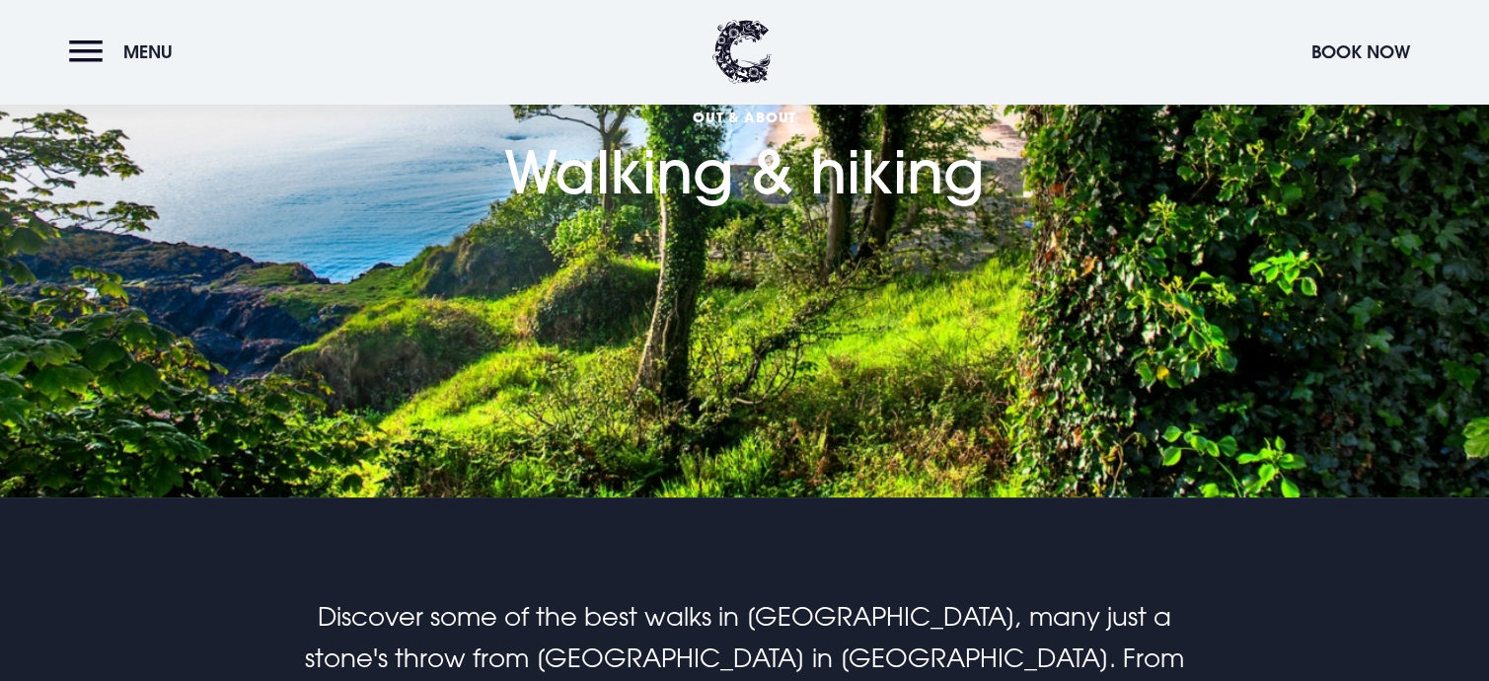
scroll to position [592, 0]
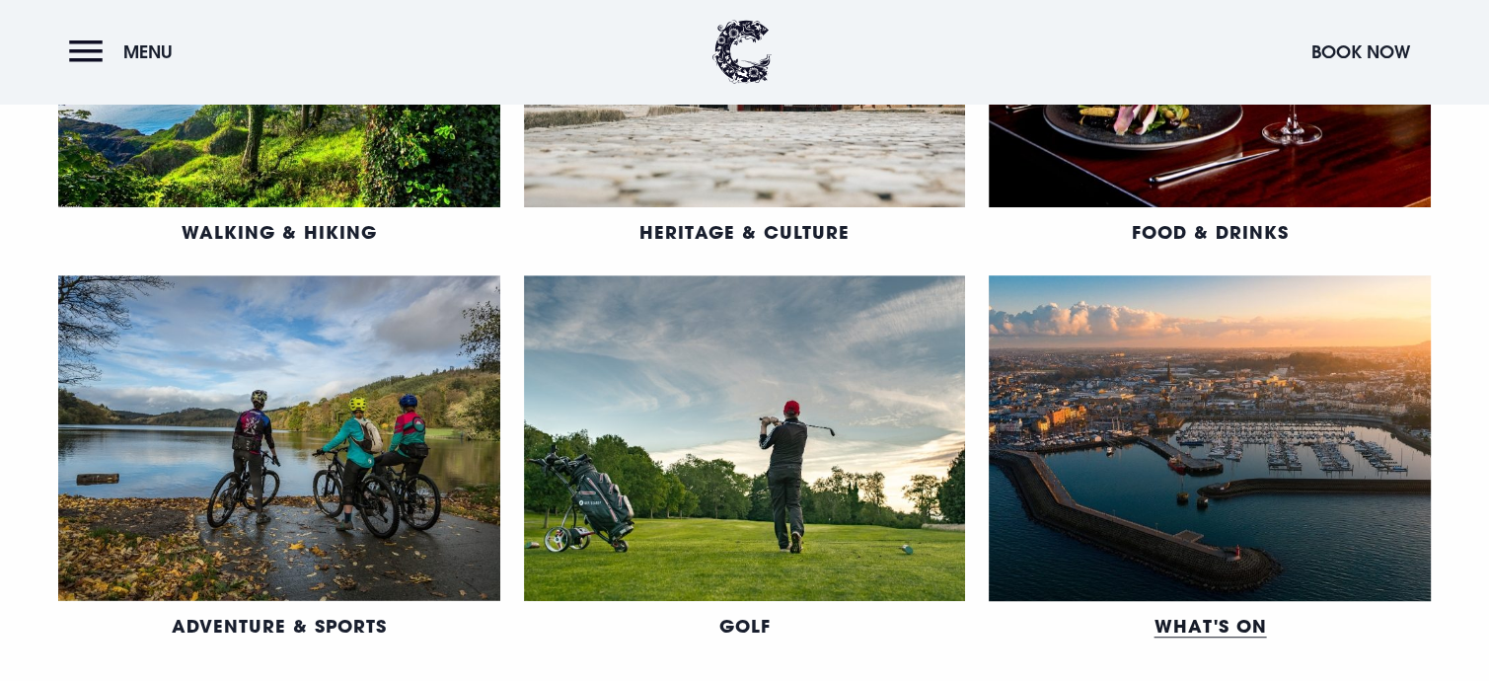
scroll to position [1480, 0]
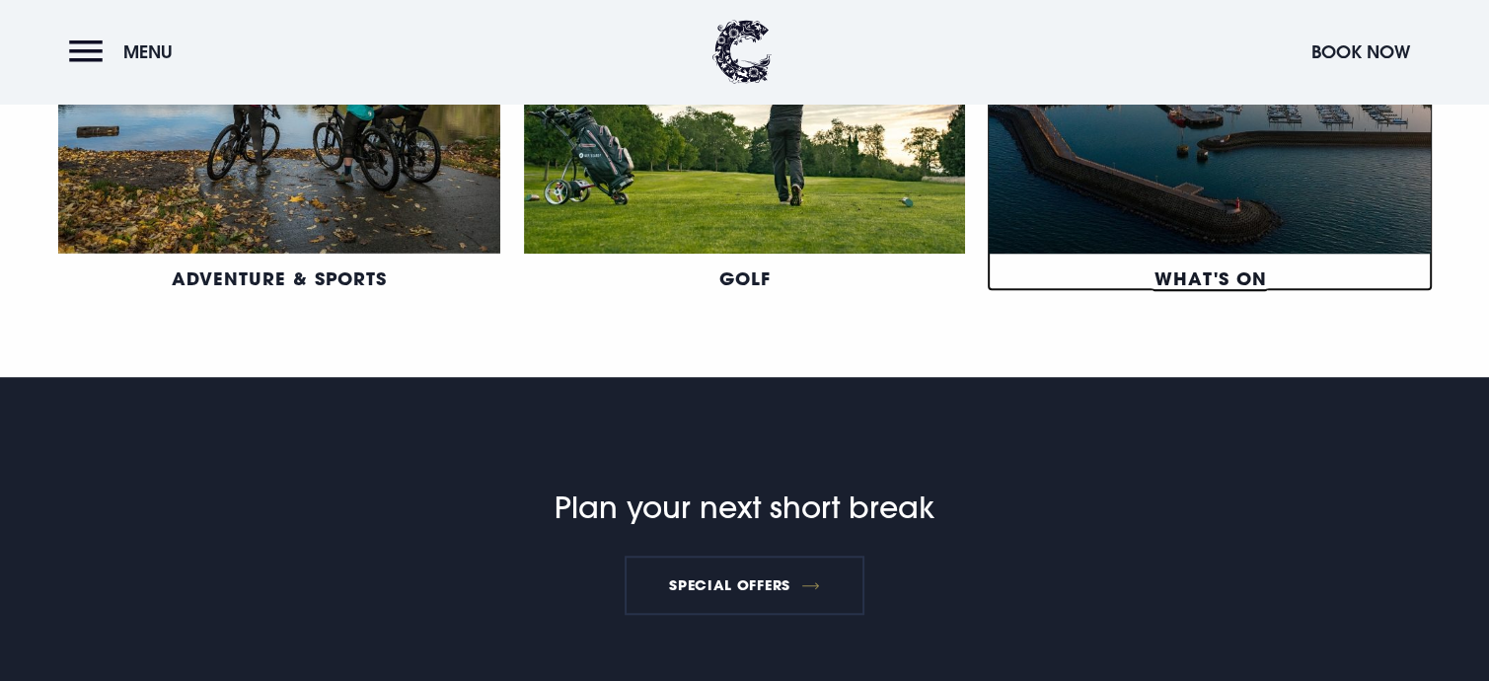
click at [1231, 279] on link "What's On" at bounding box center [1210, 278] width 113 height 24
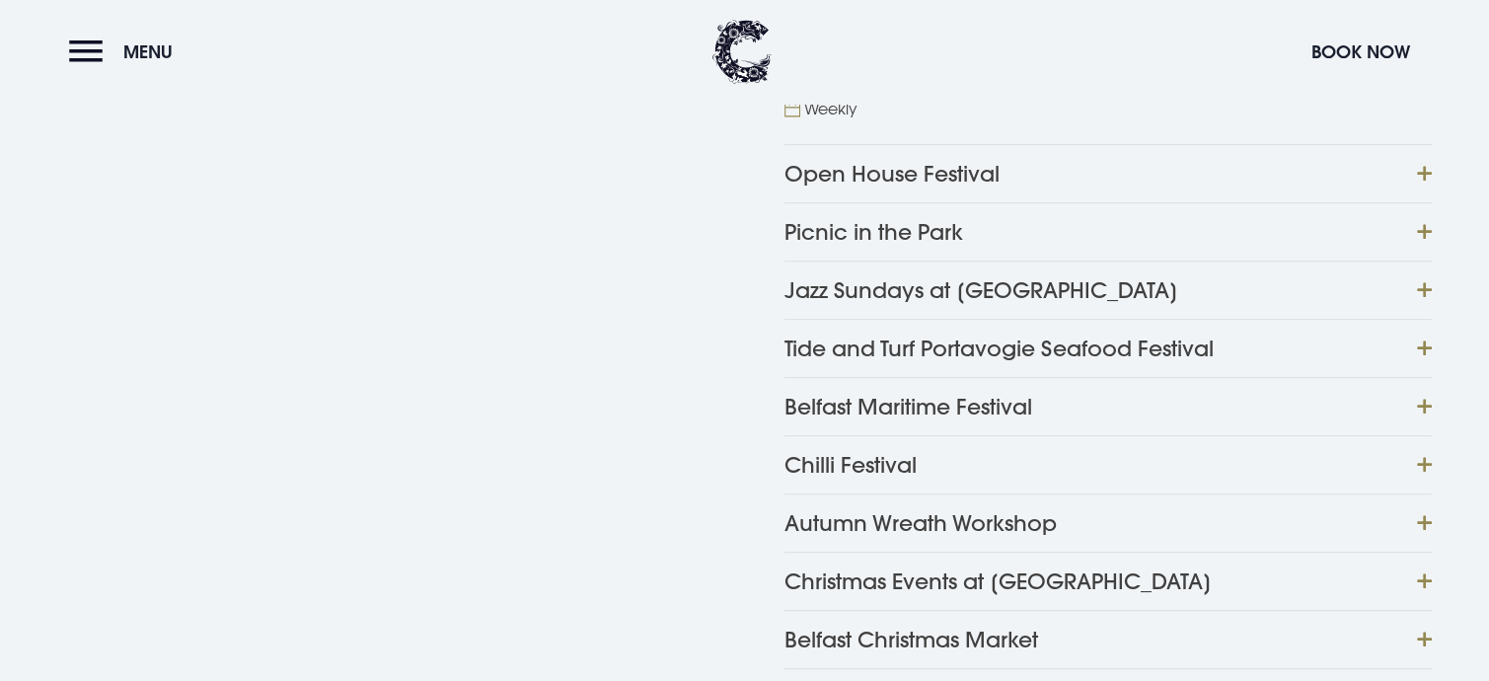
scroll to position [1086, 0]
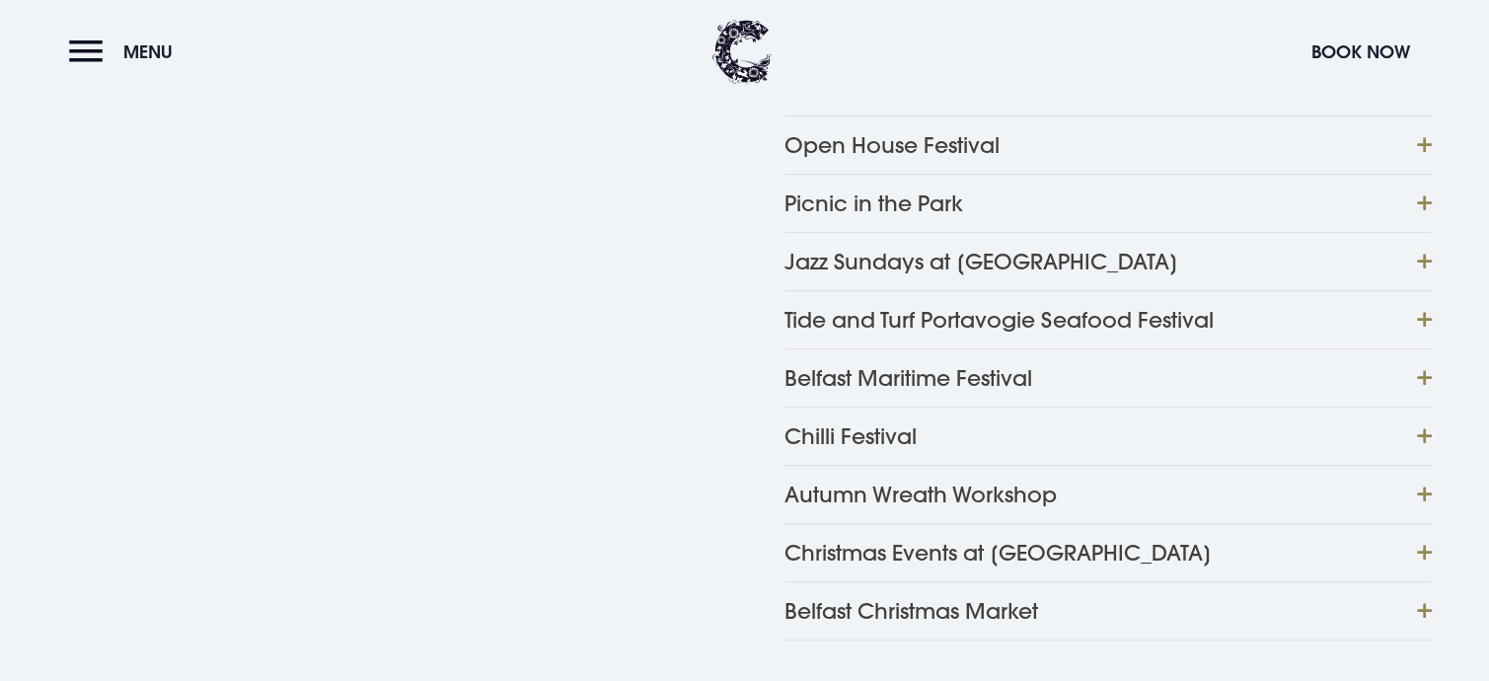
click at [1422, 309] on button "Tide and Turf Portavogie Seafood Festival" at bounding box center [1108, 319] width 647 height 58
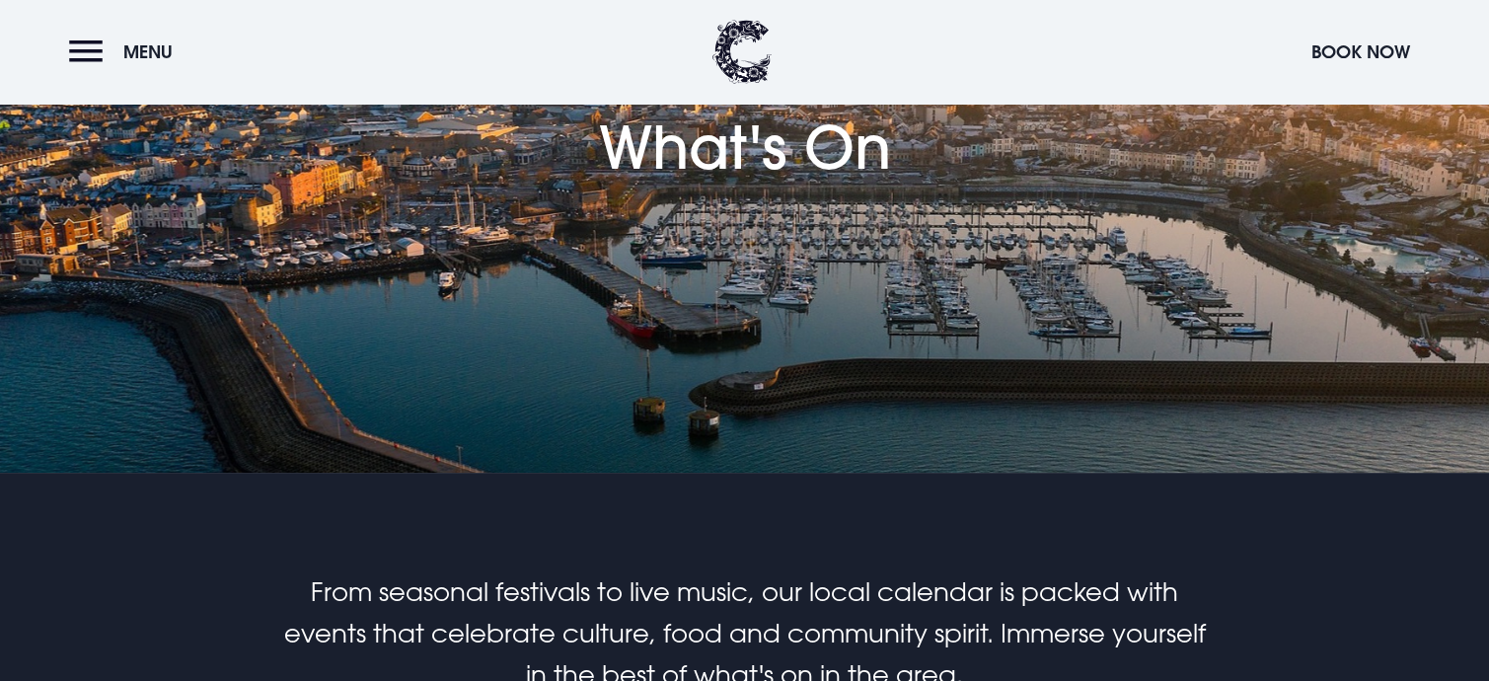
scroll to position [99, 0]
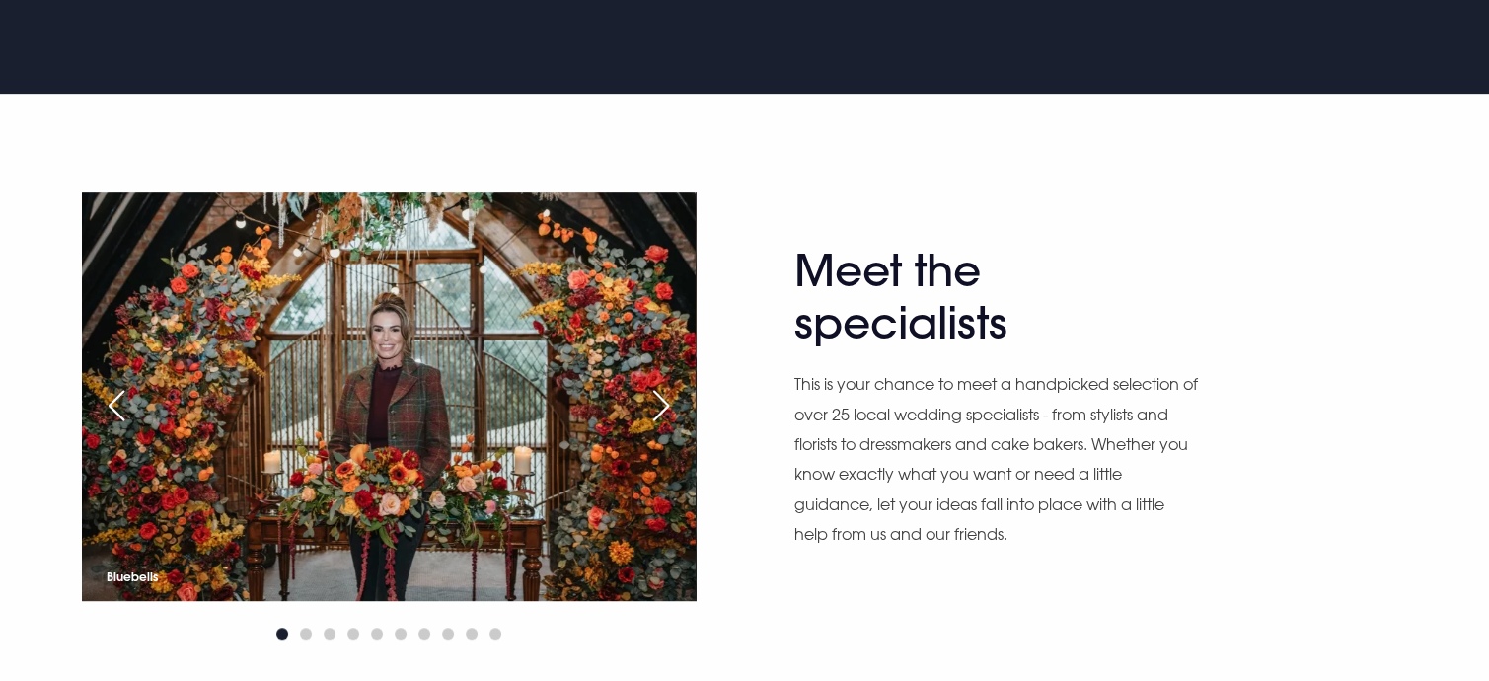
scroll to position [1086, 0]
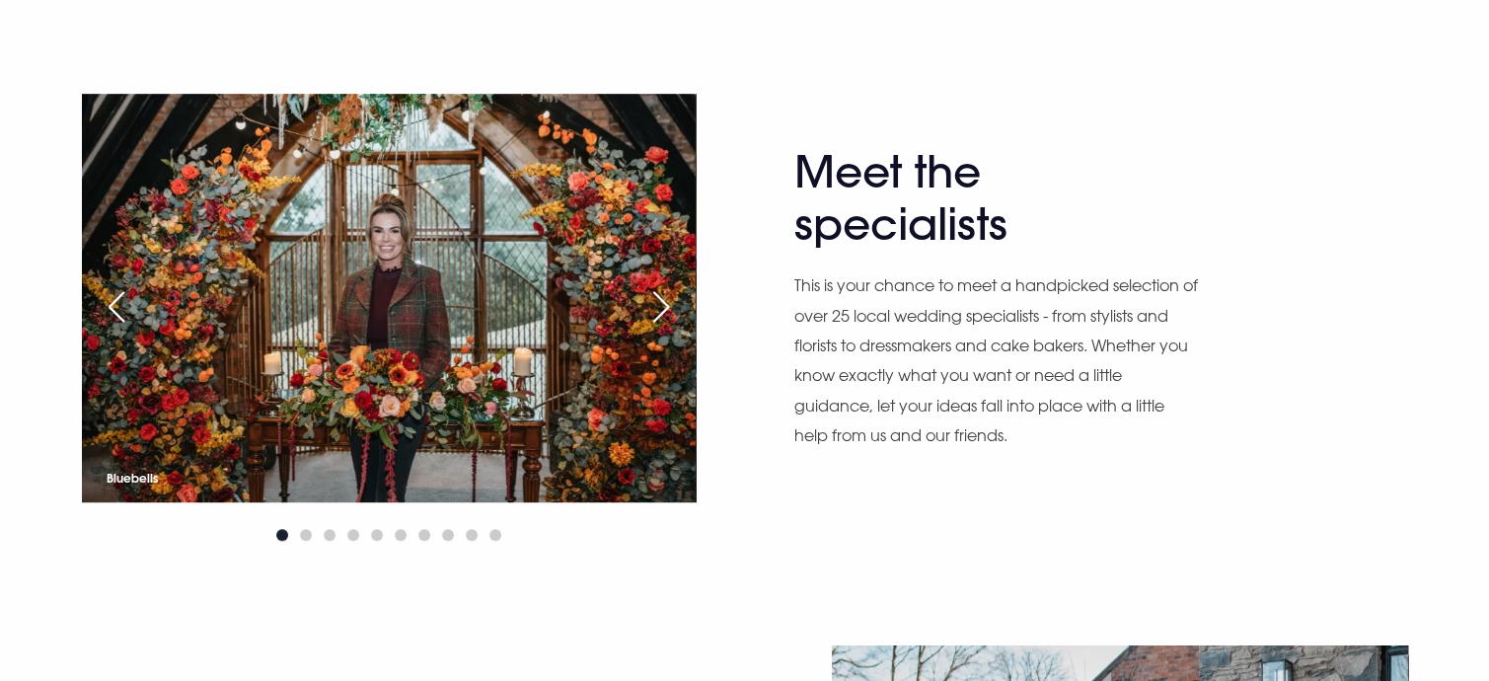
click at [659, 301] on div "Next slide" at bounding box center [661, 306] width 49 height 43
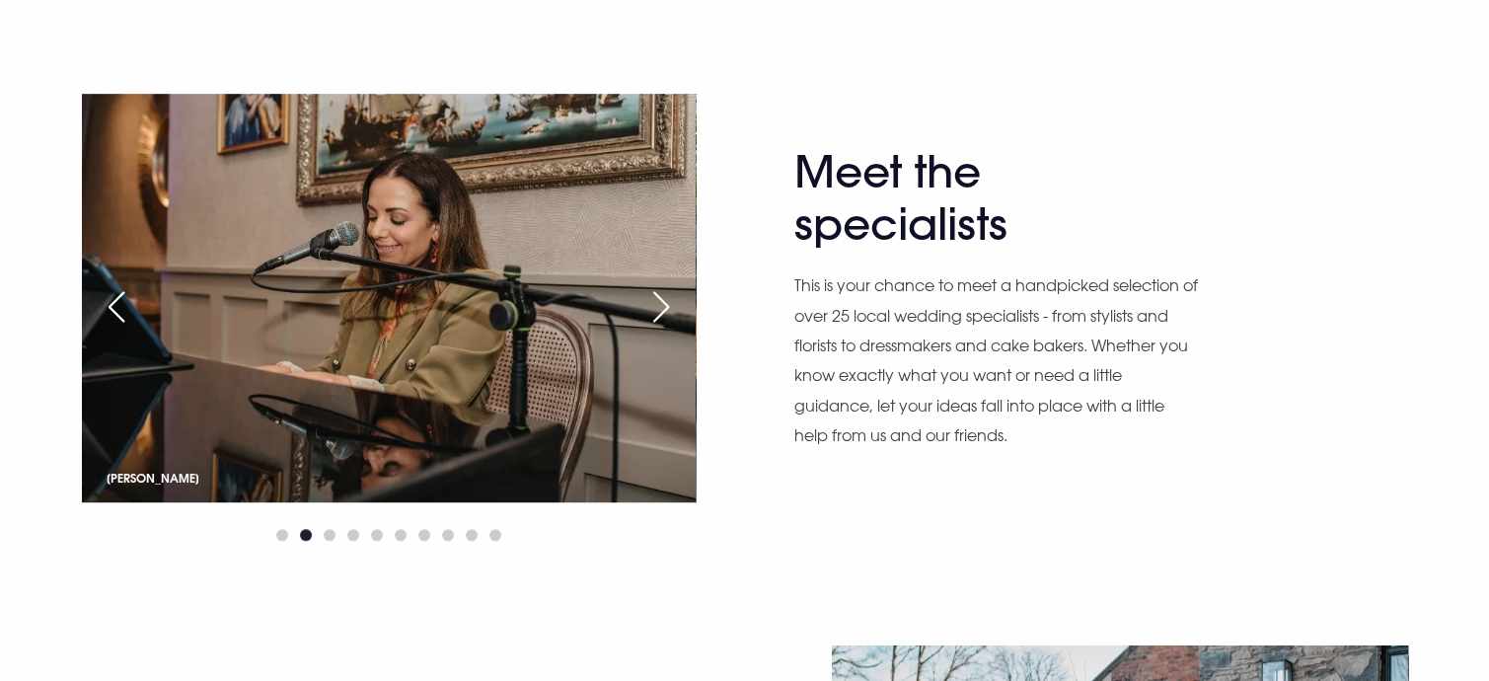
click at [659, 301] on div "Next slide" at bounding box center [661, 306] width 49 height 43
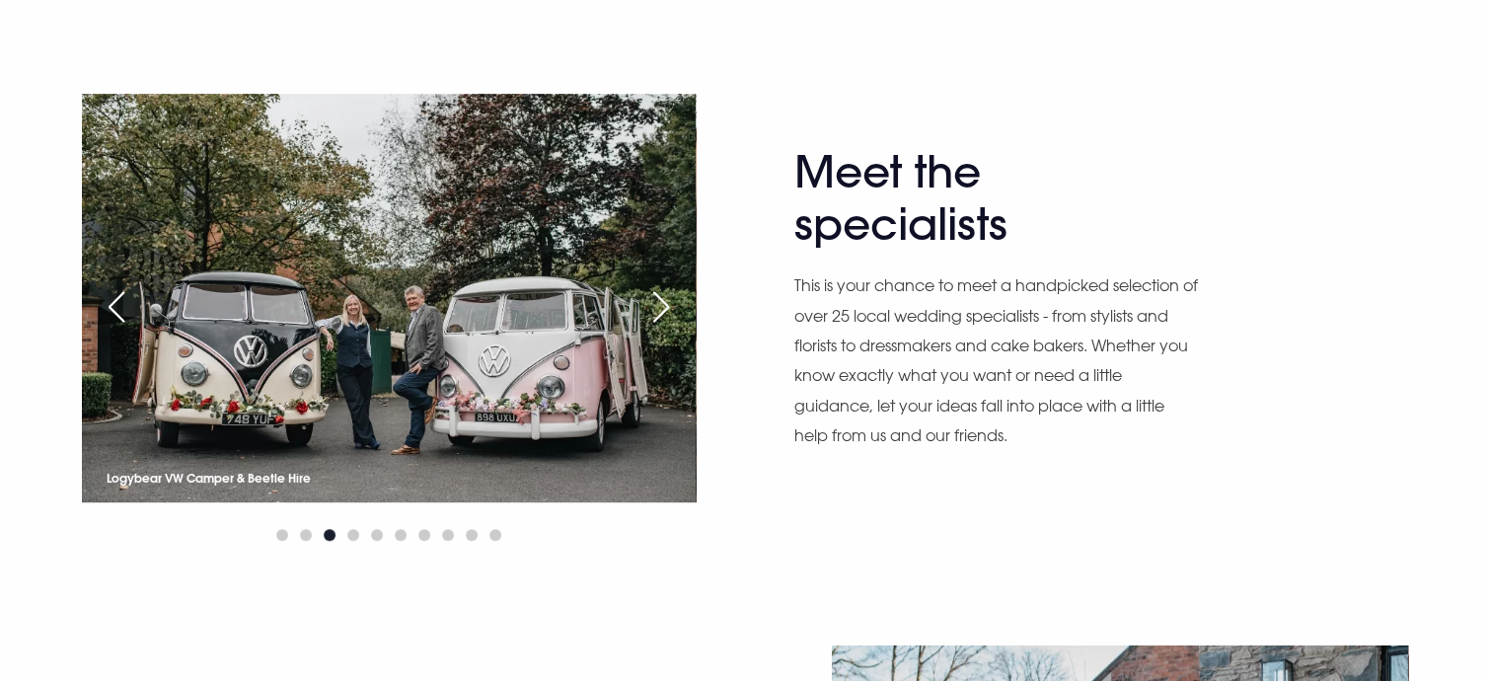
click at [654, 302] on div "Next slide" at bounding box center [661, 306] width 49 height 43
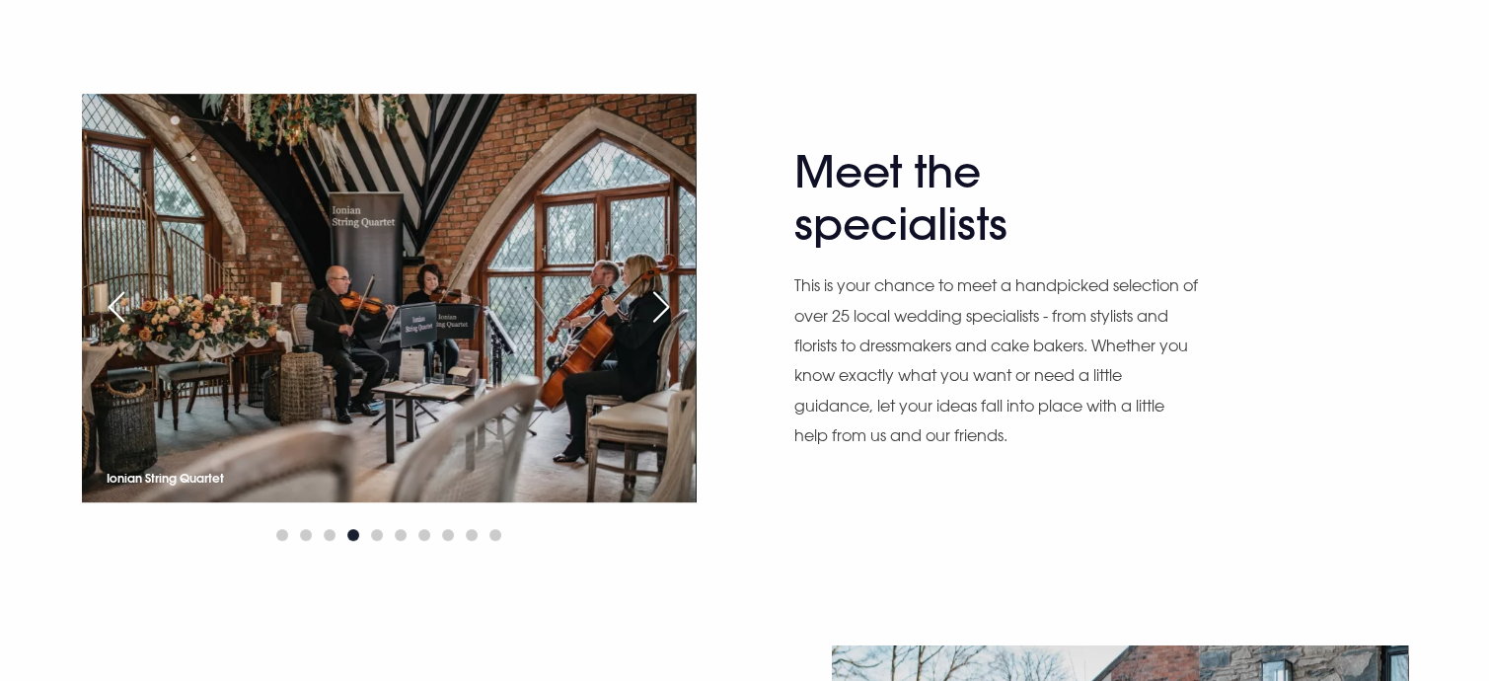
click at [654, 302] on div "Next slide" at bounding box center [661, 306] width 49 height 43
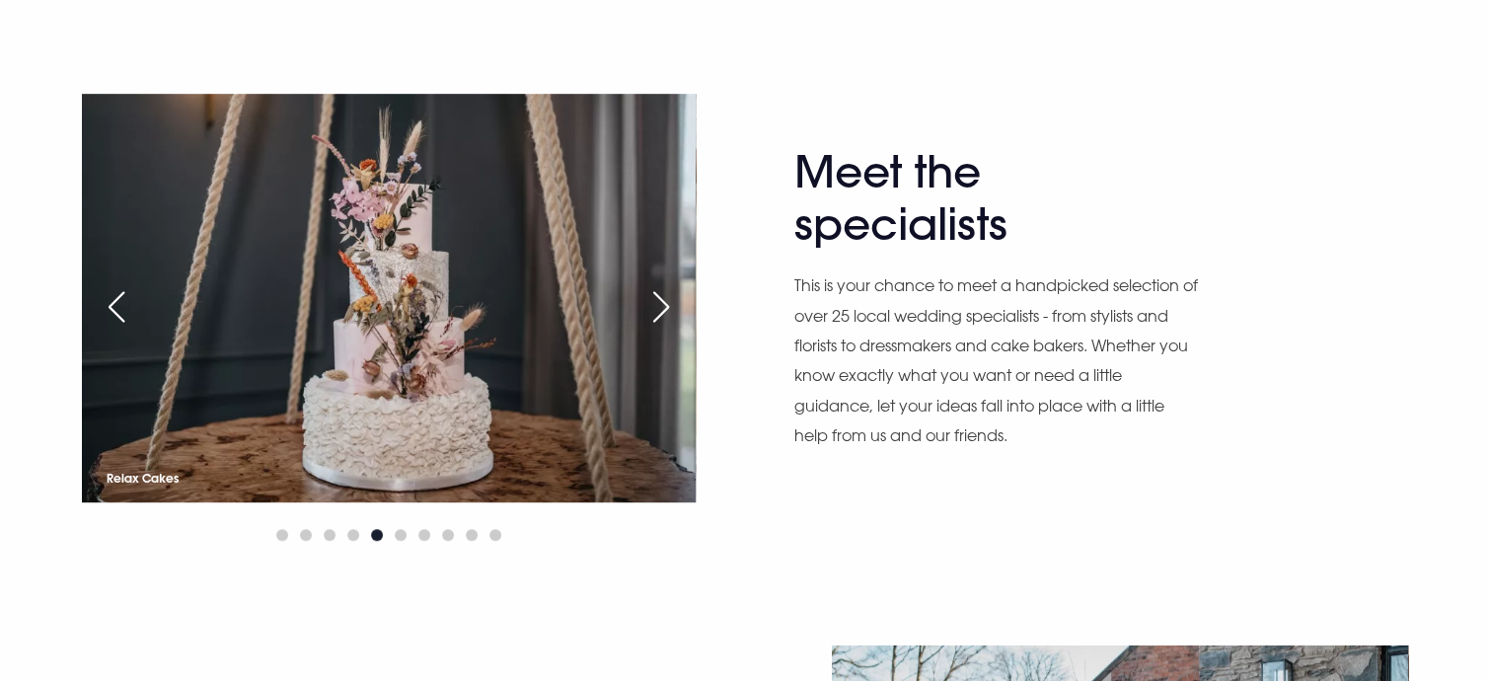
click at [654, 302] on div "Next slide" at bounding box center [661, 306] width 49 height 43
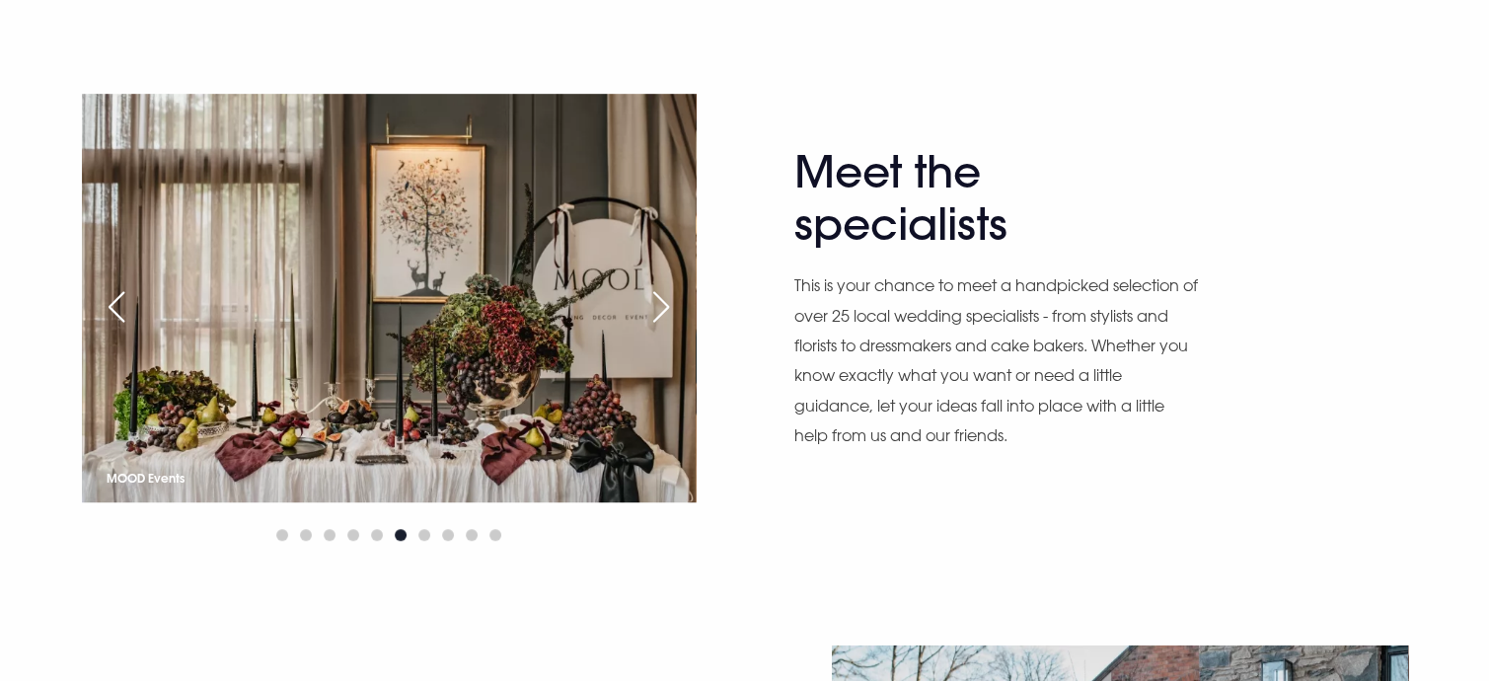
click at [654, 302] on div "Next slide" at bounding box center [661, 306] width 49 height 43
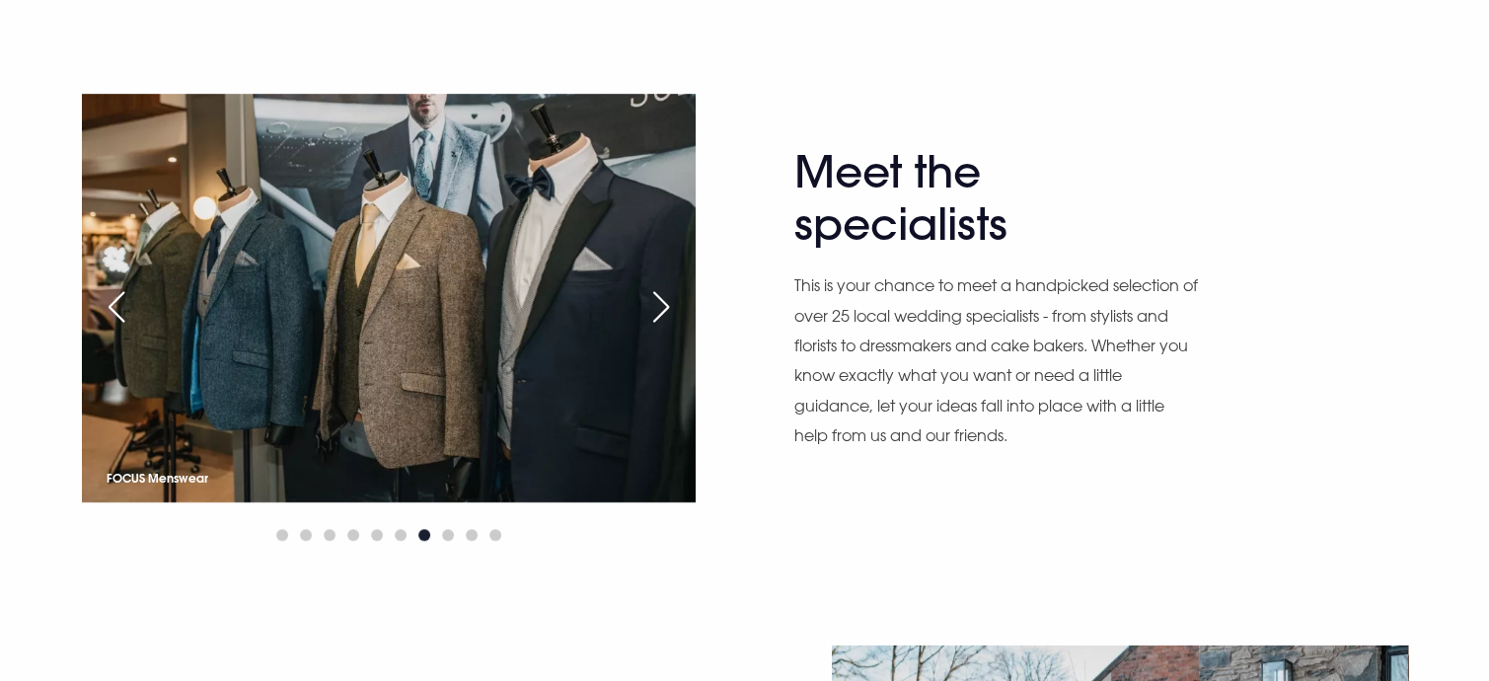
click at [654, 302] on div "Next slide" at bounding box center [661, 306] width 49 height 43
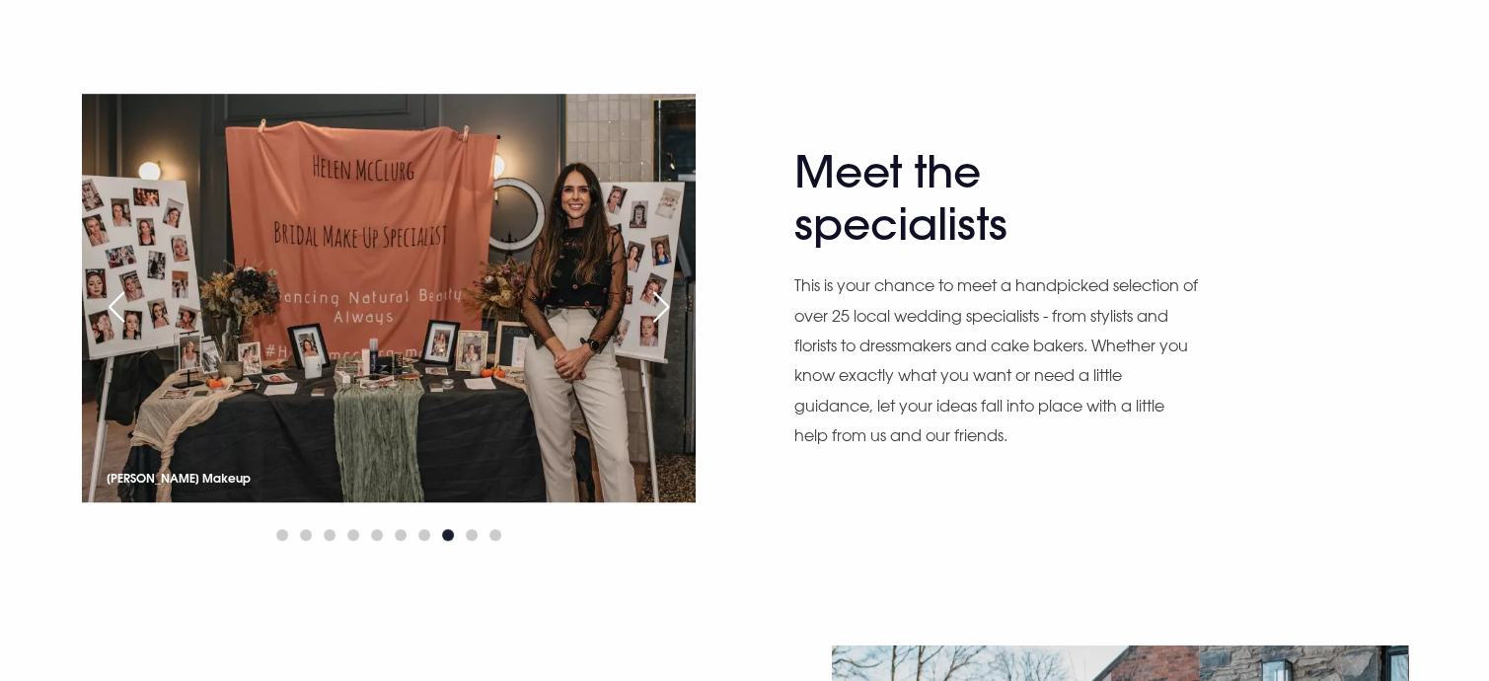
click at [654, 302] on div "Next slide" at bounding box center [661, 306] width 49 height 43
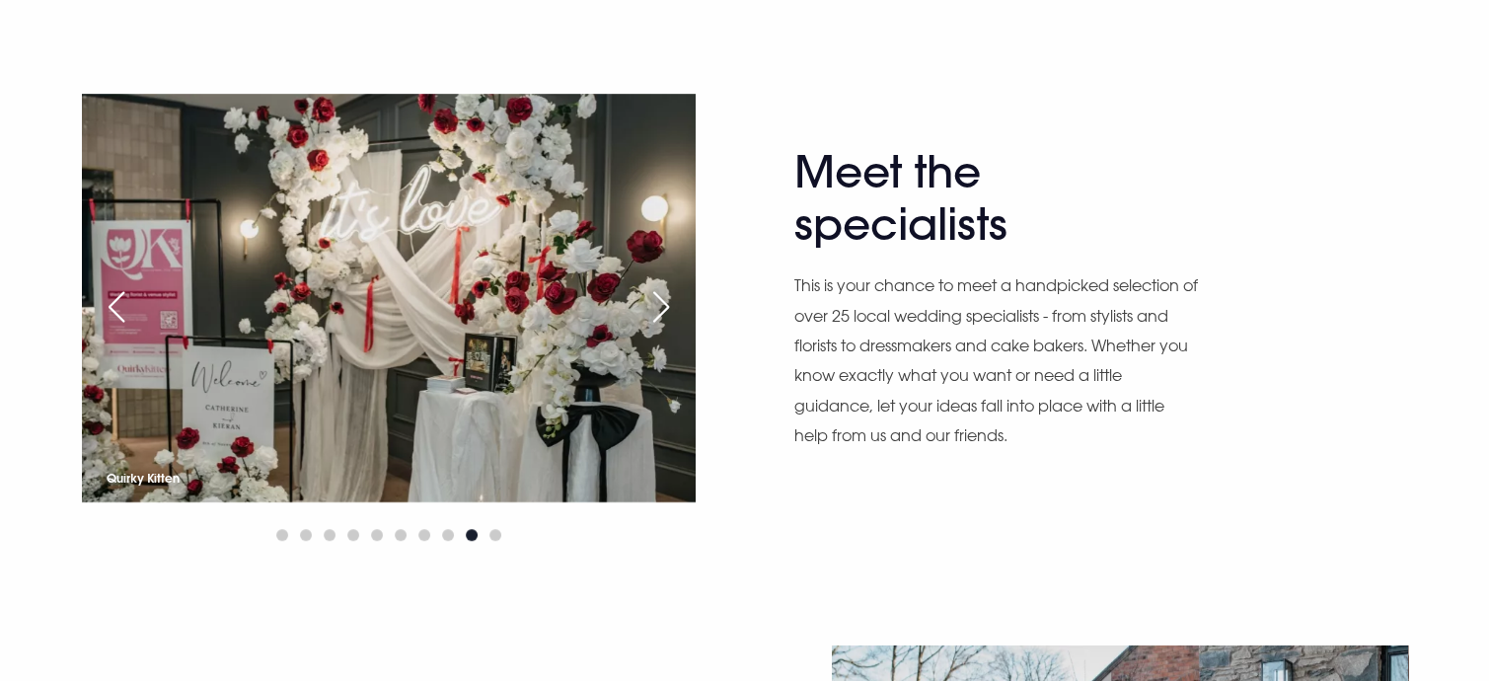
click at [653, 301] on div "Next slide" at bounding box center [661, 306] width 49 height 43
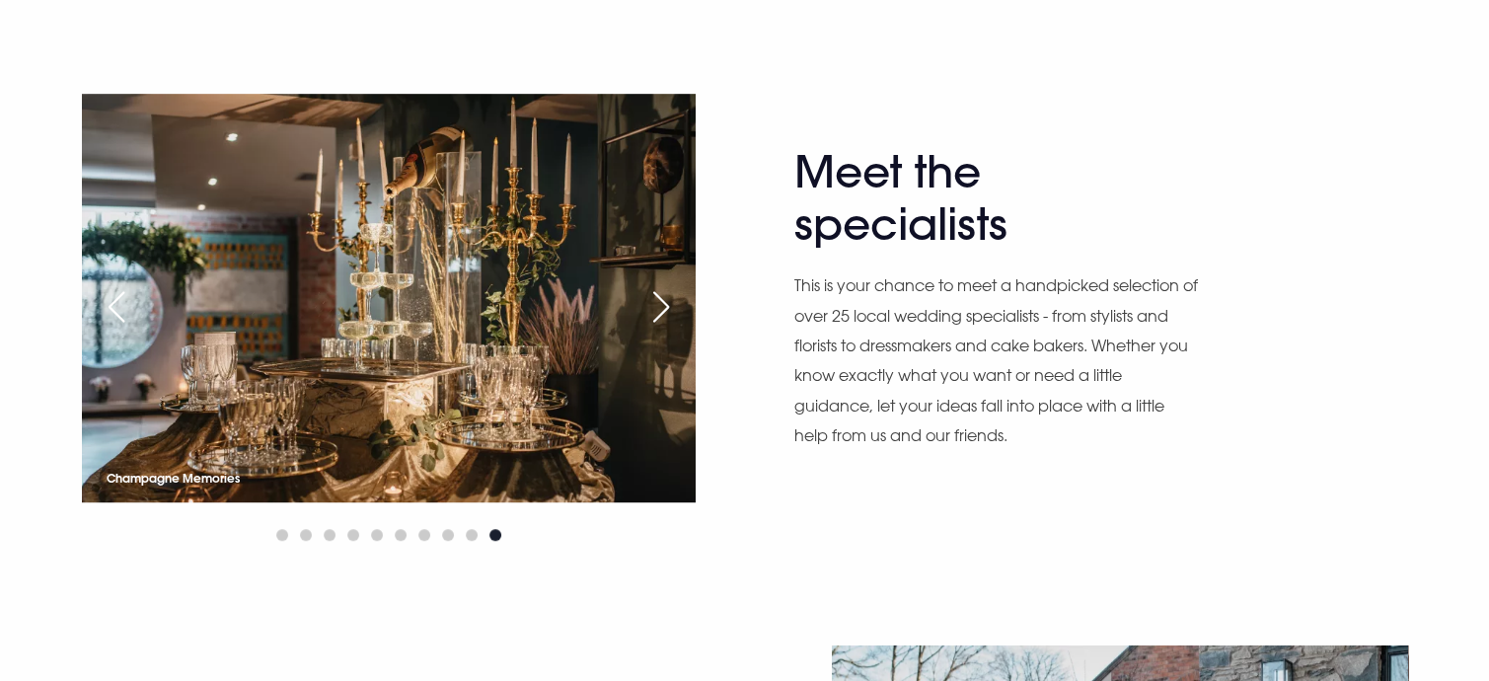
click at [653, 301] on div "Next slide" at bounding box center [661, 306] width 49 height 43
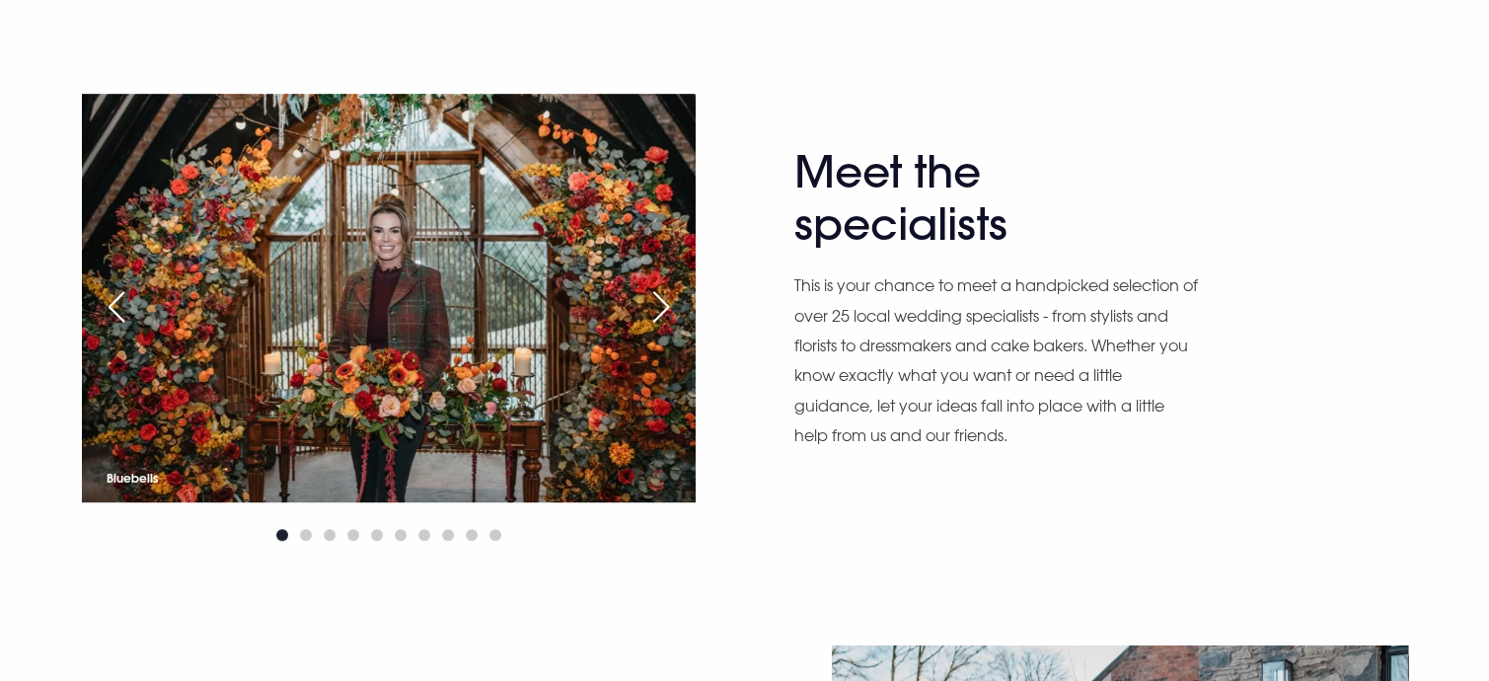
click at [653, 301] on div "Next slide" at bounding box center [661, 306] width 49 height 43
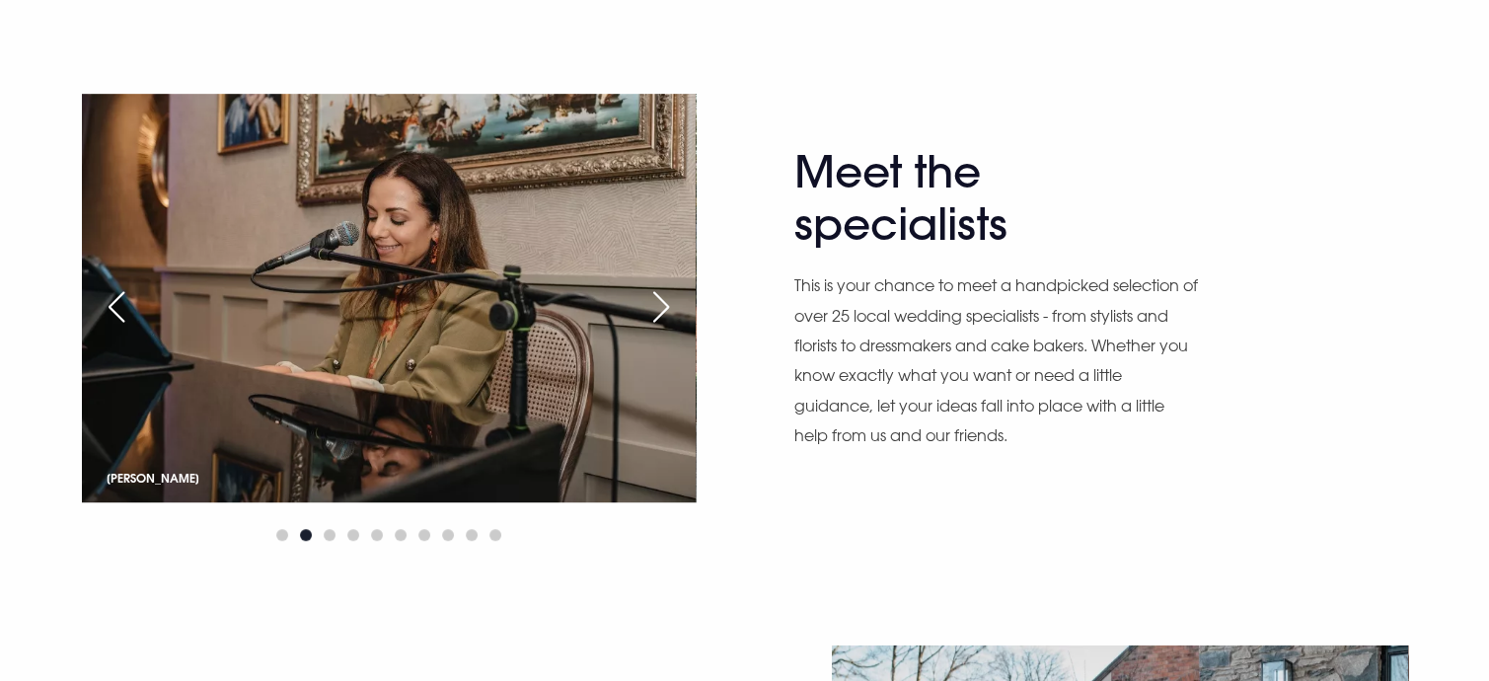
click at [653, 301] on div "Next slide" at bounding box center [661, 306] width 49 height 43
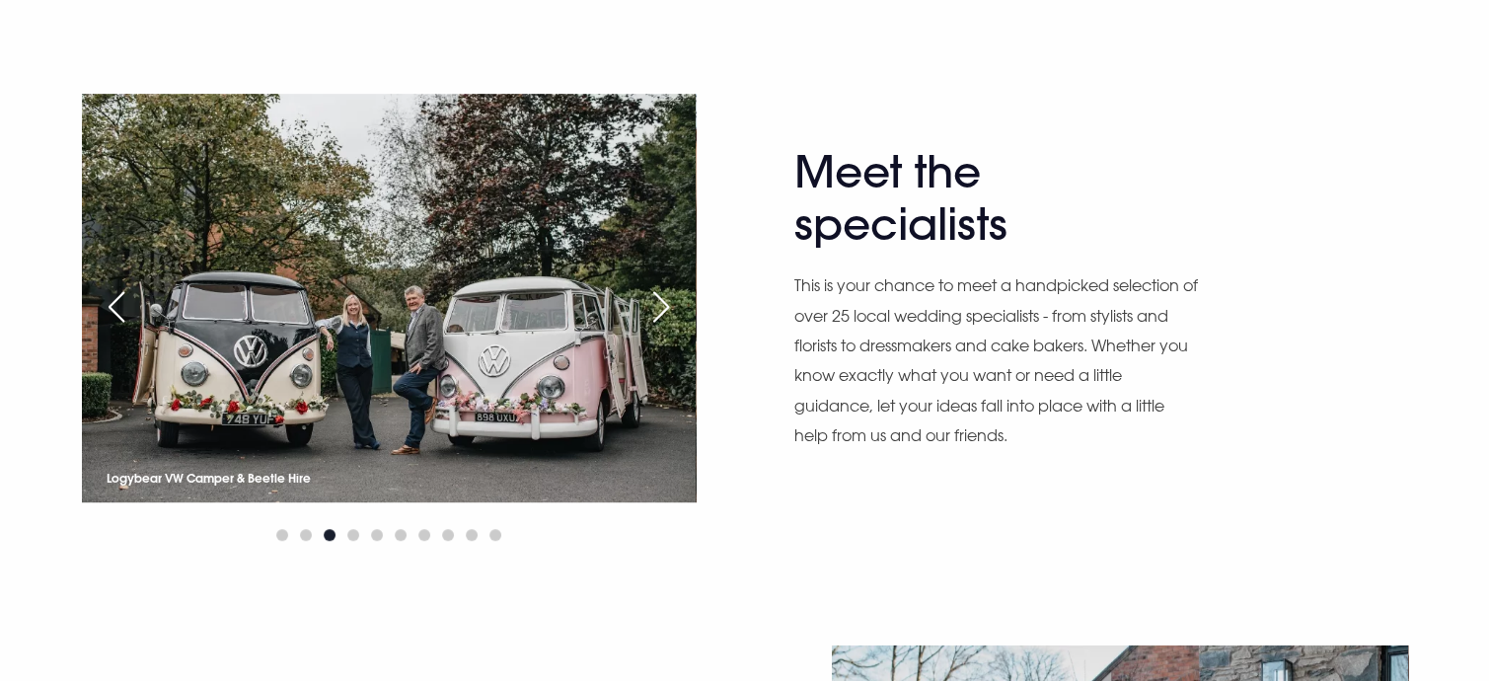
click at [653, 301] on div "Next slide" at bounding box center [661, 306] width 49 height 43
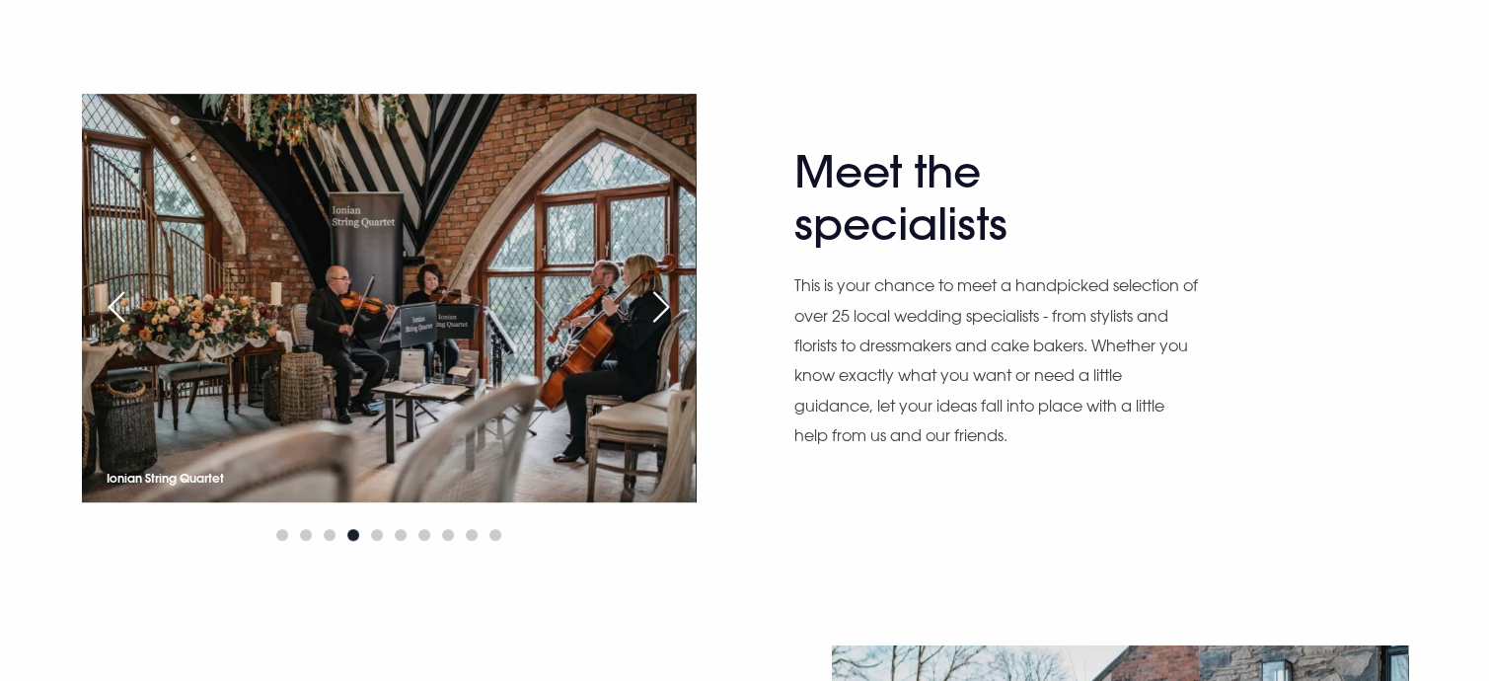
click at [653, 301] on div "Next slide" at bounding box center [661, 306] width 49 height 43
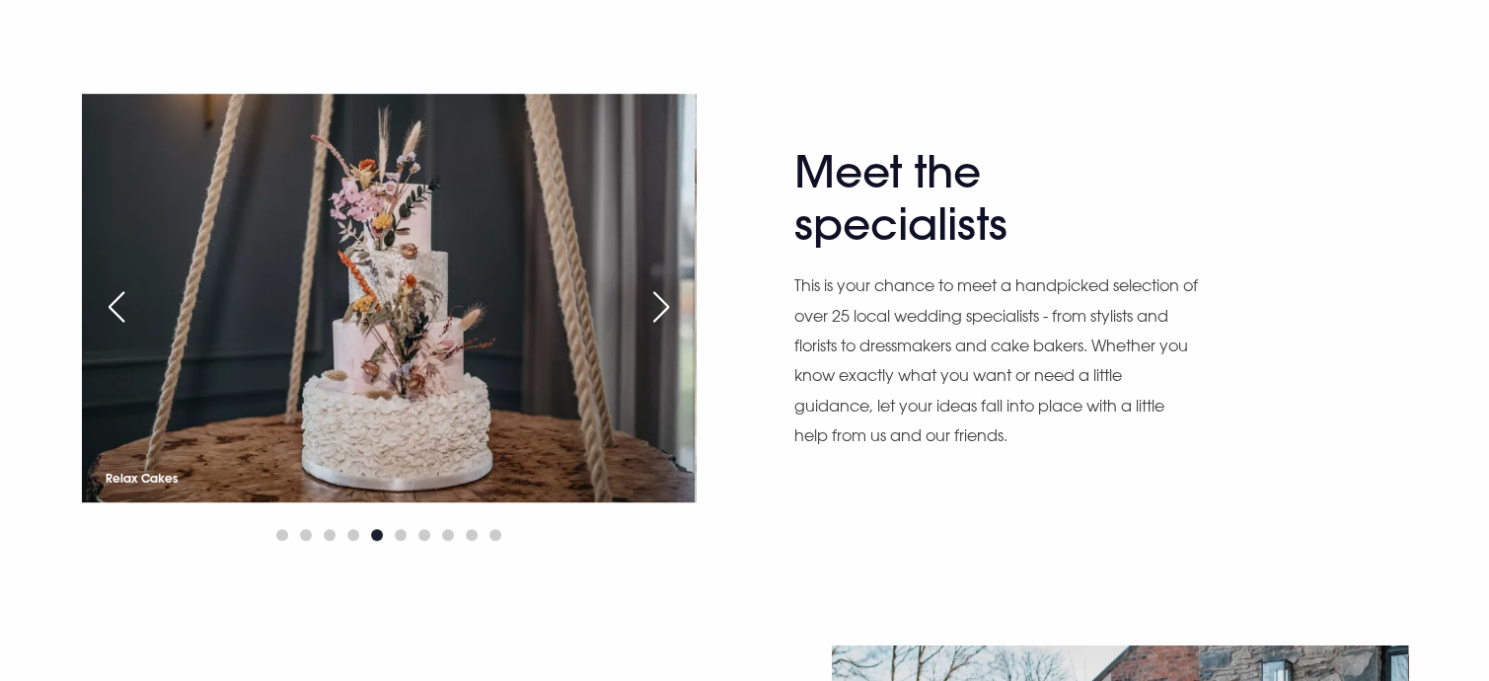
click at [652, 301] on div "Next slide" at bounding box center [661, 306] width 49 height 43
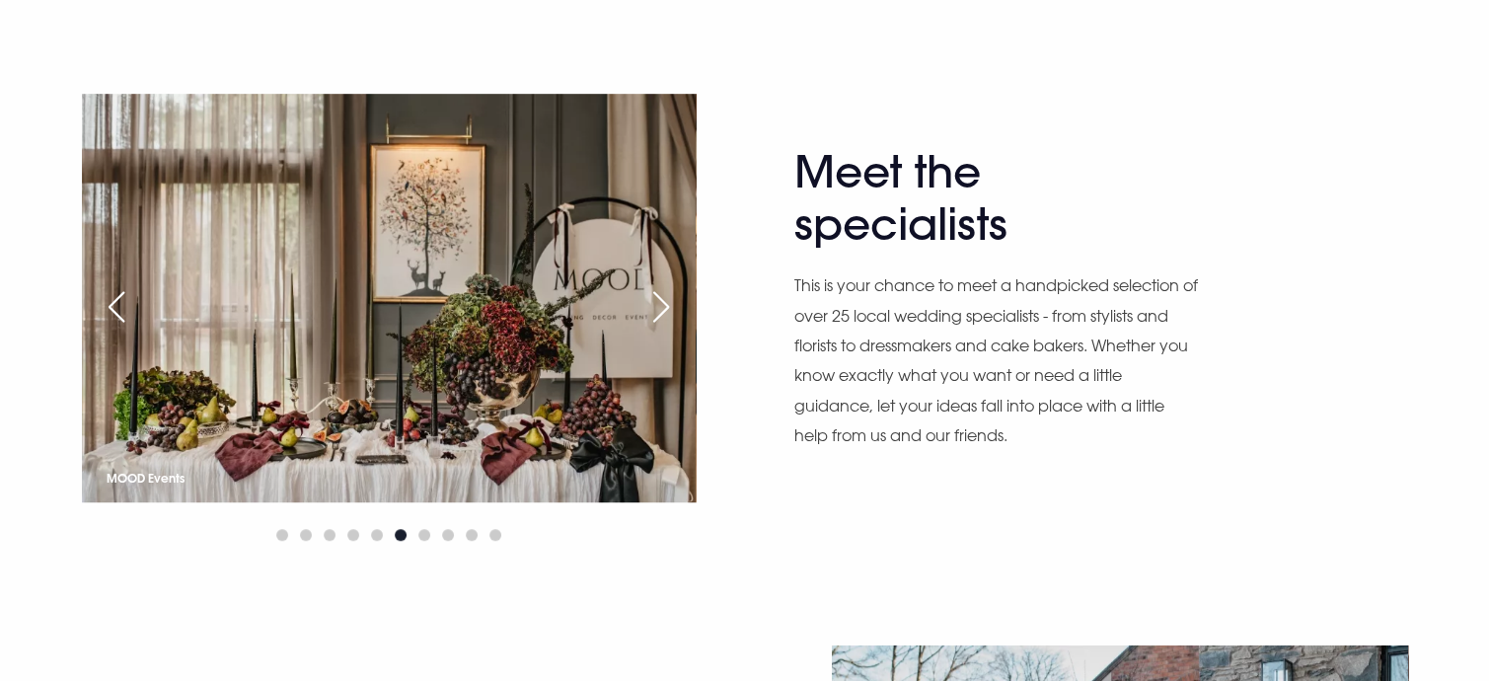
click at [651, 302] on div "Next slide" at bounding box center [661, 306] width 49 height 43
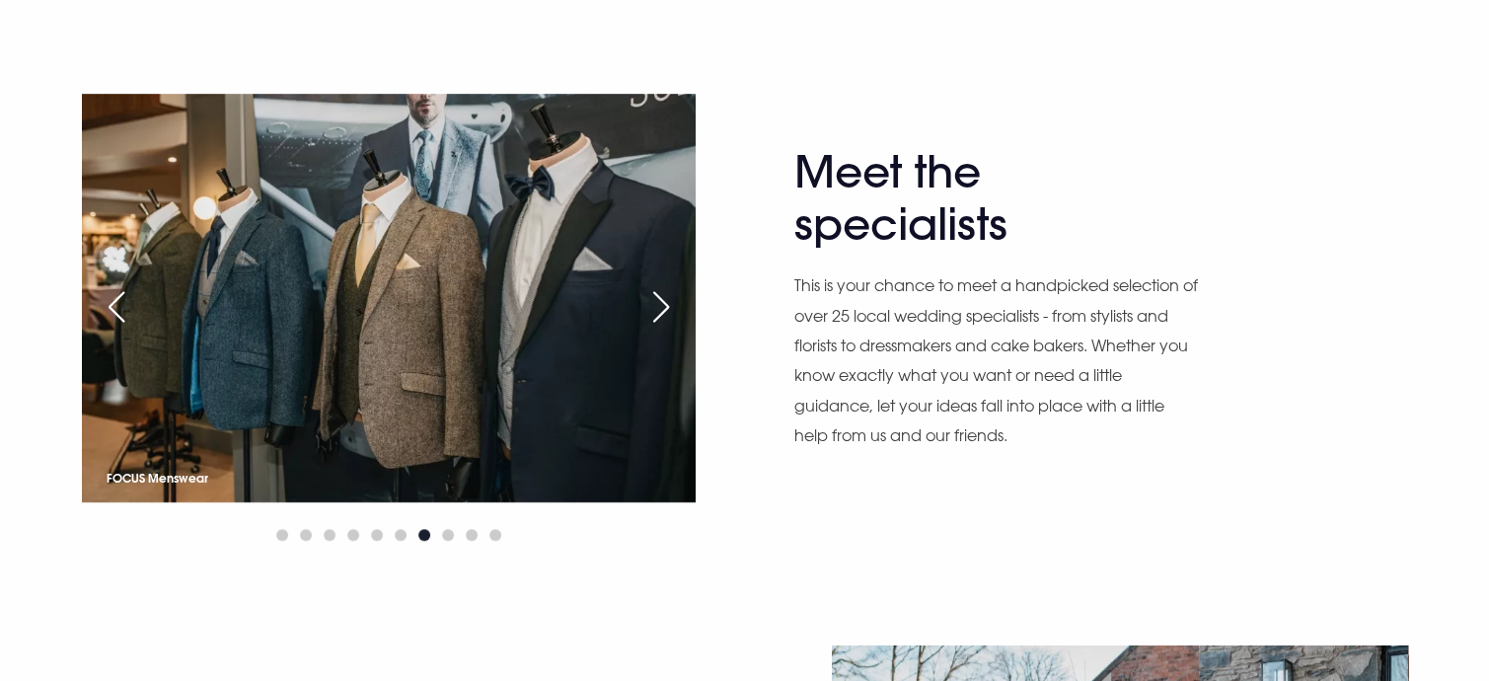
click at [647, 303] on div "Next slide" at bounding box center [661, 306] width 49 height 43
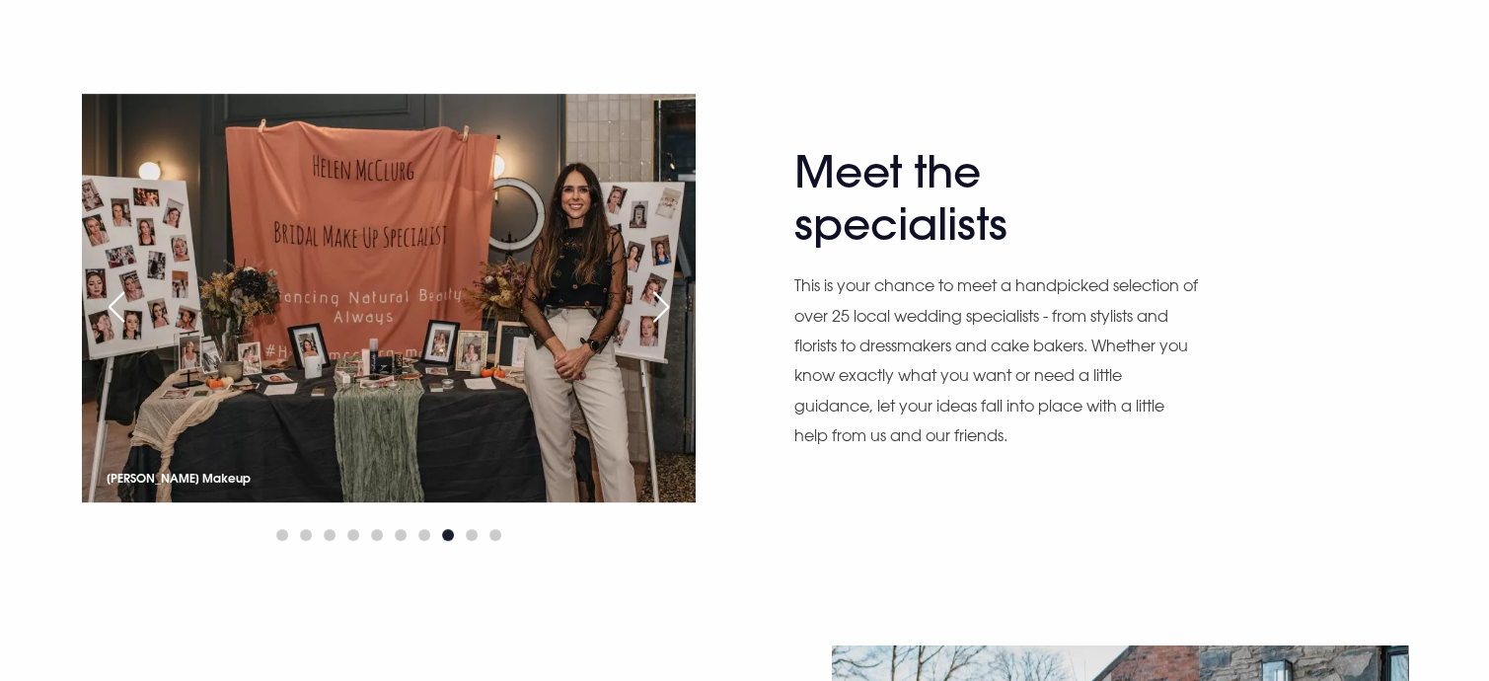
click at [647, 303] on div "Next slide" at bounding box center [661, 306] width 49 height 43
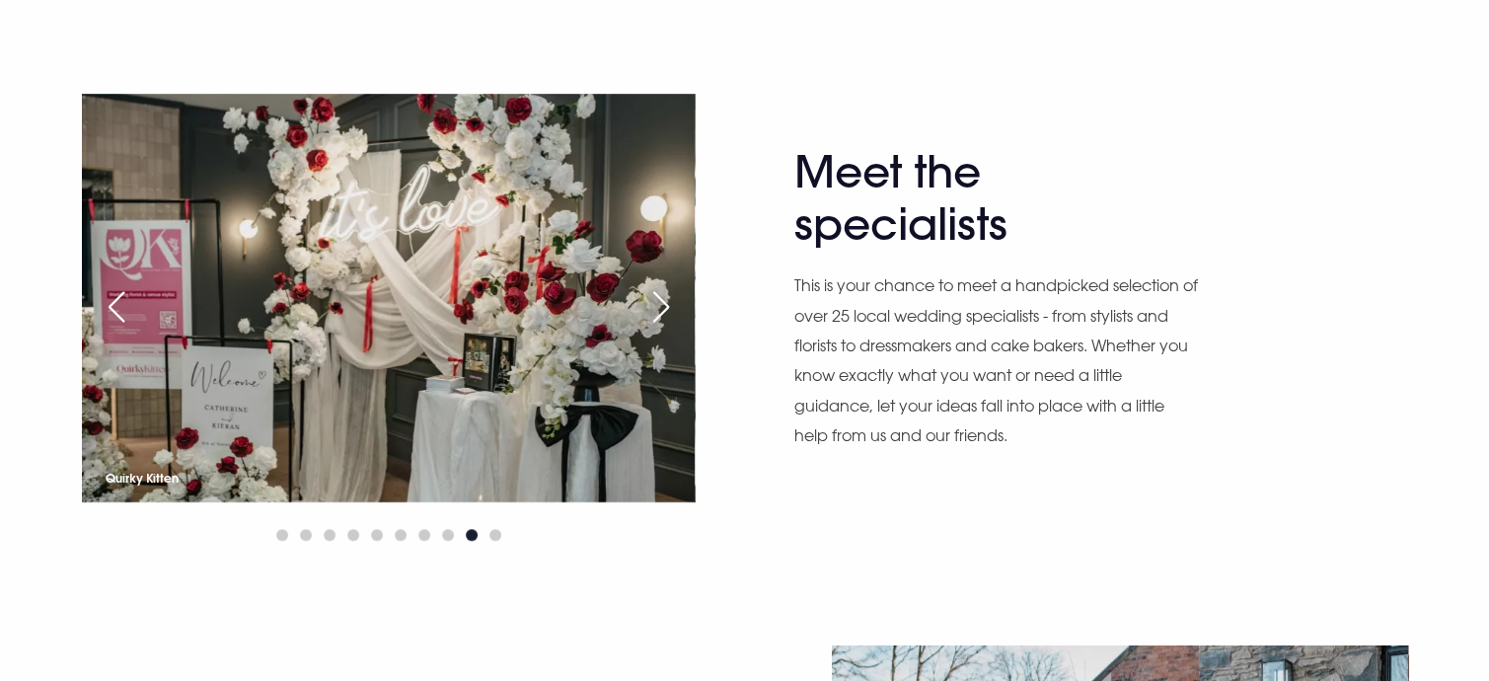
click at [640, 308] on div "Next slide" at bounding box center [661, 306] width 49 height 43
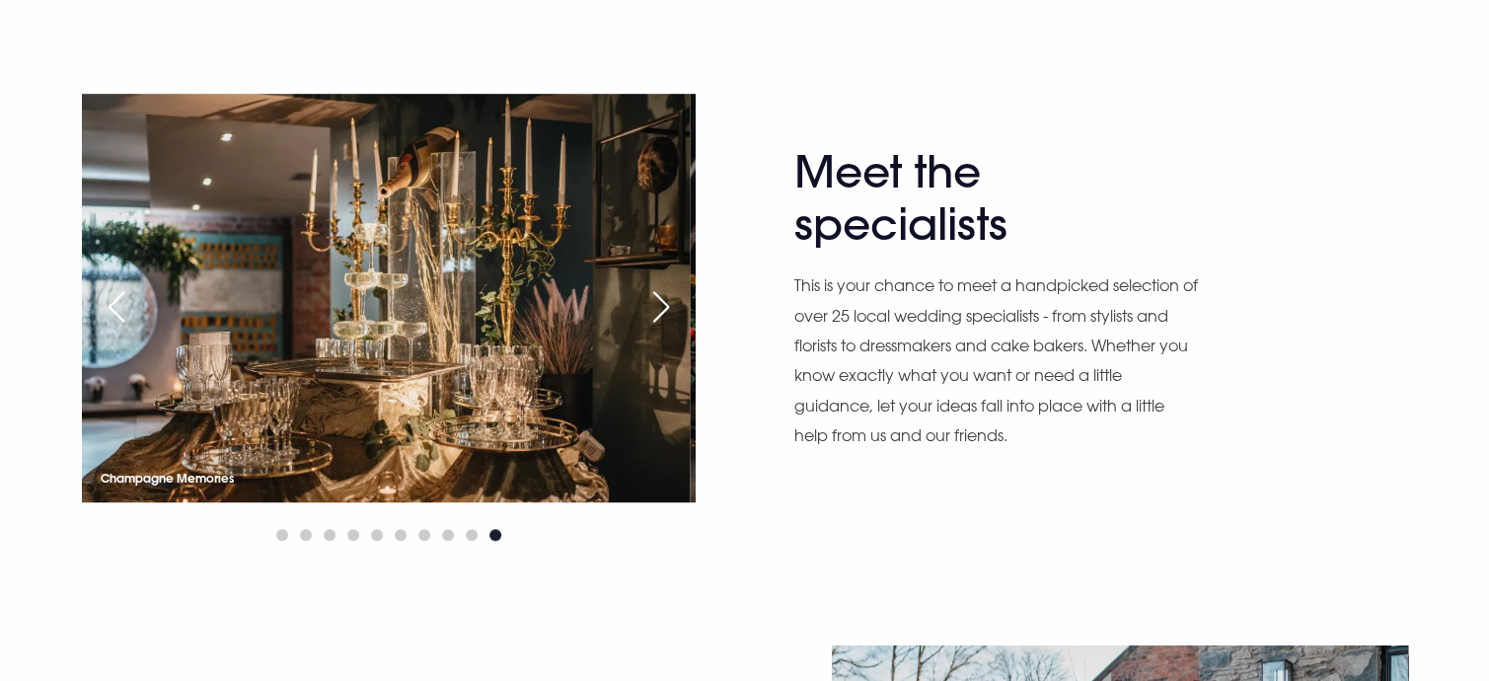
click at [633, 313] on div "Champagne Memories Bluebells Rachel Toman Logybear VW Camper & Beetle Hire Ioni…" at bounding box center [389, 320] width 614 height 453
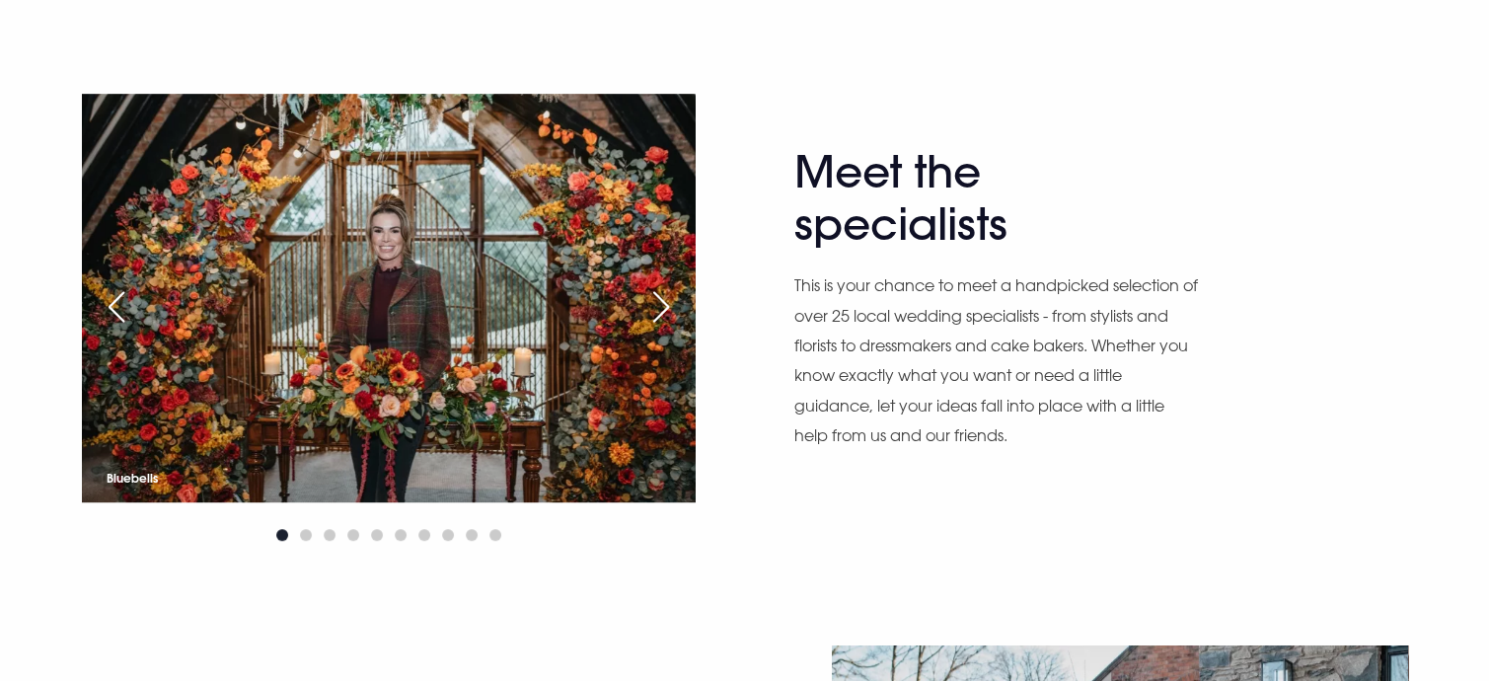
click at [633, 313] on img at bounding box center [389, 298] width 614 height 409
click at [120, 297] on div "Previous slide" at bounding box center [116, 306] width 49 height 43
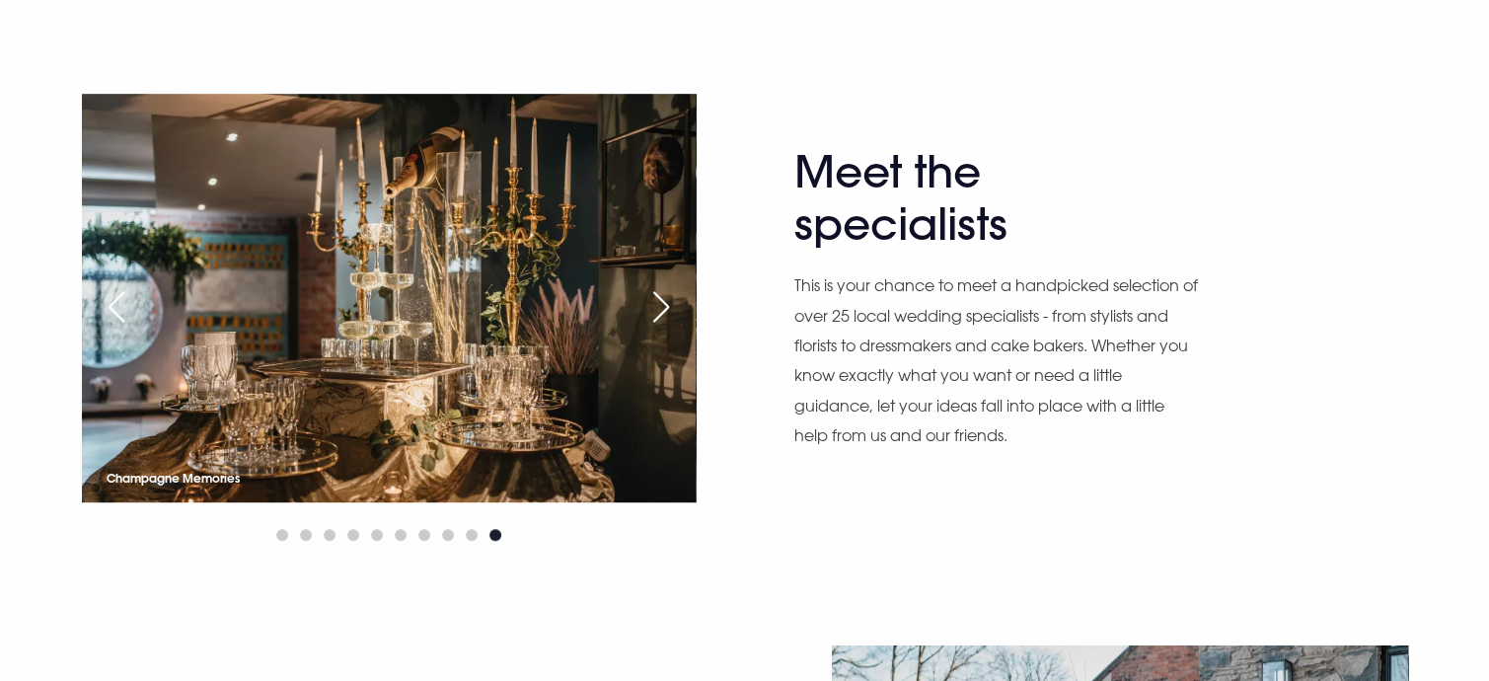
click at [659, 295] on div "Next slide" at bounding box center [661, 306] width 49 height 43
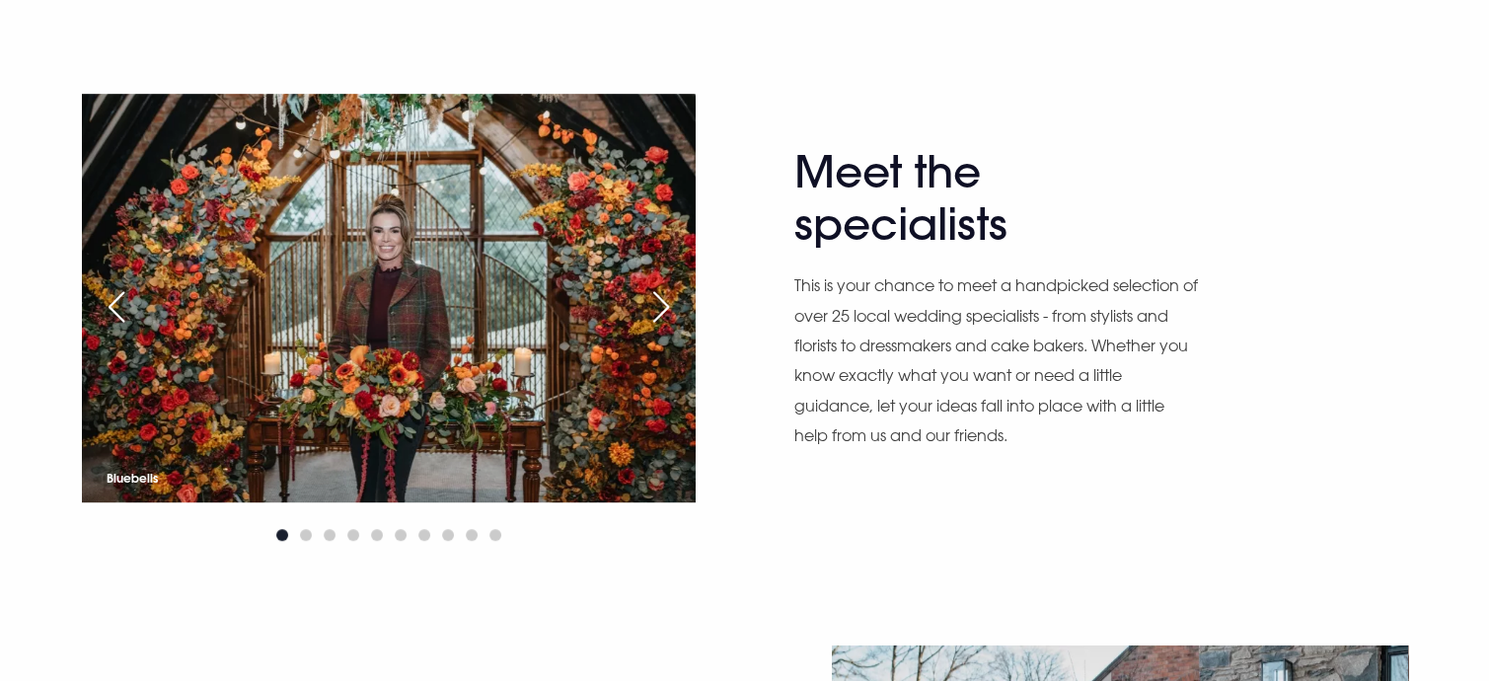
click at [661, 295] on div "Next slide" at bounding box center [661, 306] width 49 height 43
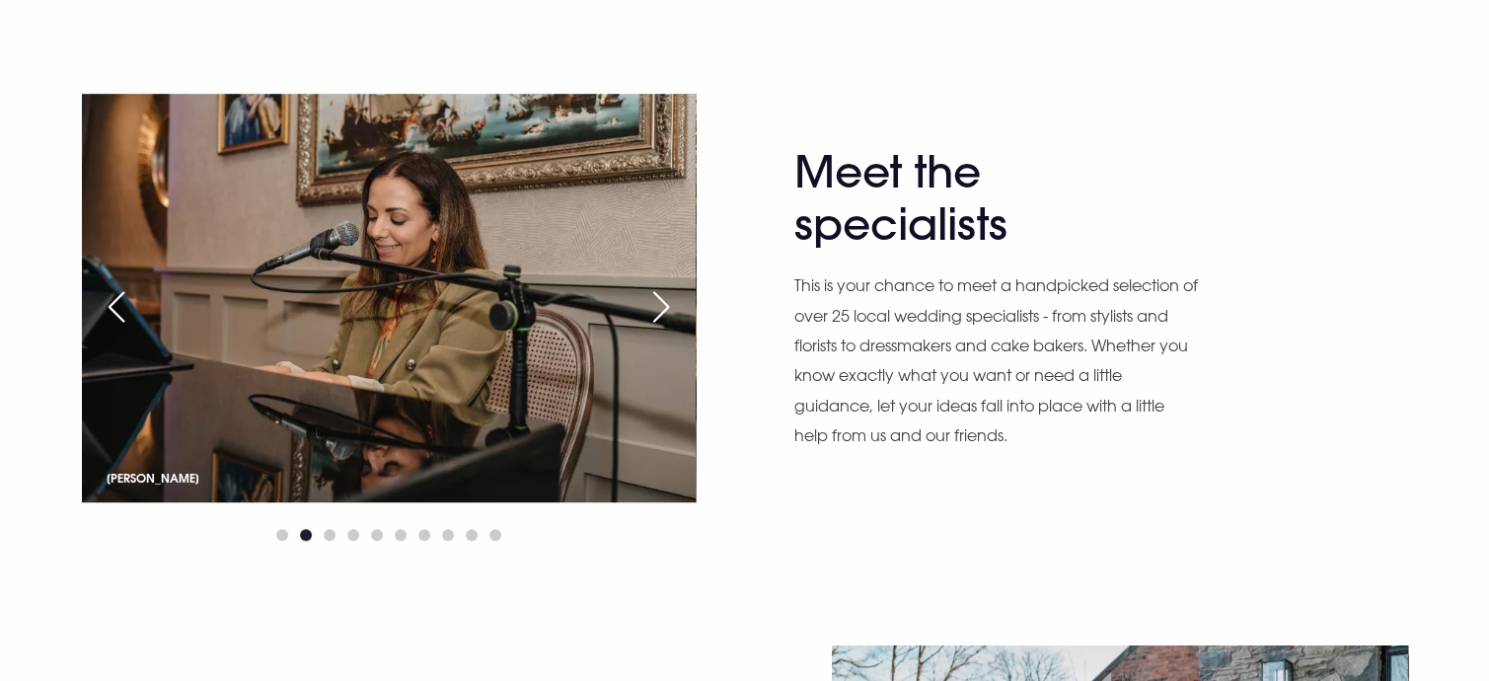
click at [118, 304] on div "Previous slide" at bounding box center [116, 306] width 49 height 43
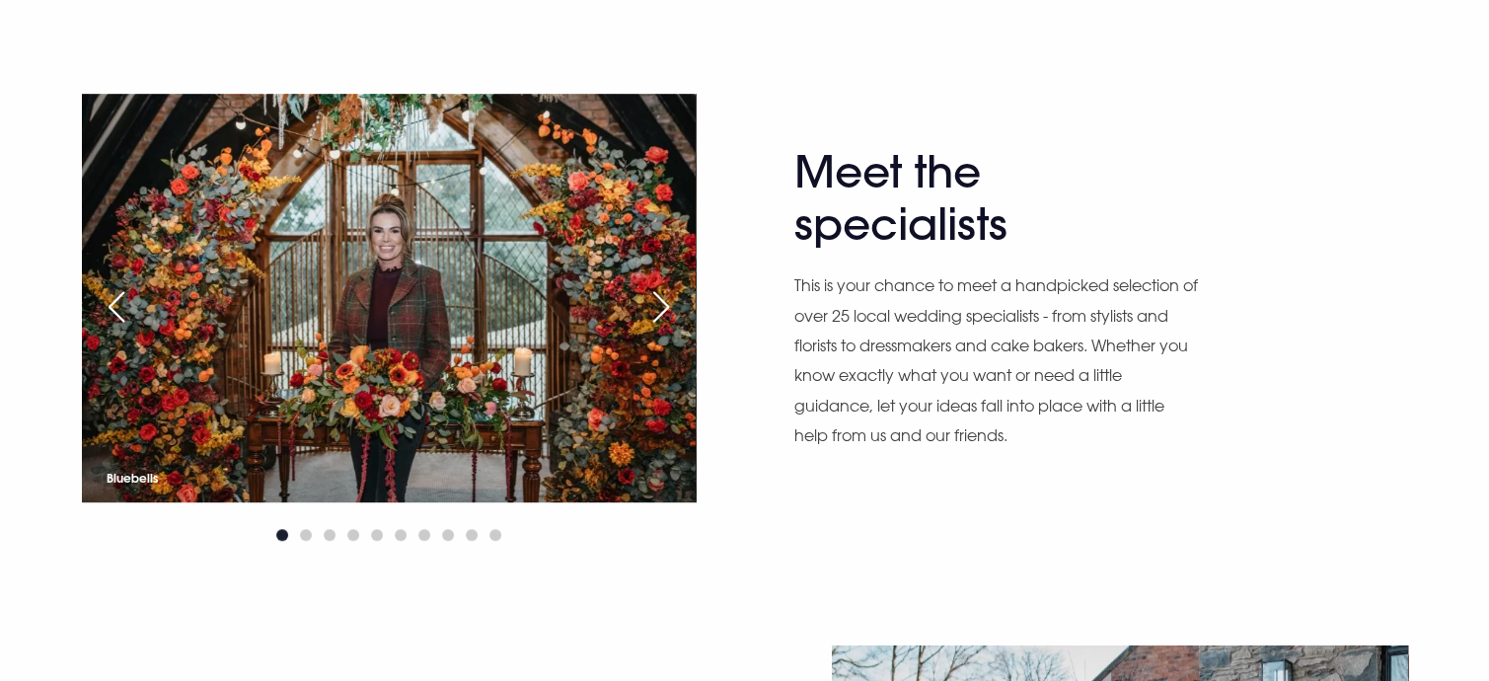
click at [659, 303] on div "Next slide" at bounding box center [661, 306] width 49 height 43
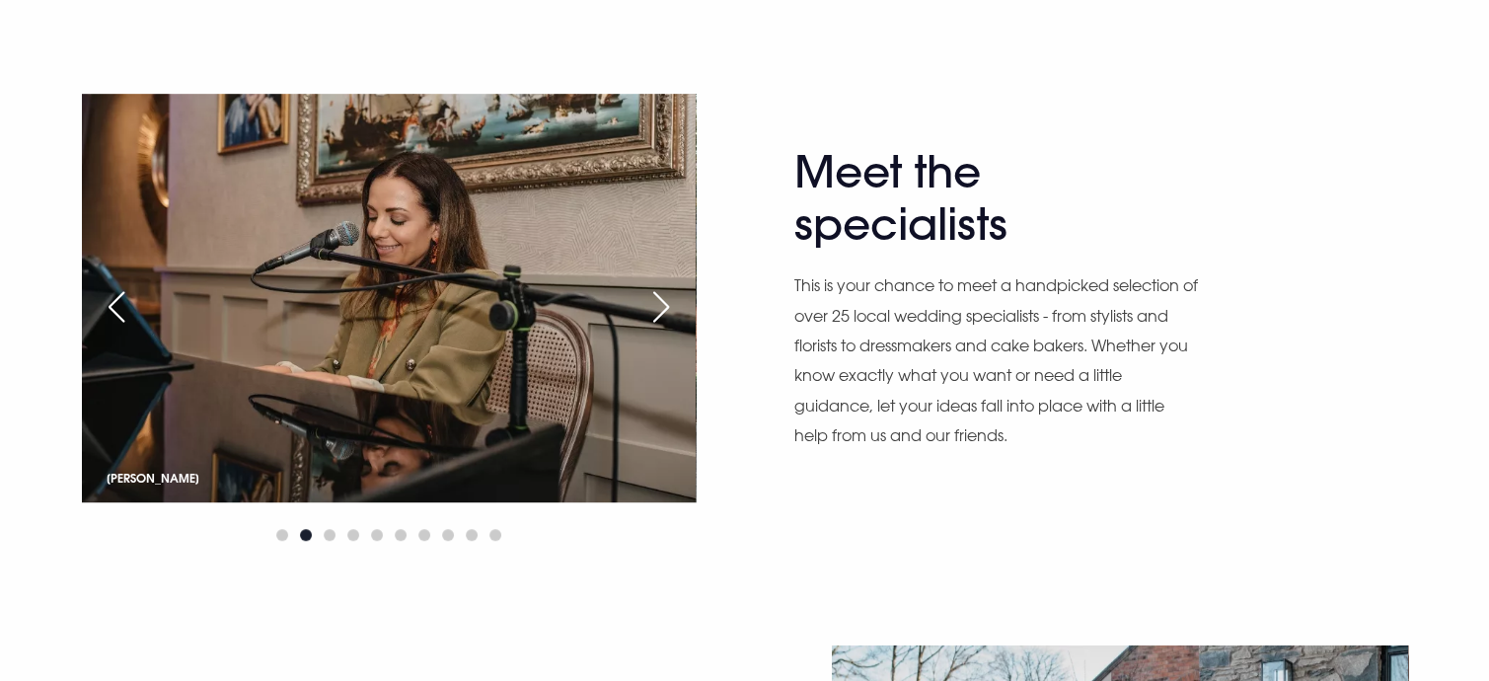
click at [671, 300] on div "Next slide" at bounding box center [661, 306] width 49 height 43
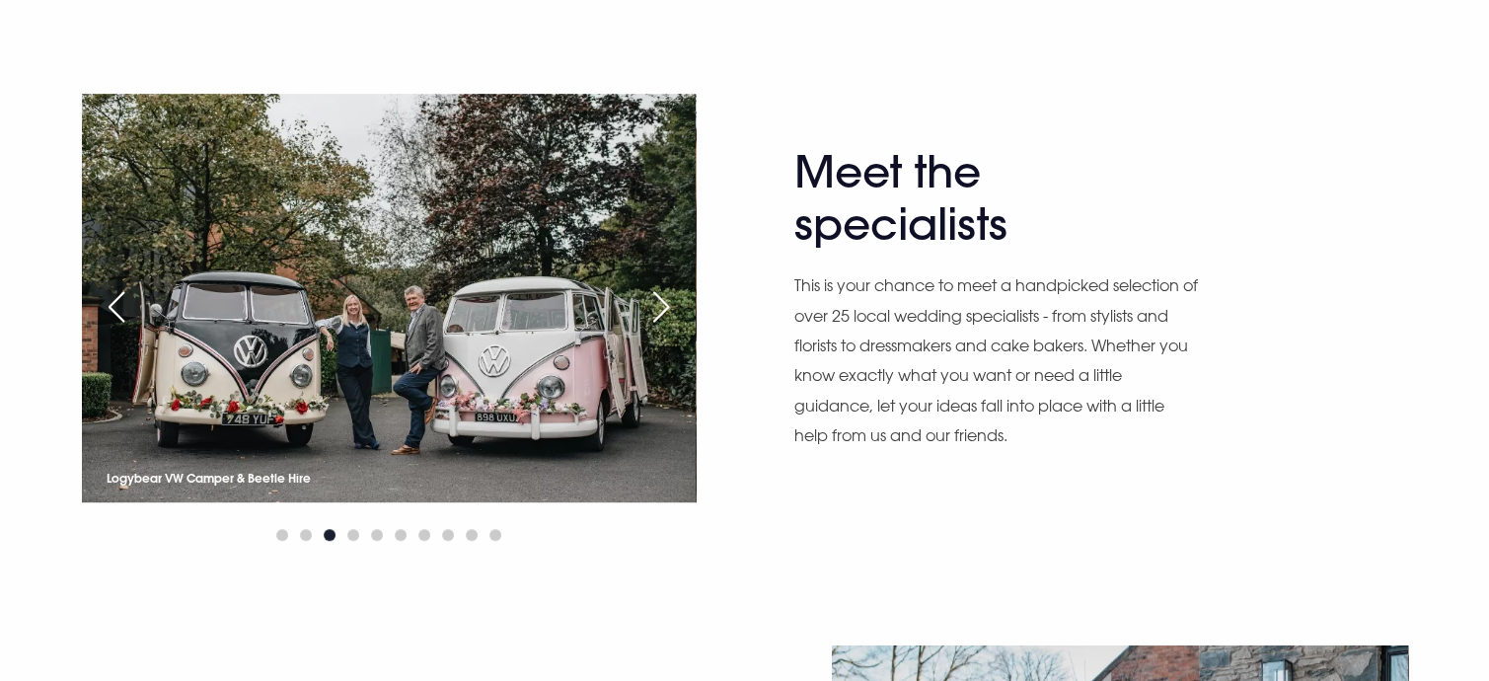
click at [671, 300] on div "Next slide" at bounding box center [661, 306] width 49 height 43
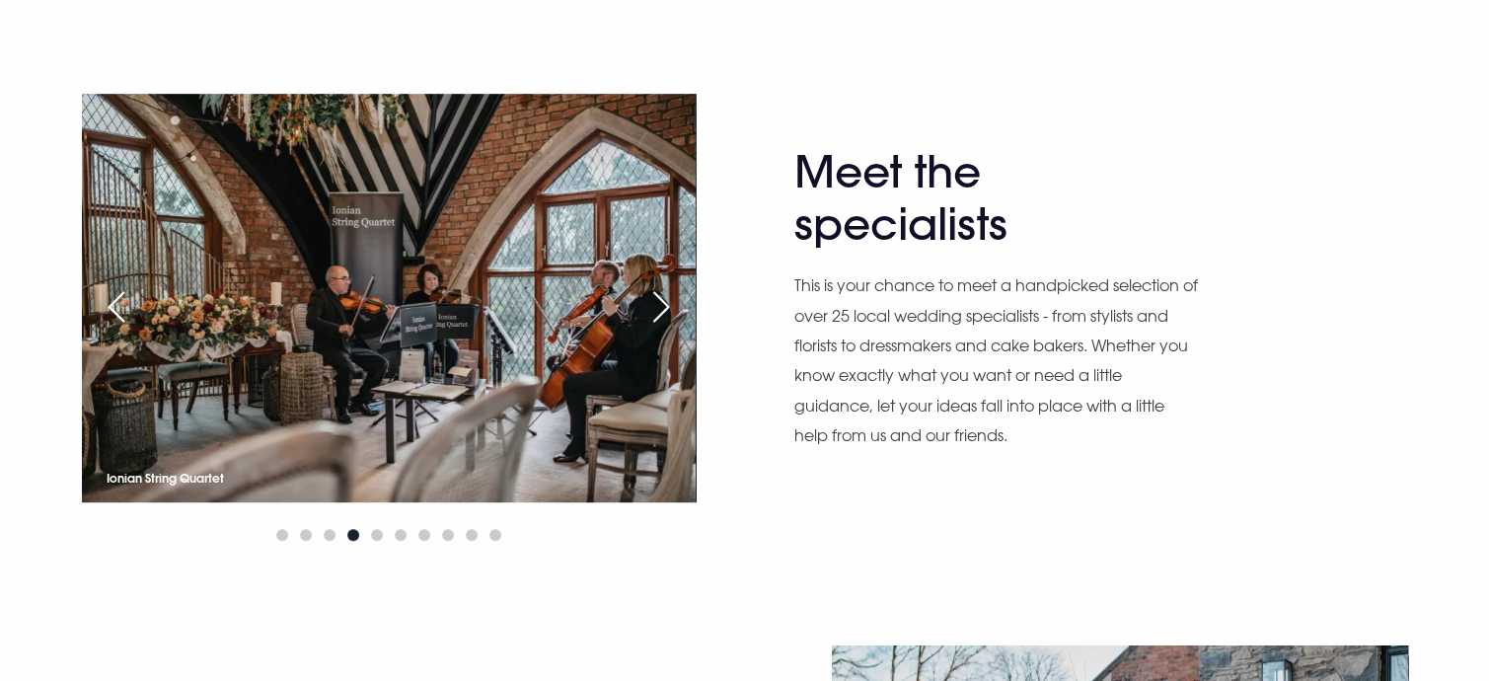
click at [671, 300] on div "Next slide" at bounding box center [661, 306] width 49 height 43
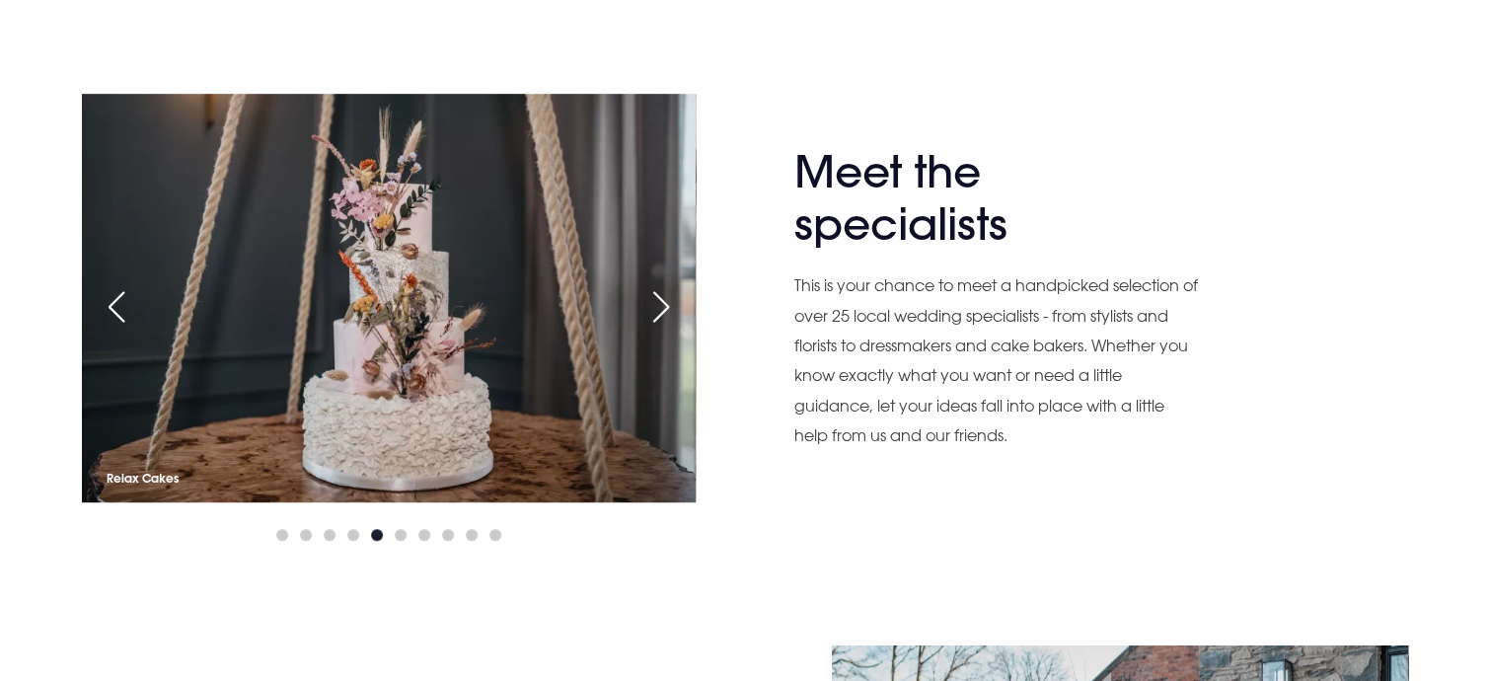
click at [671, 300] on div "Next slide" at bounding box center [661, 306] width 49 height 43
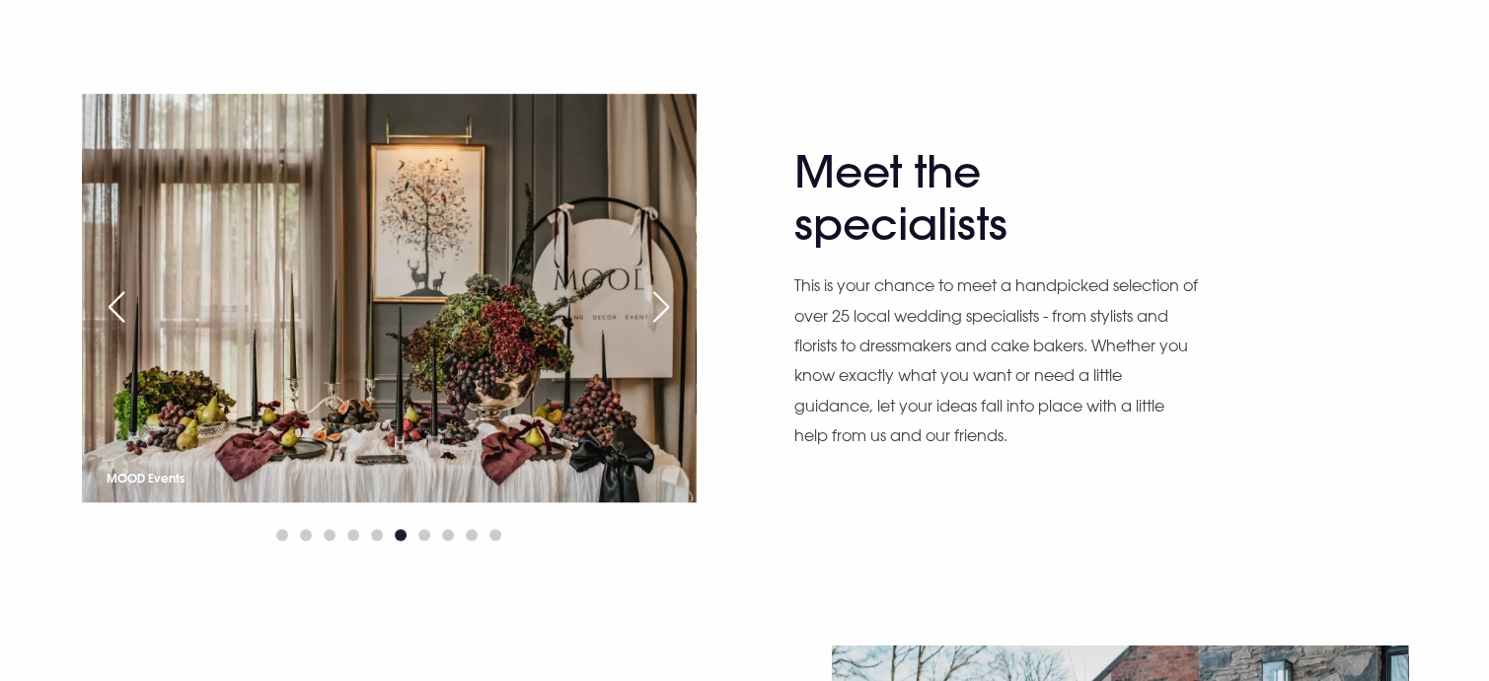
click at [656, 295] on div "Next slide" at bounding box center [661, 306] width 49 height 43
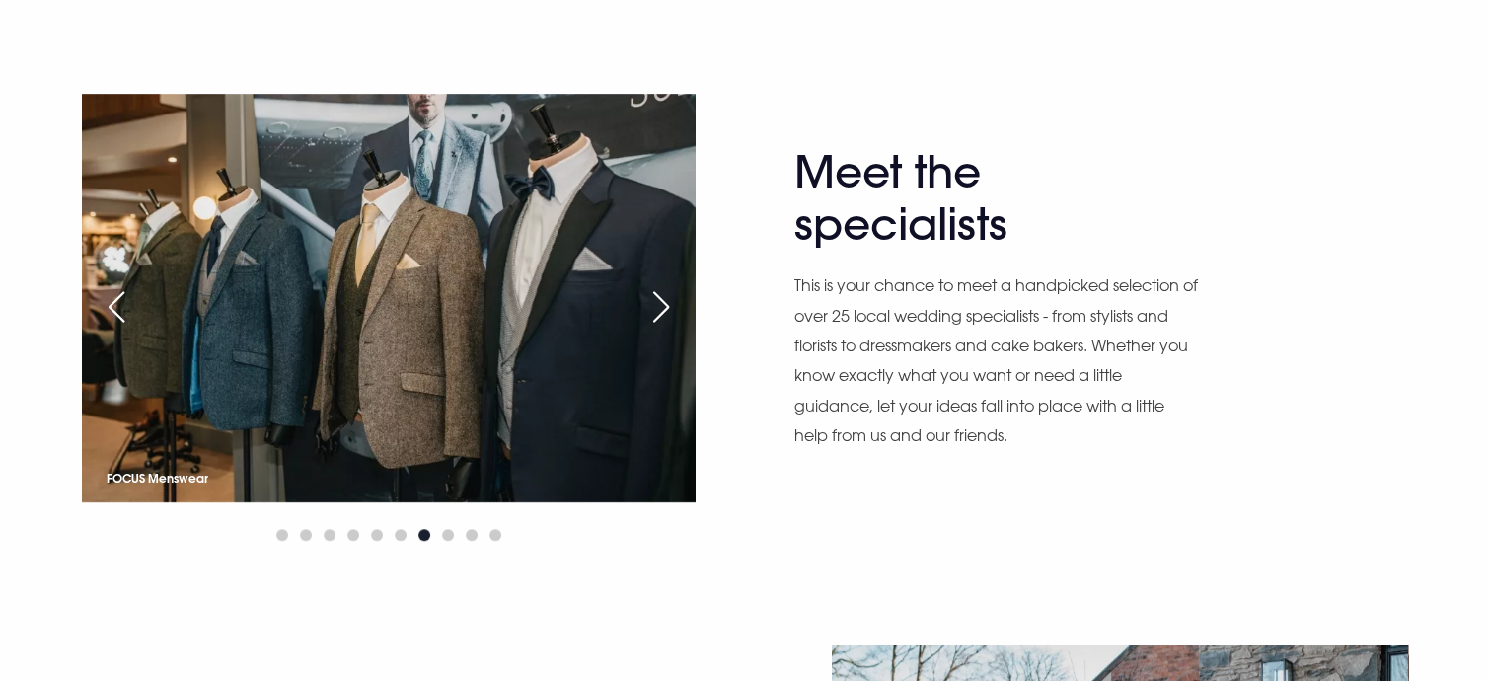
click at [656, 295] on div "Next slide" at bounding box center [661, 306] width 49 height 43
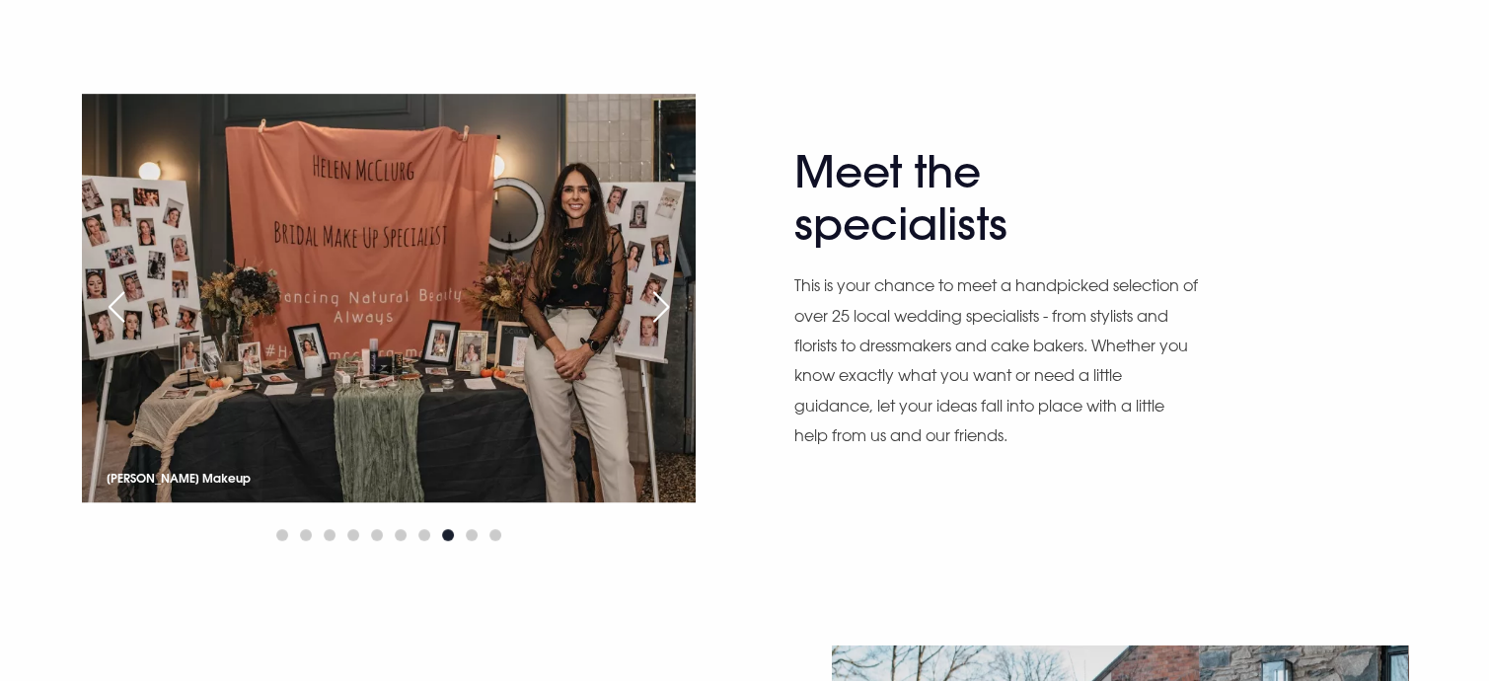
click at [656, 295] on div "Next slide" at bounding box center [661, 306] width 49 height 43
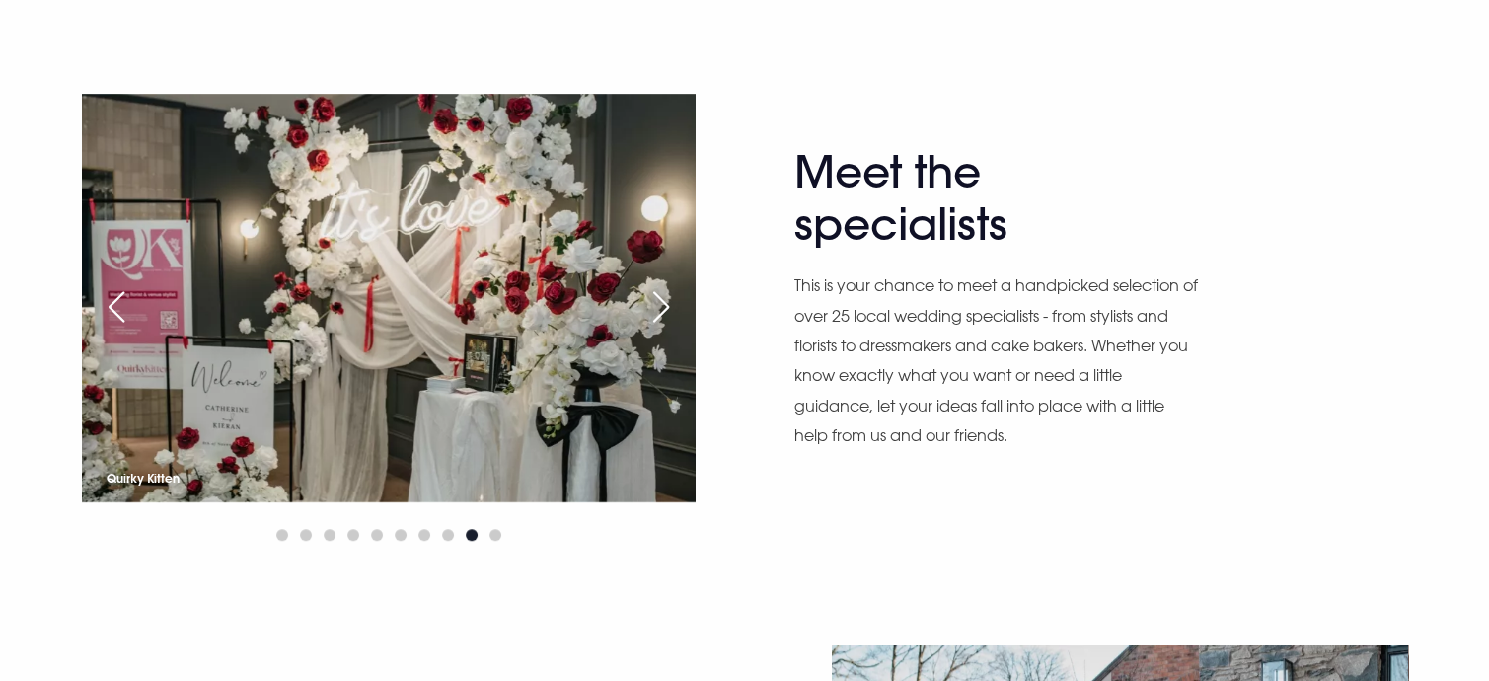
click at [118, 302] on div "Previous slide" at bounding box center [116, 306] width 49 height 43
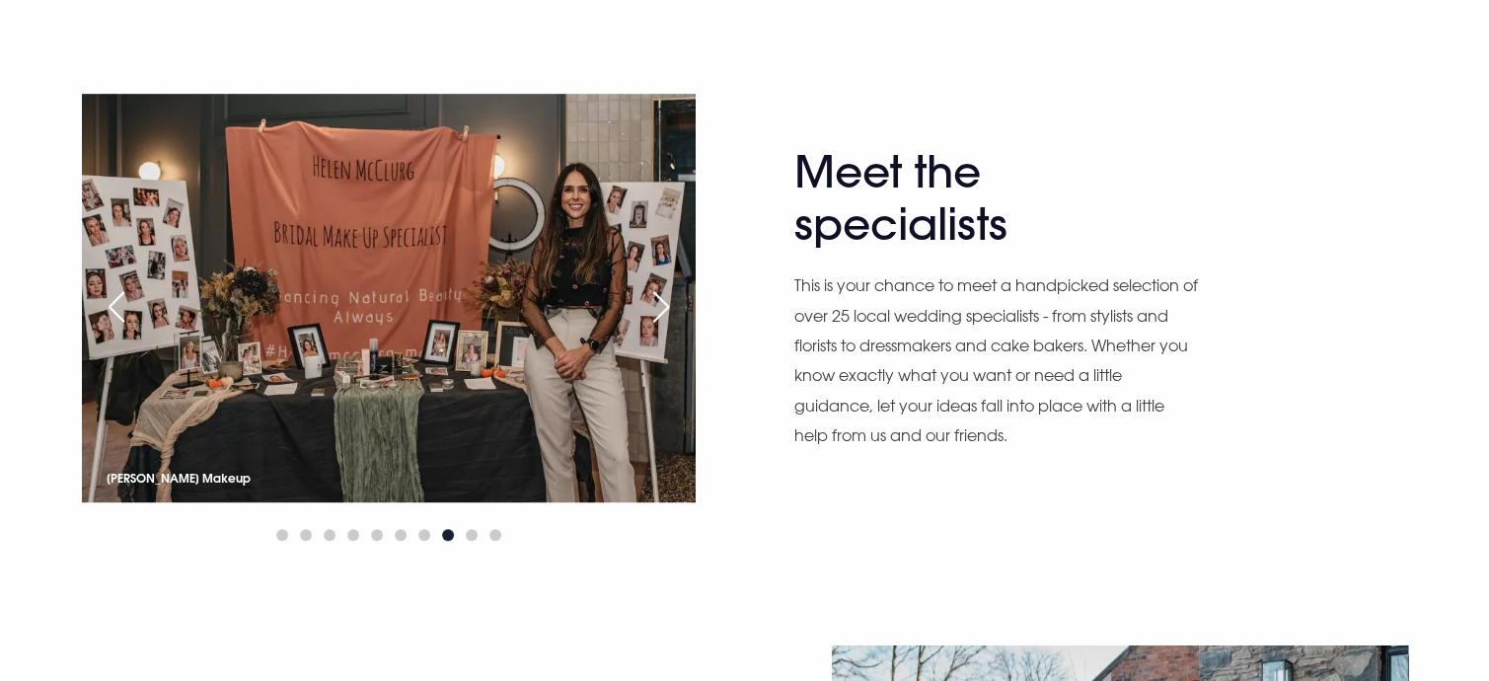
click at [118, 302] on div "Previous slide" at bounding box center [116, 306] width 49 height 43
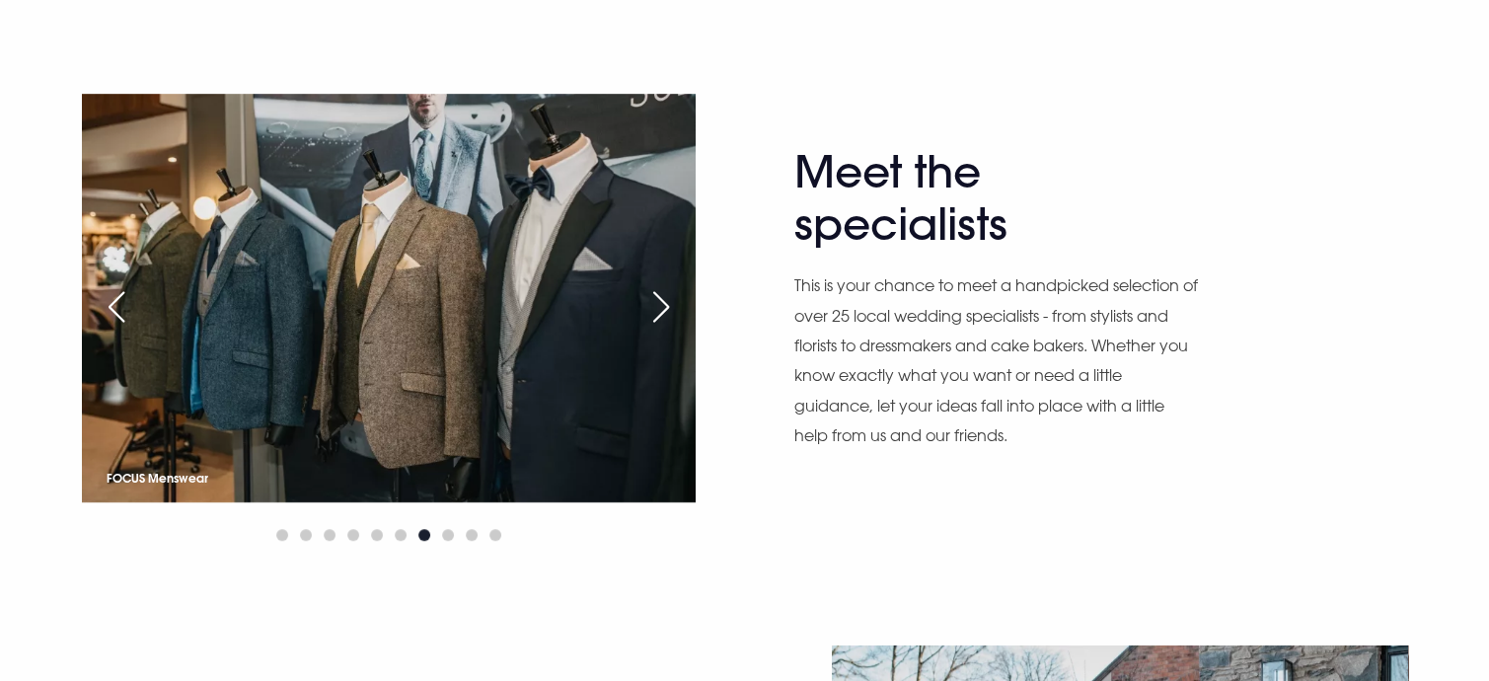
click at [118, 302] on div "Previous slide" at bounding box center [116, 306] width 49 height 43
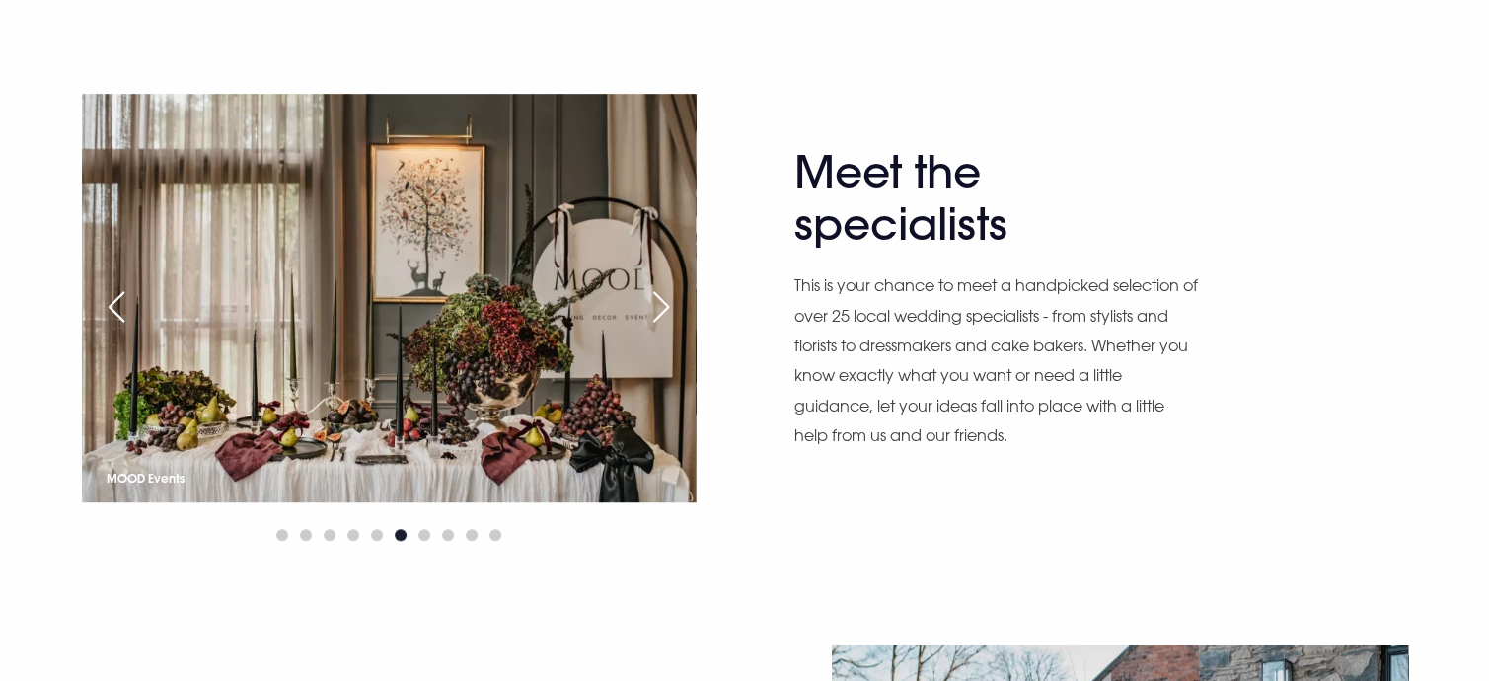
click at [118, 302] on div "Previous slide" at bounding box center [116, 306] width 49 height 43
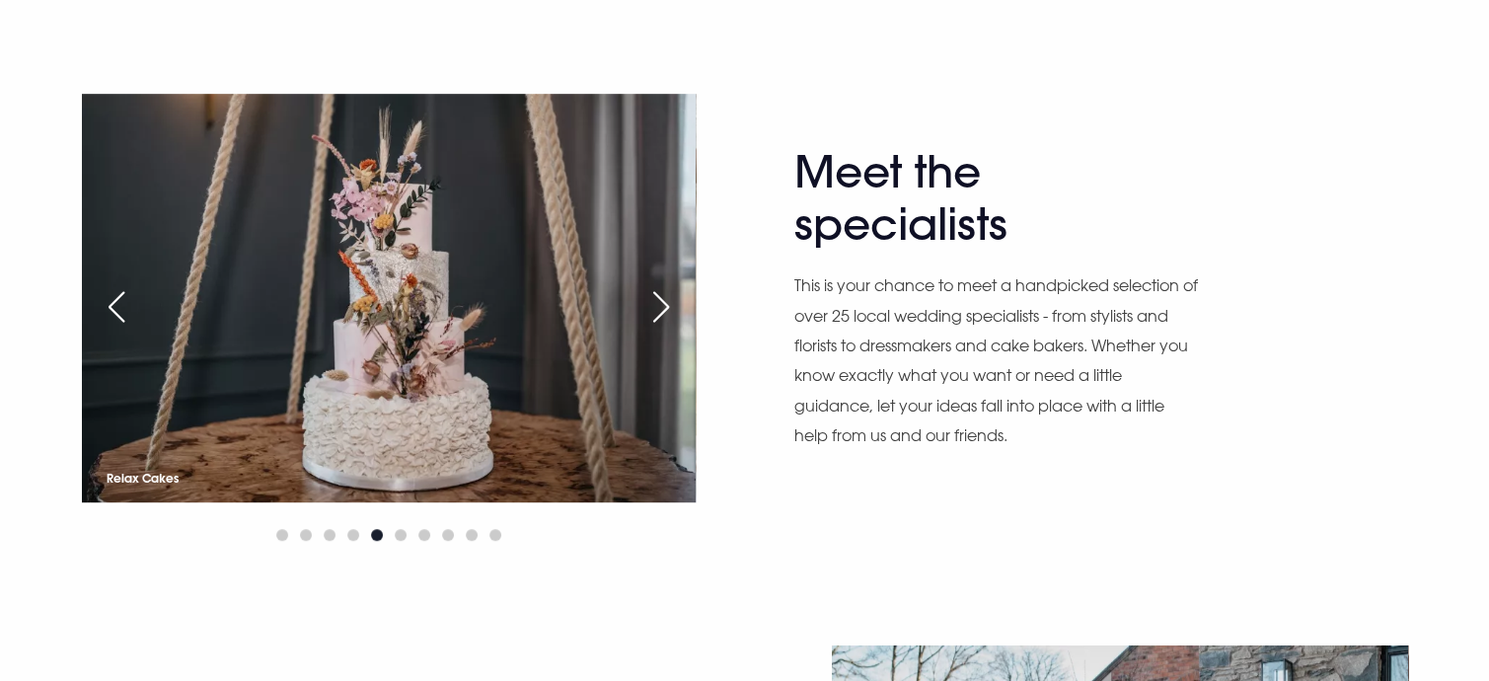
click at [118, 302] on div "Previous slide" at bounding box center [116, 306] width 49 height 43
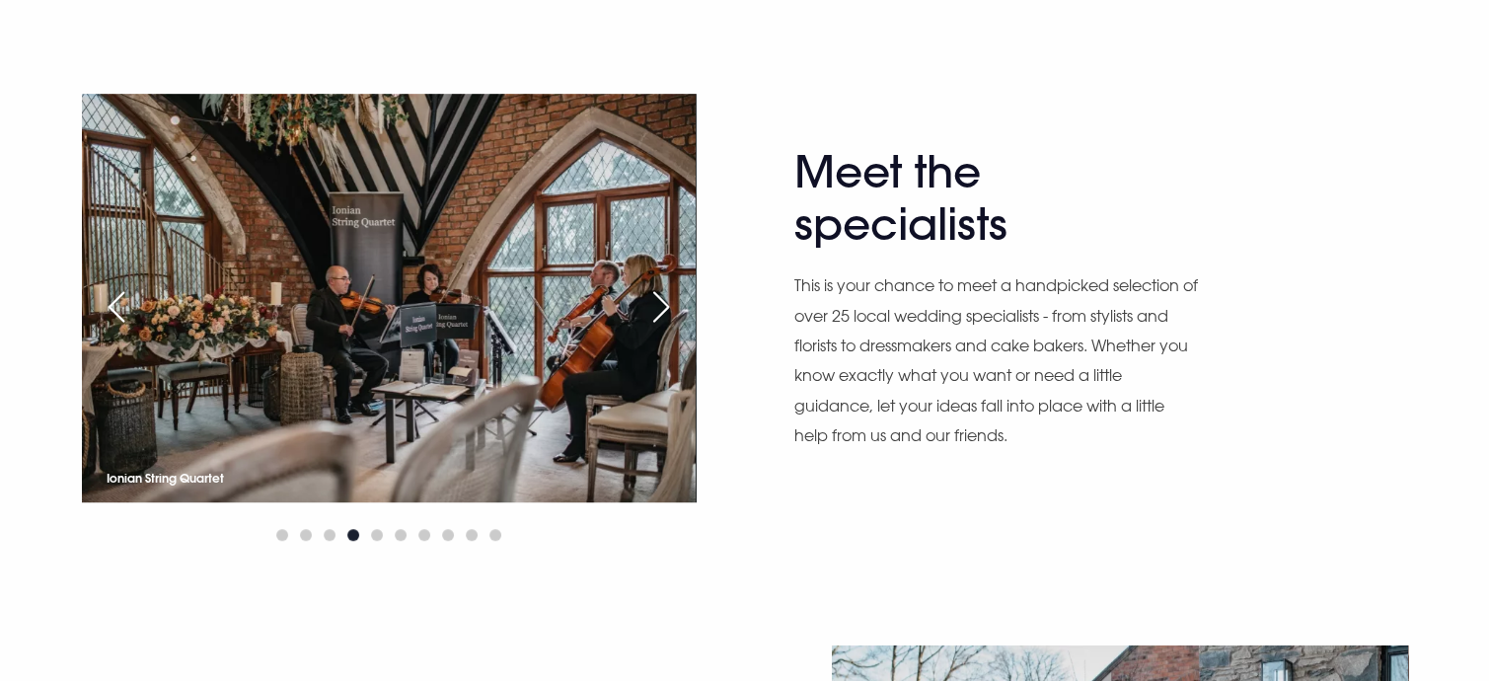
click at [119, 302] on div "Previous slide" at bounding box center [116, 306] width 49 height 43
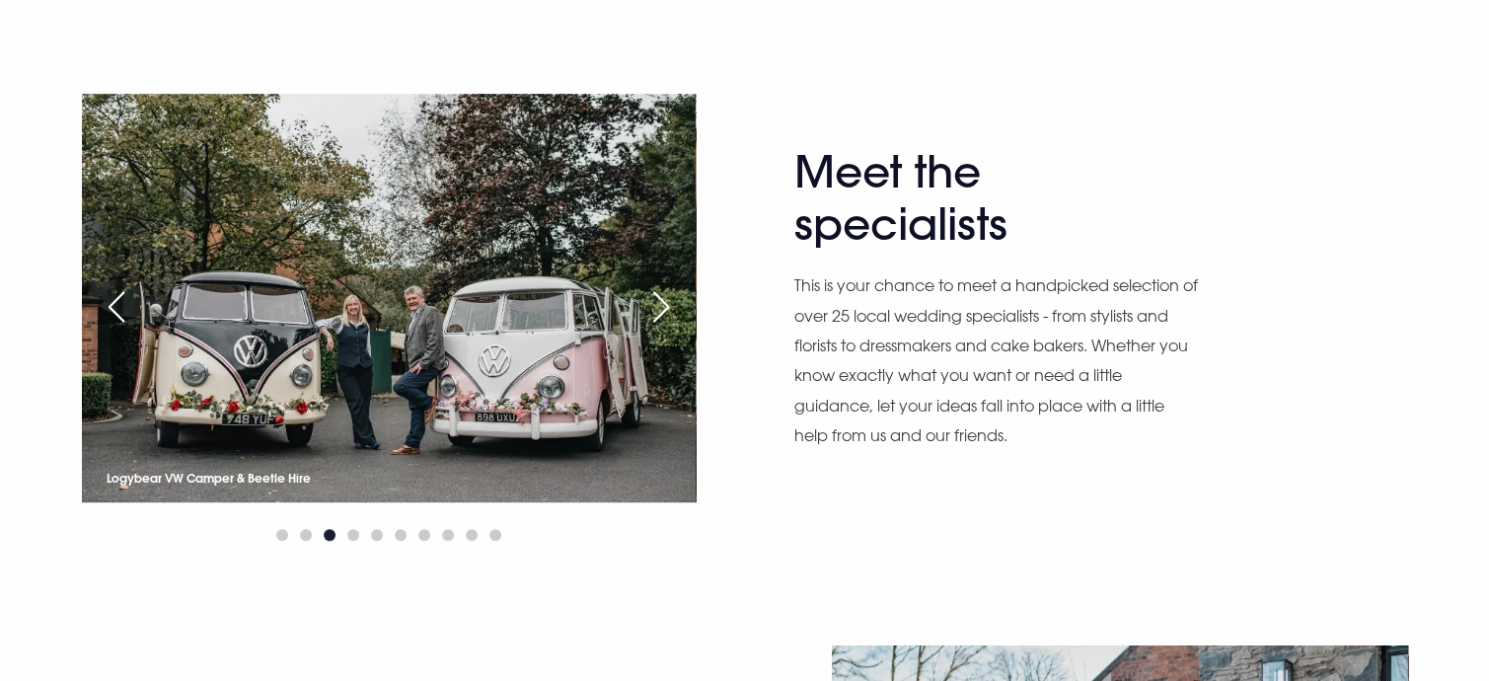
click at [119, 302] on div "Previous slide" at bounding box center [116, 306] width 49 height 43
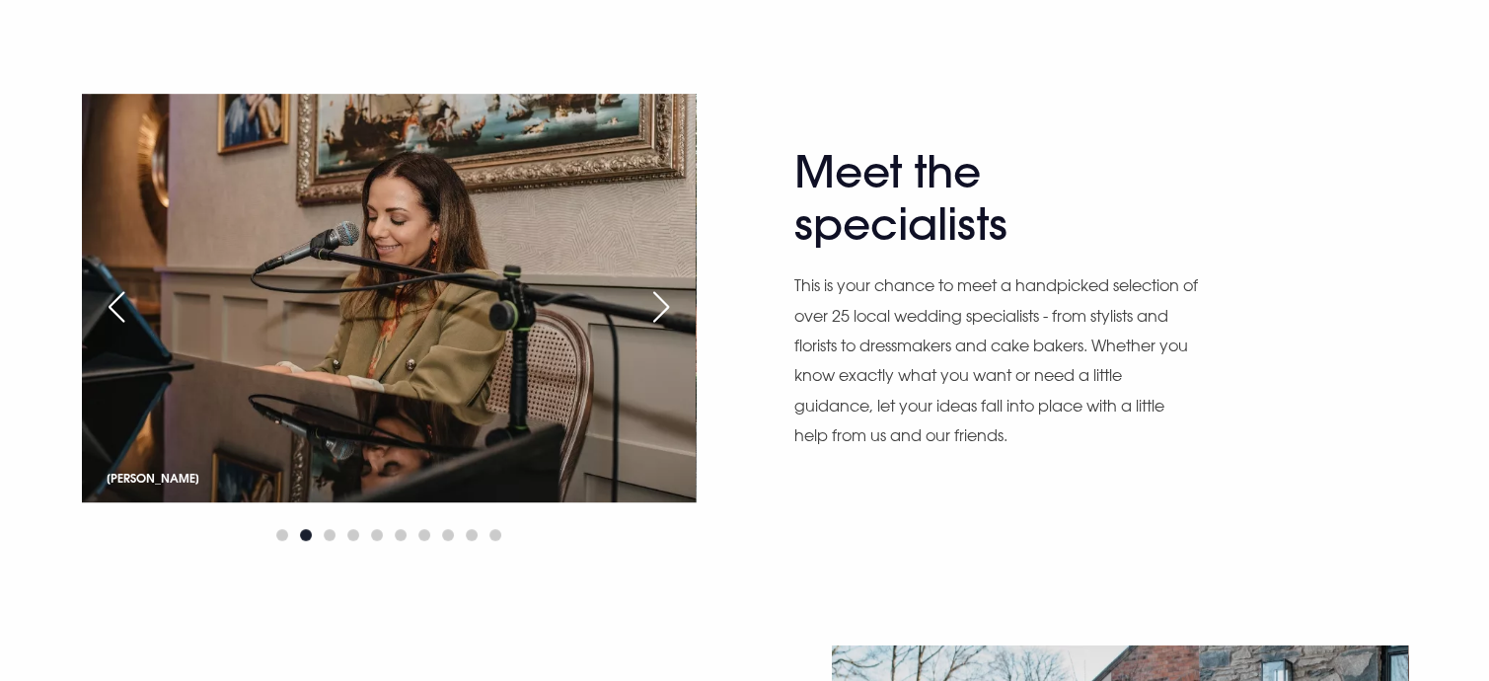
click at [670, 306] on div "Next slide" at bounding box center [661, 306] width 49 height 43
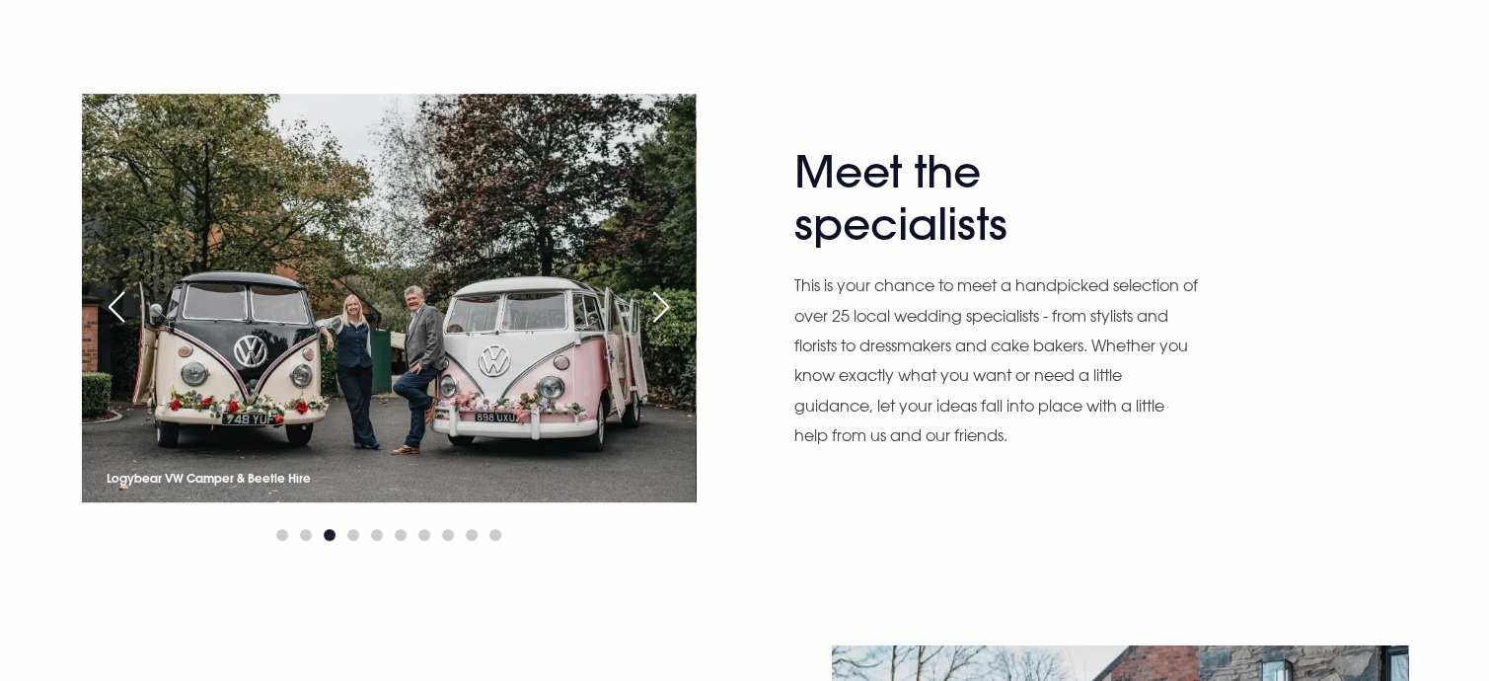
click at [109, 299] on div "Previous slide" at bounding box center [116, 306] width 49 height 43
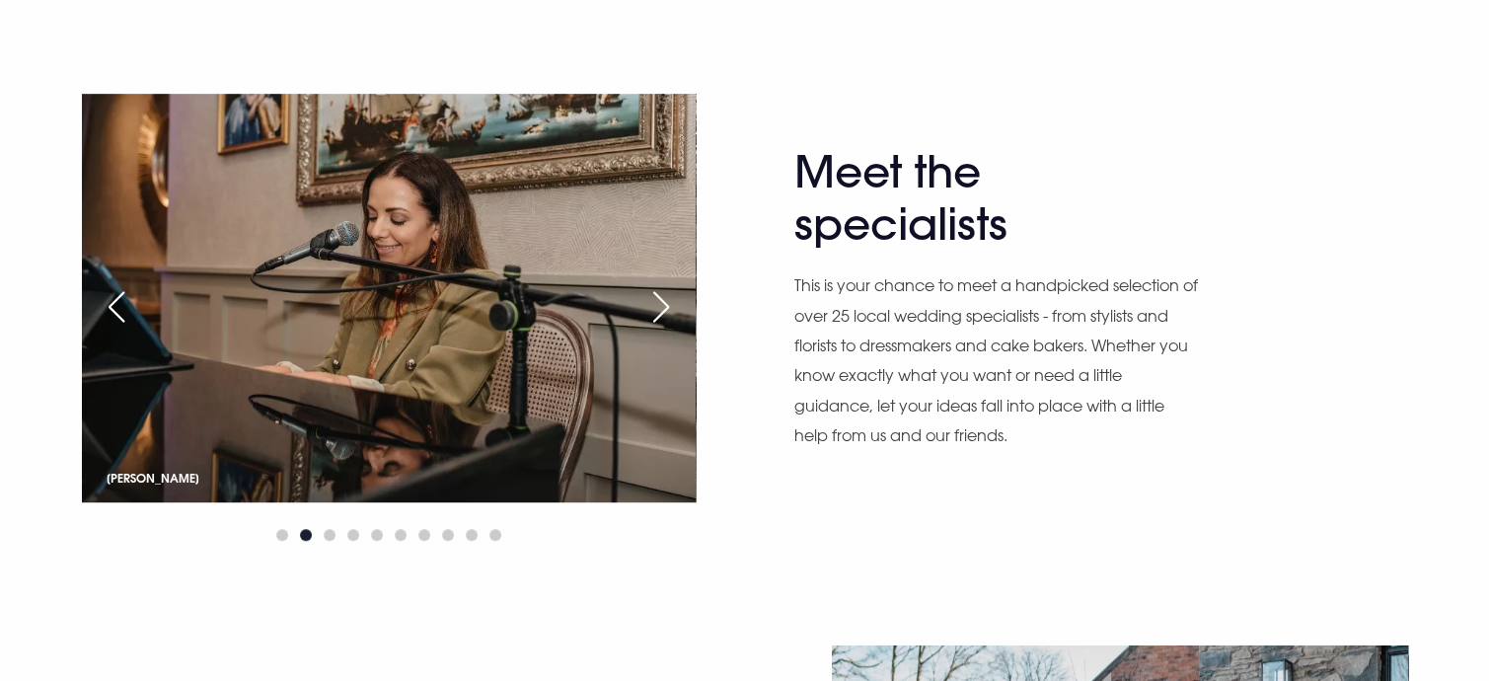
click at [109, 299] on div "Previous slide" at bounding box center [116, 306] width 49 height 43
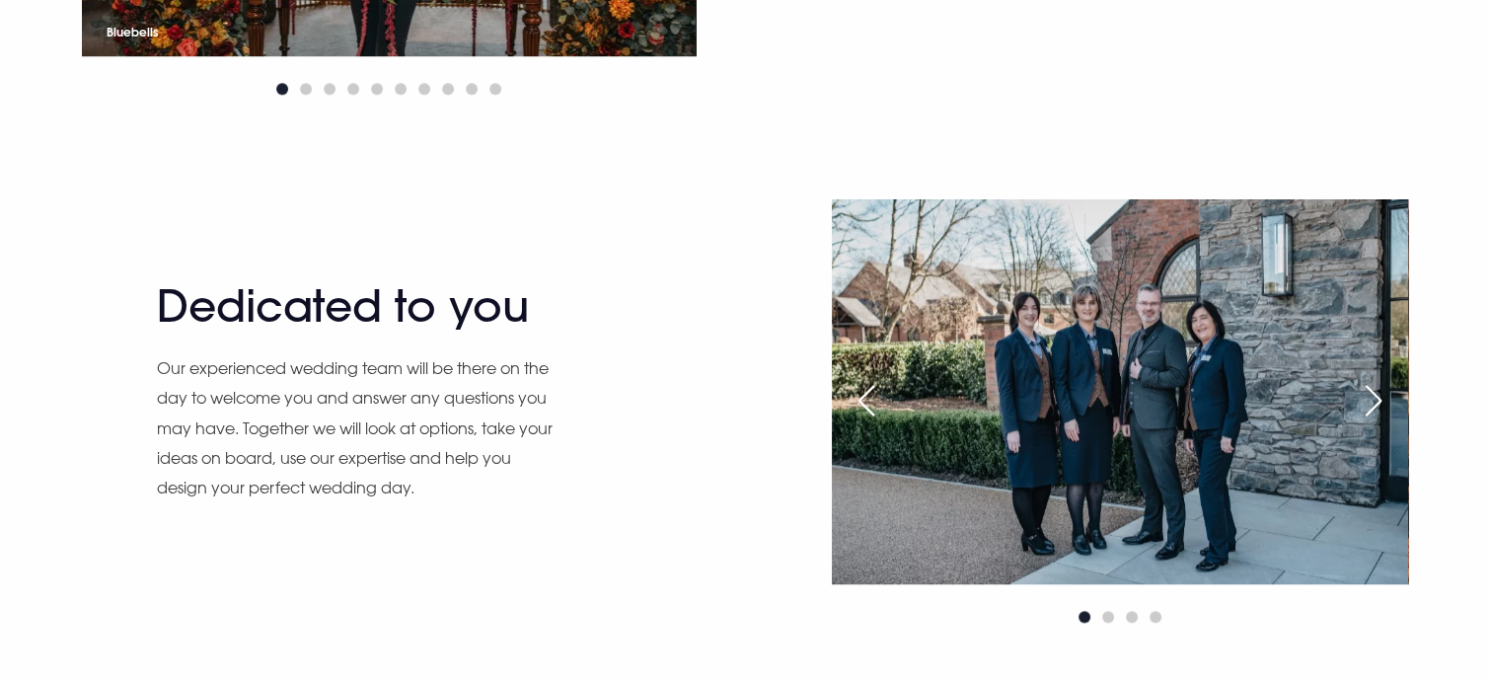
scroll to position [1678, 0]
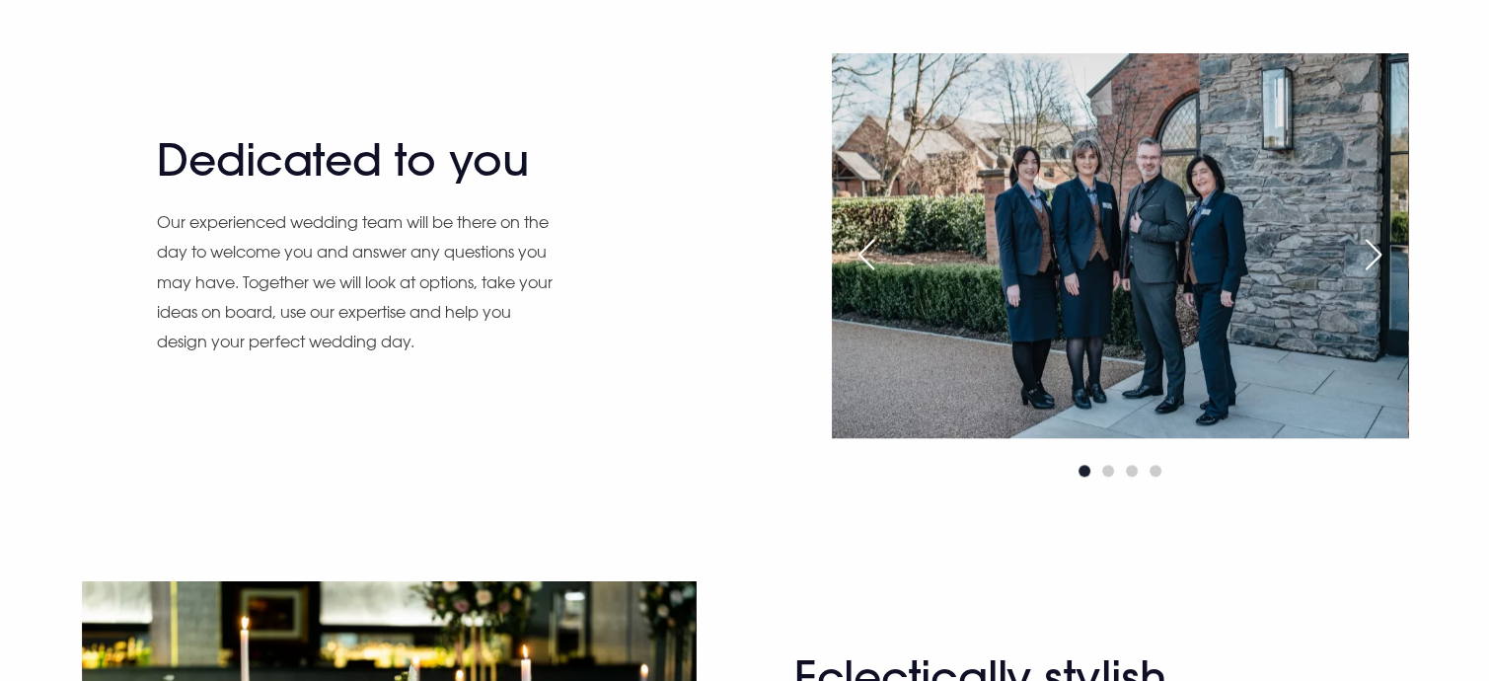
click at [1379, 248] on div "Next slide" at bounding box center [1373, 254] width 49 height 43
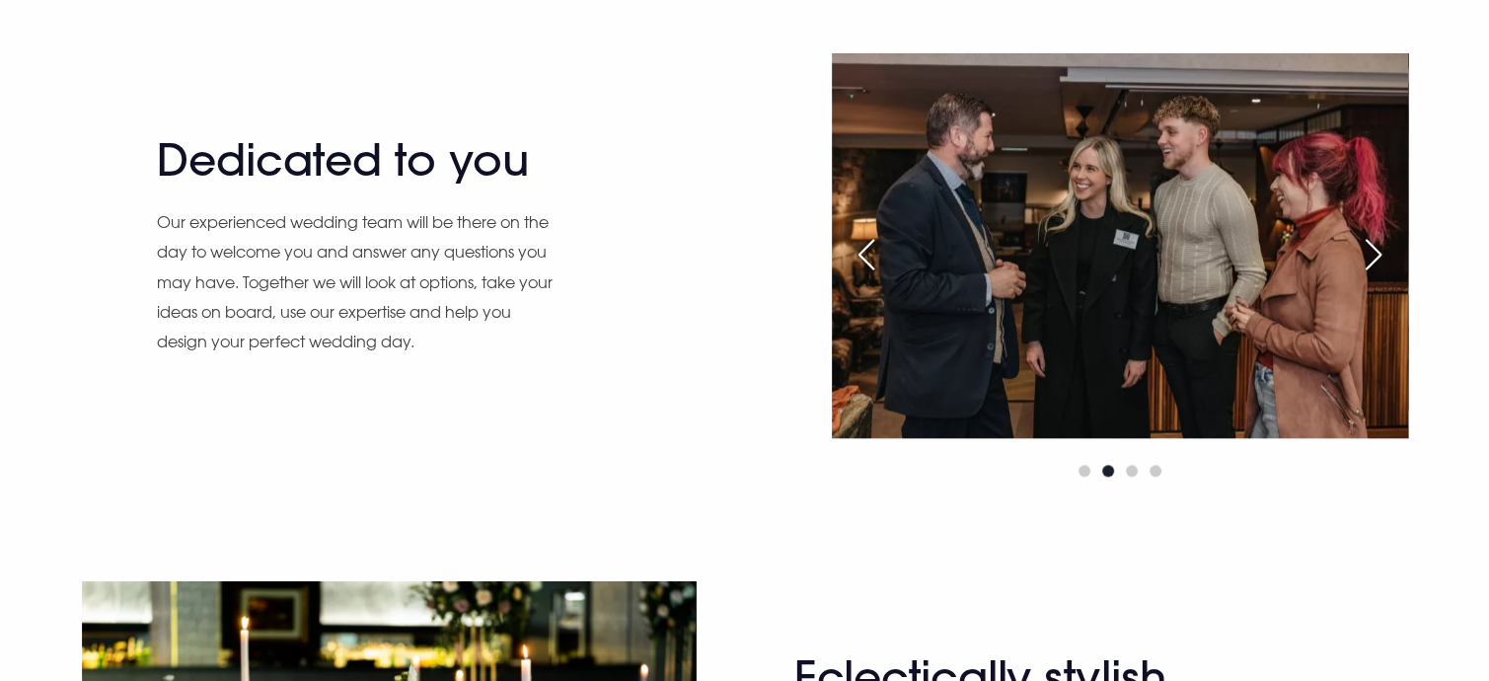
click at [1379, 248] on div "Next slide" at bounding box center [1373, 254] width 49 height 43
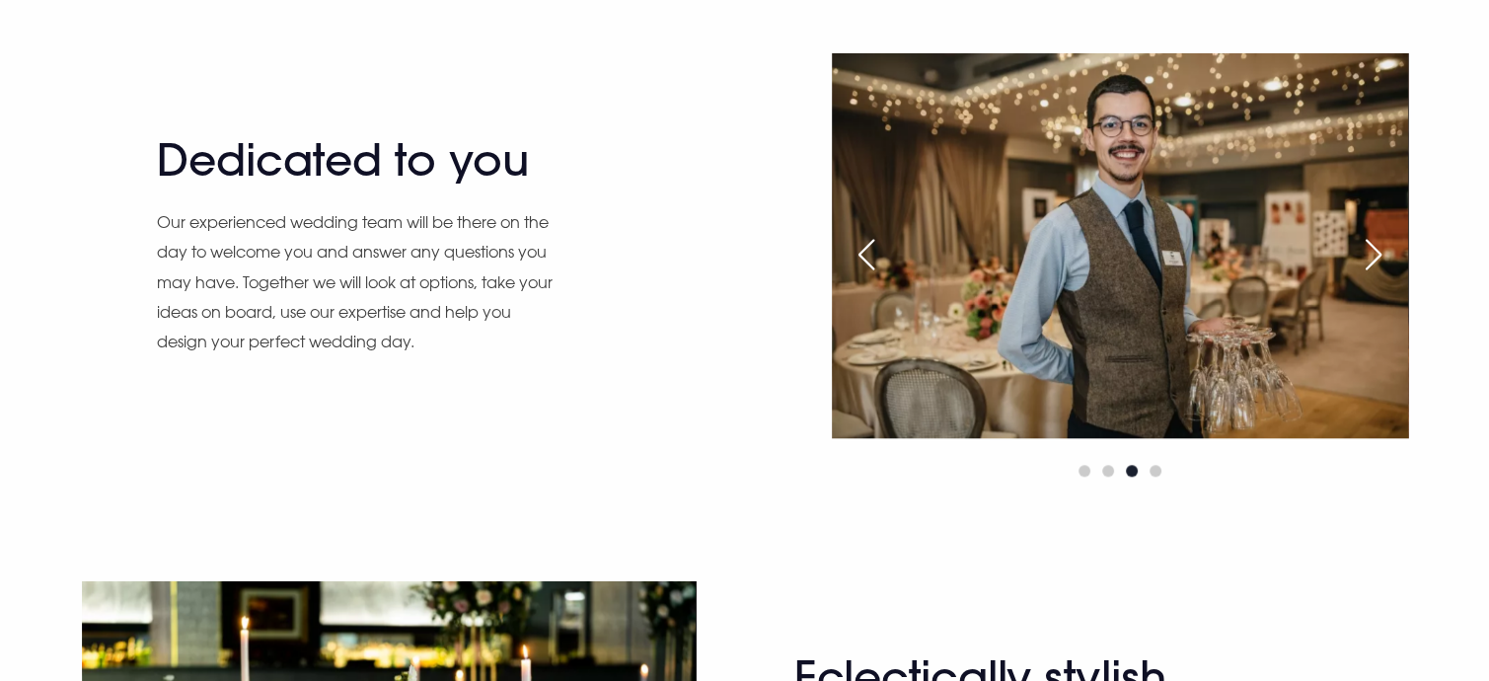
click at [1379, 248] on div "Next slide" at bounding box center [1373, 254] width 49 height 43
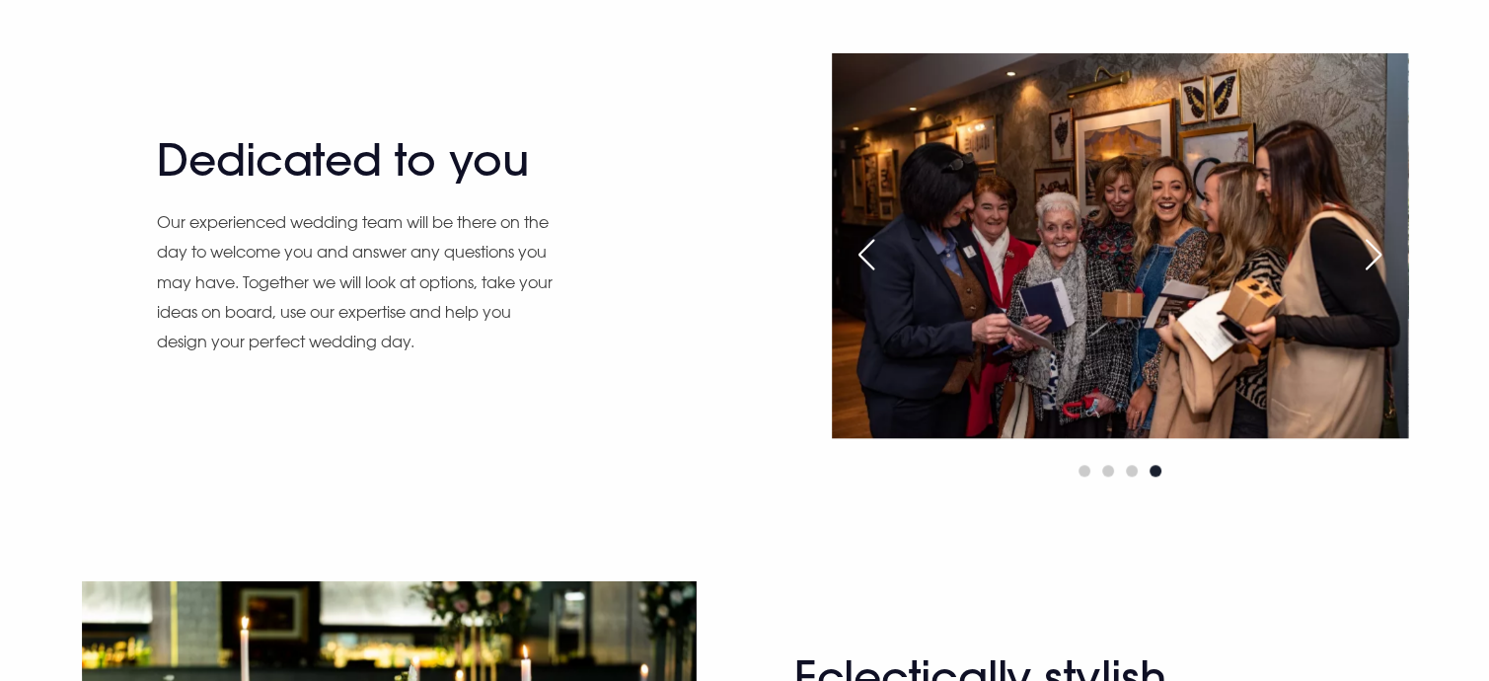
click at [871, 259] on div "Previous slide" at bounding box center [866, 254] width 49 height 43
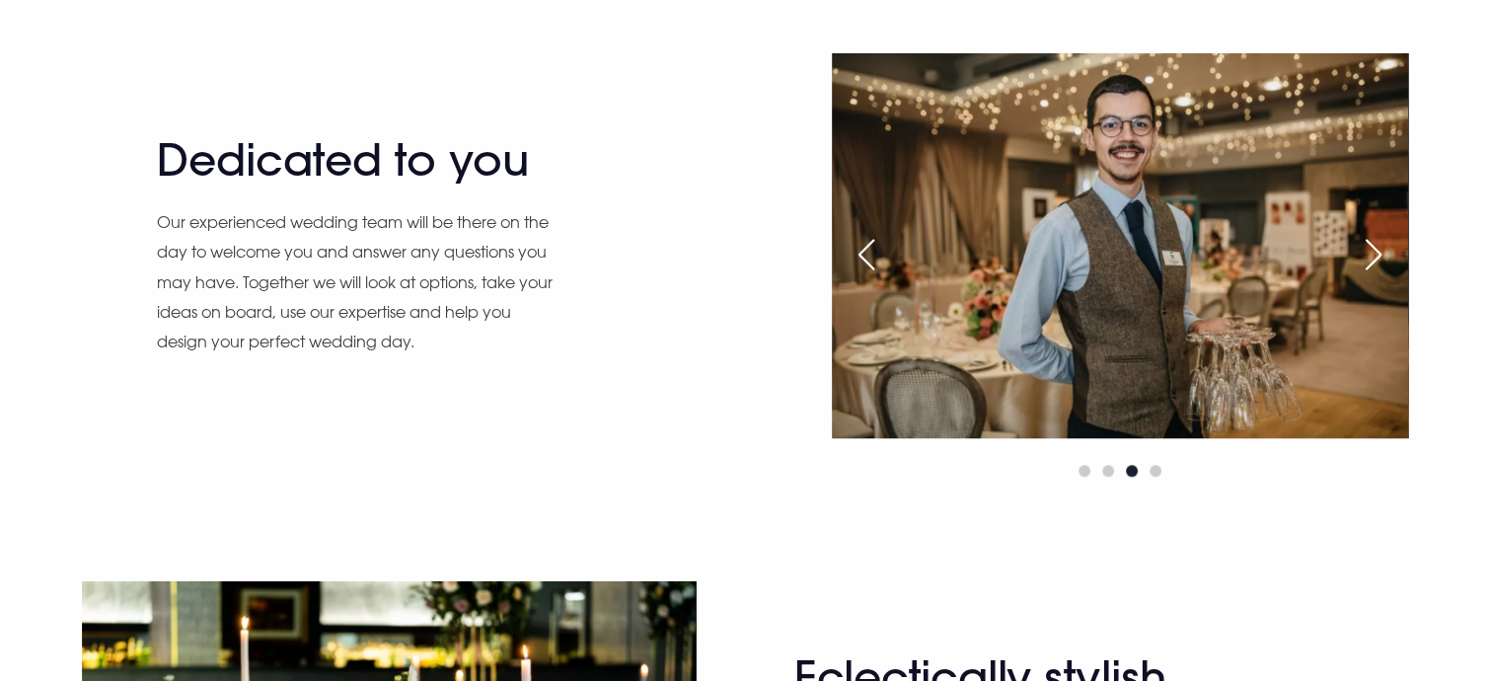
click at [1382, 252] on div "Next slide" at bounding box center [1373, 254] width 49 height 43
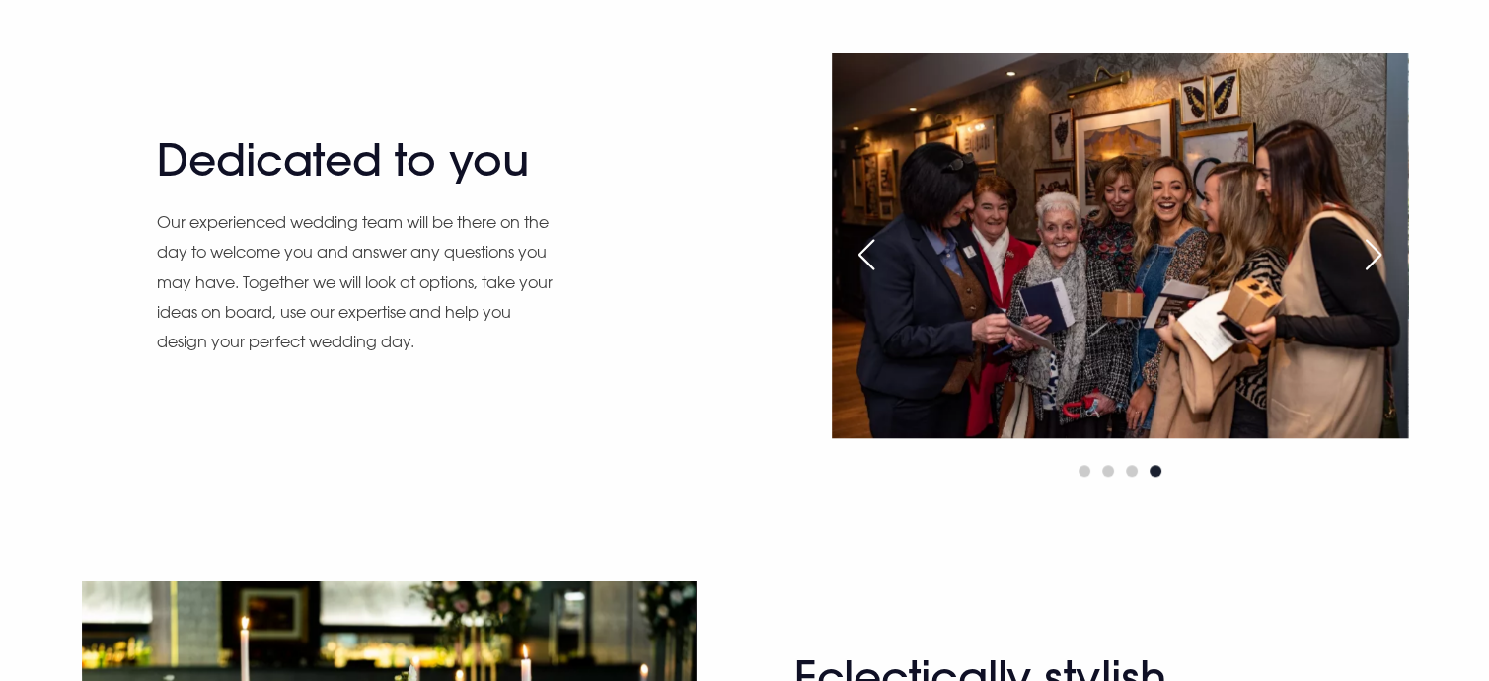
click at [1371, 246] on div "Next slide" at bounding box center [1373, 254] width 49 height 43
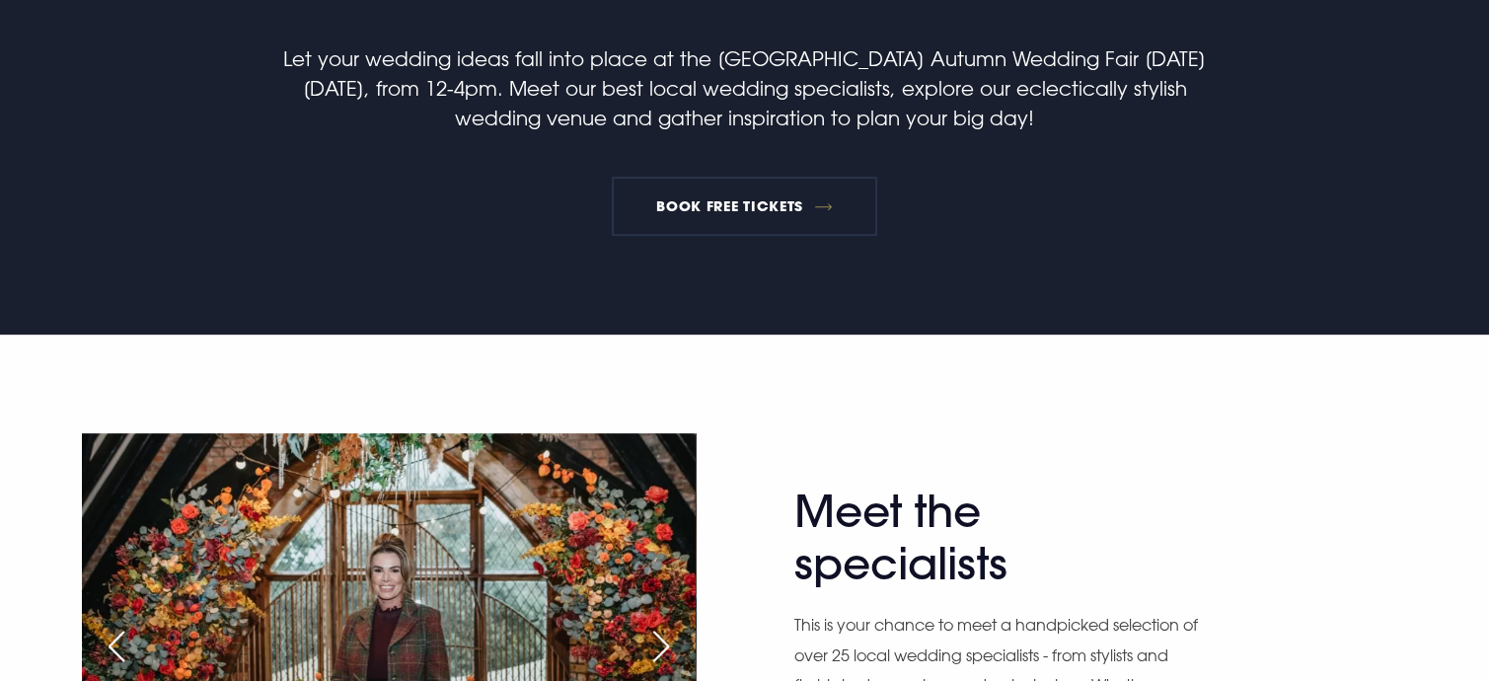
scroll to position [592, 0]
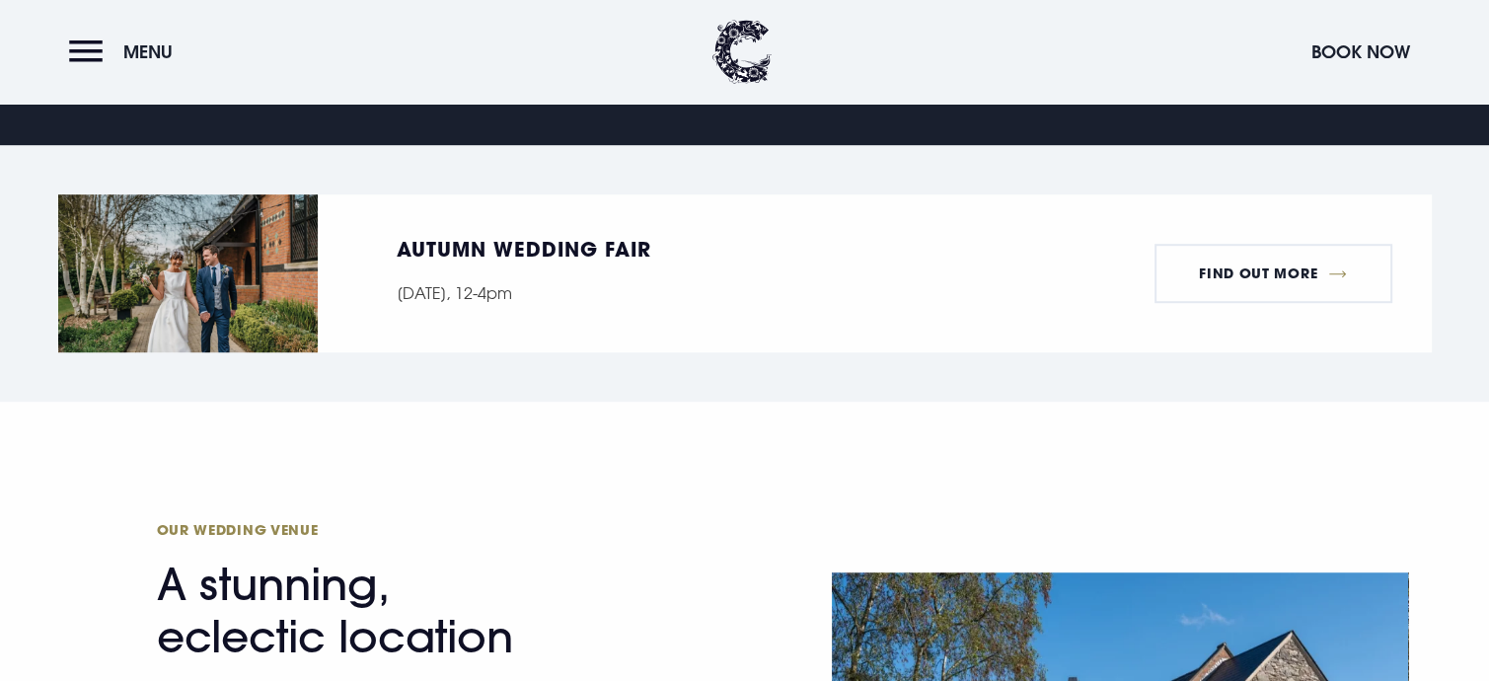
scroll to position [1169, 0]
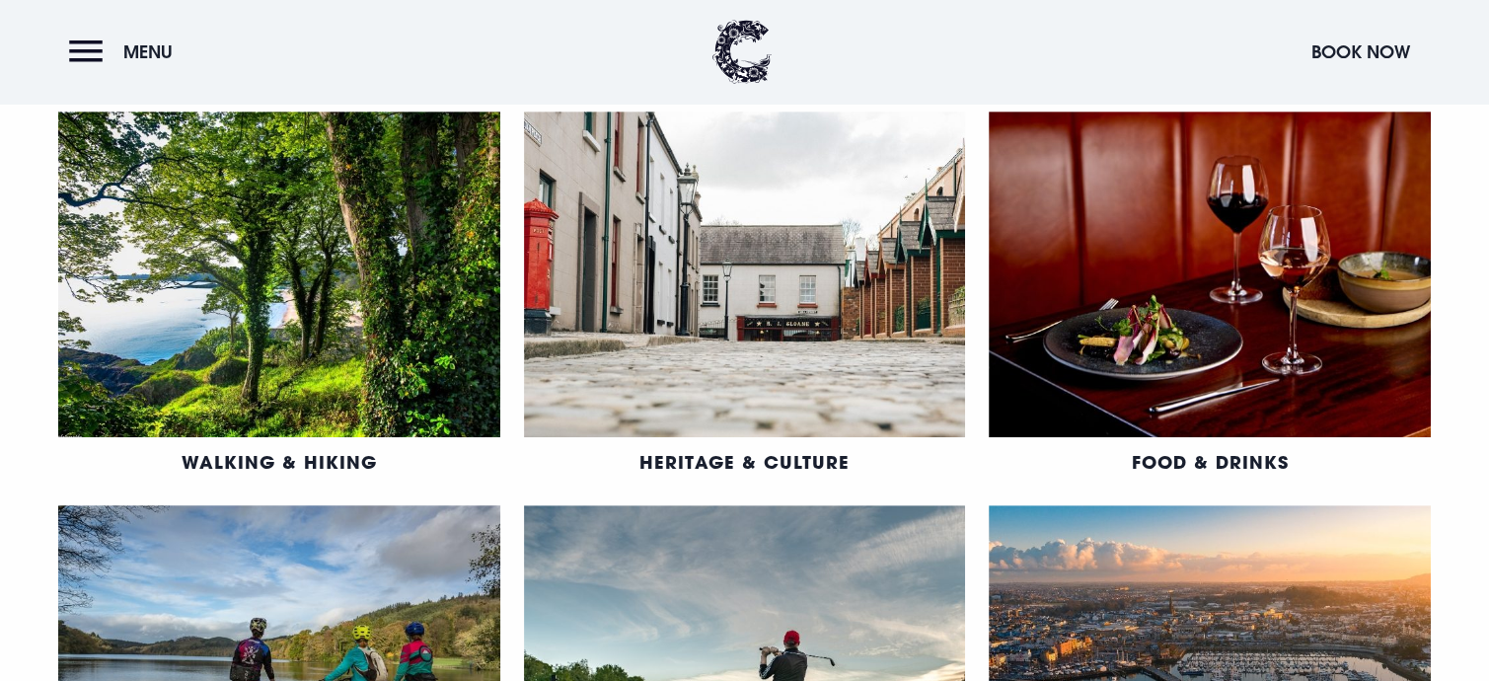
scroll to position [888, 0]
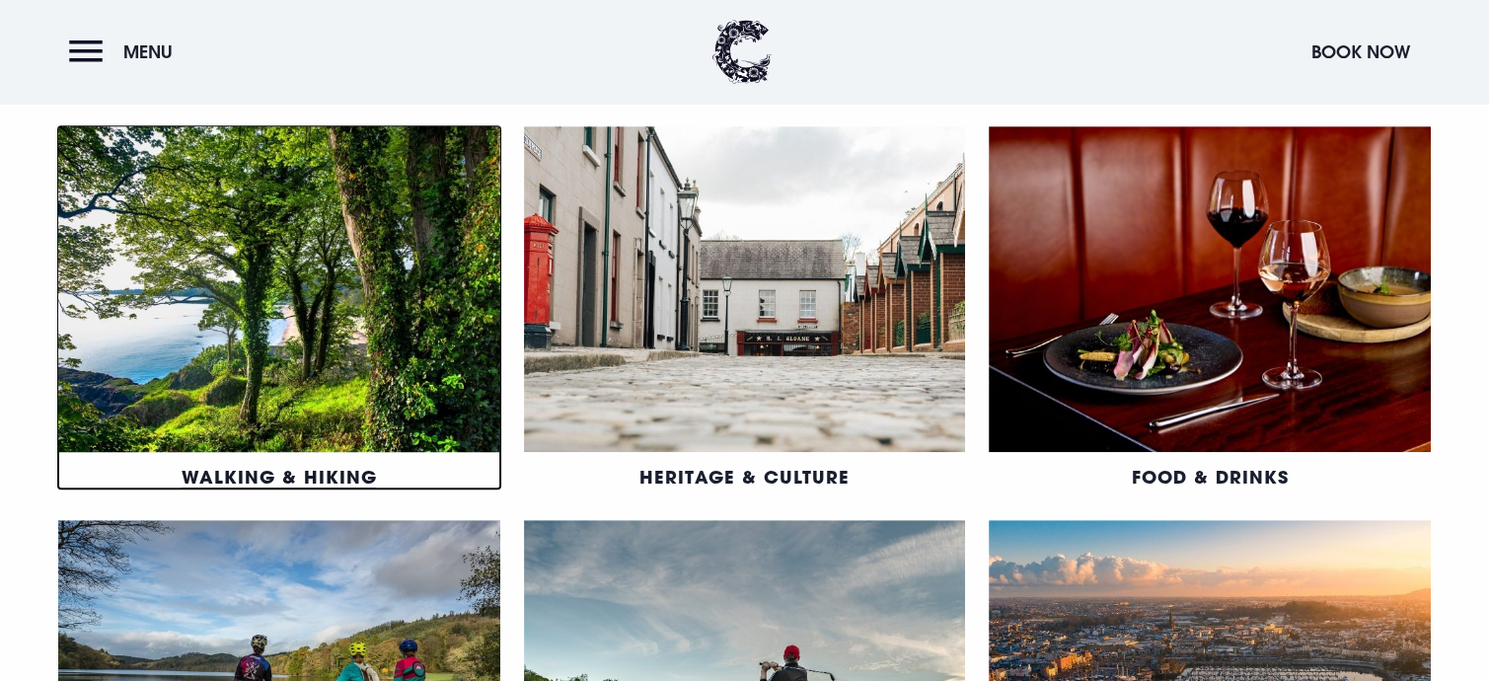
click at [316, 465] on link "Walking & Hiking" at bounding box center [279, 477] width 195 height 24
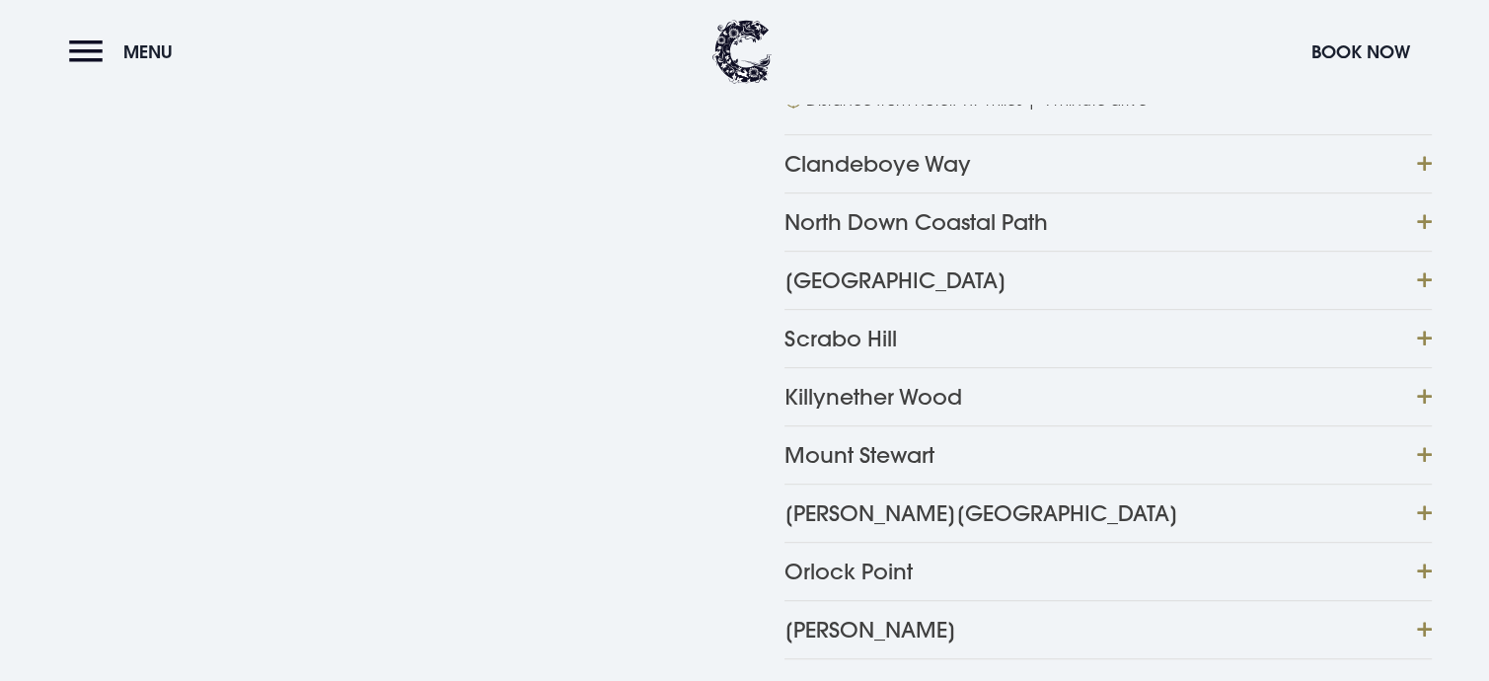
scroll to position [1086, 0]
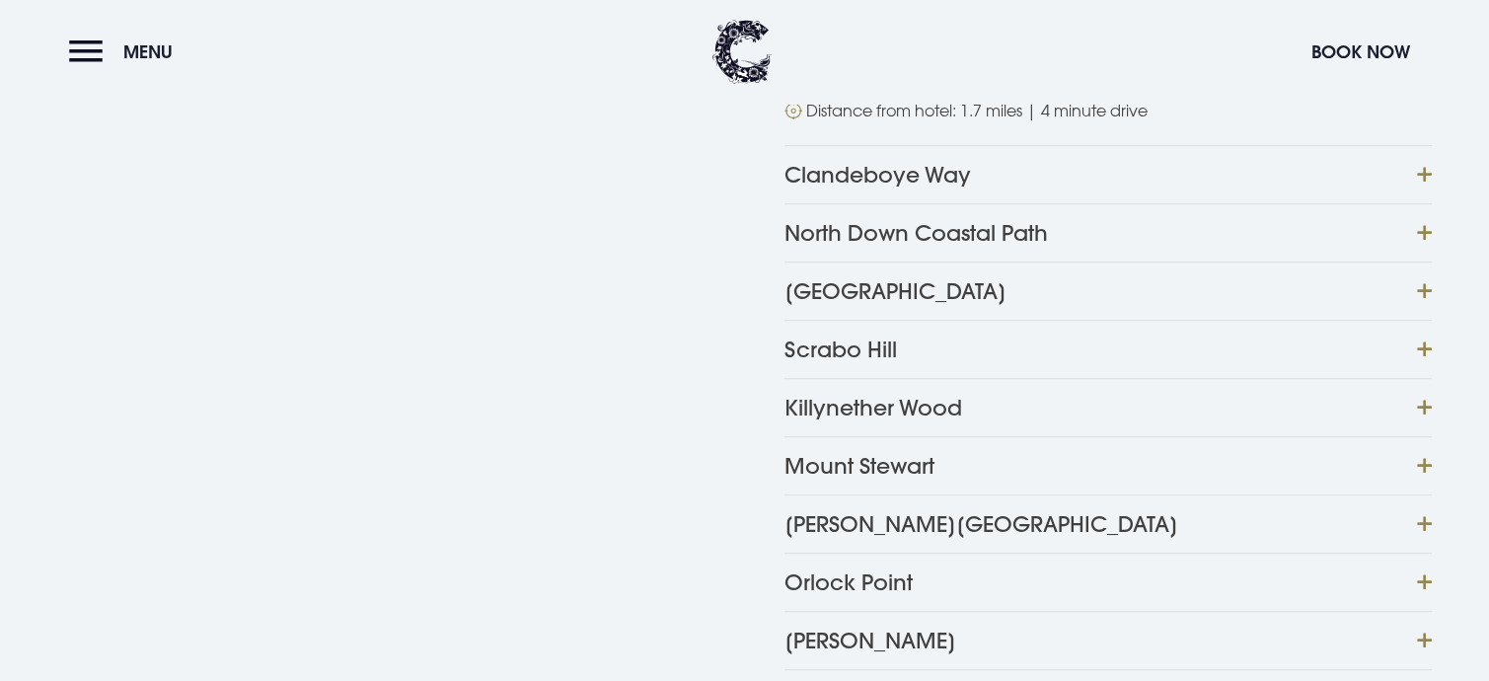
click at [1421, 320] on button "Scrabo Hill" at bounding box center [1108, 349] width 647 height 58
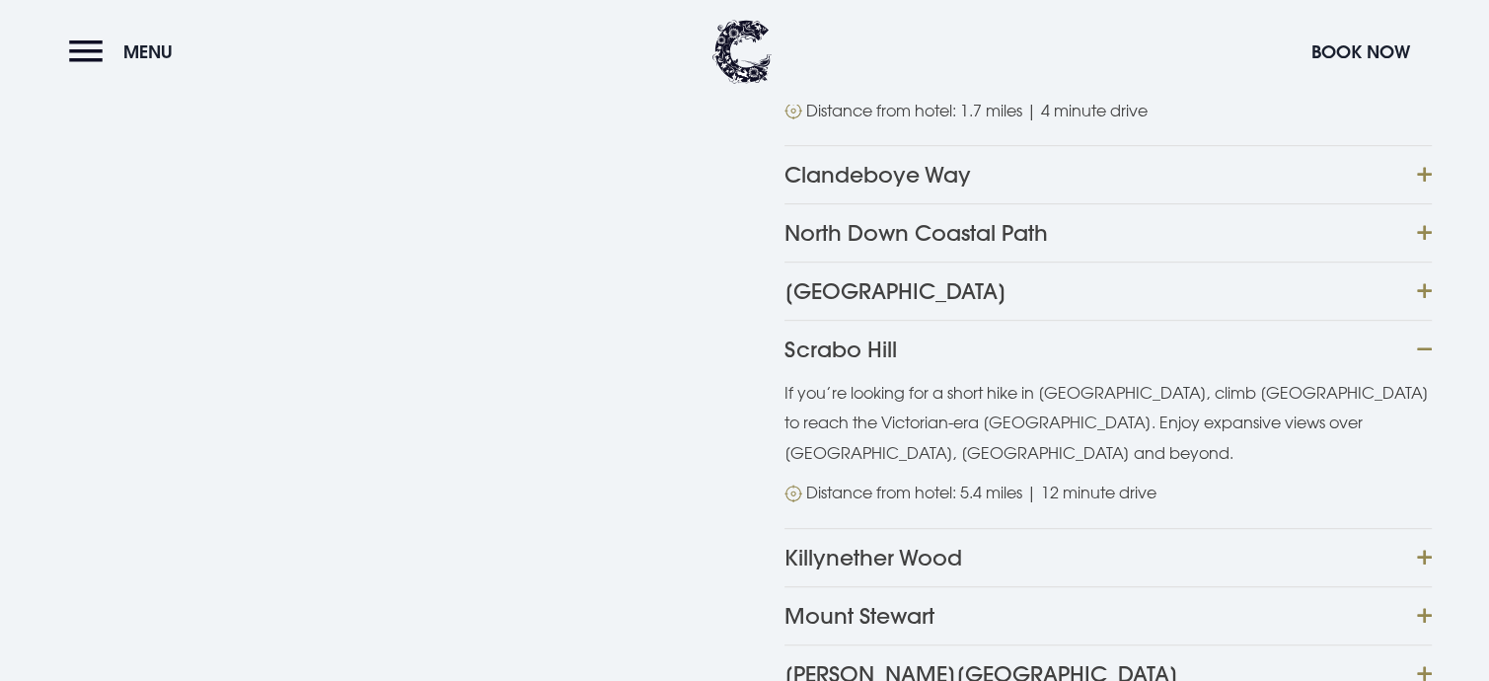
scroll to position [1184, 0]
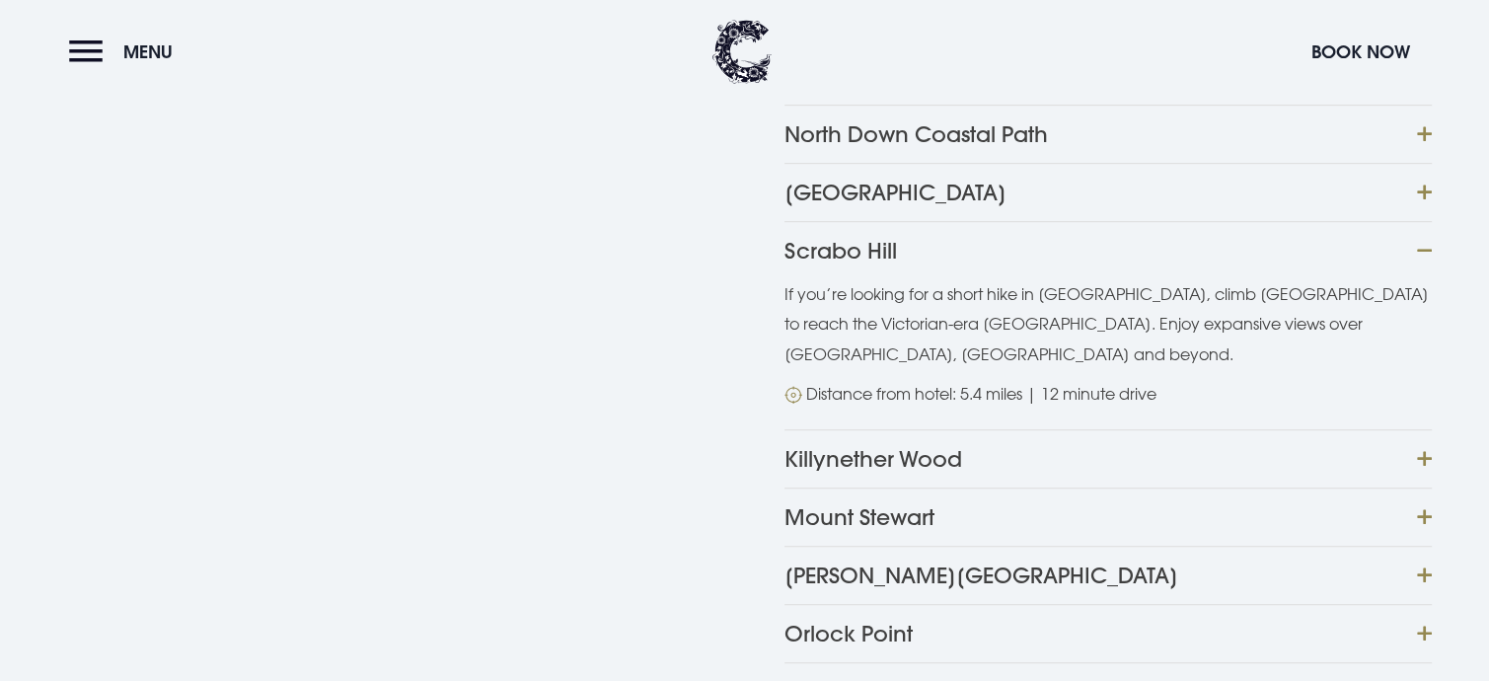
click at [1433, 427] on div "Cairn Wood Nestled just outside [GEOGRAPHIC_DATA], [GEOGRAPHIC_DATA] is a great…" at bounding box center [745, 265] width 1421 height 913
click at [1419, 429] on button "Killynether Wood" at bounding box center [1108, 458] width 647 height 58
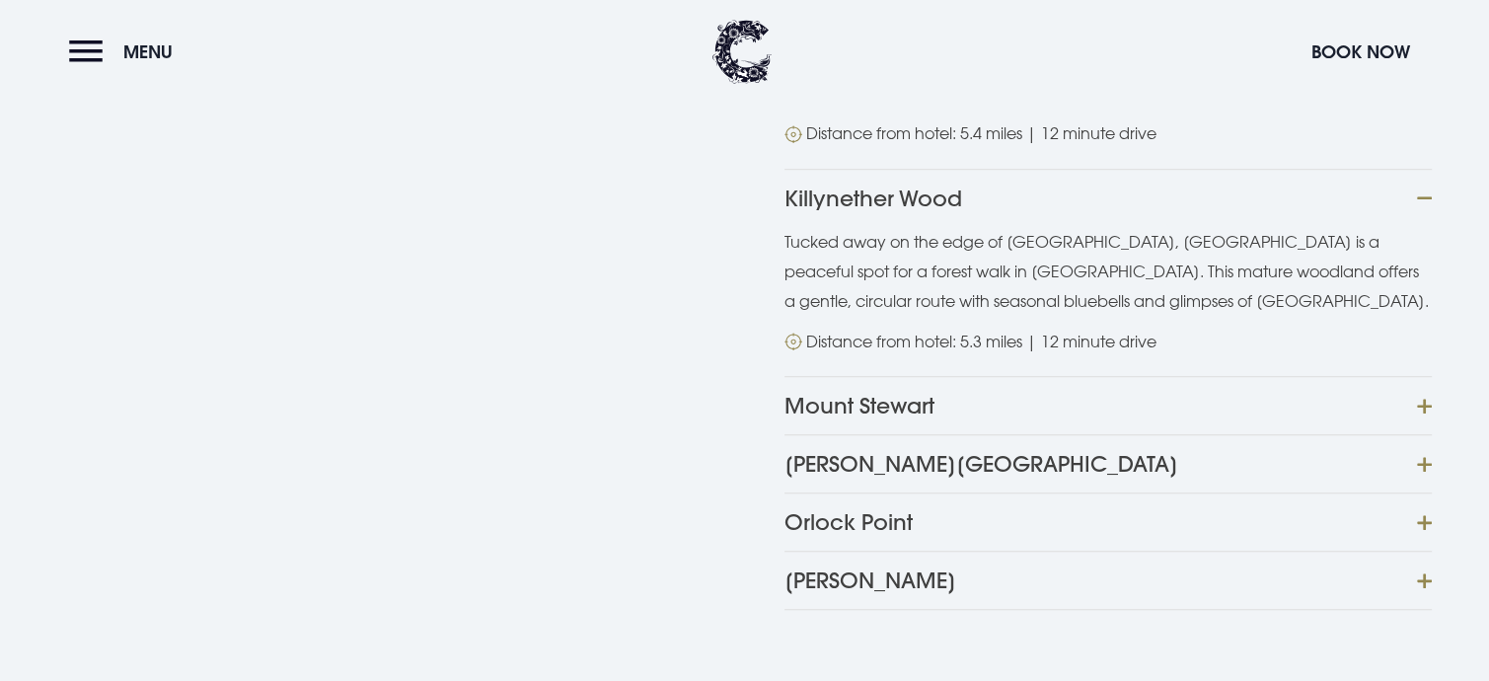
scroll to position [1480, 0]
